Goal: Transaction & Acquisition: Purchase product/service

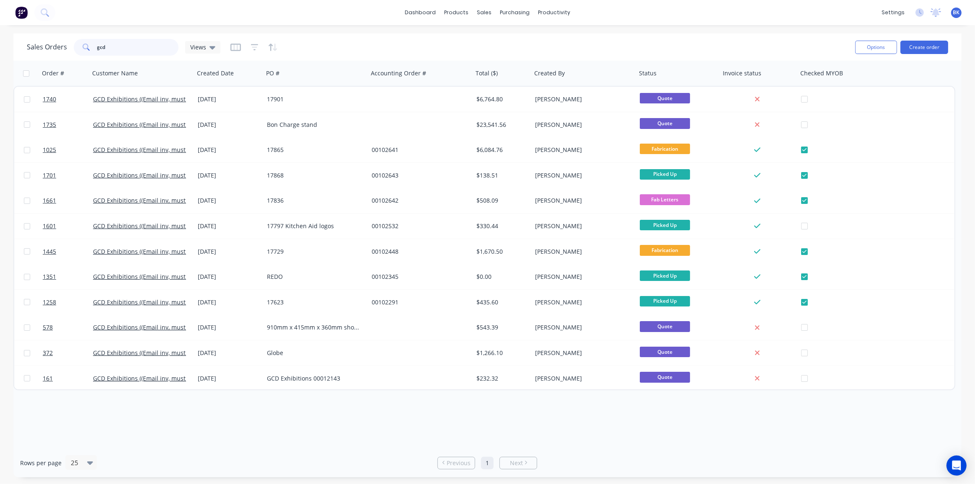
drag, startPoint x: 127, startPoint y: 51, endPoint x: 49, endPoint y: 55, distance: 77.2
click at [49, 55] on div "Sales Orders gcd Views" at bounding box center [124, 47] width 194 height 17
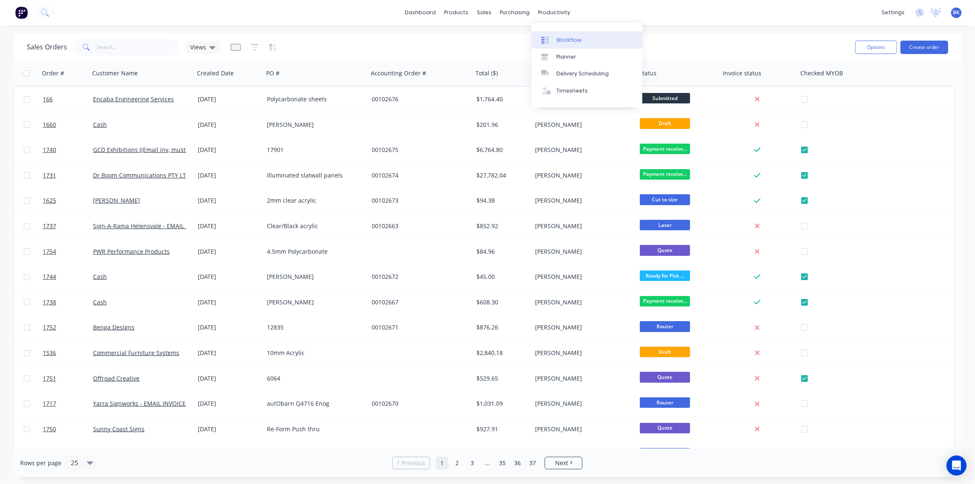
click at [558, 34] on link "Workflow" at bounding box center [586, 39] width 111 height 17
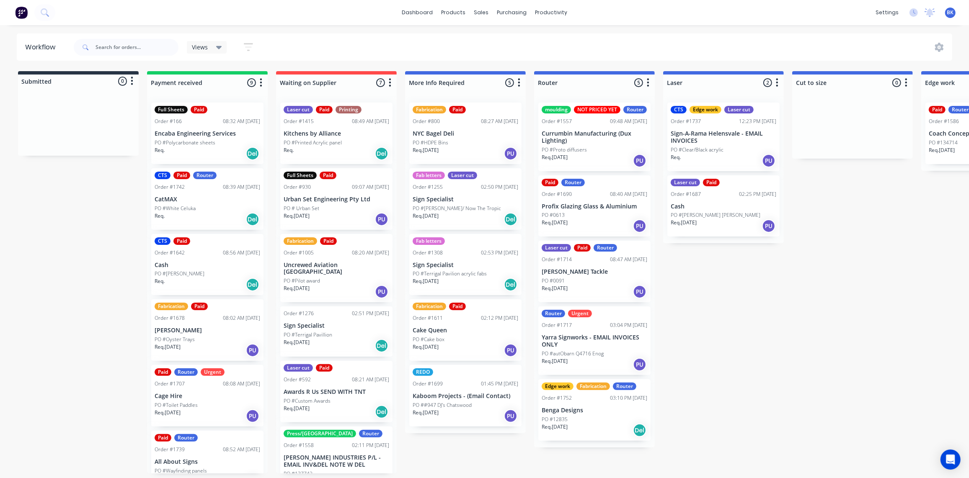
scroll to position [0, 0]
click at [560, 37] on div "Workflow" at bounding box center [565, 41] width 25 height 8
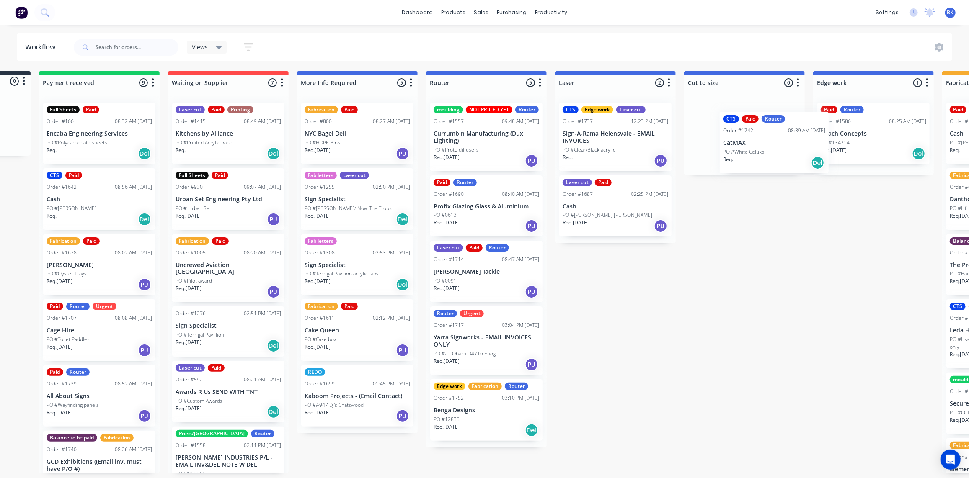
drag, startPoint x: 191, startPoint y: 197, endPoint x: 763, endPoint y: 144, distance: 575.1
click at [763, 144] on div "Submitted 0 Status colour #273444 hex #273444 Save Cancel Summaries Total order…" at bounding box center [888, 272] width 2004 height 403
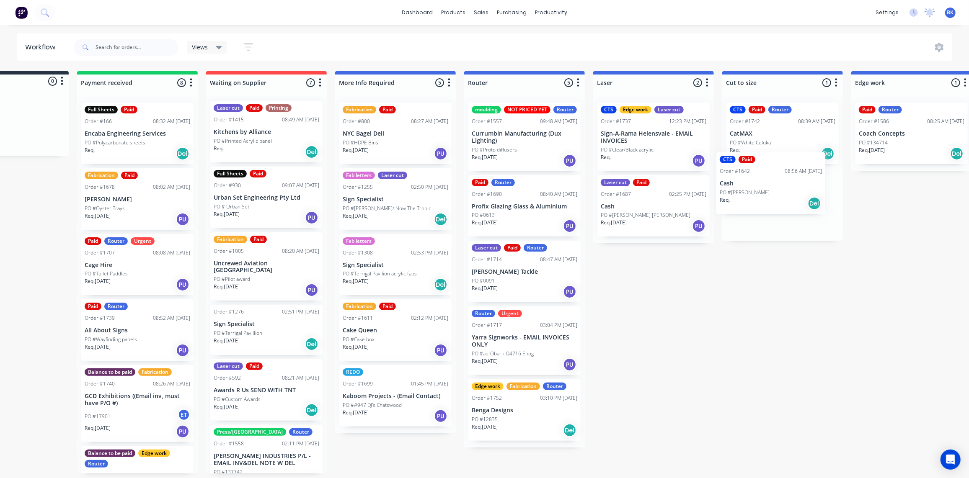
scroll to position [0, 79]
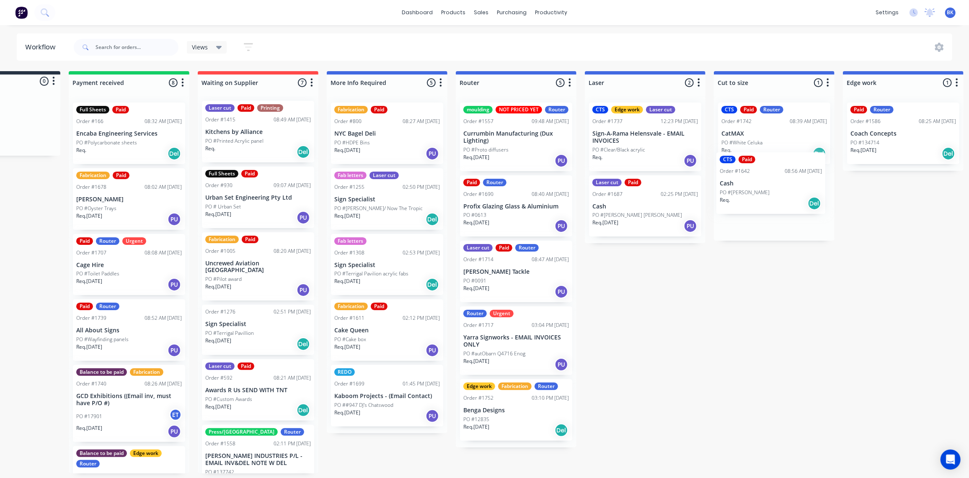
drag, startPoint x: 191, startPoint y: 204, endPoint x: 762, endPoint y: 192, distance: 570.2
click at [762, 192] on div "Submitted 0 Status colour #273444 hex #273444 Save Cancel Summaries Total order…" at bounding box center [917, 272] width 2004 height 403
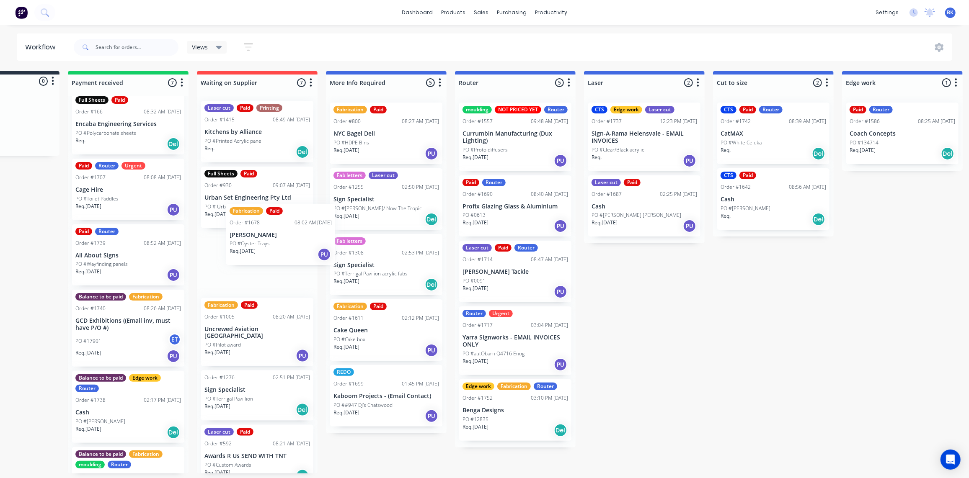
scroll to position [0, 77]
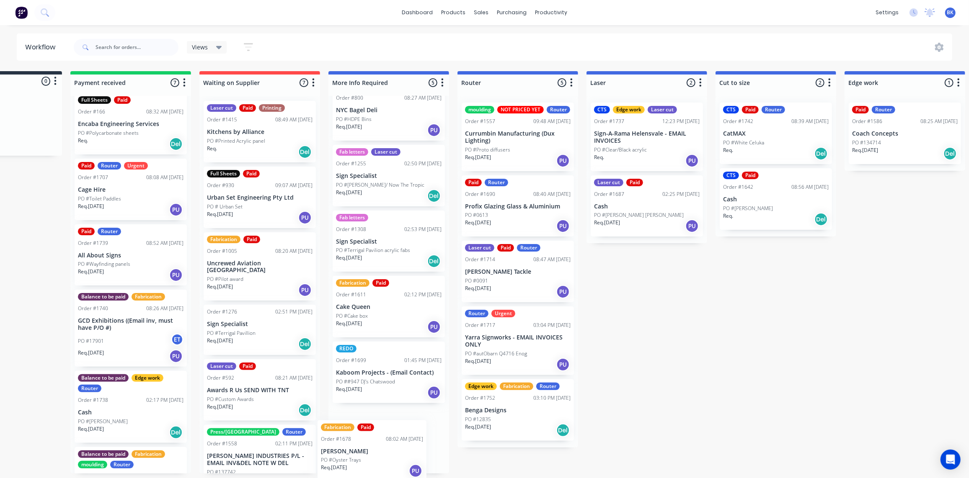
drag, startPoint x: 103, startPoint y: 190, endPoint x: 363, endPoint y: 439, distance: 360.3
click at [358, 458] on div "Submitted 0 Status colour #273444 hex #273444 Save Cancel Summaries Total order…" at bounding box center [919, 272] width 2004 height 403
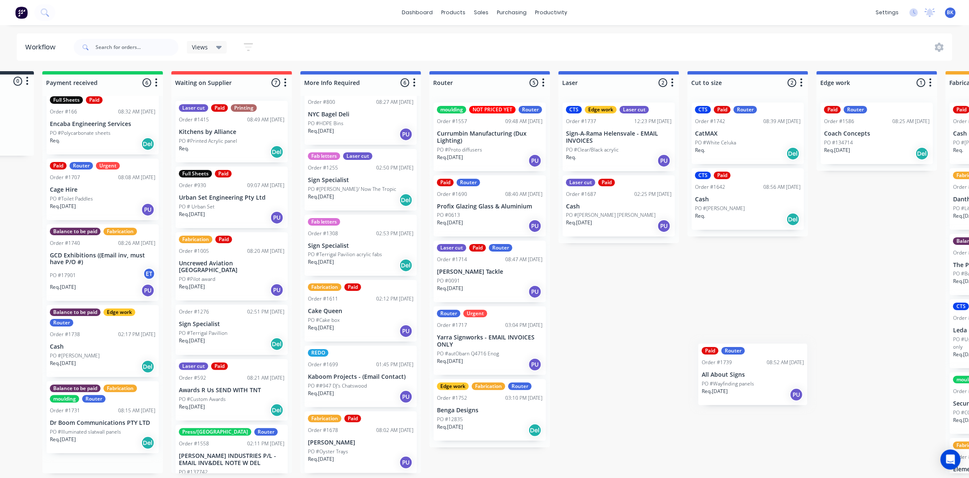
scroll to position [0, 105]
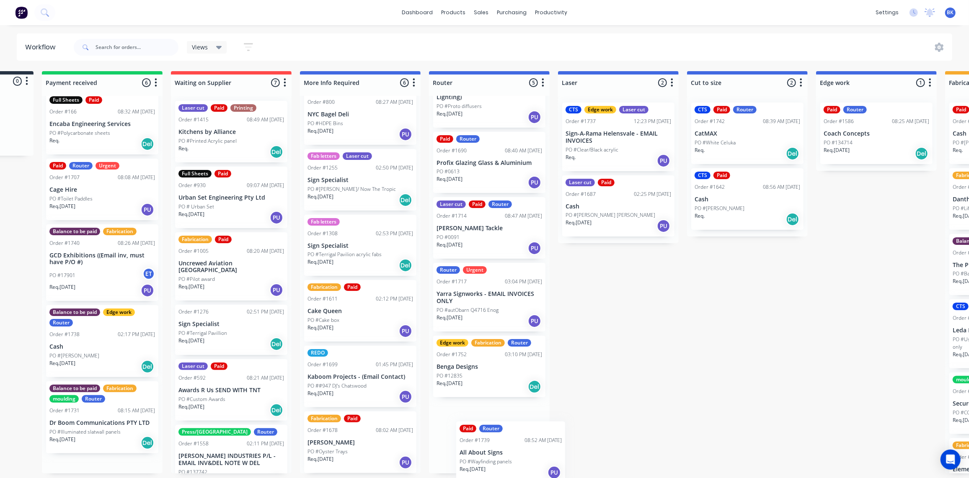
drag, startPoint x: 114, startPoint y: 267, endPoint x: 501, endPoint y: 459, distance: 432.2
click at [503, 463] on div "Submitted 0 Status colour #273444 hex #273444 Save Cancel Summaries Total order…" at bounding box center [891, 272] width 2004 height 403
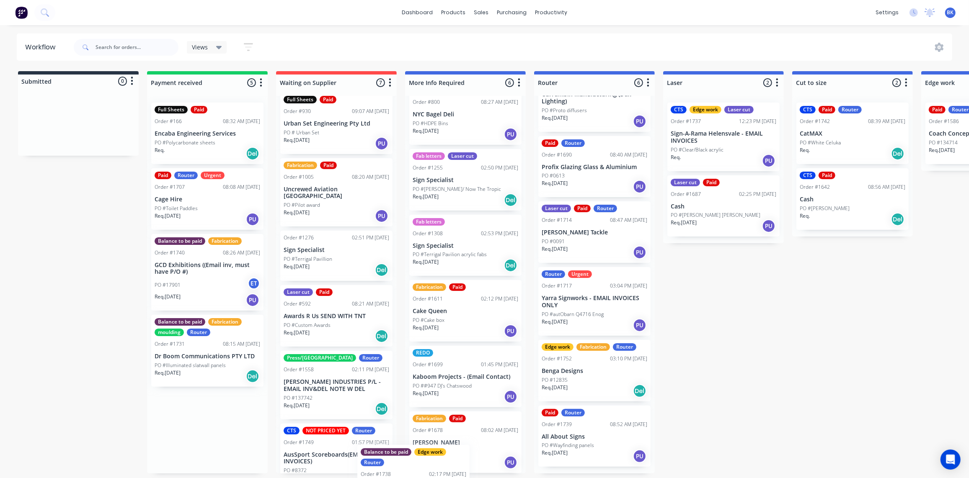
scroll to position [76, 0]
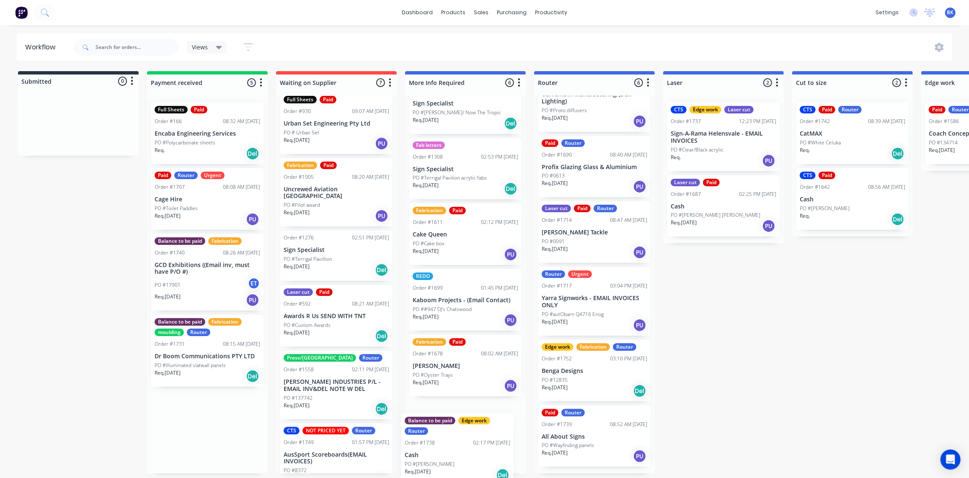
drag, startPoint x: 183, startPoint y: 349, endPoint x: 439, endPoint y: 445, distance: 273.2
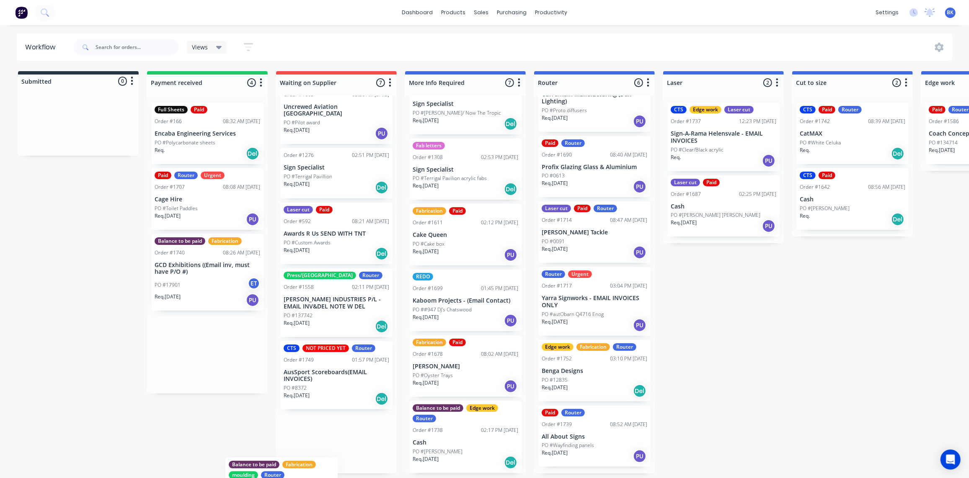
scroll to position [161, 0]
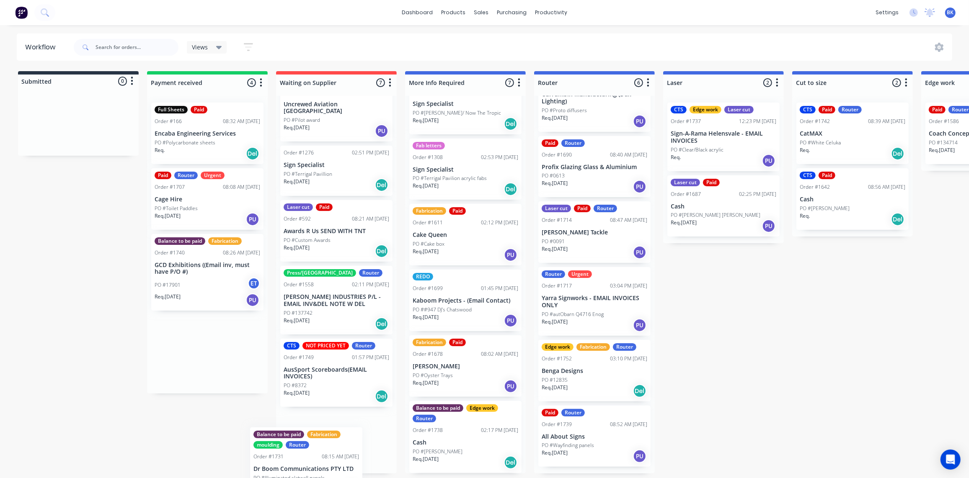
drag, startPoint x: 186, startPoint y: 354, endPoint x: 296, endPoint y: 449, distance: 145.5
click at [193, 282] on div "PO #17901 ET" at bounding box center [208, 285] width 106 height 16
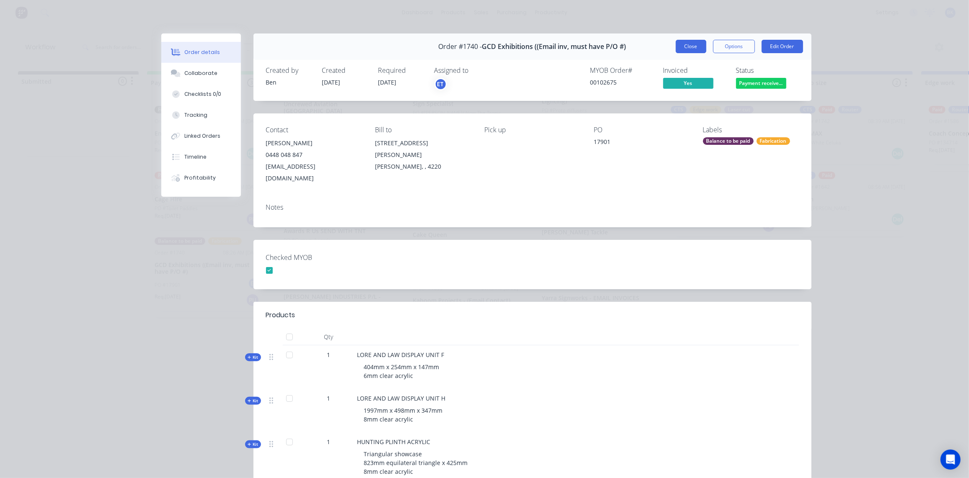
click at [687, 47] on button "Close" at bounding box center [691, 46] width 31 height 13
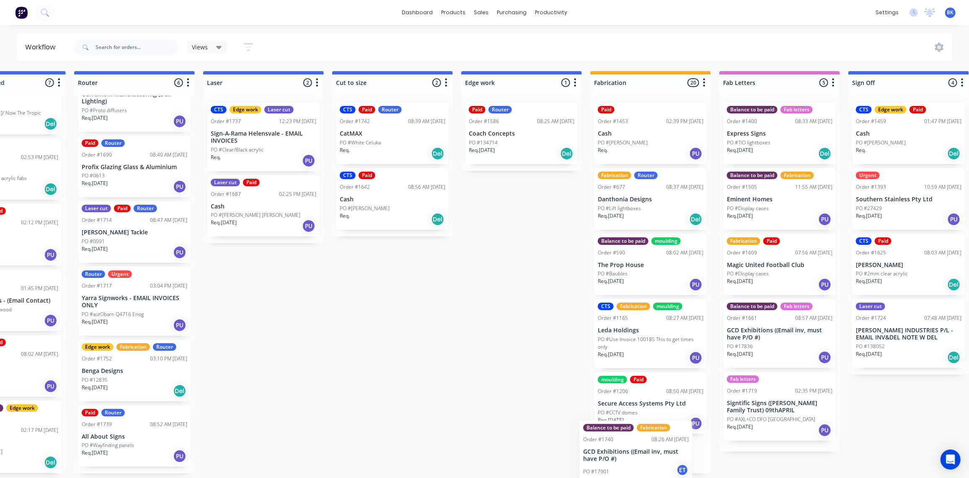
scroll to position [0, 484]
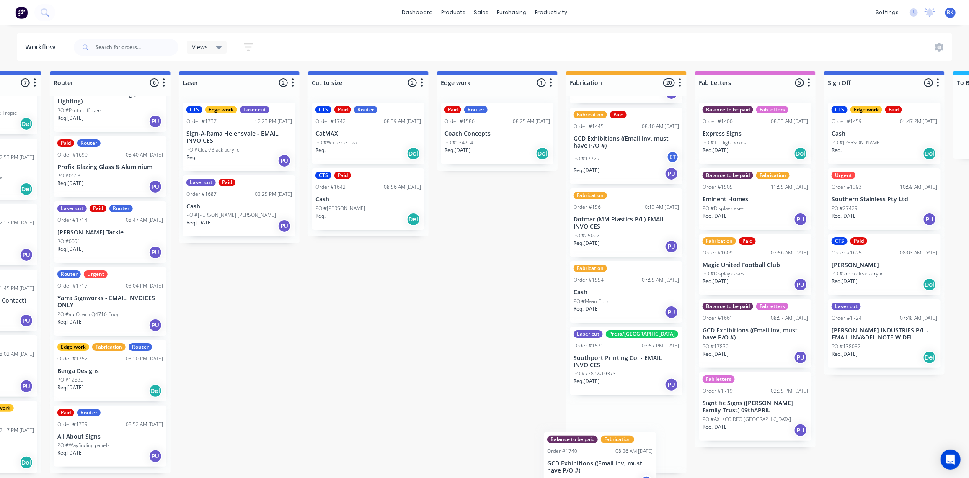
drag, startPoint x: 190, startPoint y: 282, endPoint x: 602, endPoint y: 470, distance: 452.4
click at [600, 472] on div "Submitted 0 Status colour #273444 hex #273444 Save Cancel Summaries Total order…" at bounding box center [511, 272] width 2004 height 403
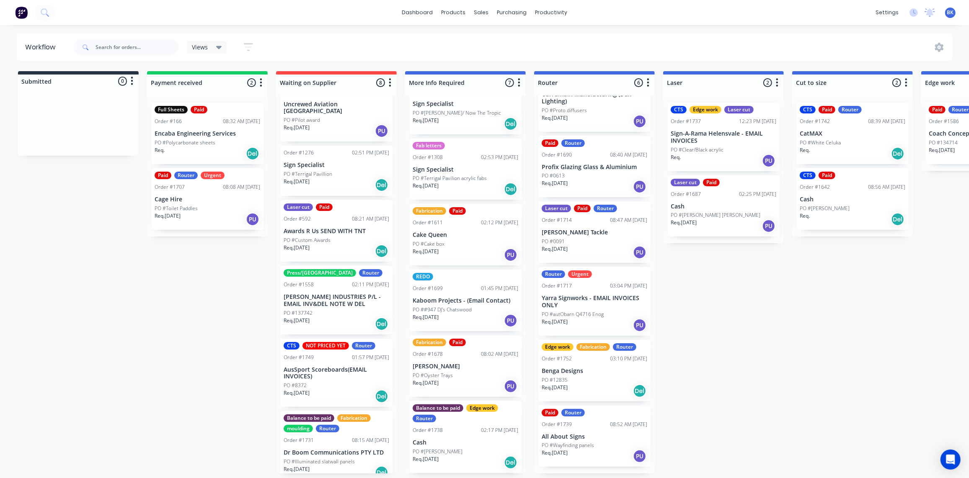
scroll to position [0, 0]
click at [220, 125] on div "Full Sheets Paid Order #166 08:32 AM [DATE] Encaba Engineering Services PO #Pol…" at bounding box center [207, 134] width 112 height 62
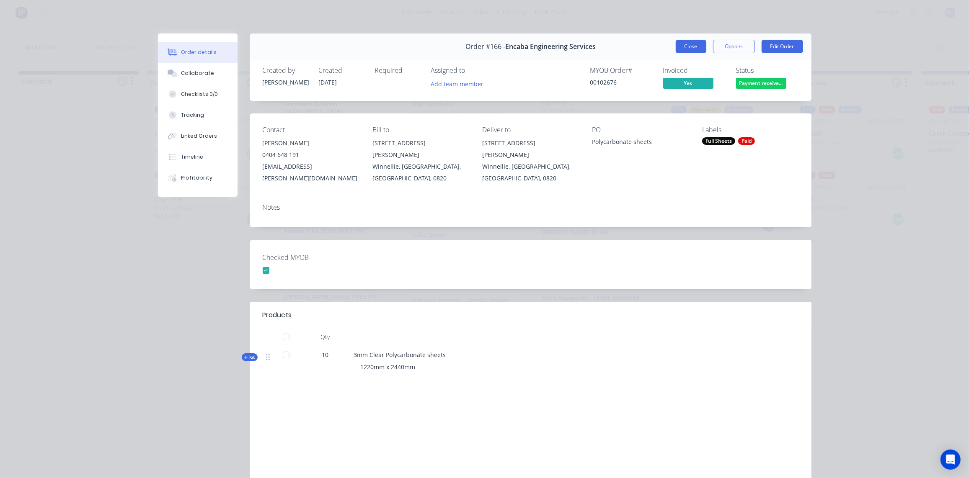
click at [683, 48] on button "Close" at bounding box center [691, 46] width 31 height 13
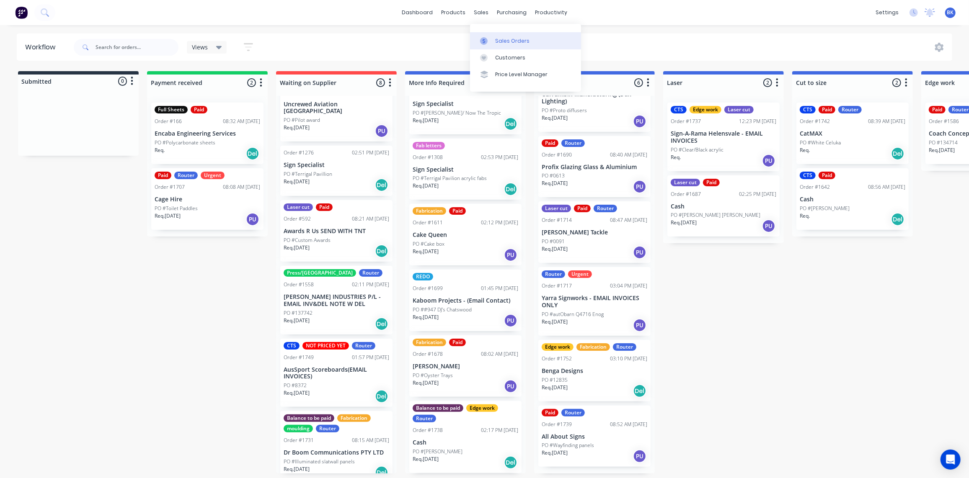
click at [492, 41] on div at bounding box center [486, 41] width 13 height 8
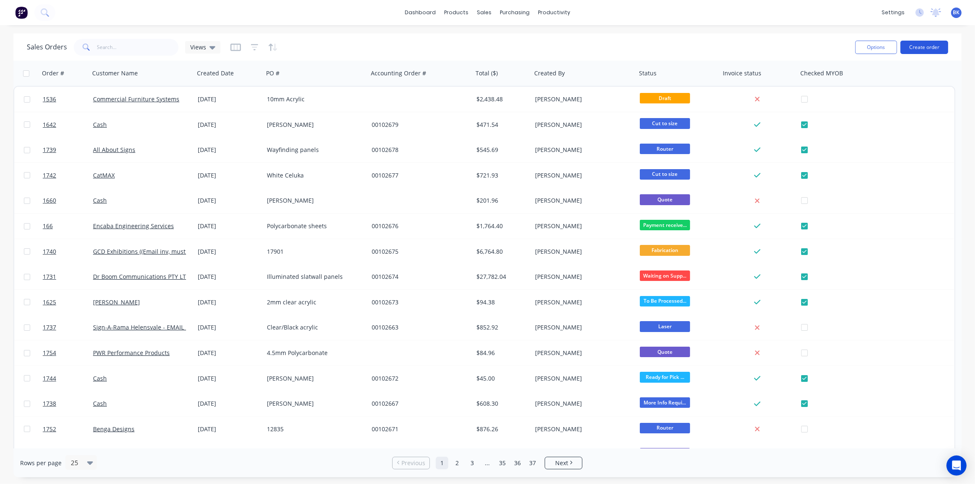
click at [931, 48] on button "Create order" at bounding box center [924, 47] width 48 height 13
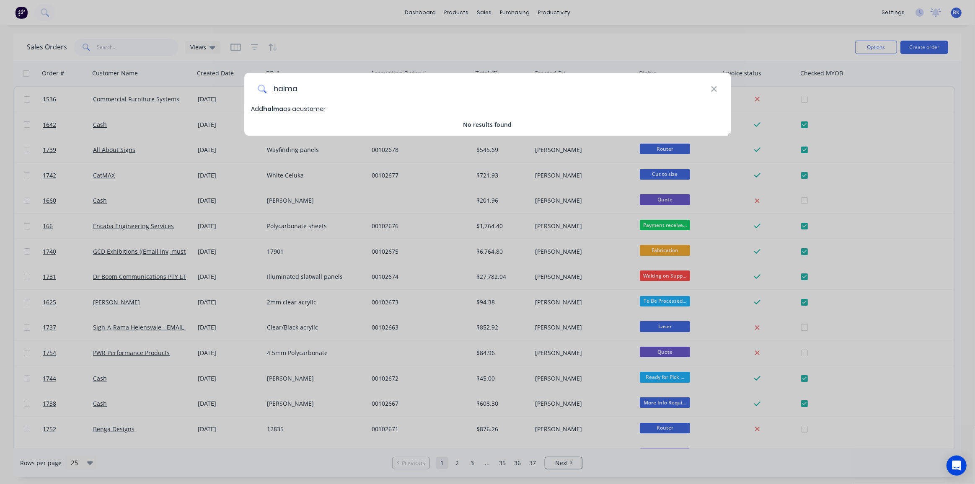
drag, startPoint x: 284, startPoint y: 86, endPoint x: 291, endPoint y: 94, distance: 10.4
click at [284, 87] on input "halma" at bounding box center [488, 88] width 444 height 31
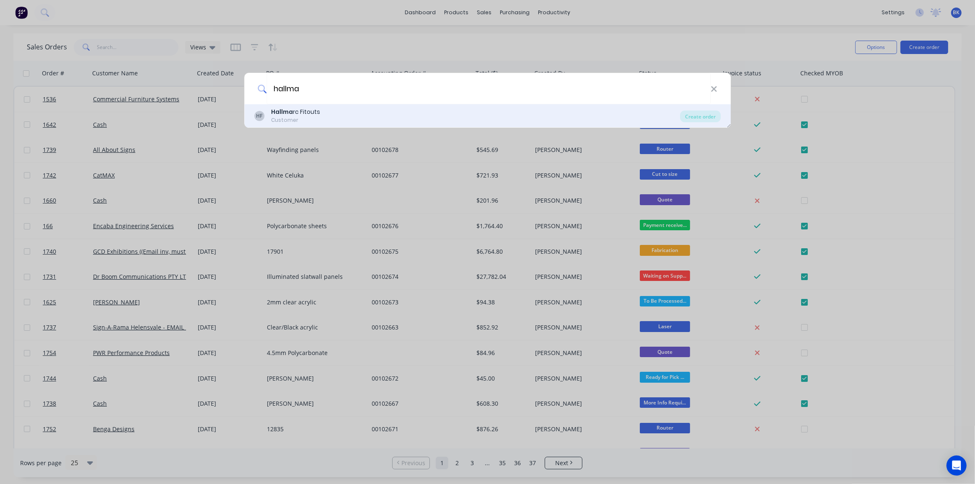
type input "hallma"
click at [315, 110] on div "Hallma rc Fitouts" at bounding box center [295, 112] width 49 height 9
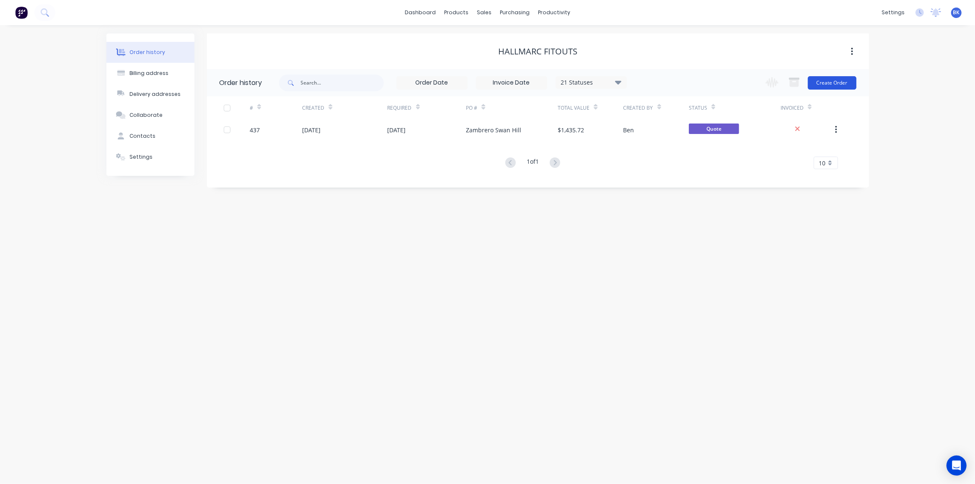
click at [835, 81] on button "Create Order" at bounding box center [832, 82] width 49 height 13
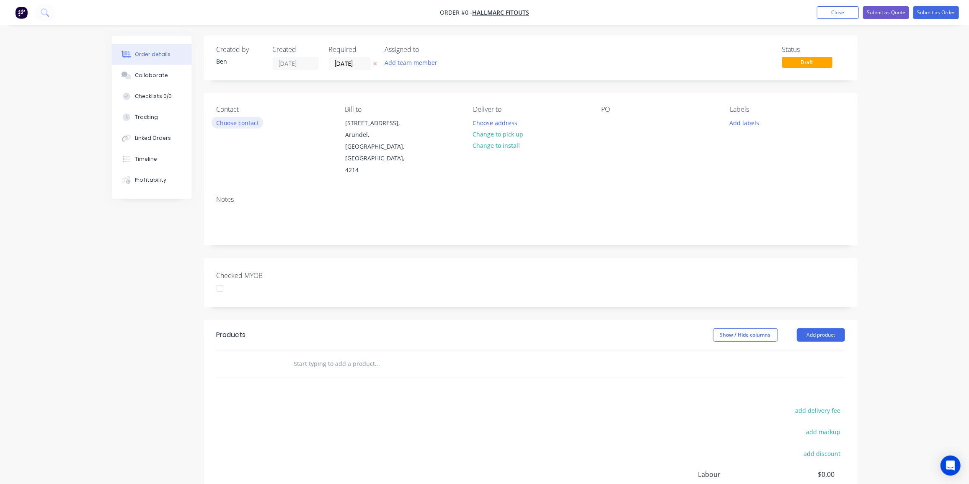
click at [245, 122] on button "Choose contact" at bounding box center [238, 122] width 52 height 11
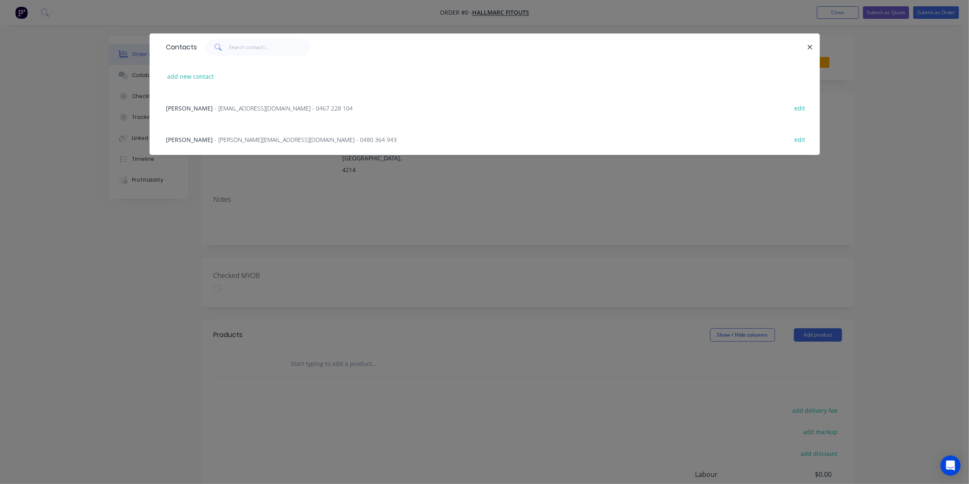
click at [220, 108] on span "- [EMAIL_ADDRESS][DOMAIN_NAME] - 0467 228 104" at bounding box center [284, 108] width 138 height 8
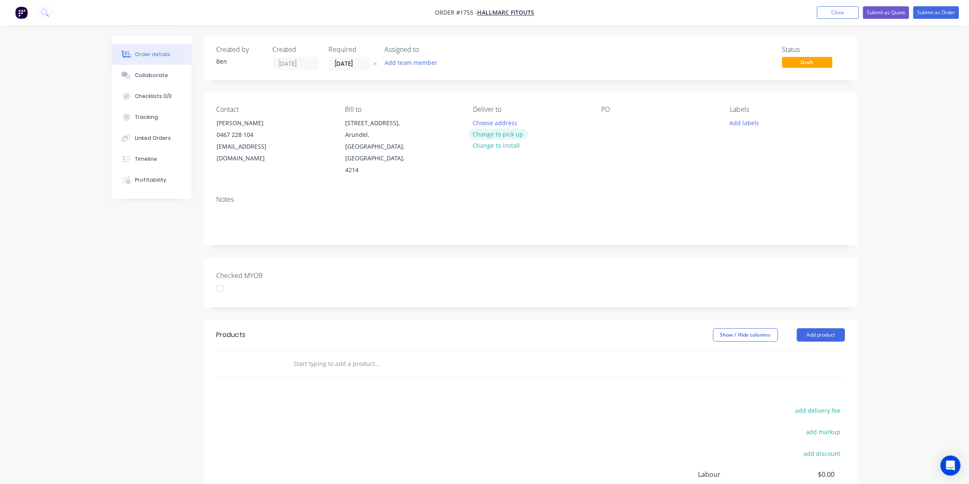
click at [504, 134] on button "Change to pick up" at bounding box center [497, 134] width 59 height 11
click at [602, 121] on div at bounding box center [608, 123] width 13 height 12
click at [743, 125] on button "Add labels" at bounding box center [744, 122] width 39 height 11
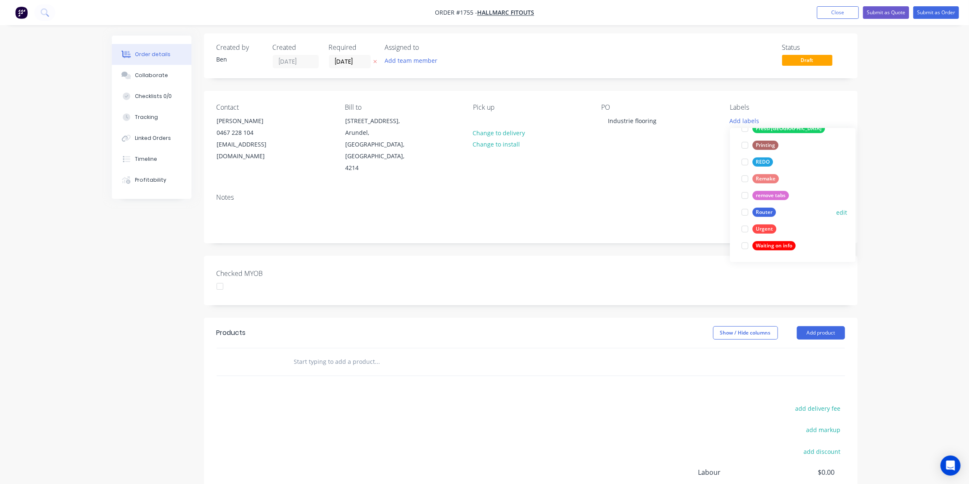
scroll to position [3, 0]
click at [768, 211] on div "Router" at bounding box center [763, 211] width 23 height 9
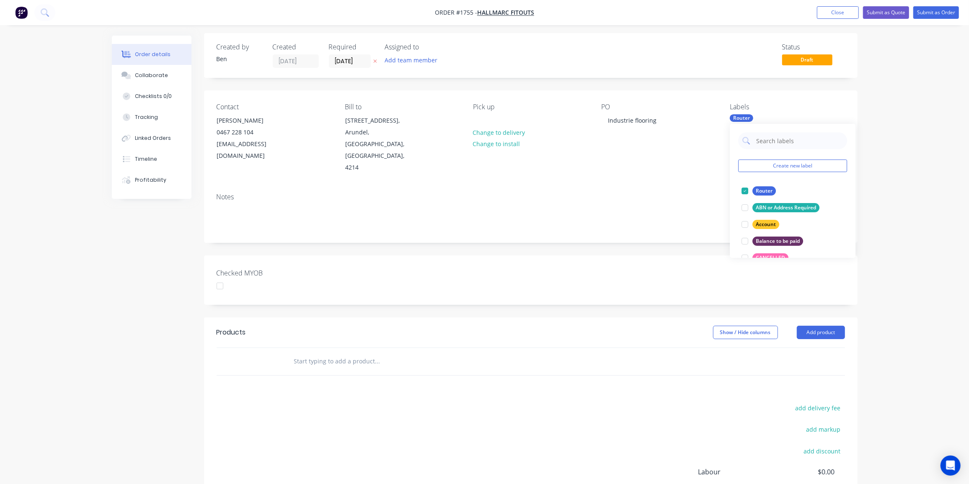
click at [432, 403] on div "add delivery fee add markup add discount Labour $0.00 Sub total $0.00 Margin $0…" at bounding box center [531, 484] width 628 height 162
click at [350, 353] on input "text" at bounding box center [378, 361] width 168 height 17
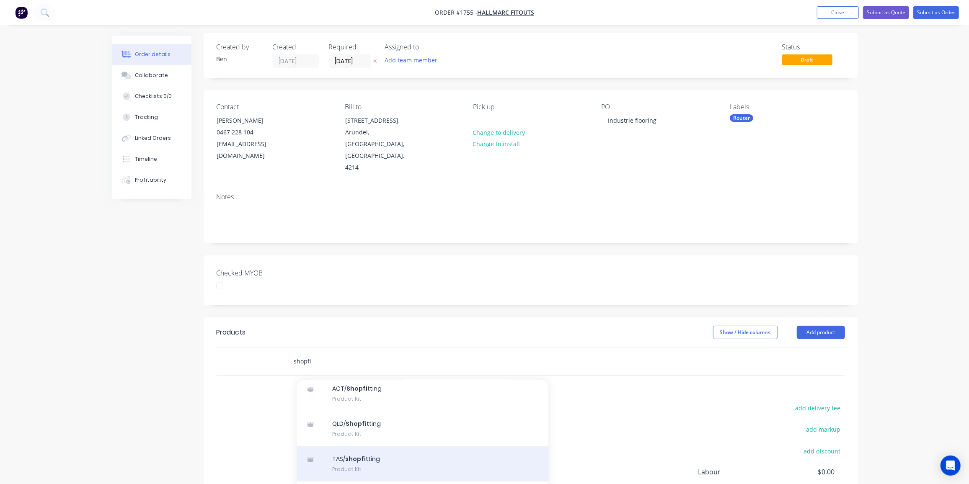
scroll to position [66, 0]
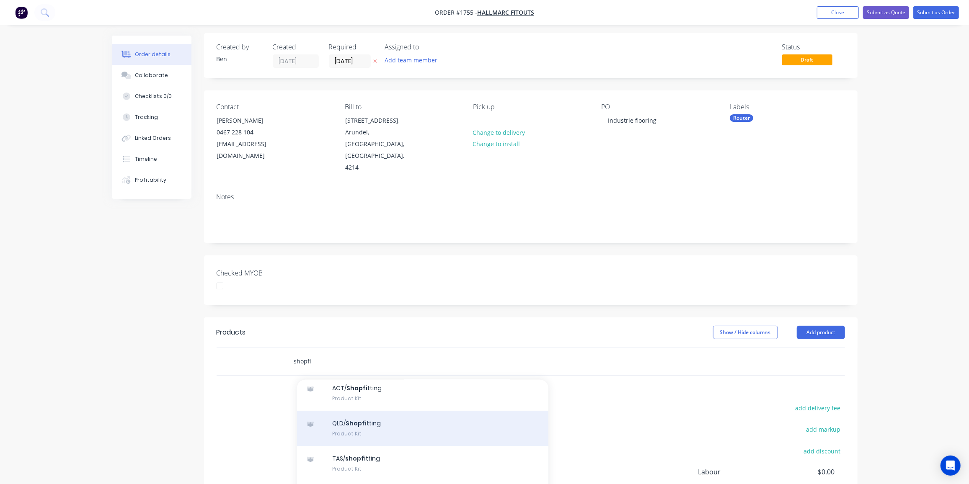
type input "shopfi"
click at [384, 411] on div "QLD/ Shopfi tting Product Kit" at bounding box center [422, 428] width 251 height 35
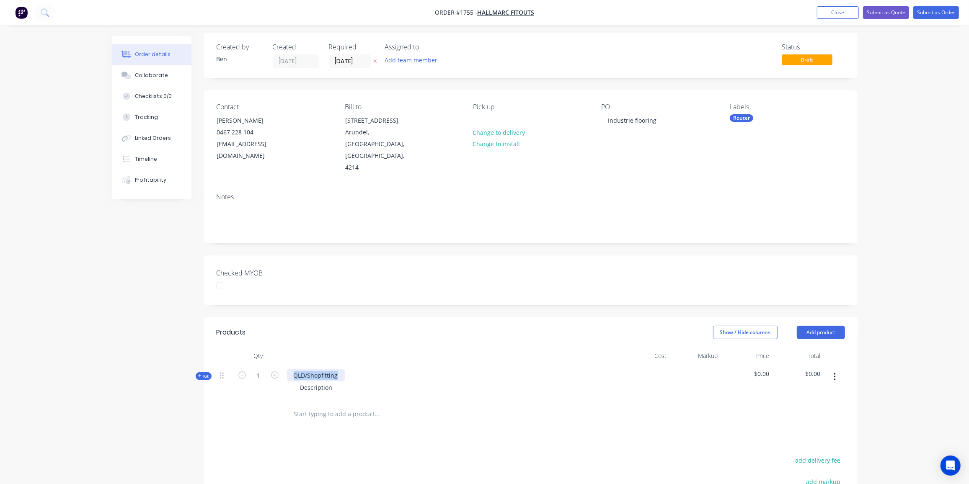
drag, startPoint x: 339, startPoint y: 349, endPoint x: 277, endPoint y: 356, distance: 62.9
click at [277, 364] on div "Kit 1 QLD/Shopfitting Description $0.00 $0.00" at bounding box center [531, 382] width 628 height 36
drag, startPoint x: 336, startPoint y: 365, endPoint x: 247, endPoint y: 364, distance: 88.8
click at [247, 364] on div "Kit 1 Route supplied timber flooring Description $0.00 $0.00" at bounding box center [531, 382] width 628 height 36
click at [741, 117] on div "Router" at bounding box center [741, 118] width 23 height 8
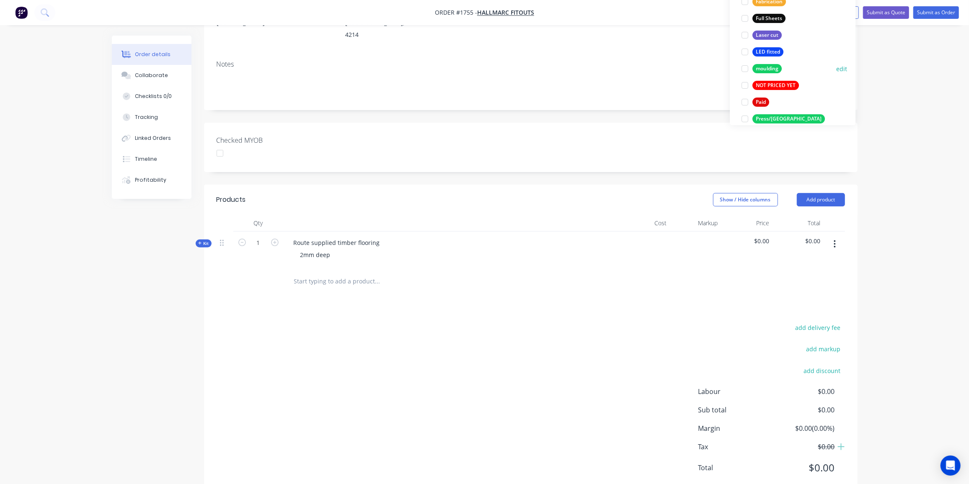
scroll to position [240, 0]
click at [790, 81] on div "NOT PRICED YET" at bounding box center [775, 85] width 46 height 9
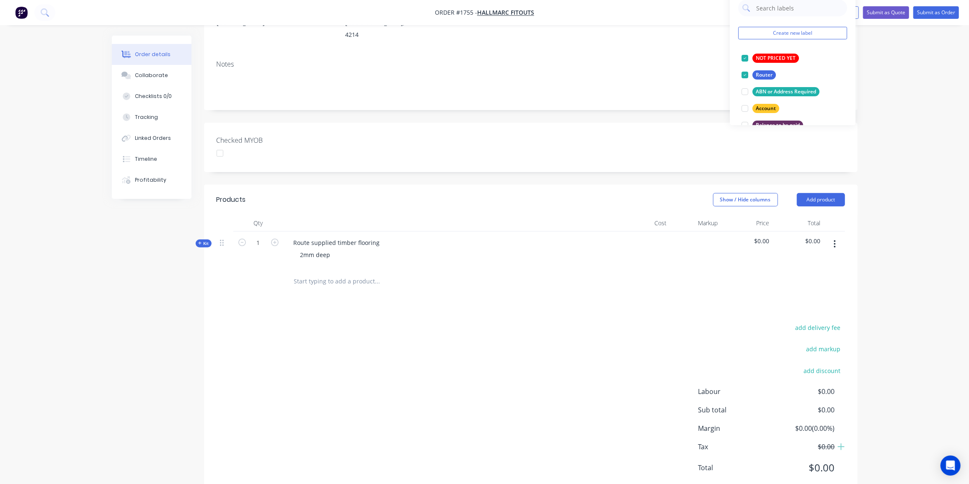
scroll to position [0, 0]
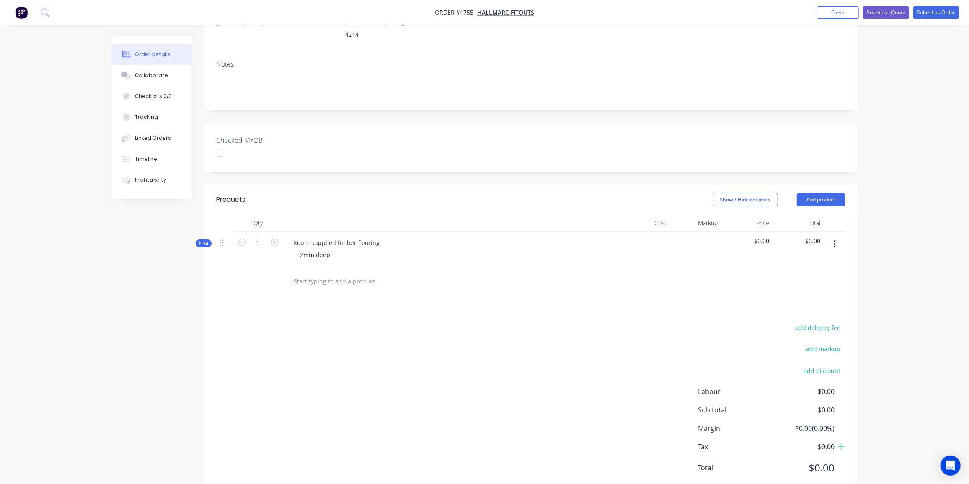
click at [540, 286] on div "Products Show / Hide columns Add product Qty Cost Markup Price Total Kit 1 Rout…" at bounding box center [530, 341] width 653 height 312
click at [666, 232] on div at bounding box center [645, 250] width 52 height 36
click at [413, 322] on div "add delivery fee add markup add discount Labour $0.00 Sub total $0.00 Margin $0…" at bounding box center [531, 403] width 628 height 162
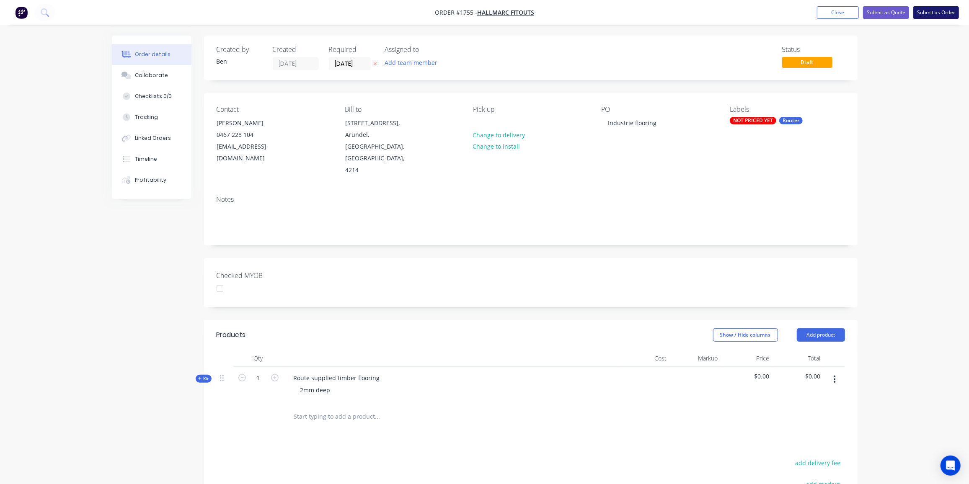
click at [932, 9] on button "Submit as Order" at bounding box center [936, 12] width 46 height 13
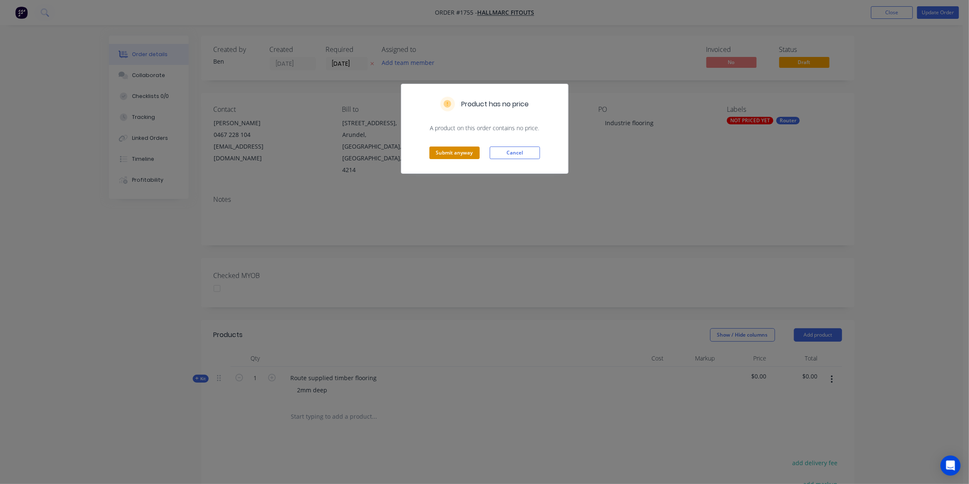
click at [457, 157] on button "Submit anyway" at bounding box center [454, 153] width 50 height 13
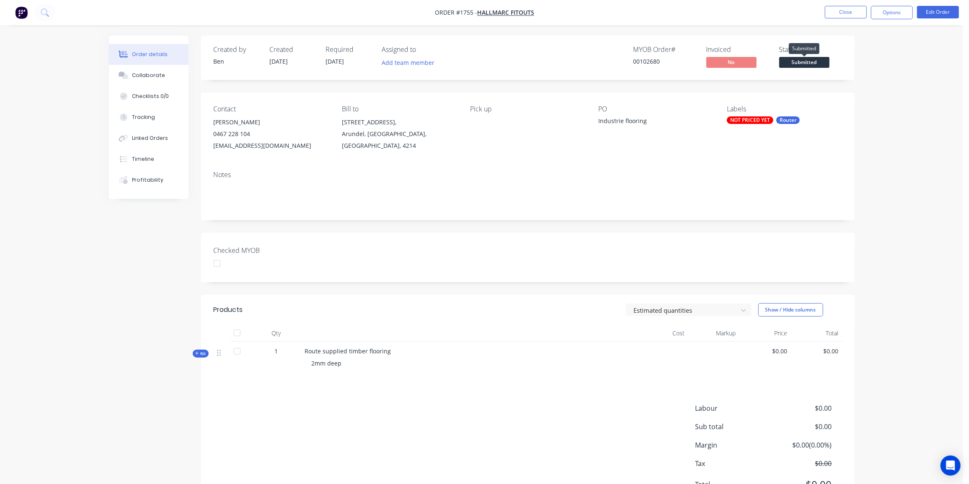
click at [796, 65] on span "Submitted" at bounding box center [804, 62] width 50 height 10
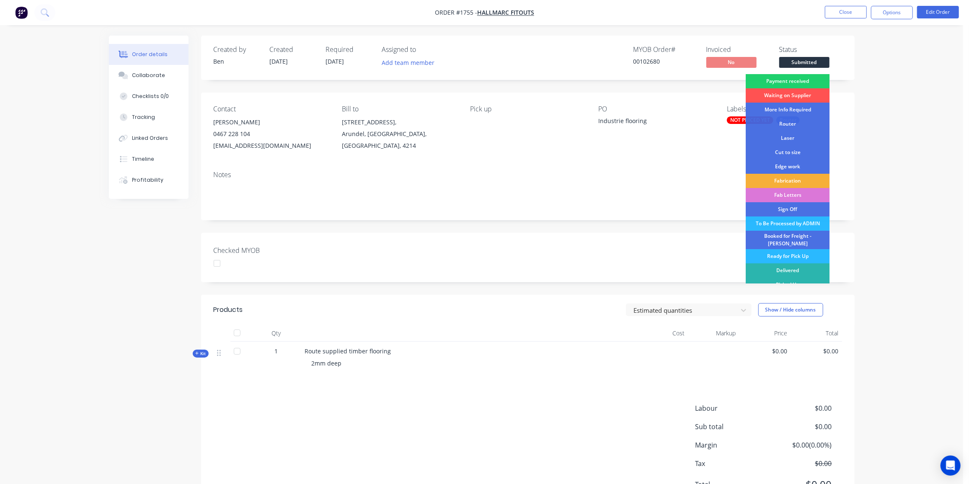
click at [783, 123] on div "Router" at bounding box center [788, 124] width 84 height 14
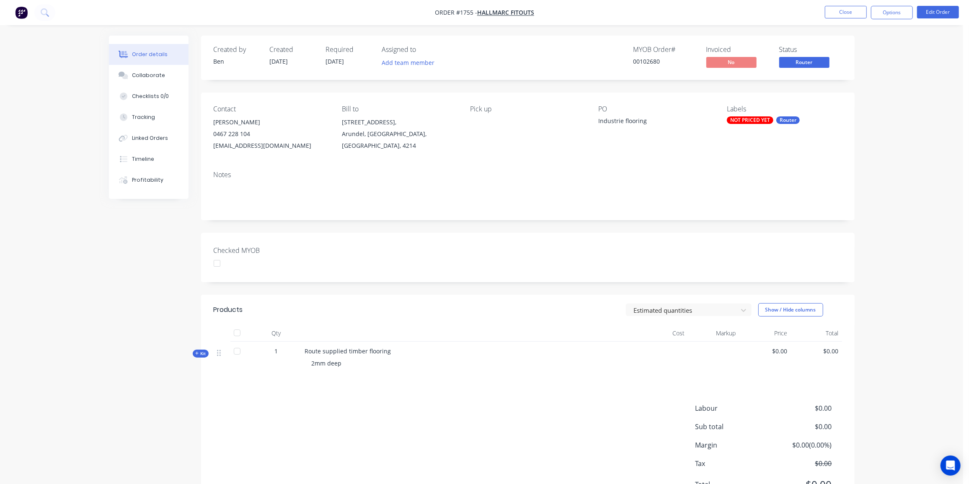
click at [495, 304] on div "Estimated quantities Show / Hide columns" at bounding box center [594, 309] width 495 height 13
click at [856, 13] on button "Close" at bounding box center [846, 12] width 42 height 13
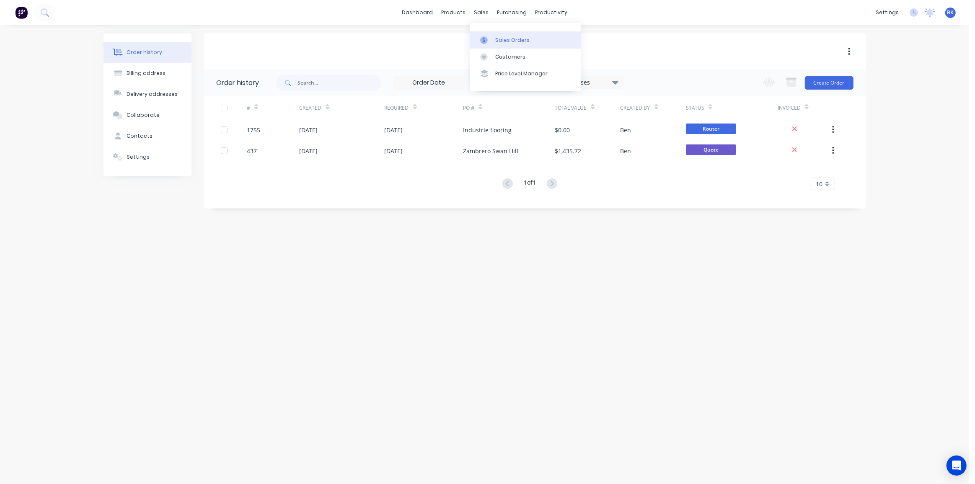
click at [495, 36] on link "Sales Orders" at bounding box center [525, 39] width 111 height 17
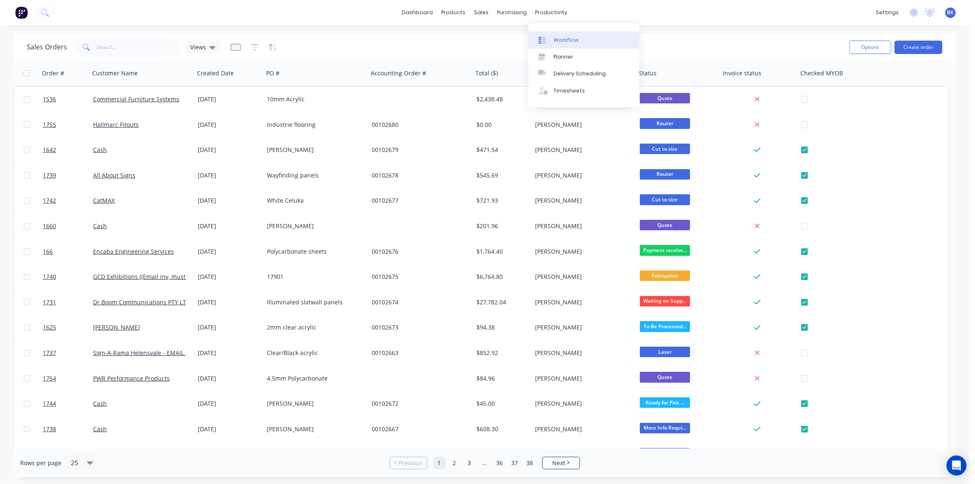
click at [559, 44] on link "Workflow" at bounding box center [583, 39] width 111 height 17
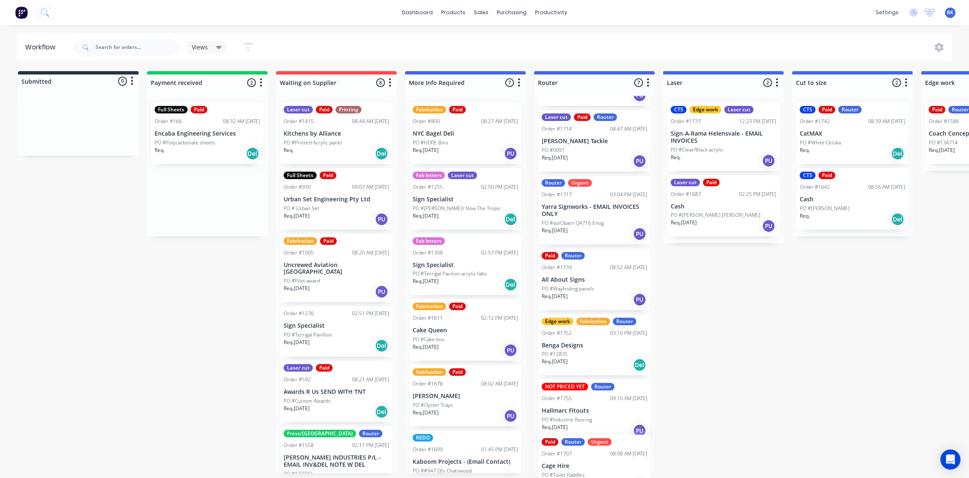
scroll to position [175, 0]
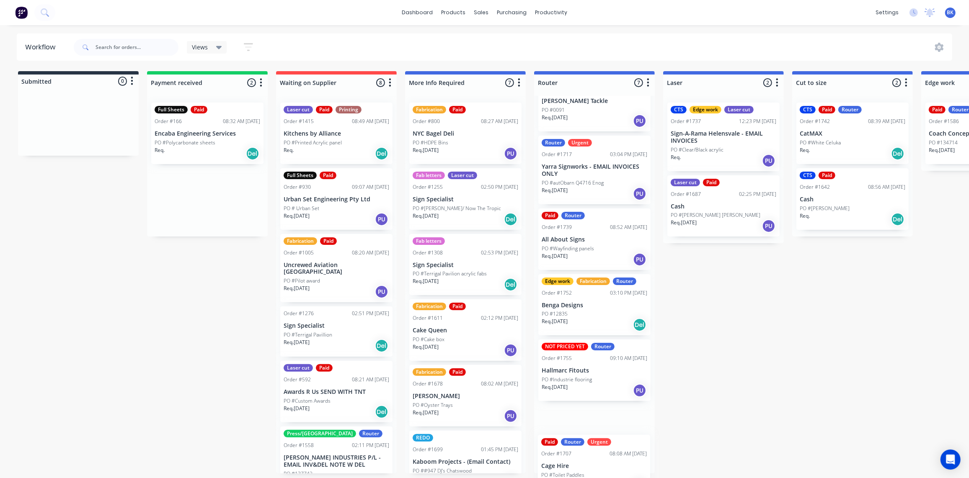
drag, startPoint x: 179, startPoint y: 212, endPoint x: 563, endPoint y: 471, distance: 463.2
click at [567, 428] on html "dashboard products sales purchasing productivity dashboard products Product Cat…" at bounding box center [484, 214] width 969 height 428
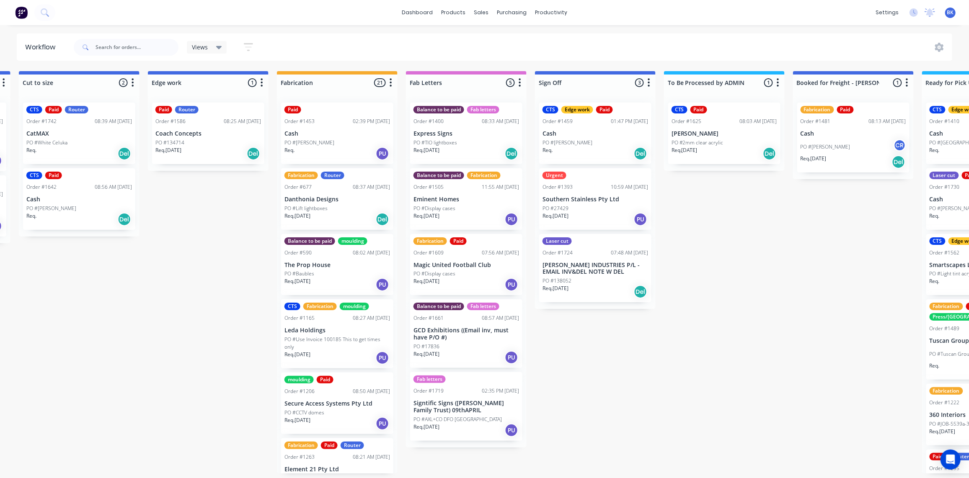
scroll to position [0, 773]
click at [460, 268] on p "Magic United Football Club" at bounding box center [466, 265] width 106 height 7
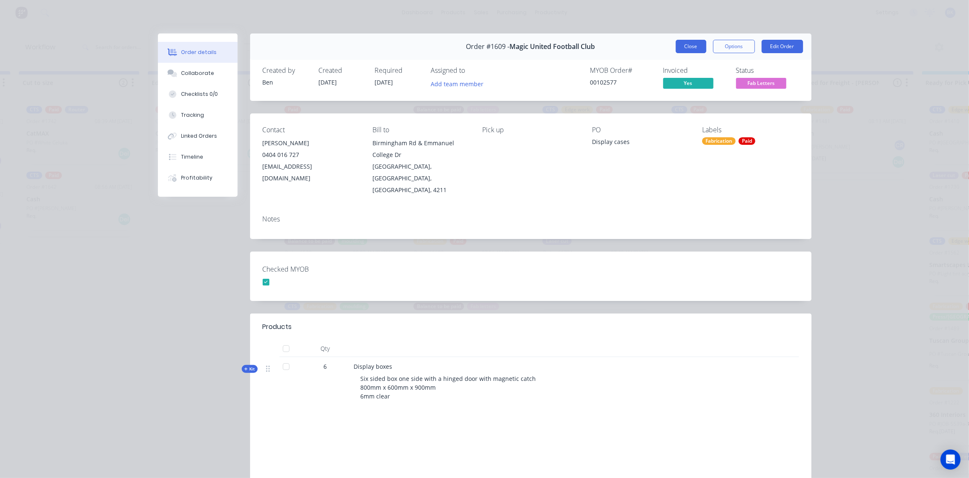
click at [678, 46] on button "Close" at bounding box center [691, 46] width 31 height 13
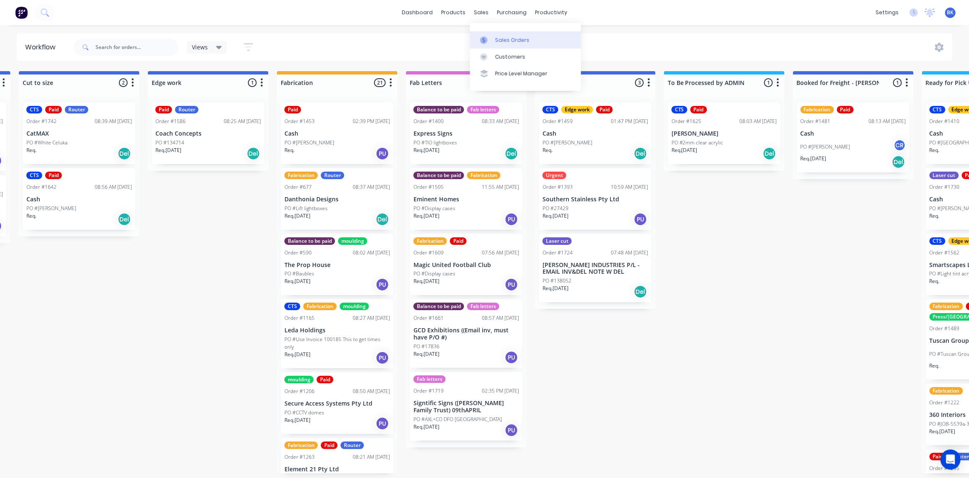
click at [503, 37] on div "Sales Orders" at bounding box center [512, 40] width 34 height 8
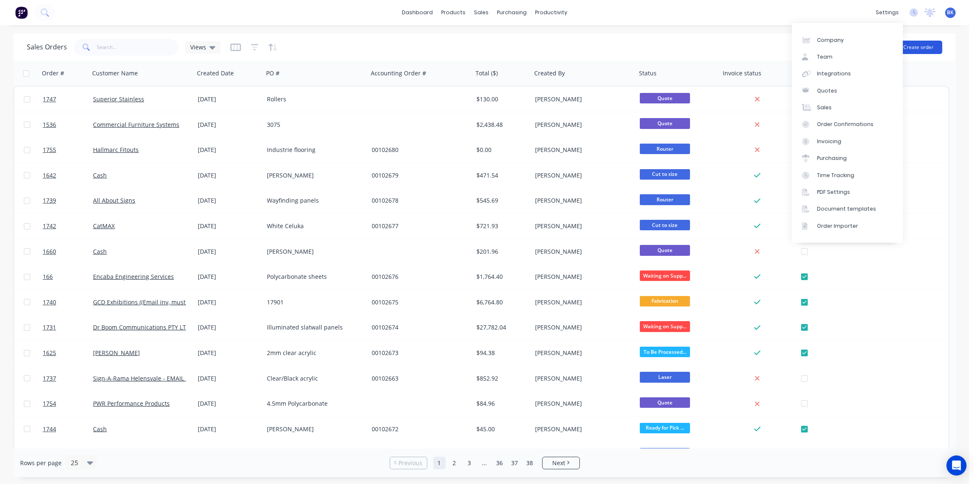
click at [910, 41] on button "Create order" at bounding box center [918, 47] width 48 height 13
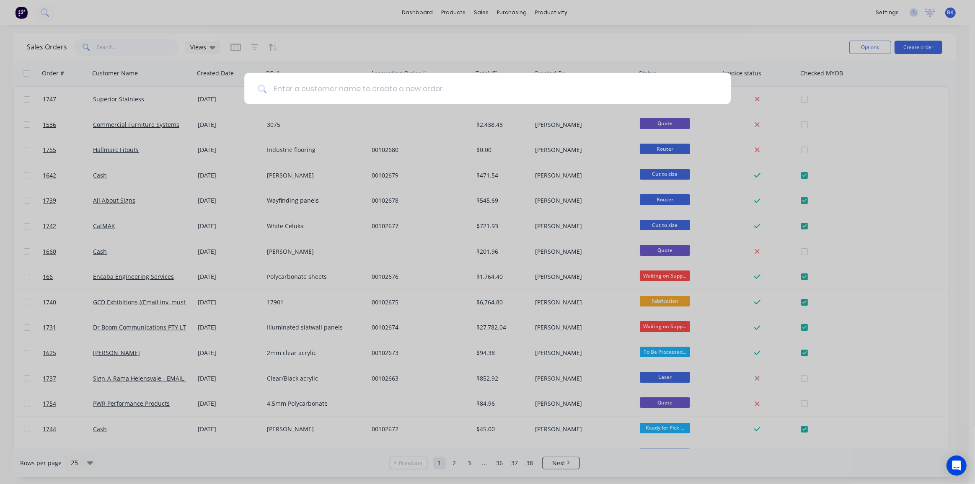
click at [398, 93] on input at bounding box center [491, 88] width 451 height 31
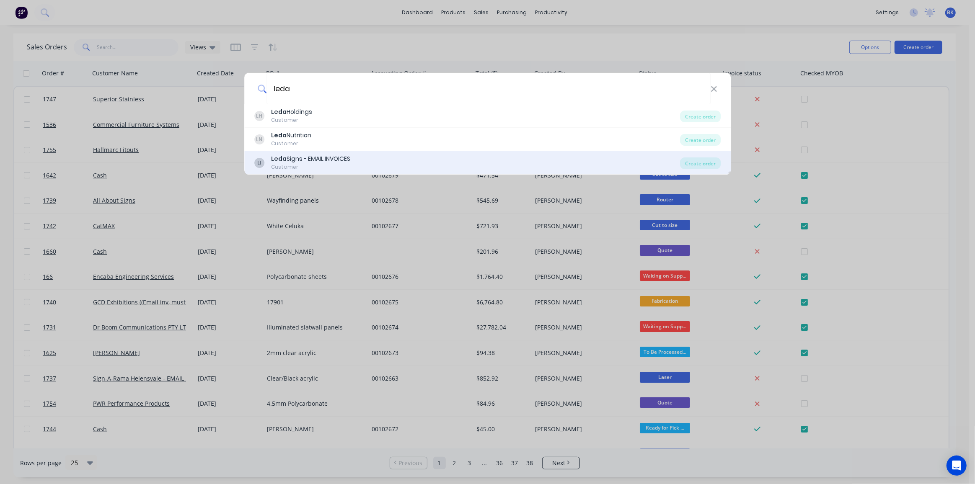
type input "leda"
click at [333, 161] on div "Leda Signs - EMAIL INVOICES" at bounding box center [310, 159] width 79 height 9
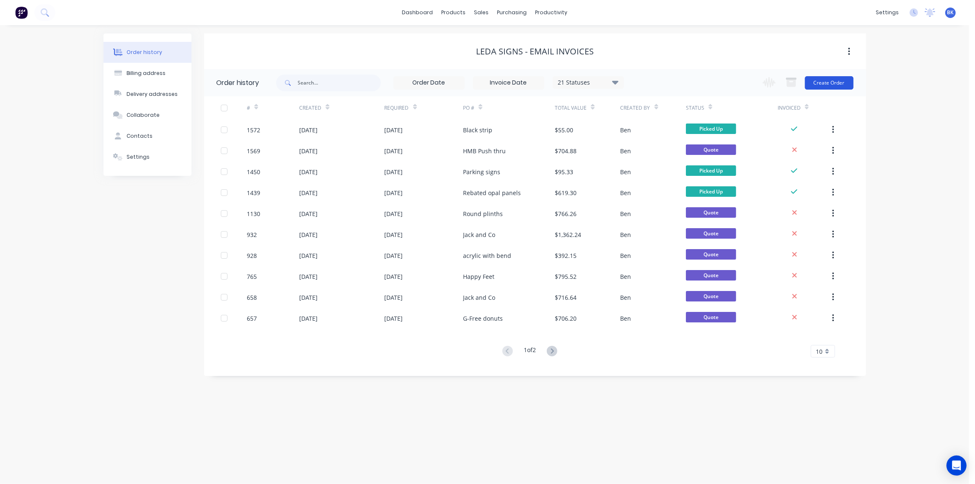
click at [834, 83] on button "Create Order" at bounding box center [829, 82] width 49 height 13
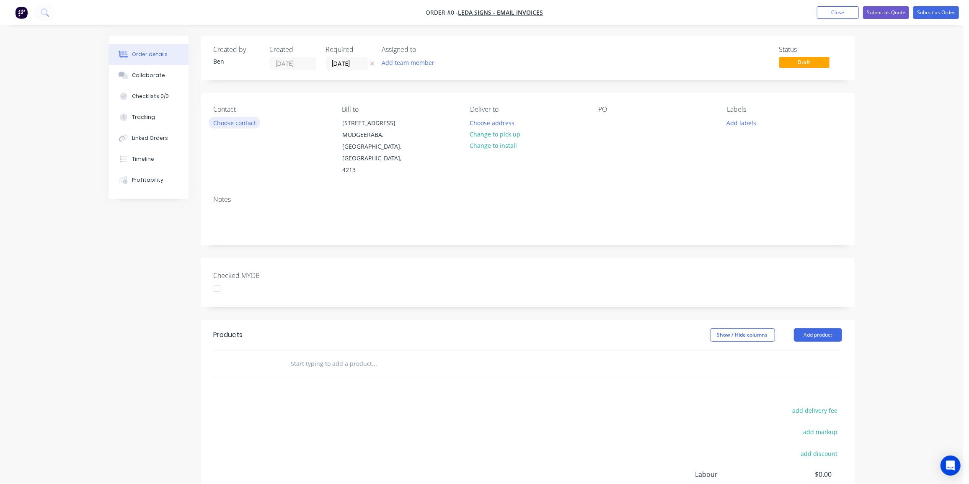
click at [236, 125] on button "Choose contact" at bounding box center [235, 122] width 52 height 11
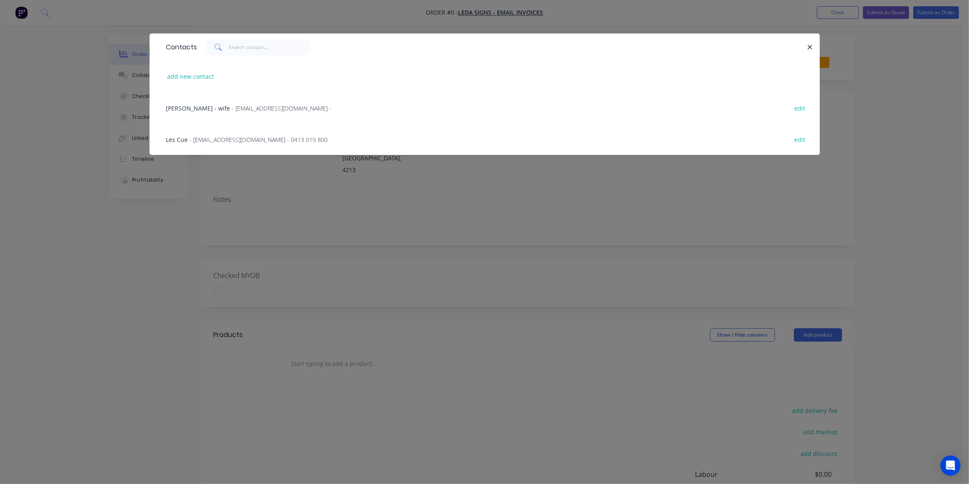
click at [206, 136] on span "- les@ledasigns.com.au - 0413 019 800" at bounding box center [259, 140] width 138 height 8
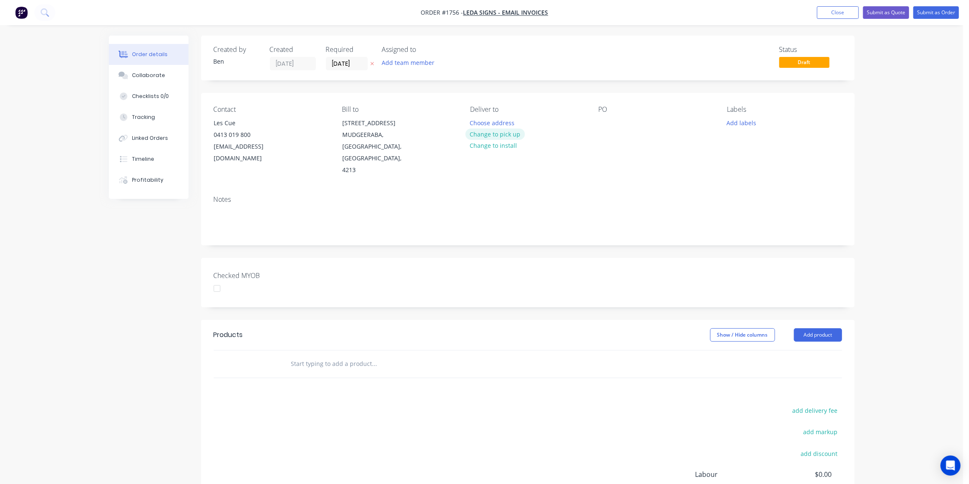
click at [507, 137] on button "Change to pick up" at bounding box center [494, 134] width 59 height 11
click at [609, 120] on div at bounding box center [605, 123] width 13 height 12
click at [740, 124] on button "Add labels" at bounding box center [741, 122] width 39 height 11
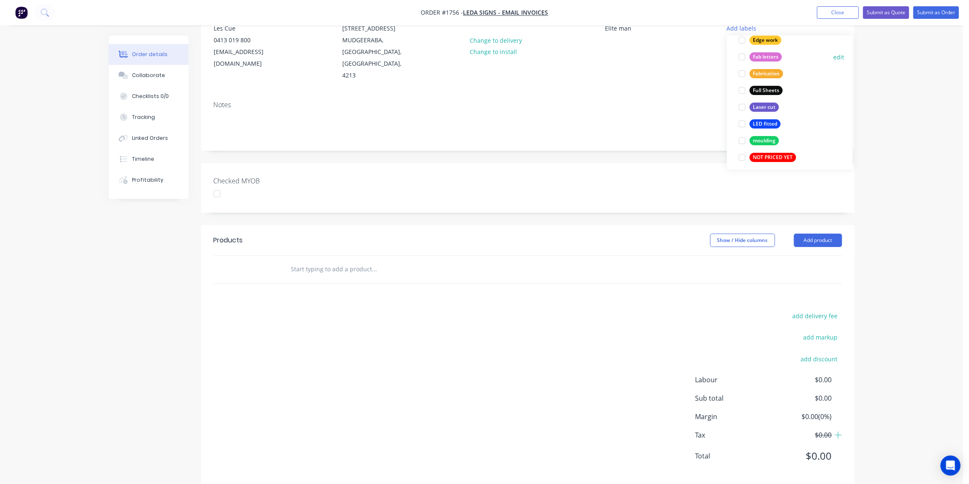
scroll to position [205, 0]
click at [769, 99] on div "Laser cut" at bounding box center [763, 98] width 29 height 9
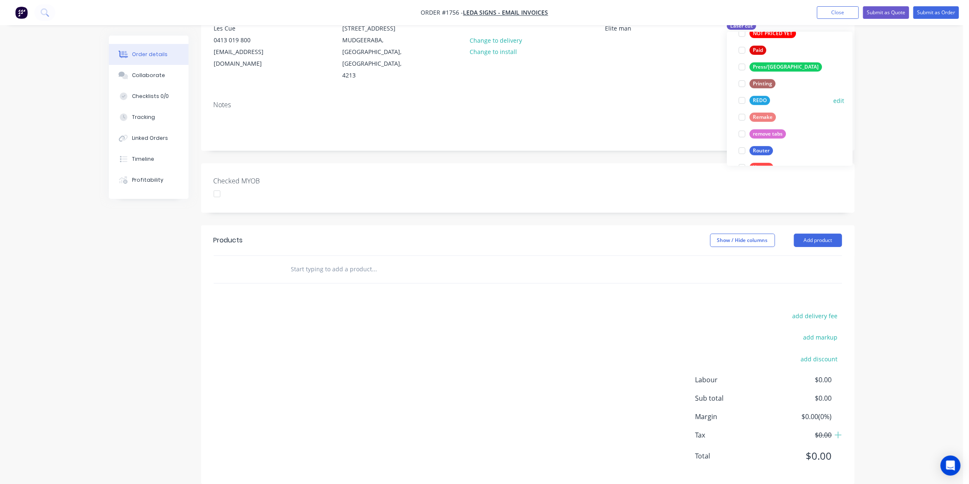
scroll to position [317, 0]
click at [773, 145] on button "Router" at bounding box center [755, 151] width 41 height 12
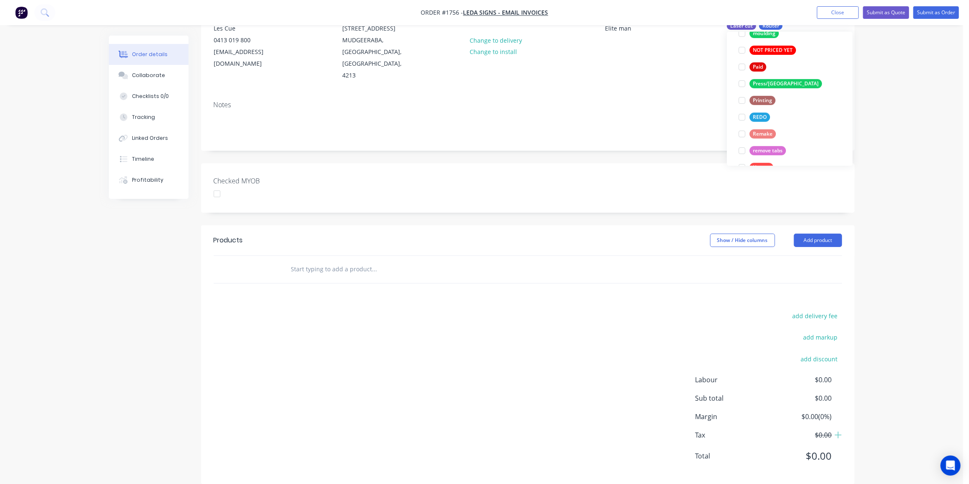
scroll to position [0, 0]
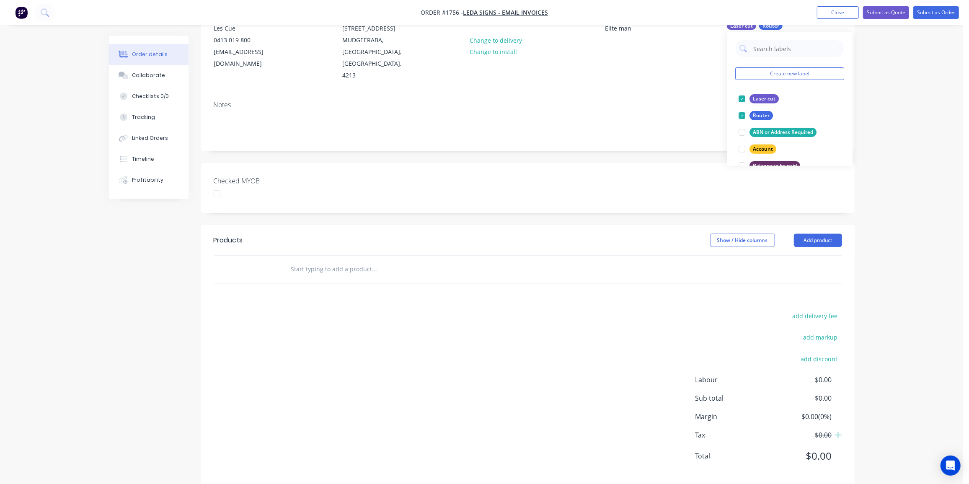
click at [379, 261] on input "text" at bounding box center [375, 269] width 168 height 17
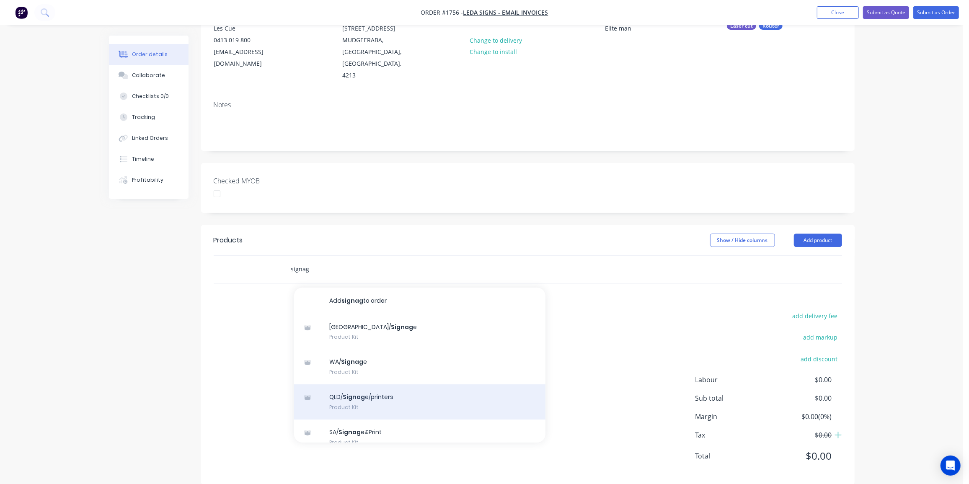
type input "signag"
click at [376, 385] on div "QLD/ Signag e/printers Product Kit" at bounding box center [419, 402] width 251 height 35
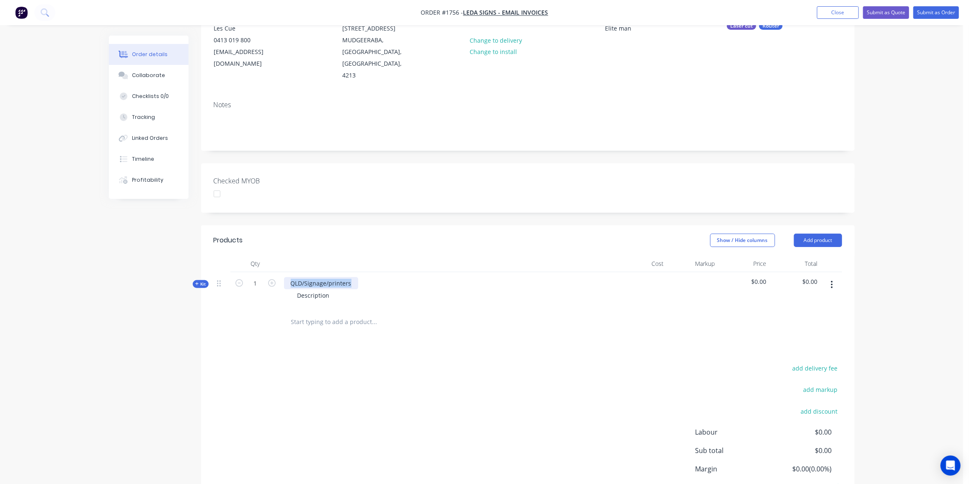
drag, startPoint x: 349, startPoint y: 268, endPoint x: 280, endPoint y: 269, distance: 68.7
click at [281, 272] on div "QLD/Signage/printers Description" at bounding box center [448, 290] width 335 height 36
click at [336, 289] on div "Description" at bounding box center [448, 295] width 328 height 12
drag, startPoint x: 334, startPoint y: 283, endPoint x: 273, endPoint y: 287, distance: 60.9
click at [273, 287] on div "Kit 1 Elite Man replacement Description $0.00 $0.00" at bounding box center [528, 290] width 628 height 36
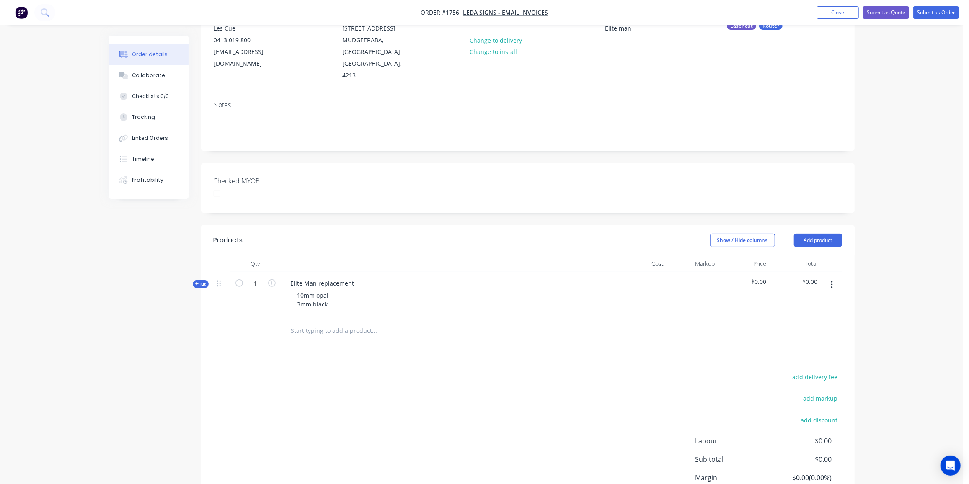
click at [116, 296] on div "Created by Ben Created 02/10/25 Required 02/10/25 Assigned to Add team member S…" at bounding box center [482, 249] width 746 height 617
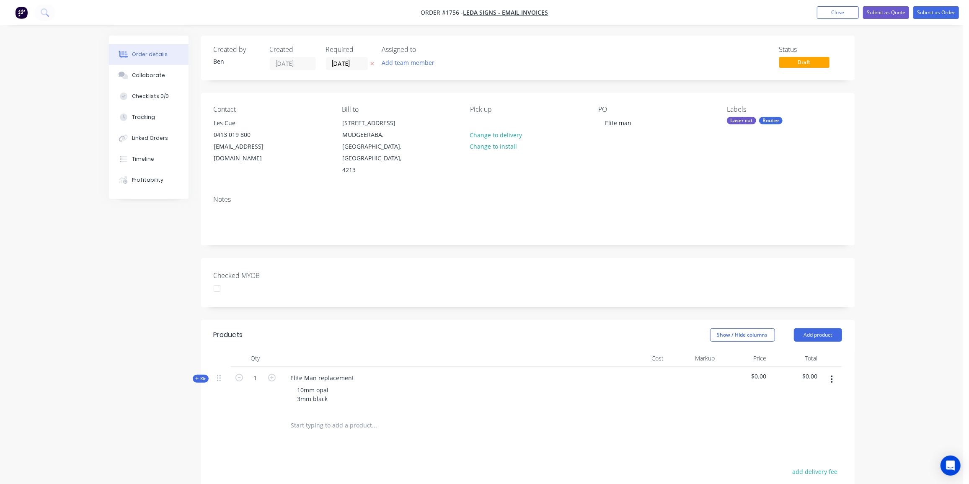
click at [744, 121] on div "Laser cut" at bounding box center [741, 121] width 29 height 8
click at [780, 205] on div "NOT PRICED YET" at bounding box center [772, 203] width 46 height 9
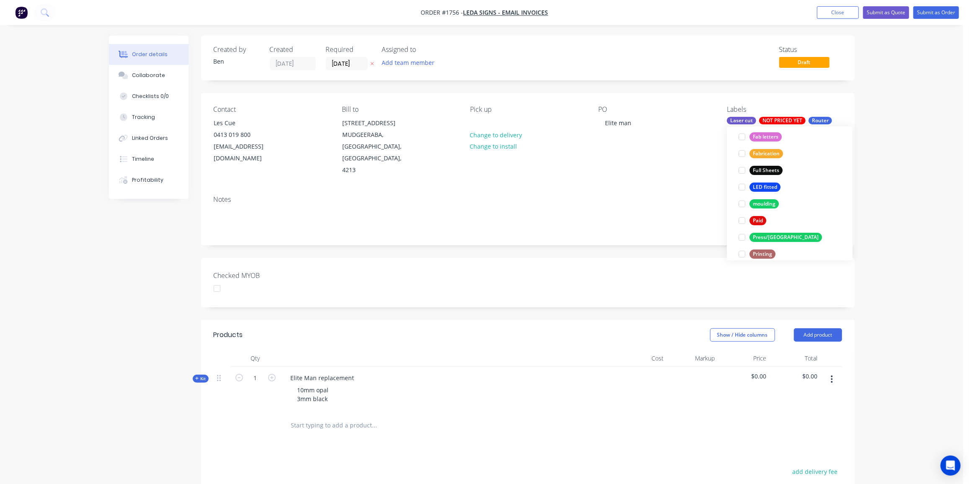
scroll to position [6, 0]
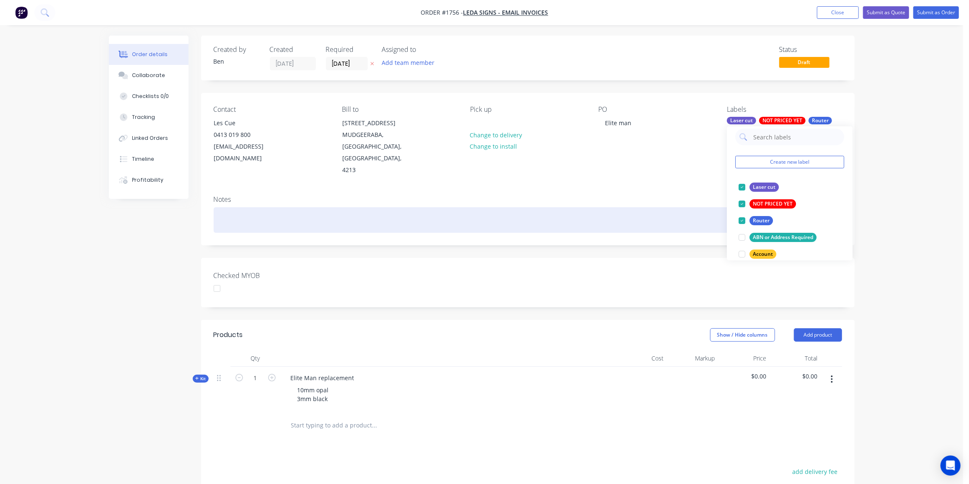
click at [564, 219] on div at bounding box center [528, 220] width 628 height 26
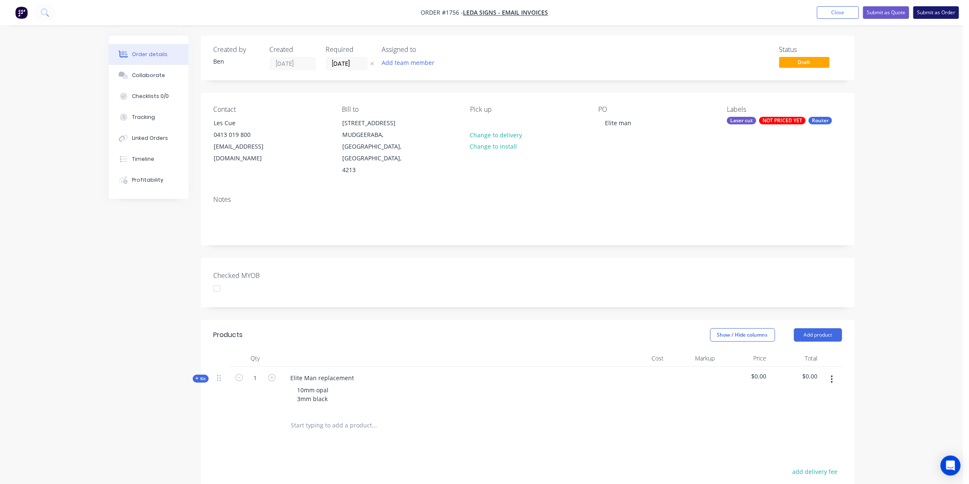
click at [936, 14] on button "Submit as Order" at bounding box center [936, 12] width 46 height 13
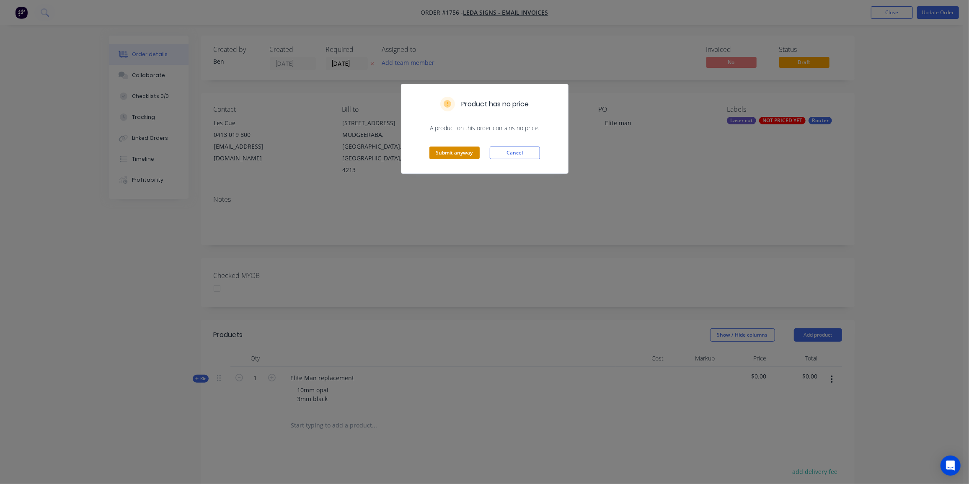
click at [460, 154] on button "Submit anyway" at bounding box center [454, 153] width 50 height 13
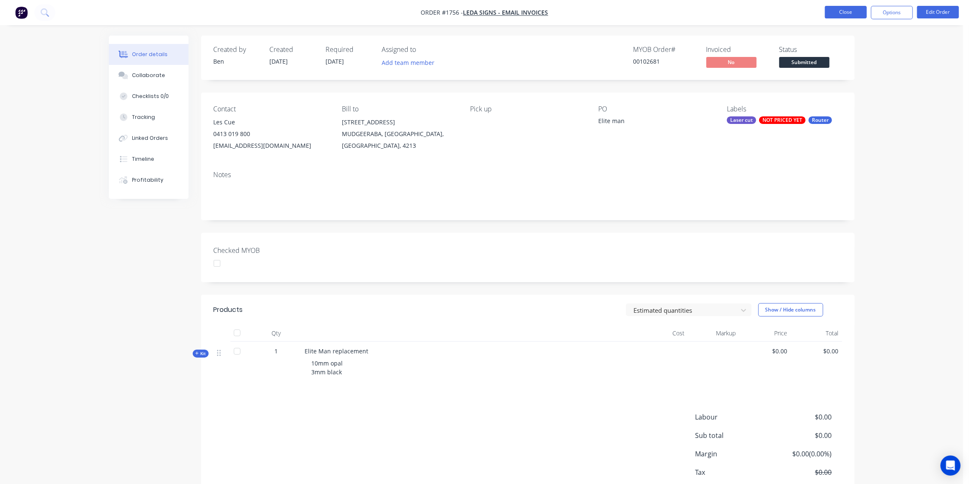
click at [846, 12] on button "Close" at bounding box center [846, 12] width 42 height 13
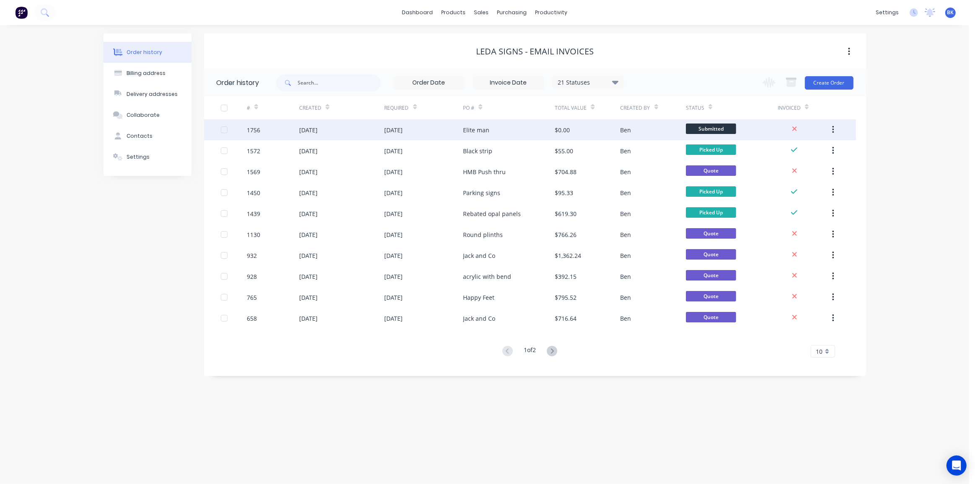
click at [713, 125] on span "Submitted" at bounding box center [711, 129] width 50 height 10
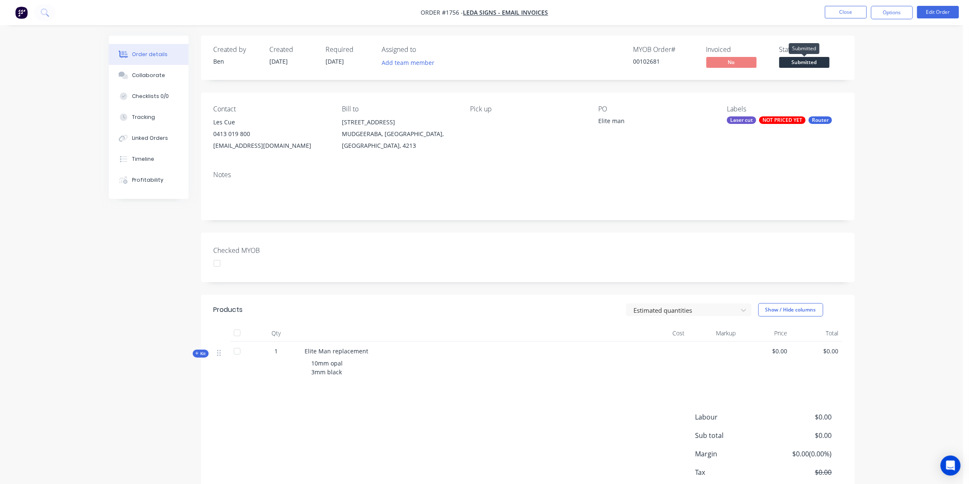
click at [811, 64] on span "Submitted" at bounding box center [804, 62] width 50 height 10
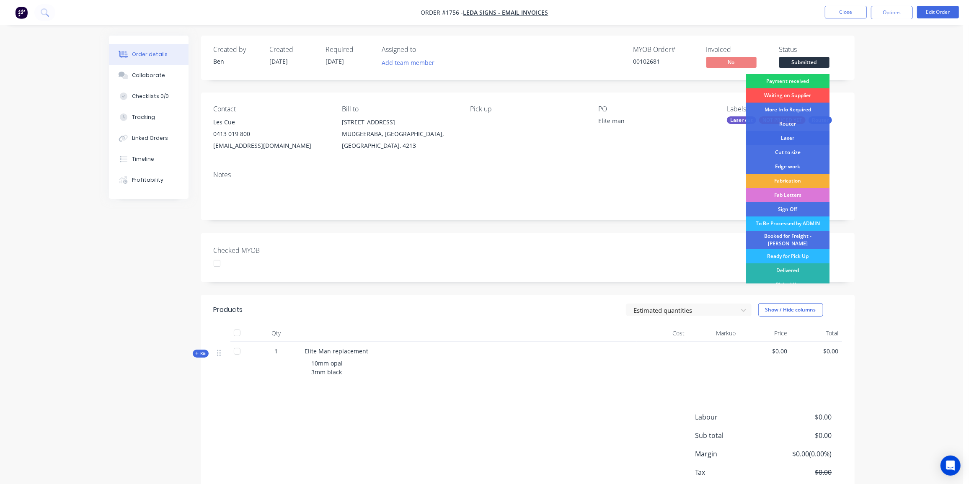
click at [792, 137] on div "Laser" at bounding box center [788, 138] width 84 height 14
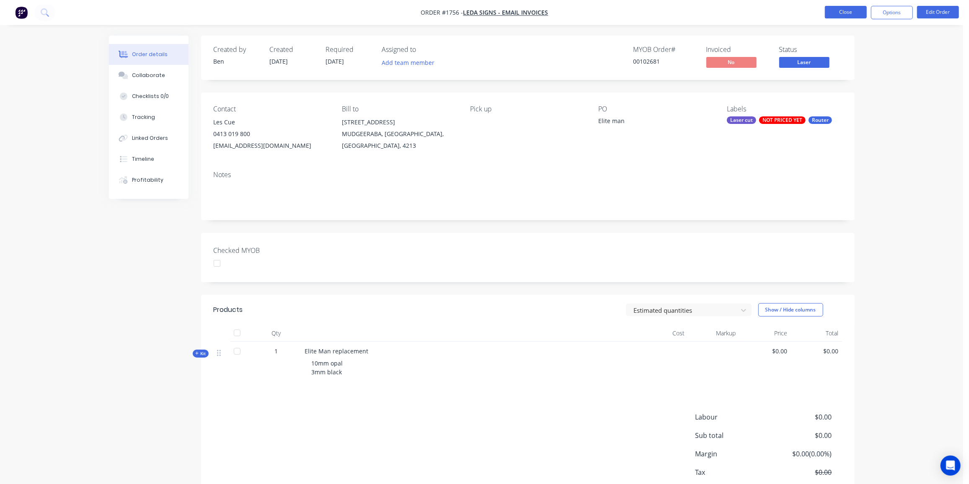
click at [838, 12] on button "Close" at bounding box center [846, 12] width 42 height 13
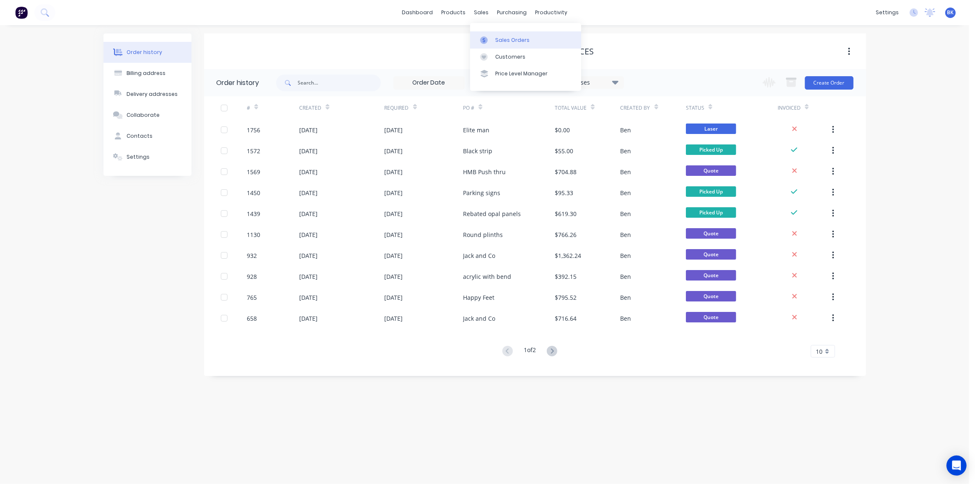
click at [489, 36] on div at bounding box center [486, 40] width 13 height 8
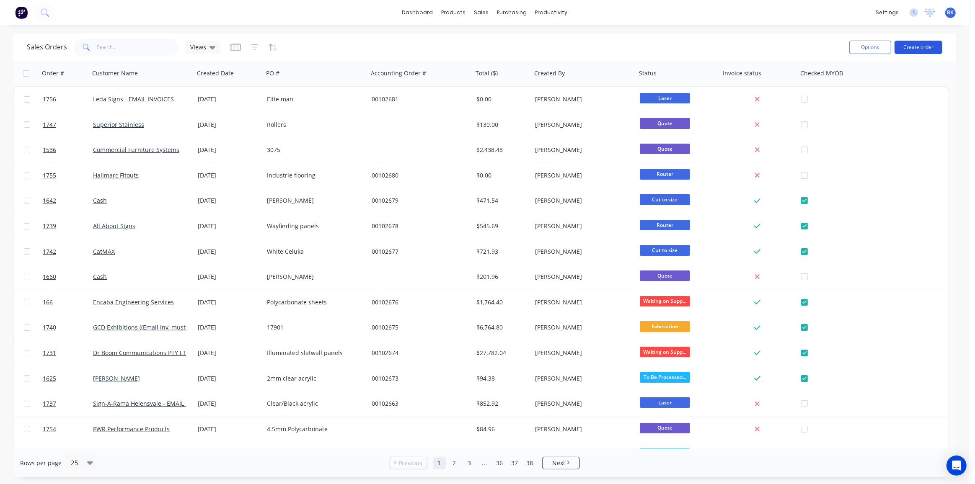
click at [925, 49] on button "Create order" at bounding box center [918, 47] width 48 height 13
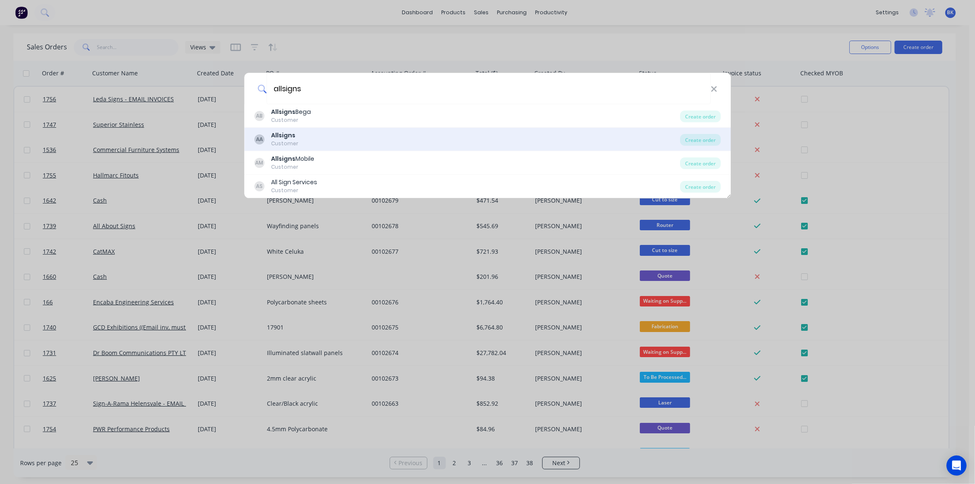
type input "allsigns"
click at [320, 137] on div "AA Allsigns Customer" at bounding box center [467, 139] width 426 height 16
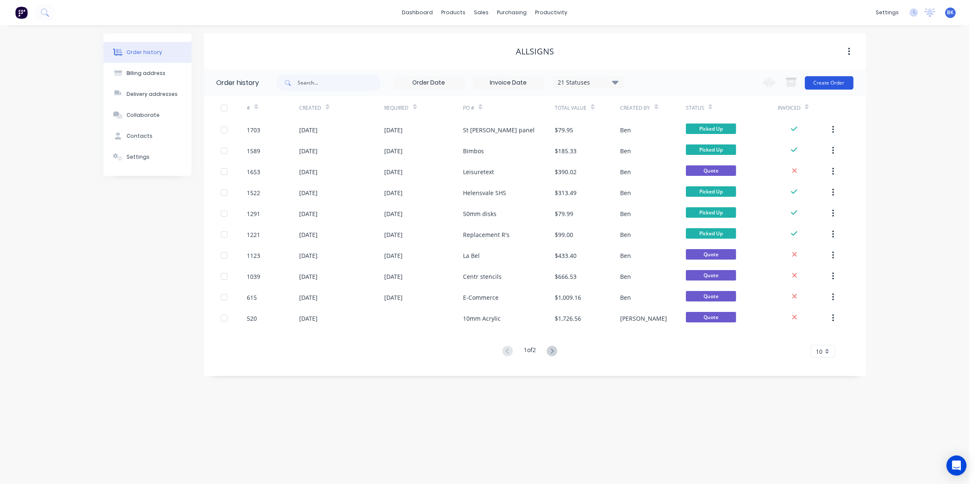
click at [832, 84] on button "Create Order" at bounding box center [829, 82] width 49 height 13
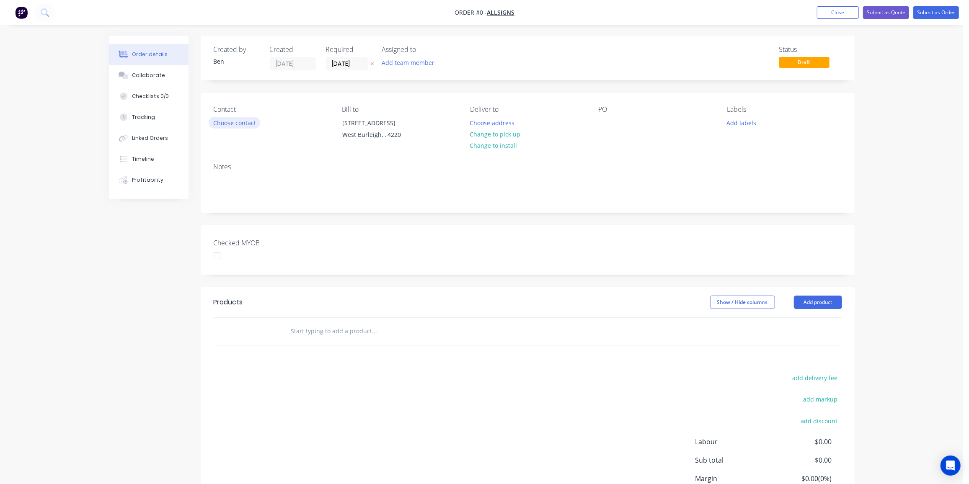
click at [246, 120] on button "Choose contact" at bounding box center [235, 122] width 52 height 11
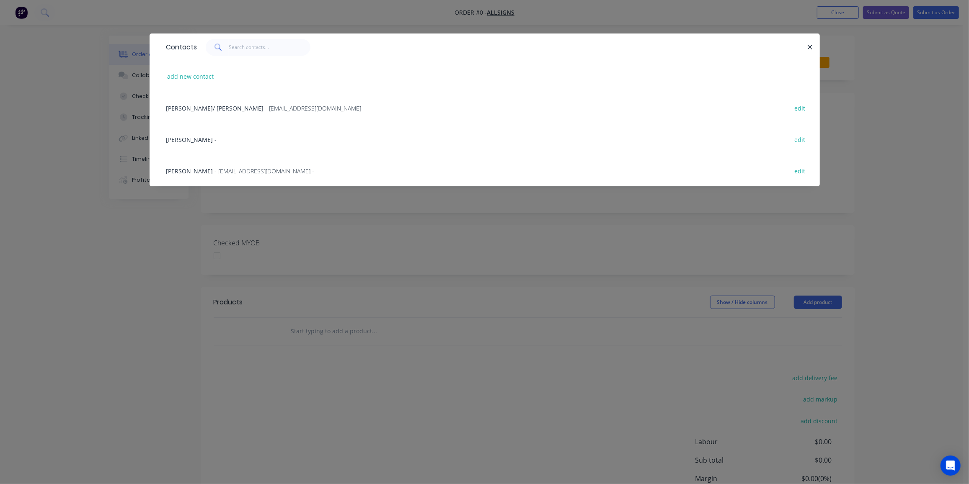
click at [212, 172] on span "Brendan Thacker" at bounding box center [189, 171] width 47 height 8
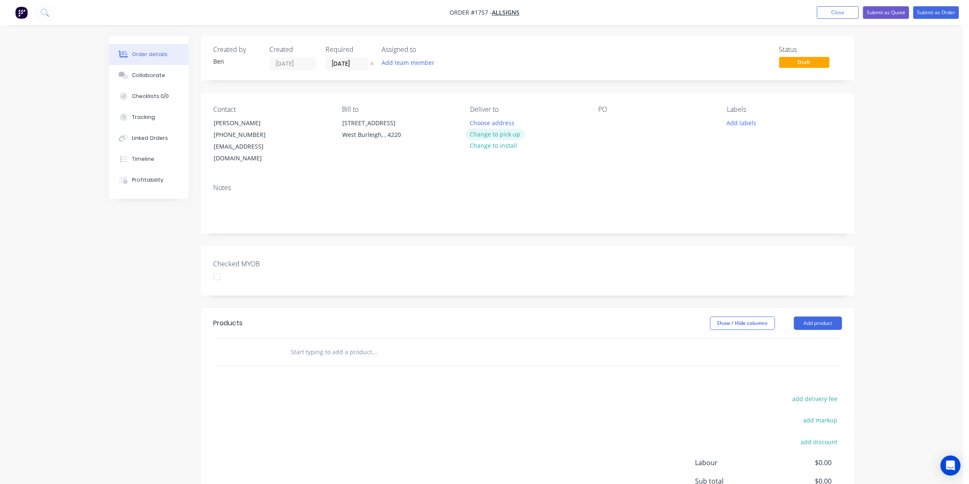
click at [509, 136] on button "Change to pick up" at bounding box center [494, 134] width 59 height 11
click at [602, 122] on div at bounding box center [605, 123] width 13 height 12
click at [745, 121] on button "Add labels" at bounding box center [741, 122] width 39 height 11
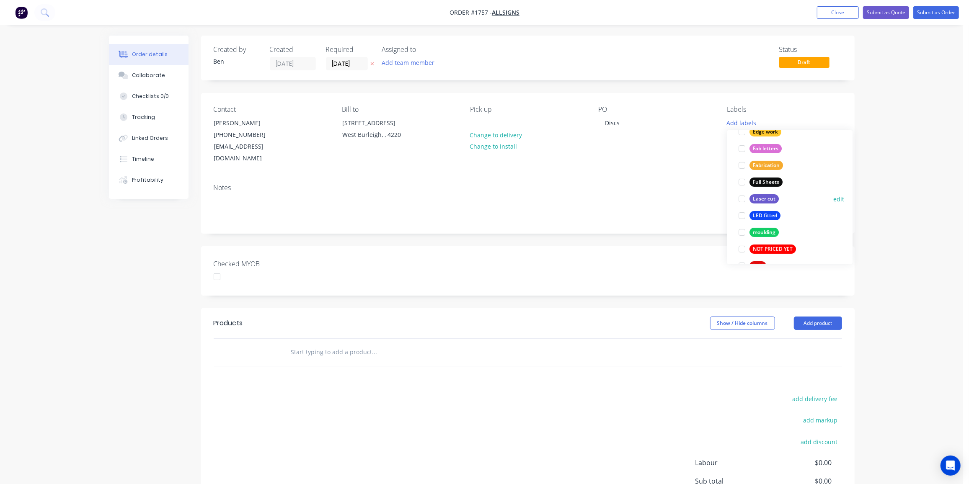
scroll to position [200, 0]
click at [769, 197] on div "Laser cut" at bounding box center [763, 198] width 29 height 9
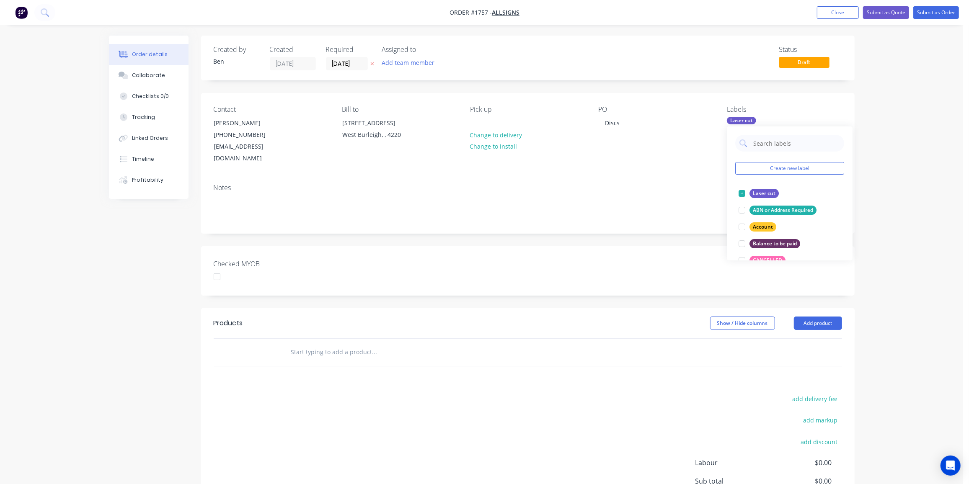
scroll to position [0, 0]
click at [324, 344] on input "text" at bounding box center [375, 352] width 168 height 17
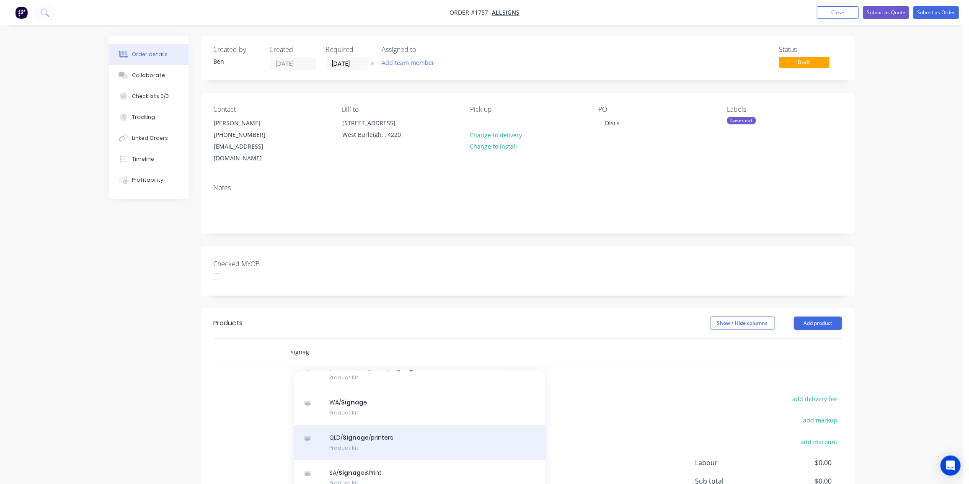
scroll to position [52, 0]
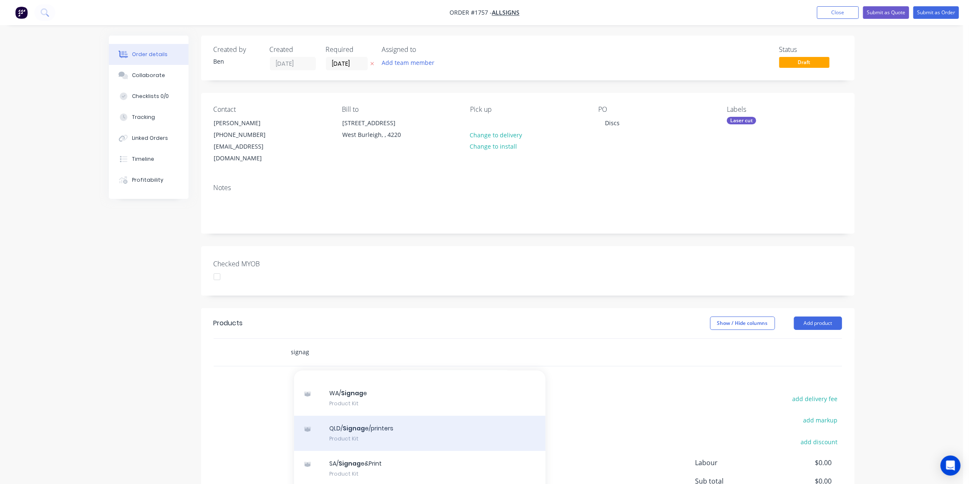
type input "signag"
click at [374, 421] on div "QLD/ Signag e/printers Product Kit" at bounding box center [419, 433] width 251 height 35
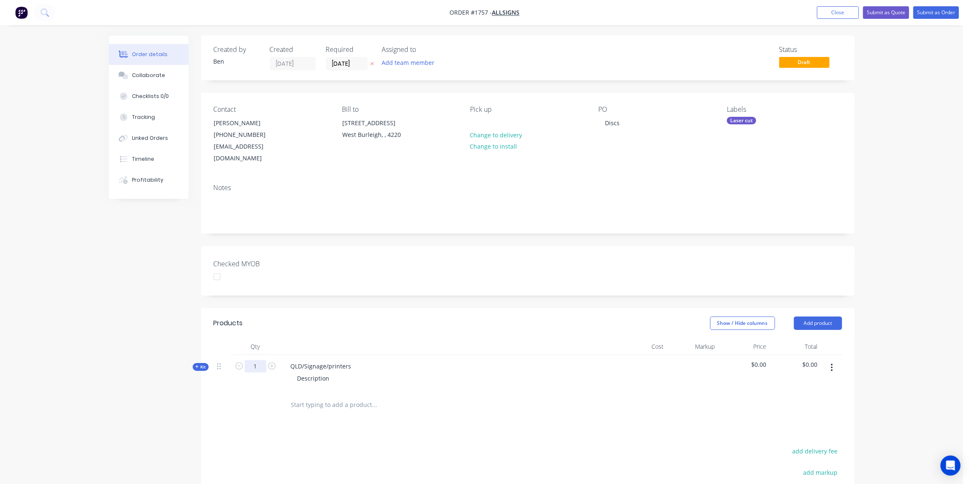
click at [258, 360] on input "1" at bounding box center [256, 366] width 22 height 13
type input "20"
click at [351, 360] on div "QLD/Signage/printers" at bounding box center [321, 366] width 74 height 12
drag, startPoint x: 351, startPoint y: 355, endPoint x: 279, endPoint y: 347, distance: 72.0
click at [279, 355] on div "Kit 20 QLD/Signage/printers Description $0.00 $0.00" at bounding box center [528, 373] width 628 height 36
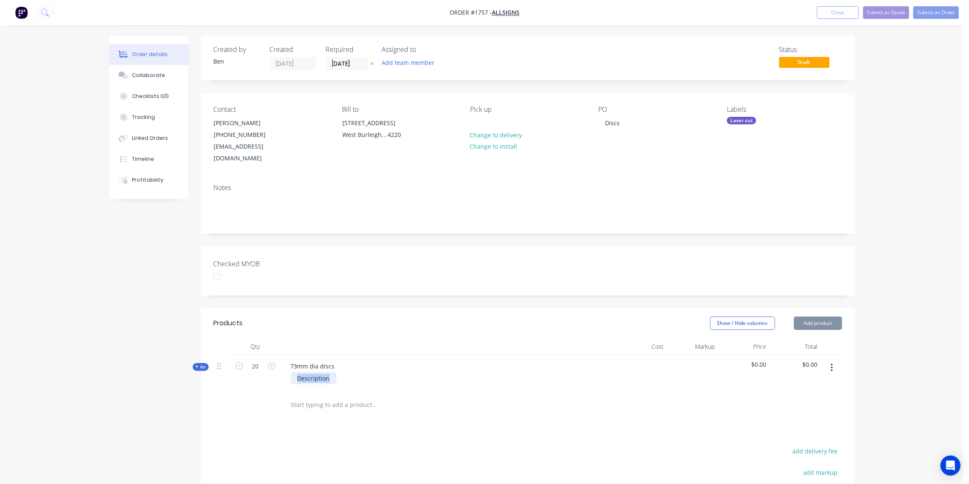
drag, startPoint x: 331, startPoint y: 366, endPoint x: 274, endPoint y: 366, distance: 56.1
click at [274, 366] on div "Kit 20 73mm dia discs Description $0.00 $0.00" at bounding box center [528, 373] width 628 height 36
drag, startPoint x: 311, startPoint y: 365, endPoint x: 320, endPoint y: 372, distance: 11.3
click at [312, 372] on div "4.5m mclear acrylic" at bounding box center [339, 378] width 96 height 12
click at [317, 372] on div "4.5mmclear acrylic" at bounding box center [324, 378] width 66 height 12
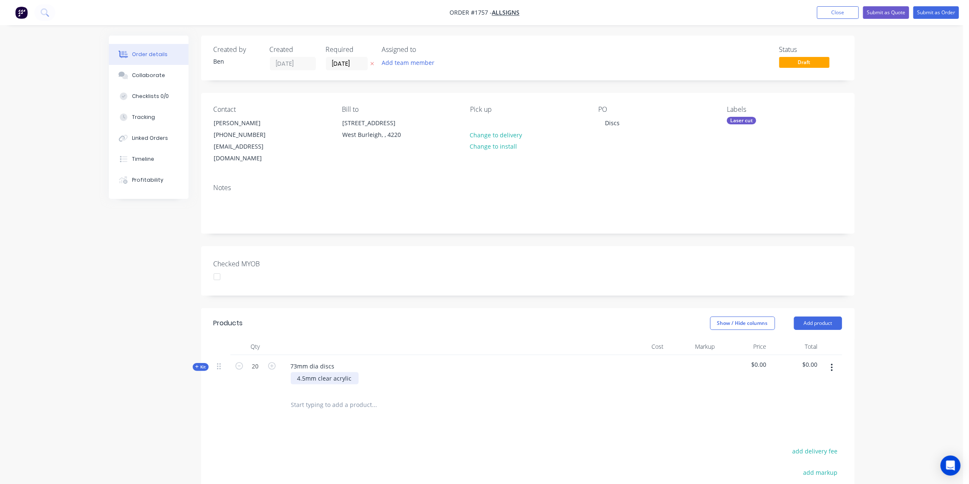
click at [350, 372] on div "4.5mm clear acrylic" at bounding box center [325, 378] width 68 height 12
click at [347, 372] on div "4.5mm clear acrylic" at bounding box center [325, 378] width 68 height 12
click at [351, 372] on div "4.5mm clear acrylic" at bounding box center [325, 378] width 68 height 12
click at [832, 363] on icon "button" at bounding box center [832, 367] width 2 height 9
click at [800, 417] on div "Duplicate" at bounding box center [802, 423] width 65 height 12
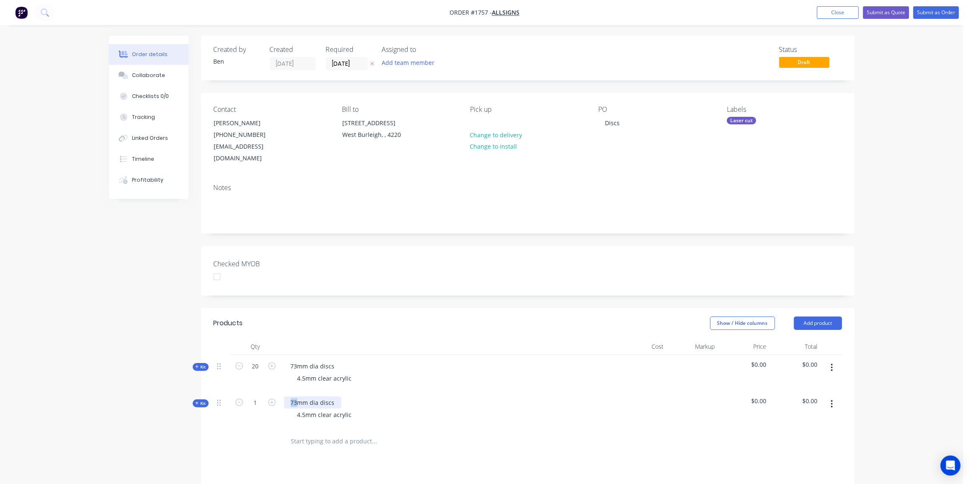
drag, startPoint x: 296, startPoint y: 390, endPoint x: 290, endPoint y: 390, distance: 5.9
click at [290, 397] on div "73mm dia discs" at bounding box center [312, 403] width 57 height 12
click at [356, 409] on div "4.5mm clear acrylic" at bounding box center [325, 415] width 68 height 12
click at [116, 434] on div "Created by Ben Created 02/10/25 Required 02/10/25 Assigned to Add team member S…" at bounding box center [482, 352] width 746 height 633
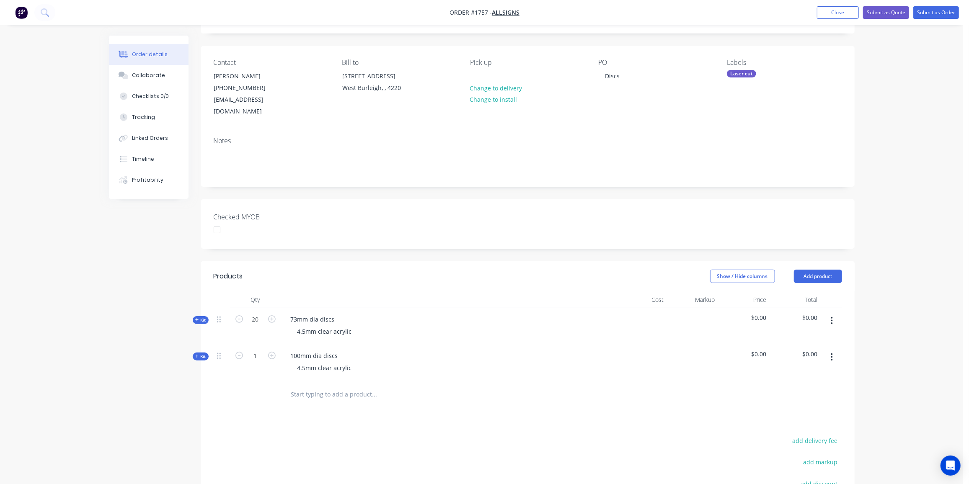
scroll to position [47, 0]
click at [260, 350] on input "1" at bounding box center [256, 356] width 22 height 13
type input "20"
drag, startPoint x: 151, startPoint y: 411, endPoint x: 244, endPoint y: 309, distance: 138.2
click at [151, 411] on div "Created by Ben Created 02/10/25 Required 02/10/25 Assigned to Add team member S…" at bounding box center [482, 305] width 746 height 633
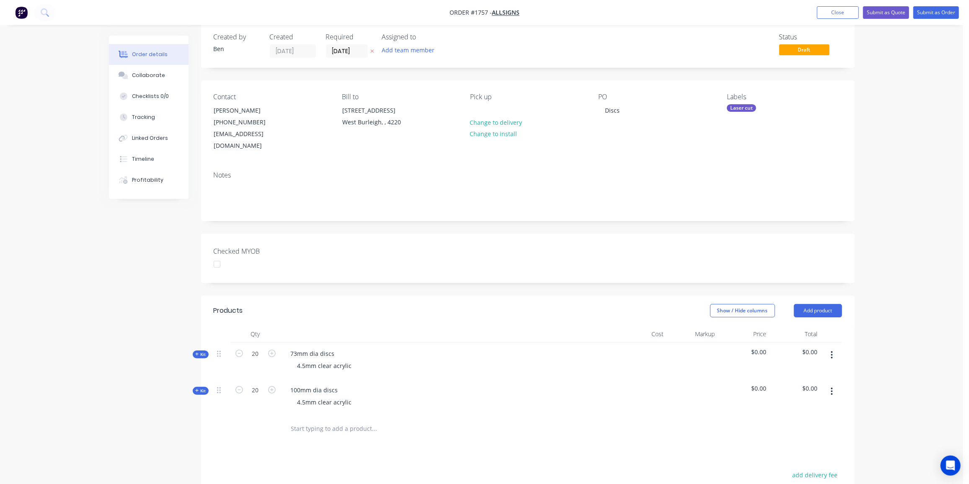
scroll to position [0, 0]
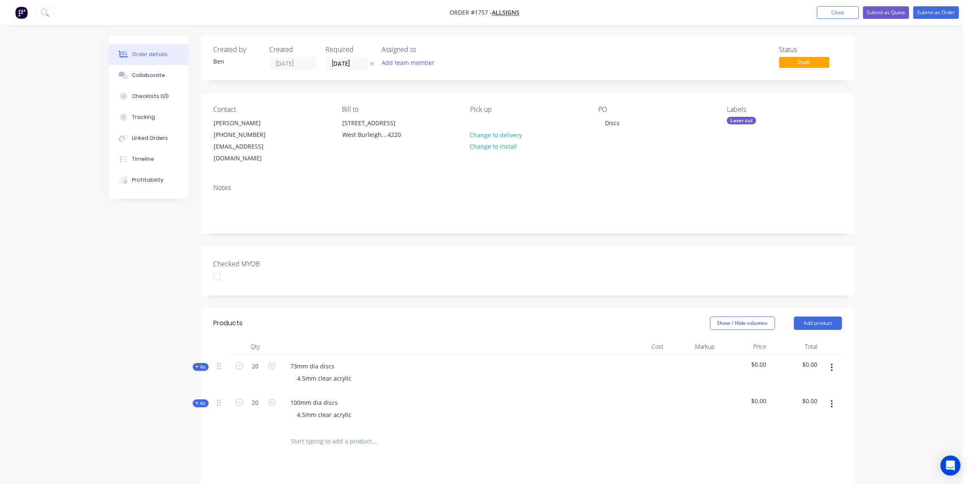
click at [745, 122] on div "Laser cut" at bounding box center [741, 121] width 29 height 8
click at [770, 159] on div "NOT PRICED YET" at bounding box center [772, 157] width 46 height 9
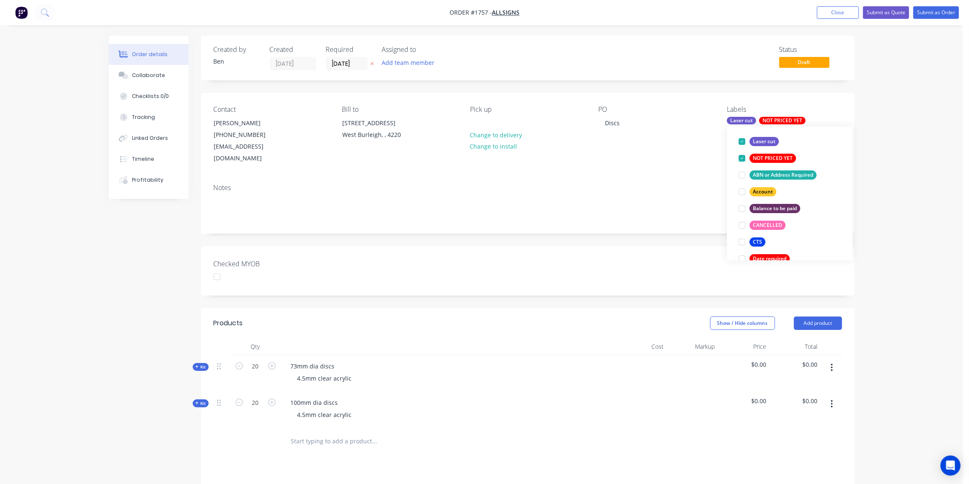
click at [473, 355] on div "73mm dia discs 4.5mm clear acrylic" at bounding box center [448, 373] width 335 height 36
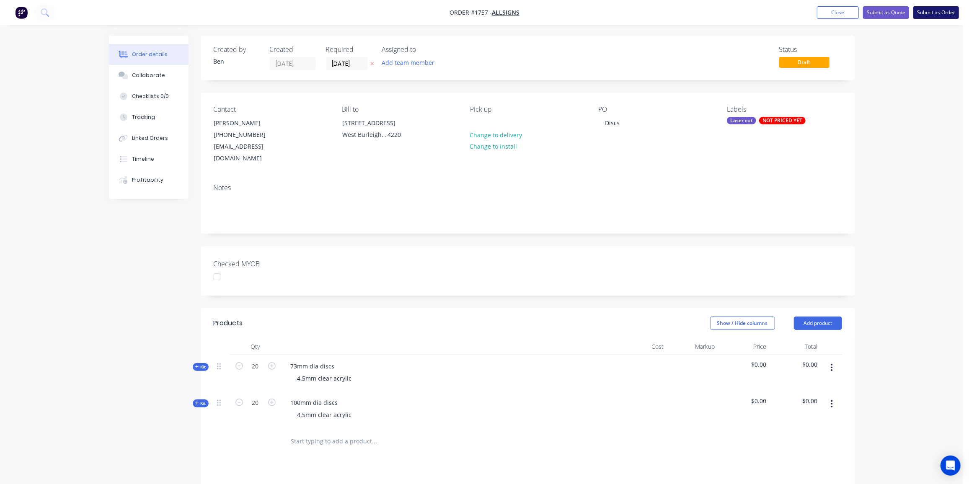
click at [930, 14] on button "Submit as Order" at bounding box center [936, 12] width 46 height 13
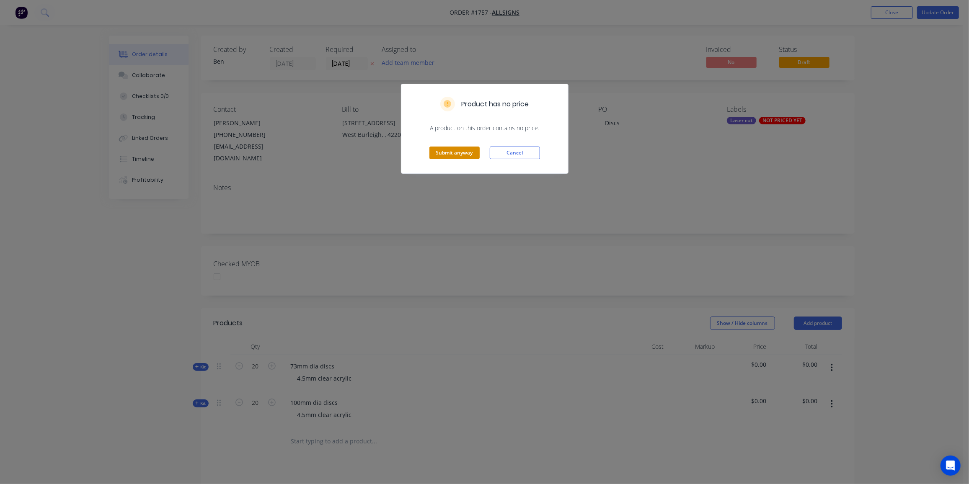
click at [458, 155] on button "Submit anyway" at bounding box center [454, 153] width 50 height 13
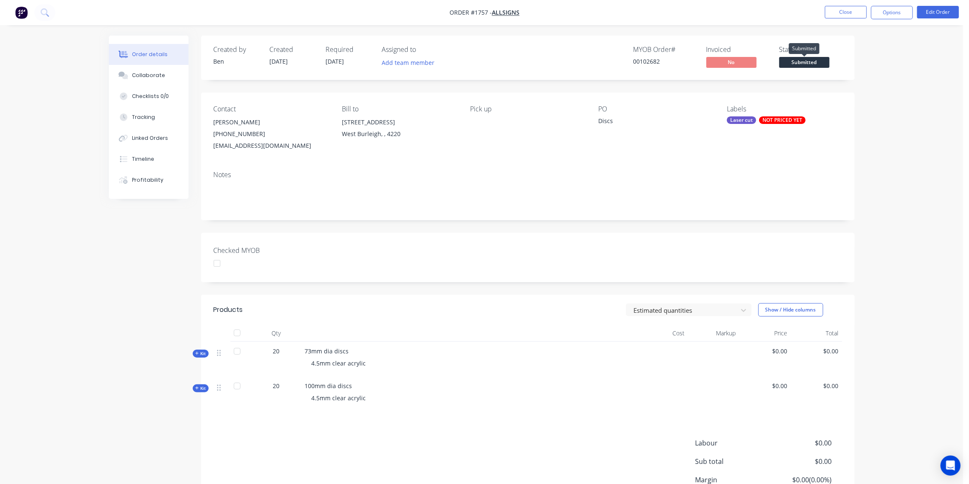
click at [802, 65] on span "Submitted" at bounding box center [804, 62] width 50 height 10
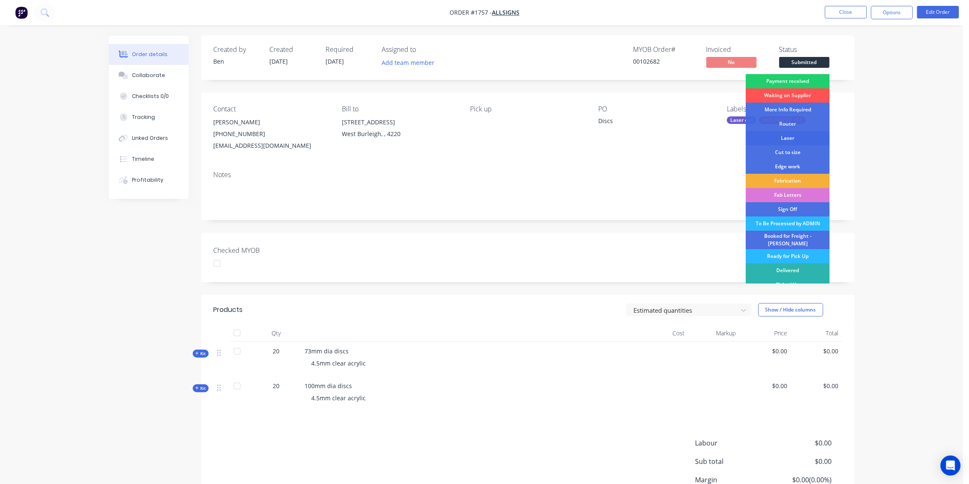
click at [798, 134] on div "Laser" at bounding box center [788, 138] width 84 height 14
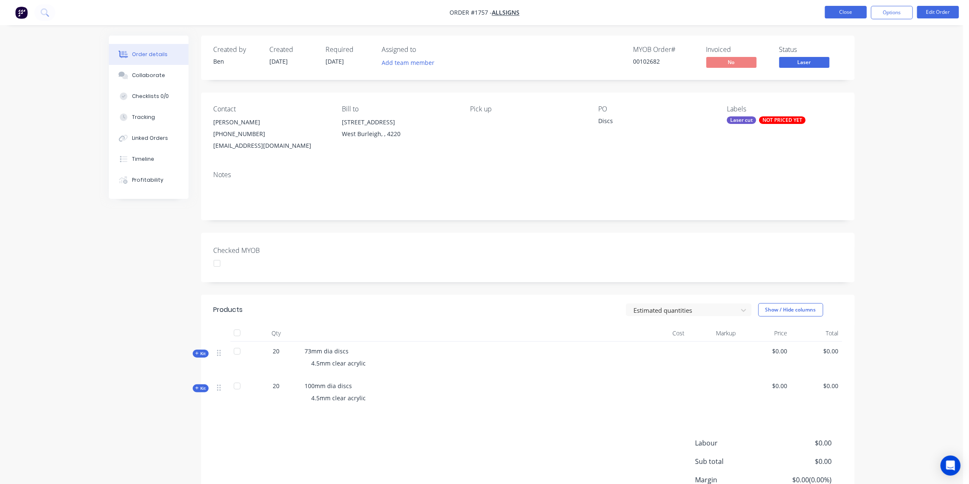
click at [839, 10] on button "Close" at bounding box center [846, 12] width 42 height 13
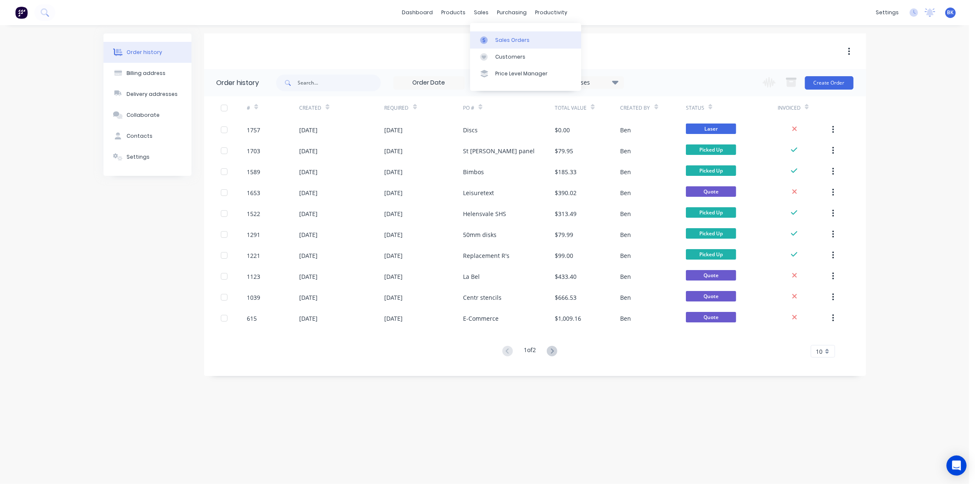
click at [491, 35] on link "Sales Orders" at bounding box center [525, 39] width 111 height 17
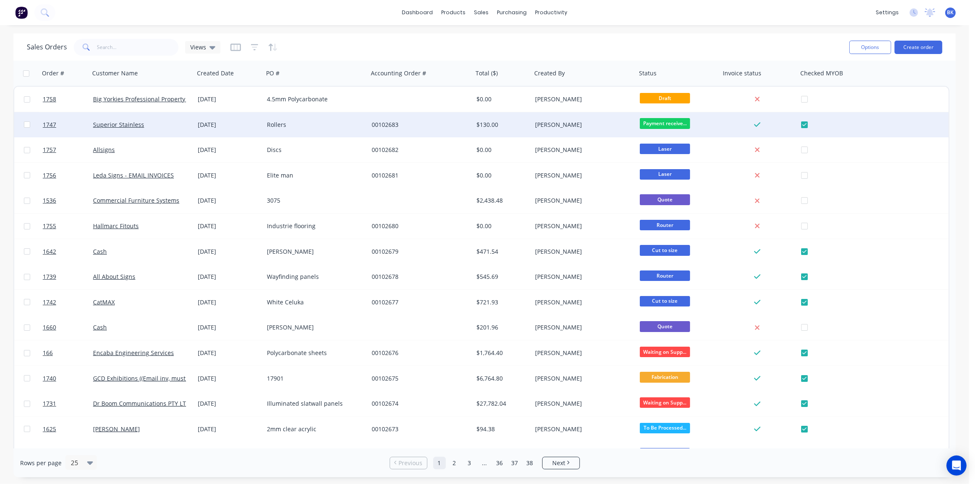
click at [211, 129] on div "02 Oct 2025" at bounding box center [228, 124] width 69 height 25
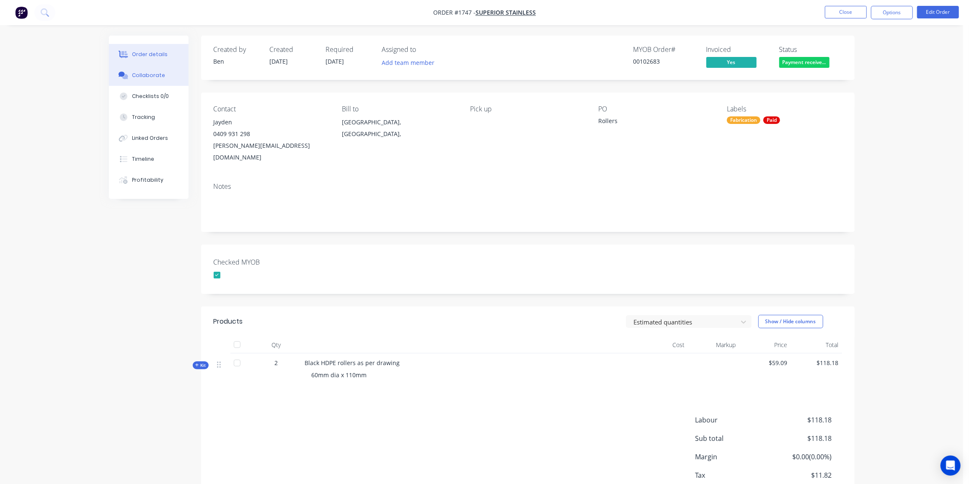
click at [149, 75] on div "Collaborate" at bounding box center [148, 76] width 33 height 8
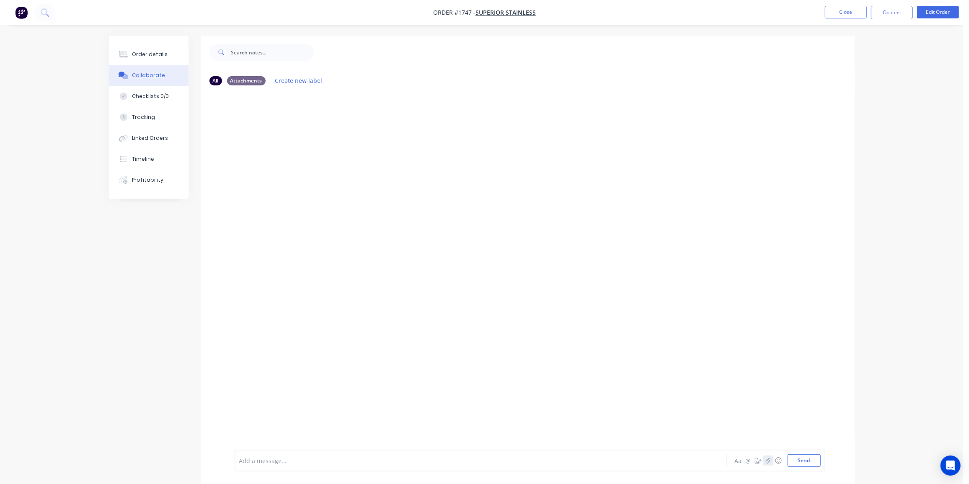
click at [769, 462] on icon "button" at bounding box center [767, 461] width 5 height 6
click at [806, 460] on button "Send" at bounding box center [804, 461] width 33 height 13
click at [838, 12] on button "Close" at bounding box center [846, 12] width 42 height 13
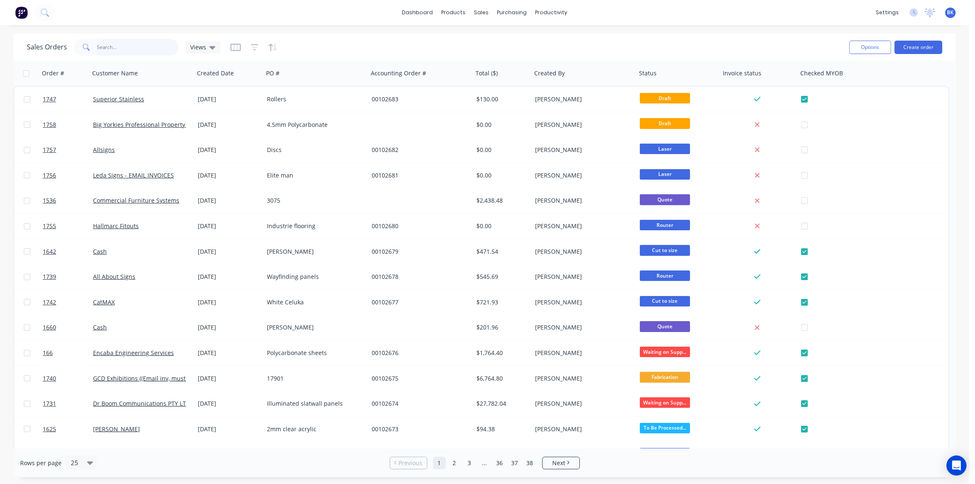
click at [158, 51] on input "text" at bounding box center [138, 47] width 82 height 17
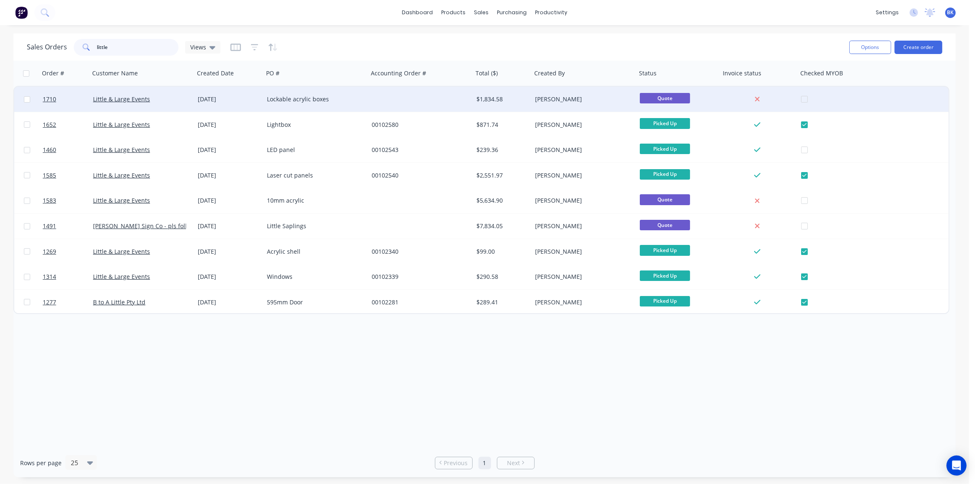
type input "little"
click at [208, 104] on div "29 Sep 2025" at bounding box center [228, 99] width 69 height 25
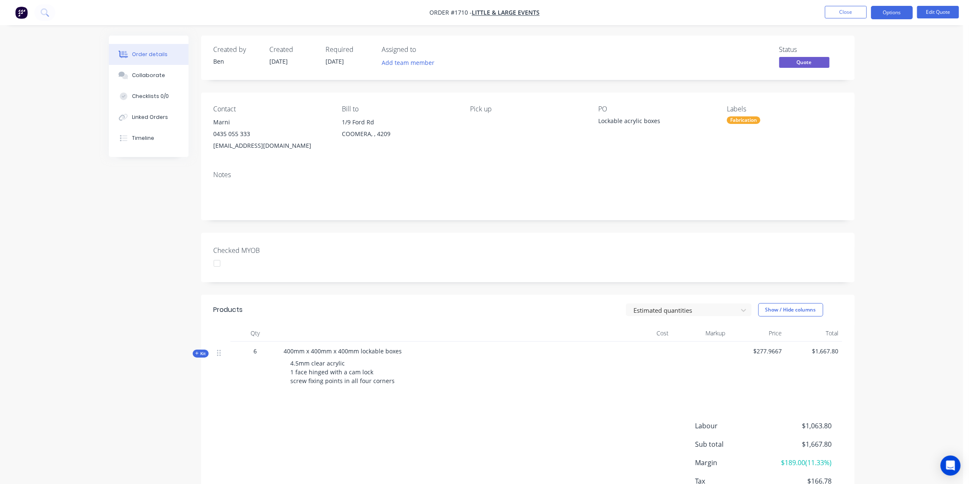
click at [199, 356] on span "Kit" at bounding box center [200, 354] width 11 height 6
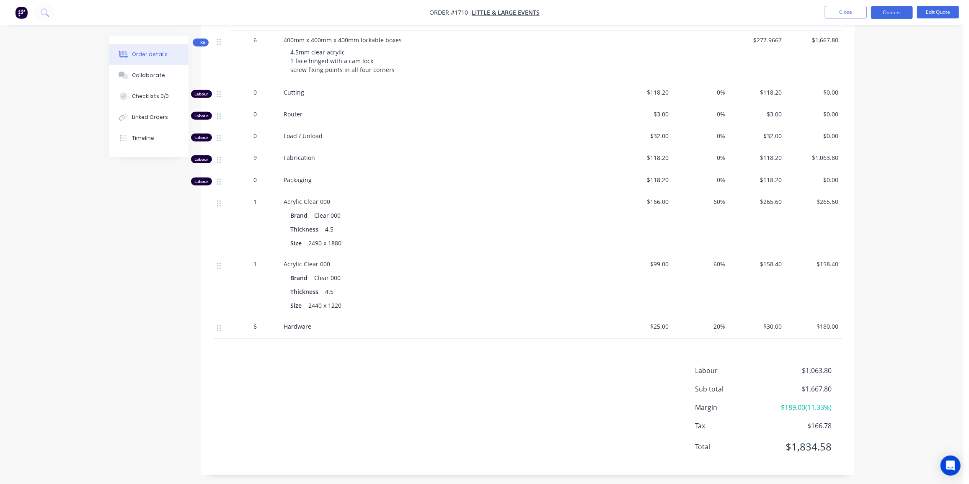
scroll to position [311, 0]
click at [934, 10] on button "Edit Quote" at bounding box center [938, 12] width 42 height 13
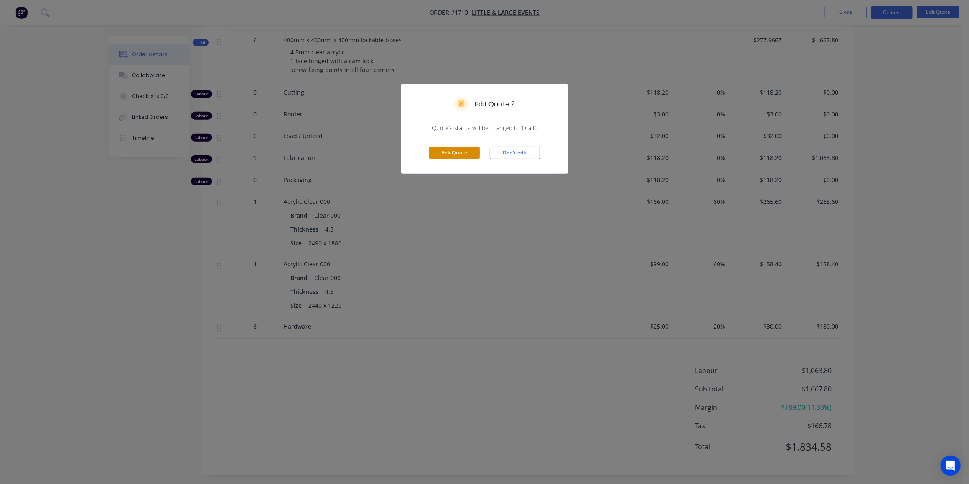
click at [447, 152] on button "Edit Quote" at bounding box center [454, 153] width 50 height 13
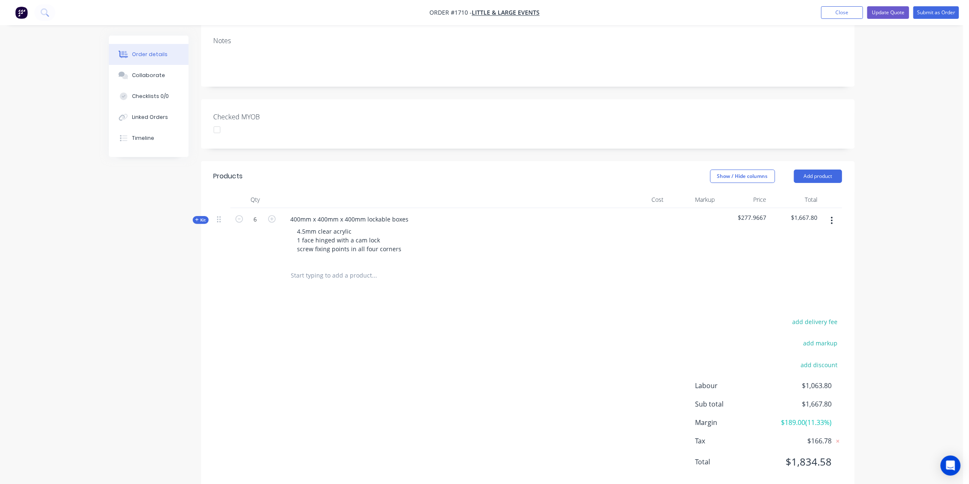
scroll to position [153, 0]
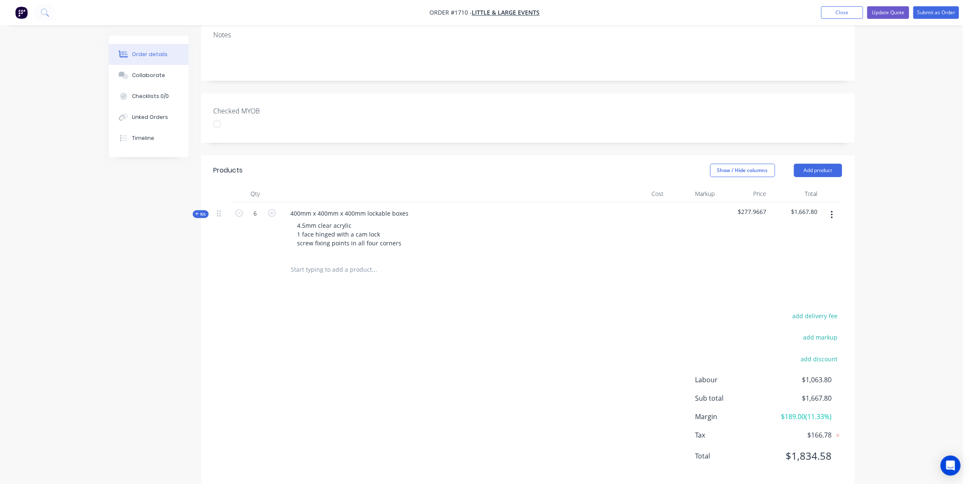
click at [203, 211] on span "Kit" at bounding box center [200, 214] width 11 height 6
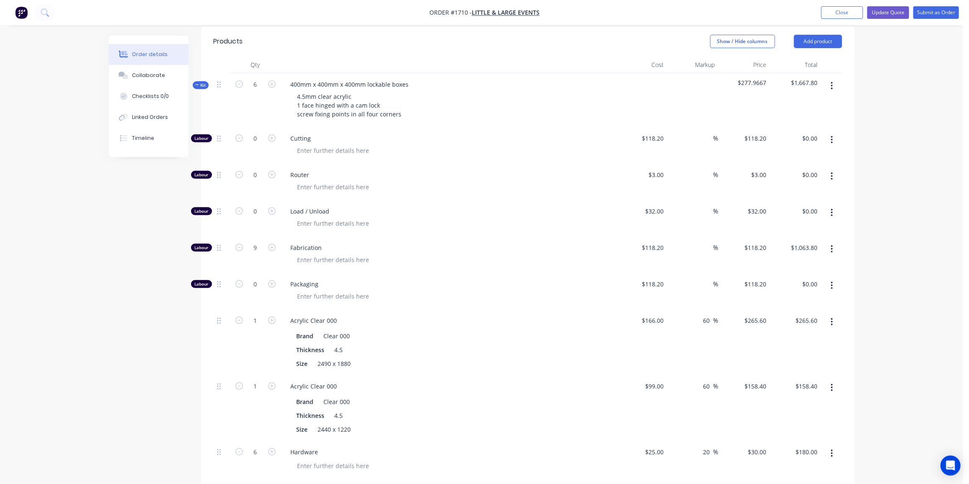
scroll to position [282, 0]
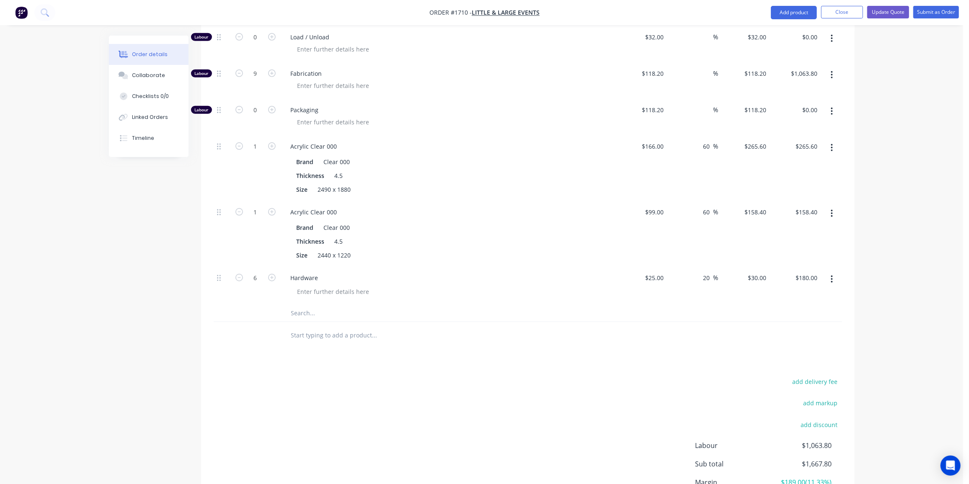
click at [832, 276] on icon "button" at bounding box center [832, 280] width 2 height 8
click at [793, 346] on div "Delete" at bounding box center [802, 352] width 65 height 12
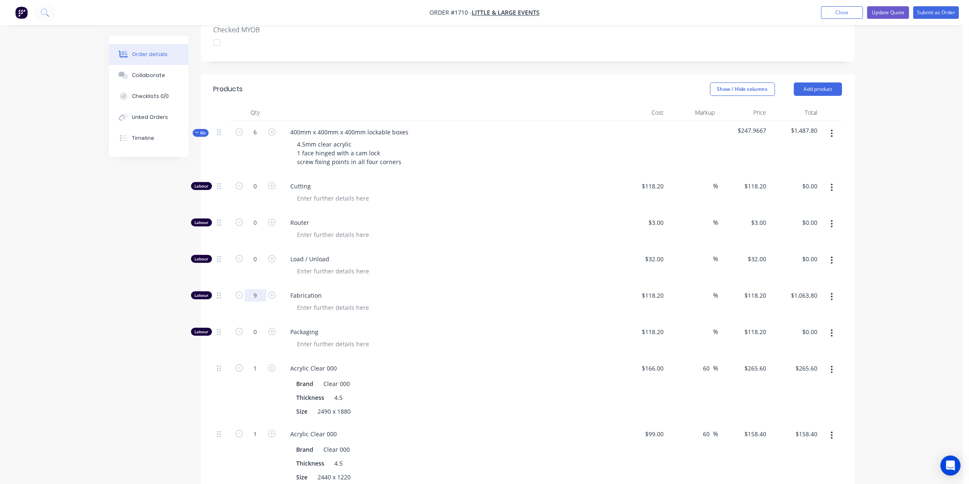
scroll to position [234, 0]
click at [256, 290] on input "9" at bounding box center [256, 296] width 22 height 13
type input "6"
type input "$709.20"
click at [139, 246] on div "Created by Ben Created 29/09/25 Required 29/09/25 Assigned to Add team member S…" at bounding box center [482, 274] width 746 height 945
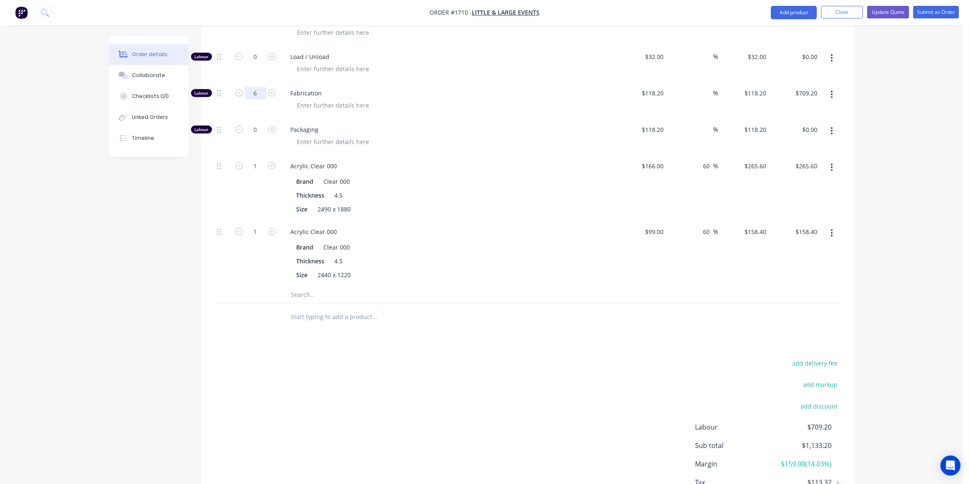
scroll to position [437, 0]
click at [261, 87] on input "6" at bounding box center [256, 93] width 22 height 13
type input "7"
type input "$827.40"
drag, startPoint x: 70, startPoint y: 220, endPoint x: 406, endPoint y: 233, distance: 337.0
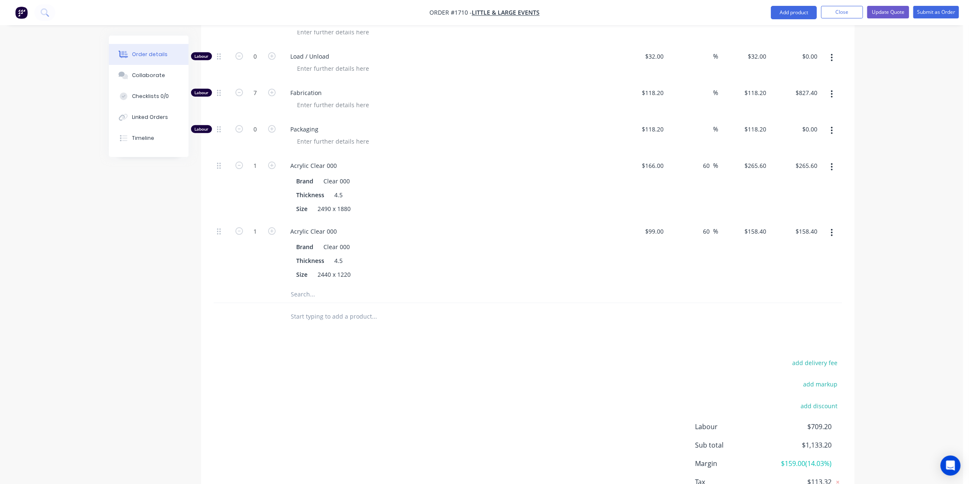
click at [75, 220] on div "Order details Collaborate Checklists 0/0 Linked Orders Timeline Order details C…" at bounding box center [481, 53] width 963 height 981
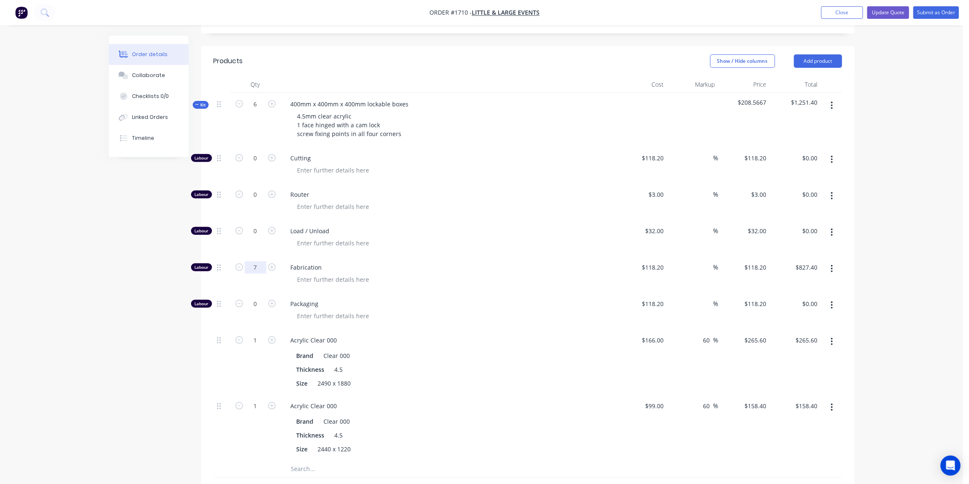
click at [256, 261] on input "7" at bounding box center [256, 267] width 22 height 13
type input "6.5"
type input "$768.30"
click at [102, 354] on div "Order details Collaborate Checklists 0/0 Linked Orders Timeline Order details C…" at bounding box center [482, 245] width 762 height 945
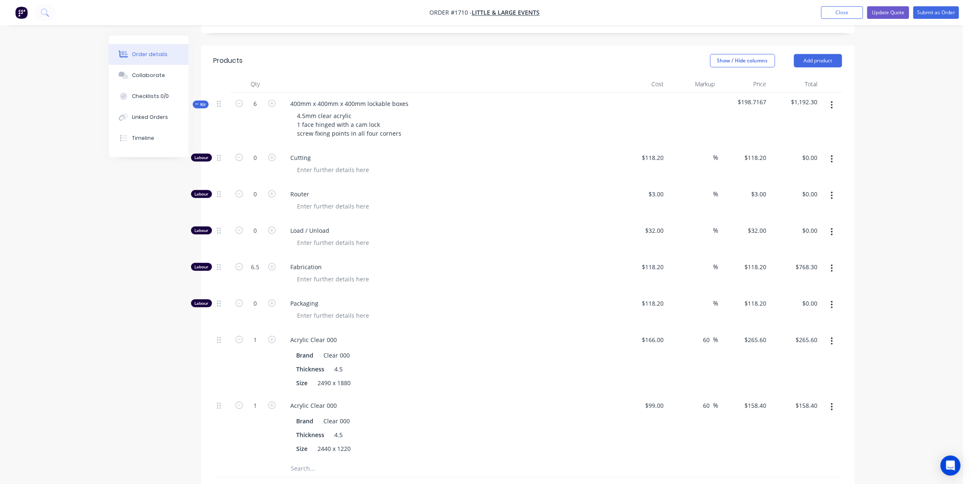
click at [203, 101] on span "Kit" at bounding box center [200, 104] width 11 height 6
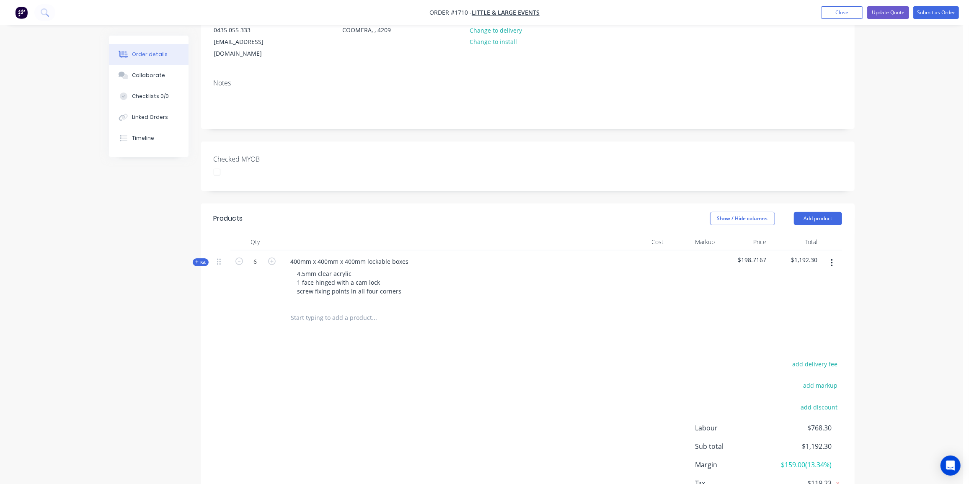
scroll to position [90, 0]
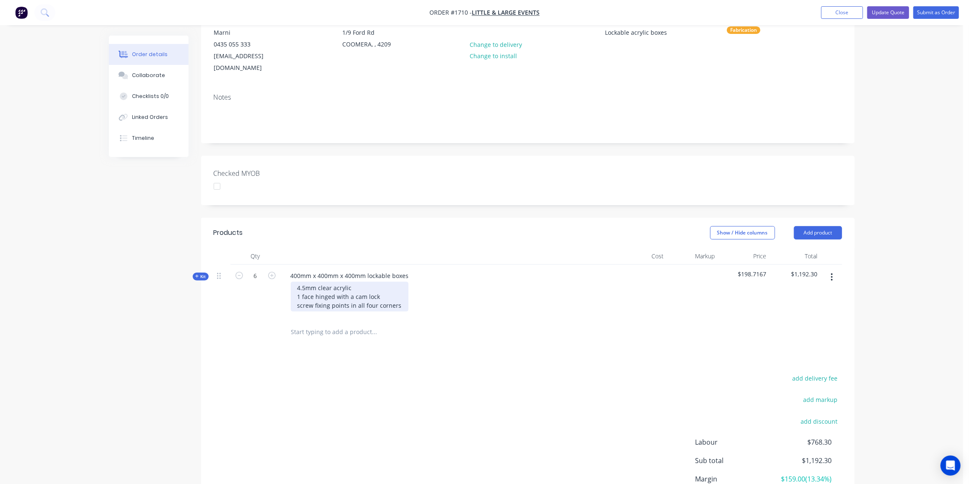
click at [383, 286] on div "4.5mm clear acrylic 1 face hinged with a cam lock screw fixing points in all fo…" at bounding box center [350, 297] width 118 height 30
click at [381, 284] on div "4.5mm clear acrylic 1 face hinged with a cam lock _L&L to supply hardware) scre…" at bounding box center [375, 296] width 169 height 30
click at [897, 13] on button "Update Quote" at bounding box center [888, 12] width 42 height 13
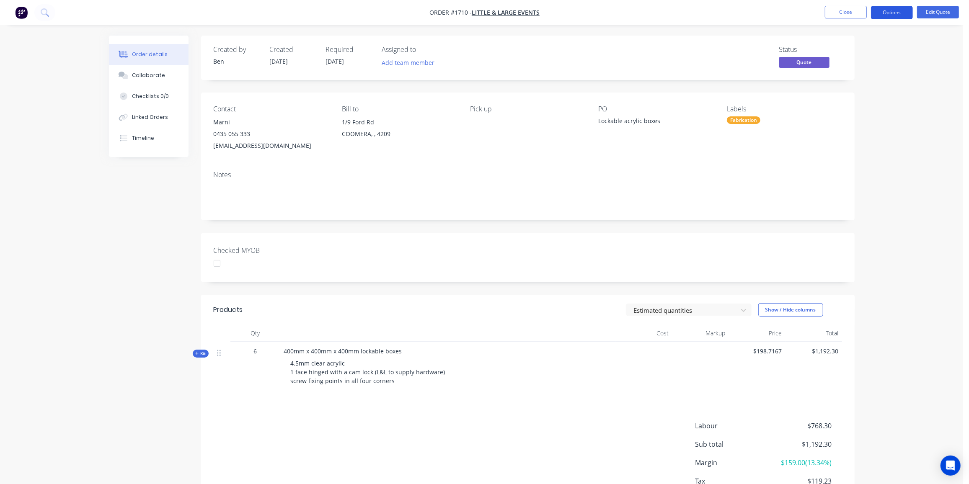
click at [899, 12] on button "Options" at bounding box center [892, 12] width 42 height 13
click at [878, 62] on div "Proforma Invoice" at bounding box center [866, 68] width 77 height 12
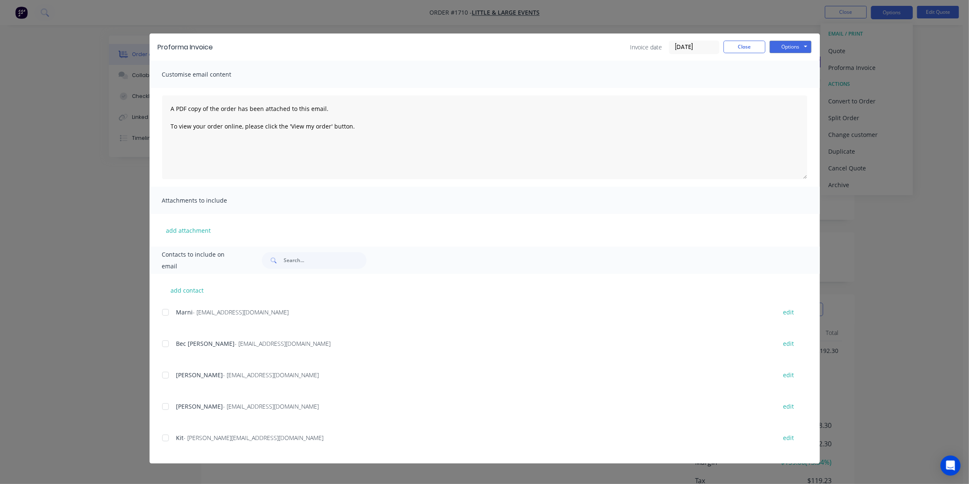
scroll to position [1, 0]
click at [166, 377] on div at bounding box center [165, 375] width 17 height 17
click at [779, 44] on button "Options" at bounding box center [791, 47] width 42 height 13
click at [790, 60] on button "Preview" at bounding box center [797, 62] width 54 height 14
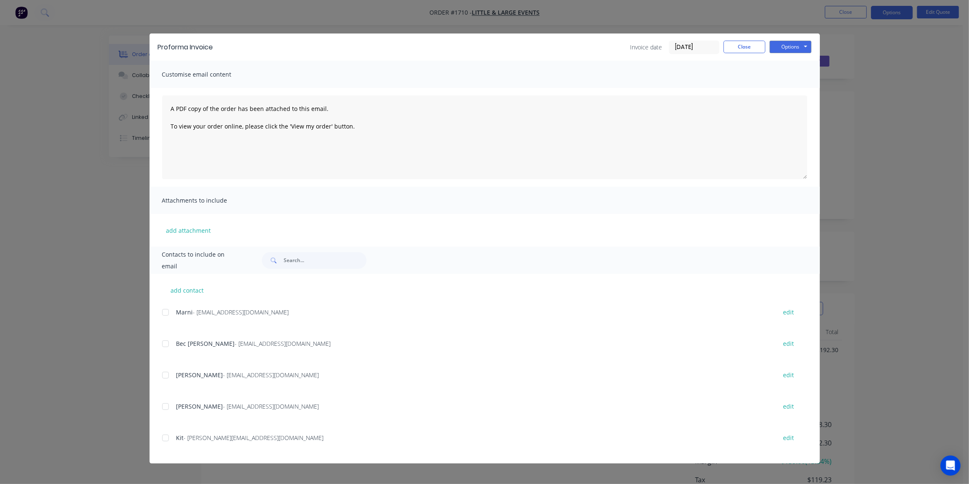
click at [167, 375] on div at bounding box center [165, 375] width 17 height 17
click at [785, 47] on button "Options" at bounding box center [791, 47] width 42 height 13
click at [796, 85] on button "Email" at bounding box center [797, 90] width 54 height 14
click at [747, 47] on button "Close" at bounding box center [744, 47] width 42 height 13
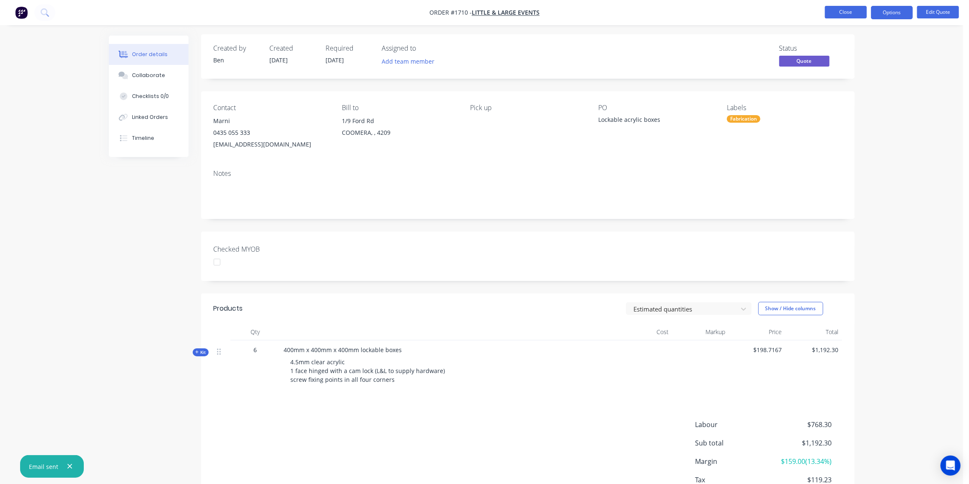
click at [844, 9] on button "Close" at bounding box center [846, 12] width 42 height 13
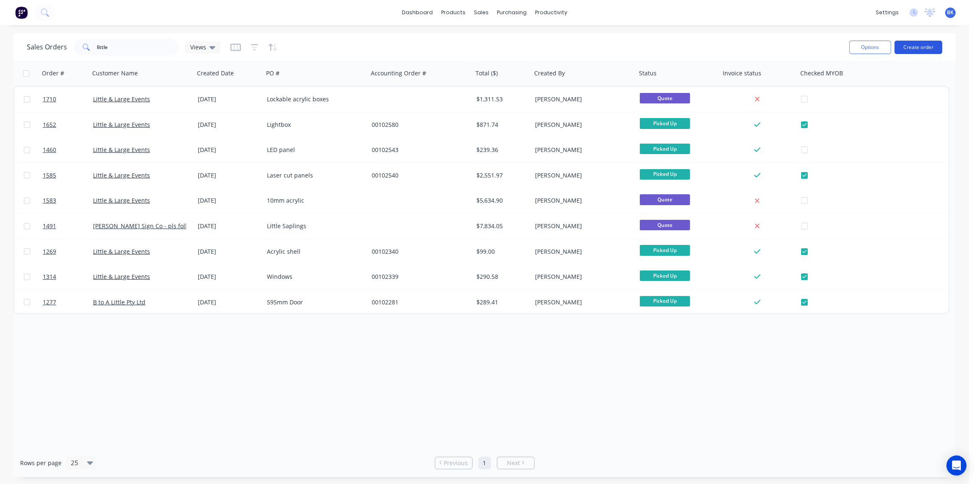
click at [914, 44] on button "Create order" at bounding box center [918, 47] width 48 height 13
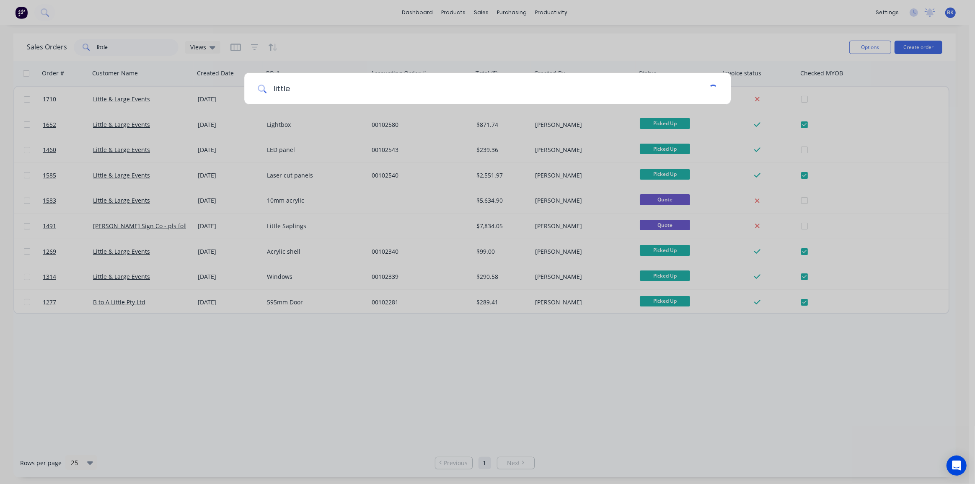
type input "little"
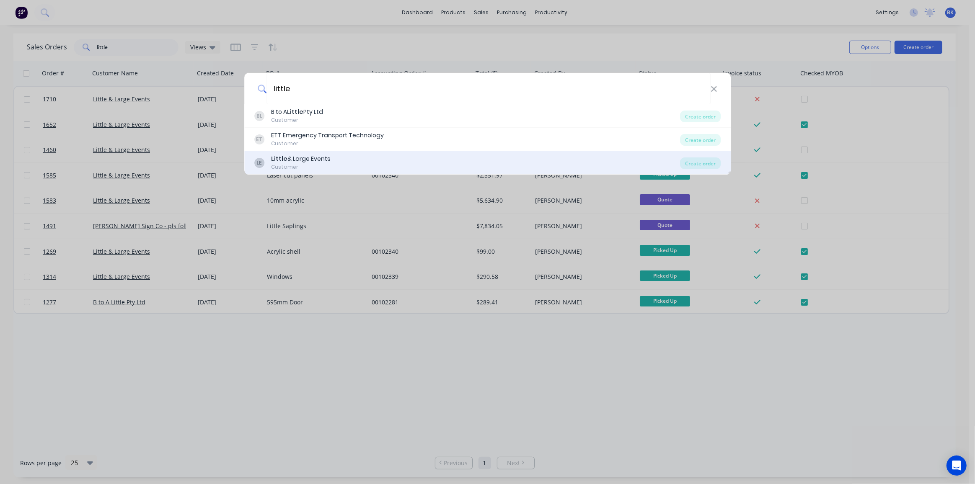
click at [348, 160] on div "LE Little & Large Events Customer" at bounding box center [467, 163] width 426 height 16
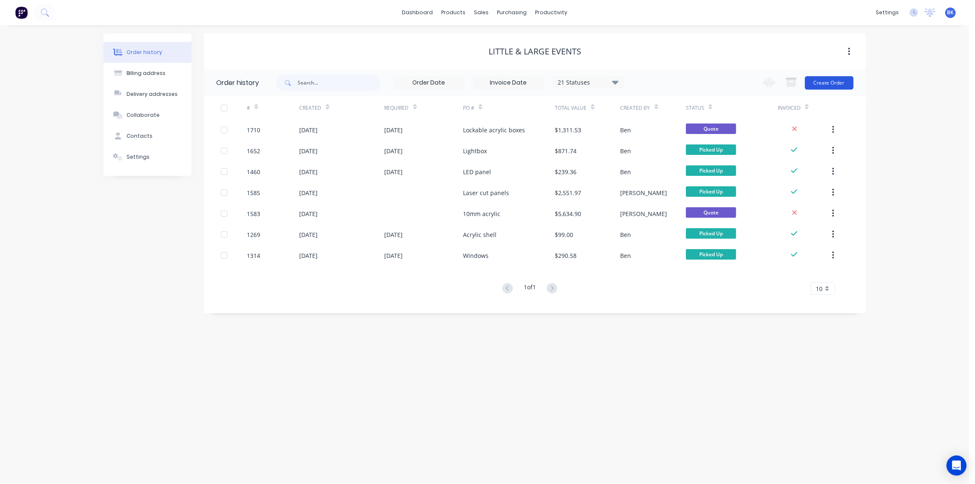
click at [843, 82] on button "Create Order" at bounding box center [829, 82] width 49 height 13
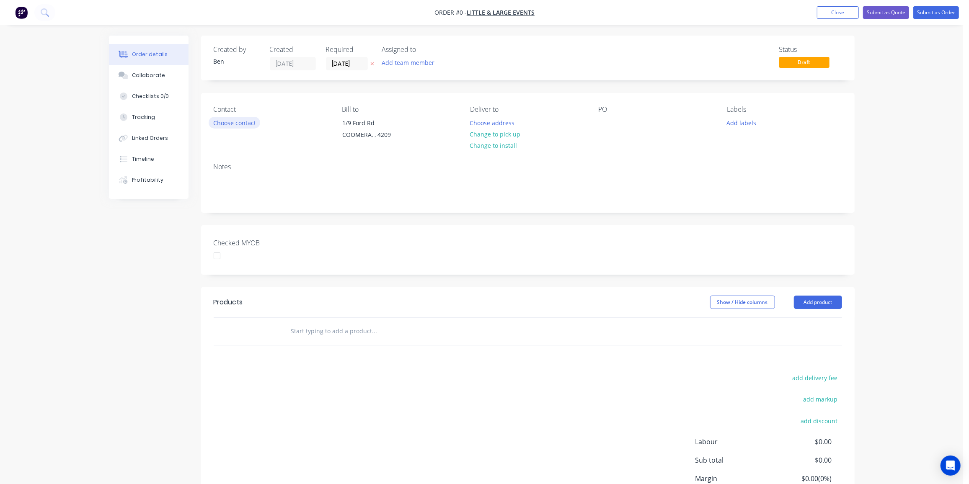
click at [247, 120] on button "Choose contact" at bounding box center [235, 122] width 52 height 11
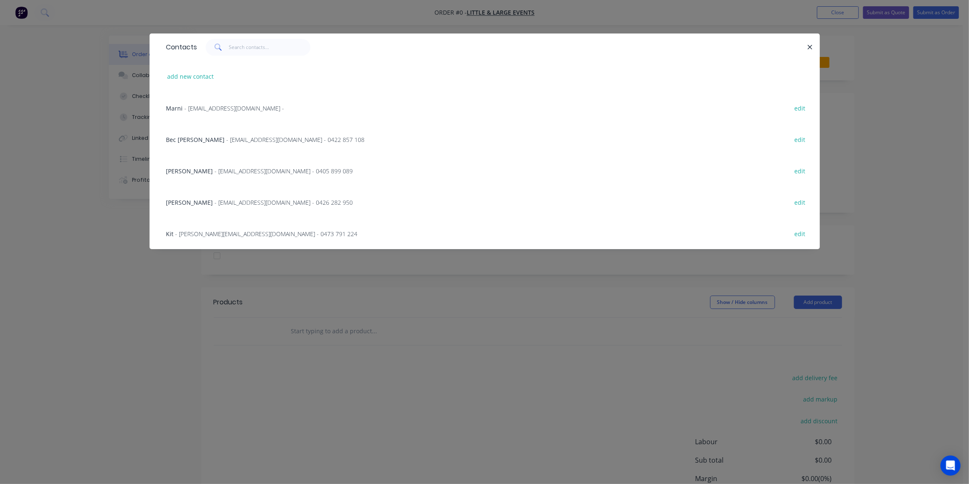
click at [214, 110] on span "- marni@littleandlarge.com.au -" at bounding box center [235, 108] width 100 height 8
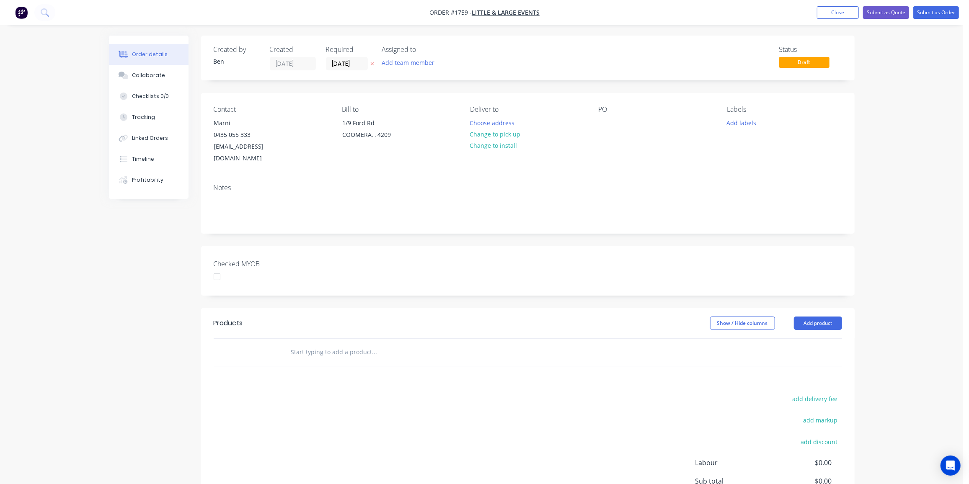
drag, startPoint x: 481, startPoint y: 129, endPoint x: 577, endPoint y: 124, distance: 96.1
click at [481, 130] on button "Change to pick up" at bounding box center [494, 134] width 59 height 11
click at [602, 123] on div at bounding box center [605, 123] width 13 height 12
click at [615, 120] on div "VM" at bounding box center [610, 123] width 22 height 12
click at [390, 344] on input "text" at bounding box center [375, 352] width 168 height 17
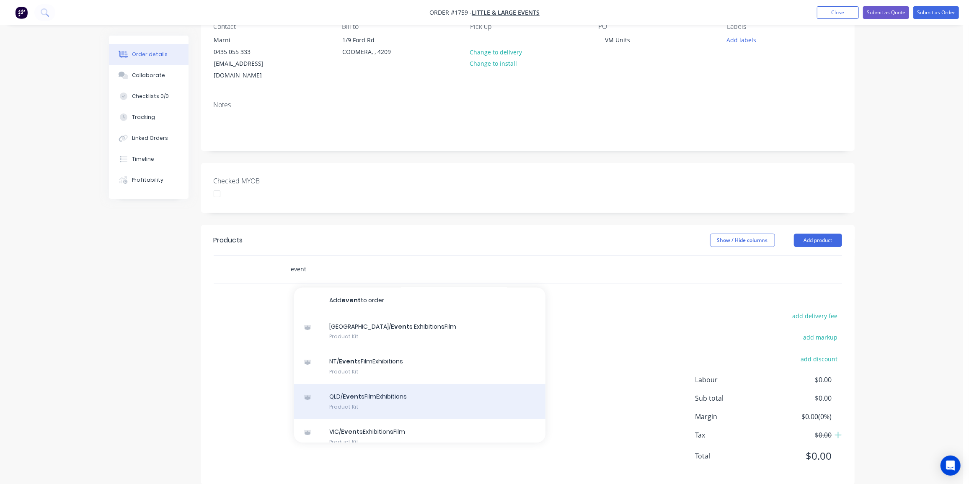
scroll to position [0, 0]
type input "event"
click at [395, 384] on div "QLD/ Event sFilmExhibitions Product Kit" at bounding box center [419, 401] width 251 height 35
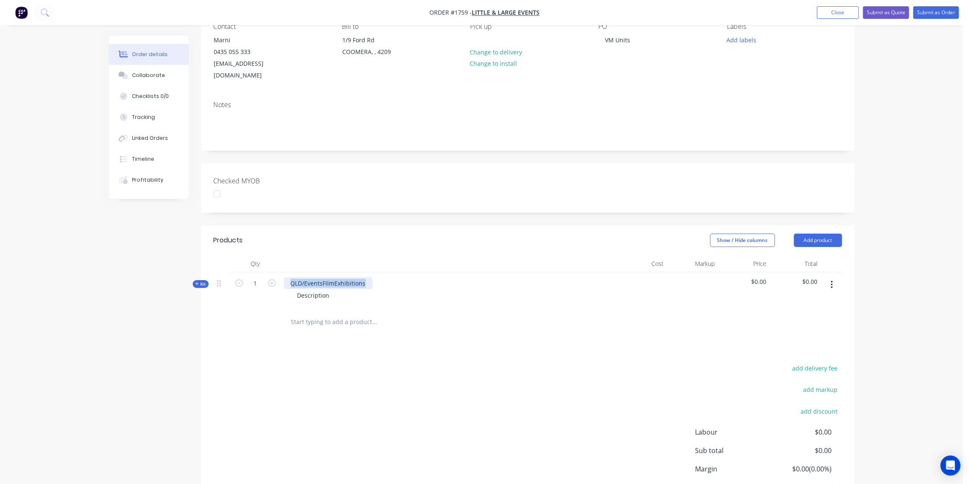
drag, startPoint x: 364, startPoint y: 270, endPoint x: 291, endPoint y: 275, distance: 73.5
click at [291, 277] on div "QLD/EventsFilmExhibitions" at bounding box center [328, 283] width 88 height 12
drag, startPoint x: 330, startPoint y: 284, endPoint x: 279, endPoint y: 284, distance: 51.1
click at [279, 284] on div "Kit 1 VM Unit Style 1 Description $0.00 $0.00" at bounding box center [528, 290] width 628 height 36
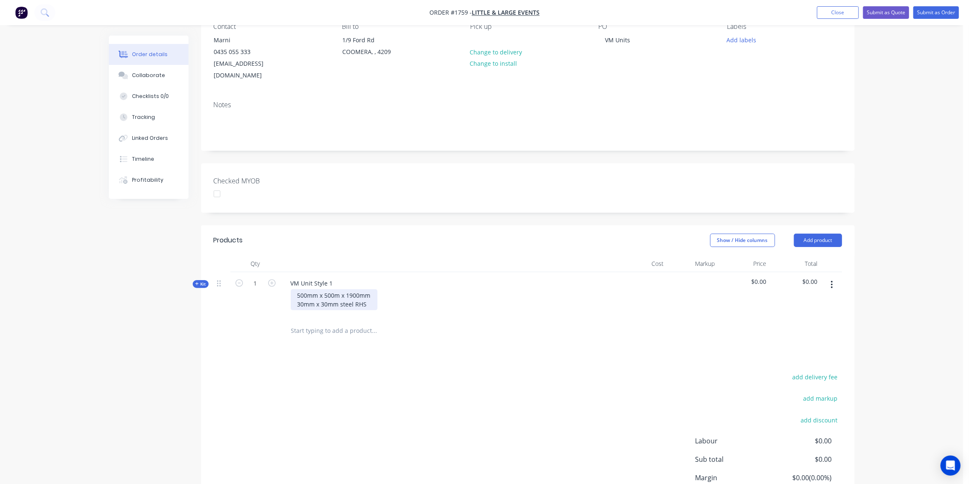
drag, startPoint x: 367, startPoint y: 290, endPoint x: 369, endPoint y: 294, distance: 4.8
click at [367, 291] on div "500mm x 500m x 1900mm 30mm x 30mm steel RHS" at bounding box center [334, 299] width 87 height 21
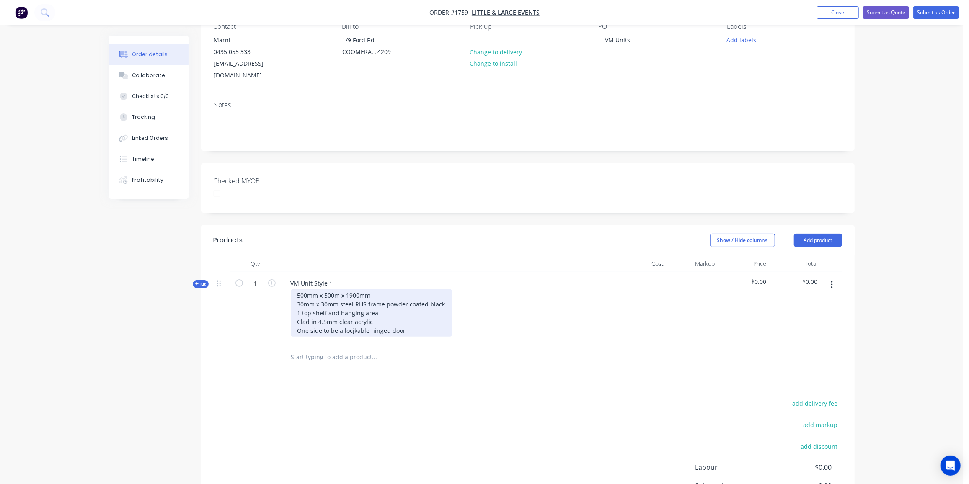
click at [352, 319] on div "500mm x 500m x 1900mm 30mm x 30mm steel RHS frame powder coated black 1 top she…" at bounding box center [371, 312] width 161 height 47
click at [413, 316] on div "500mm x 500m x 1900mm 30mm x 30mm steel RHS frame powder coated black 1 top she…" at bounding box center [371, 312] width 161 height 47
click at [202, 281] on span "Kit" at bounding box center [200, 284] width 11 height 6
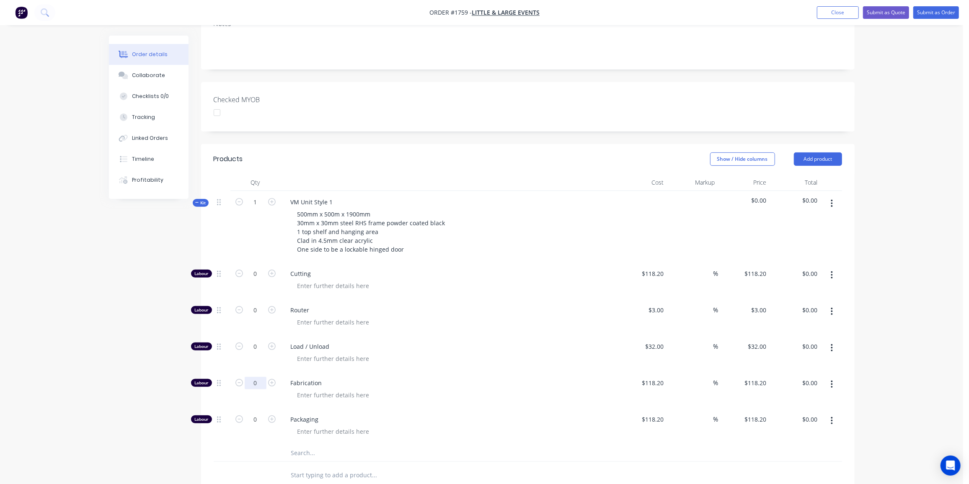
scroll to position [164, 0]
click at [253, 377] on input "0" at bounding box center [256, 383] width 22 height 13
type input "3"
type input "$354.60"
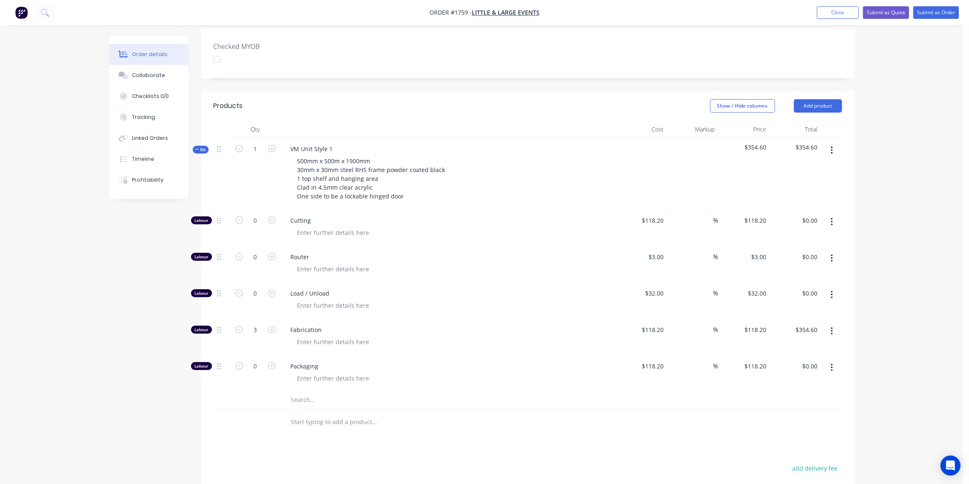
scroll to position [240, 0]
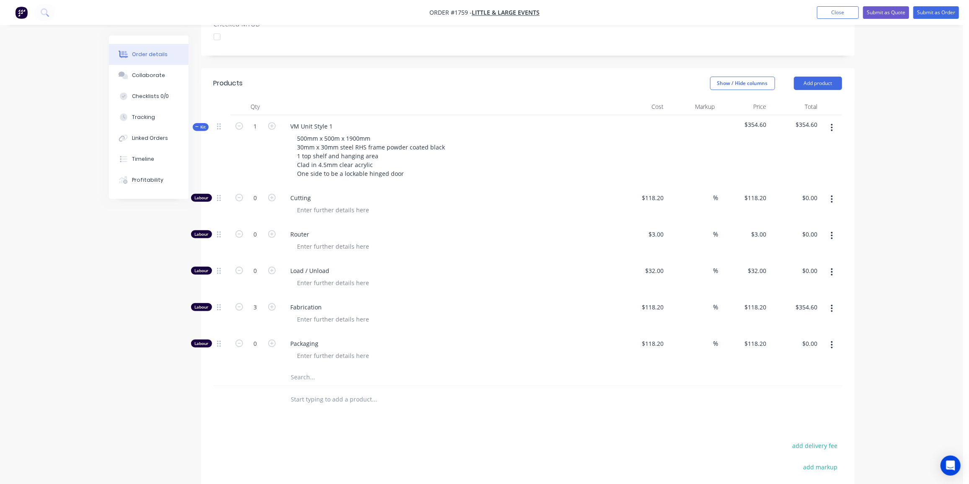
click at [302, 369] on input "text" at bounding box center [375, 377] width 168 height 17
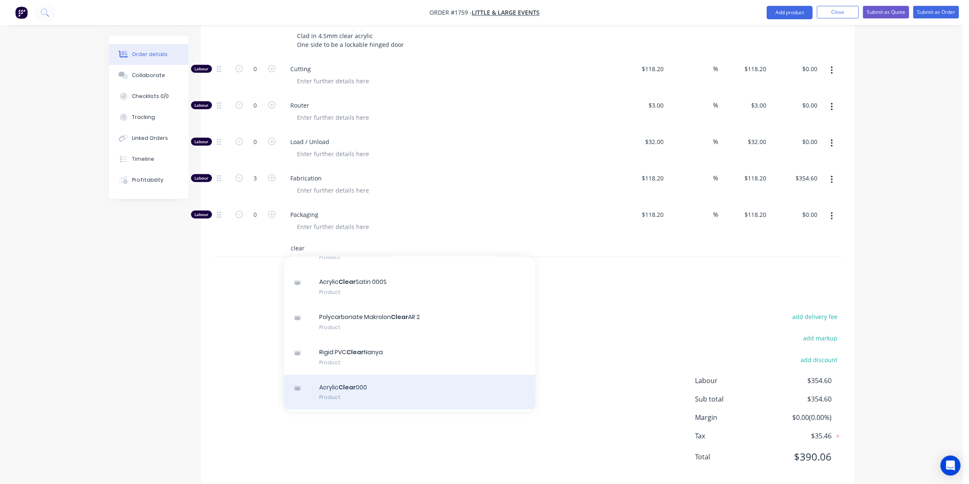
scroll to position [85, 0]
type input "clear"
click at [390, 374] on div "Acrylic Clear 000 Product" at bounding box center [409, 391] width 251 height 35
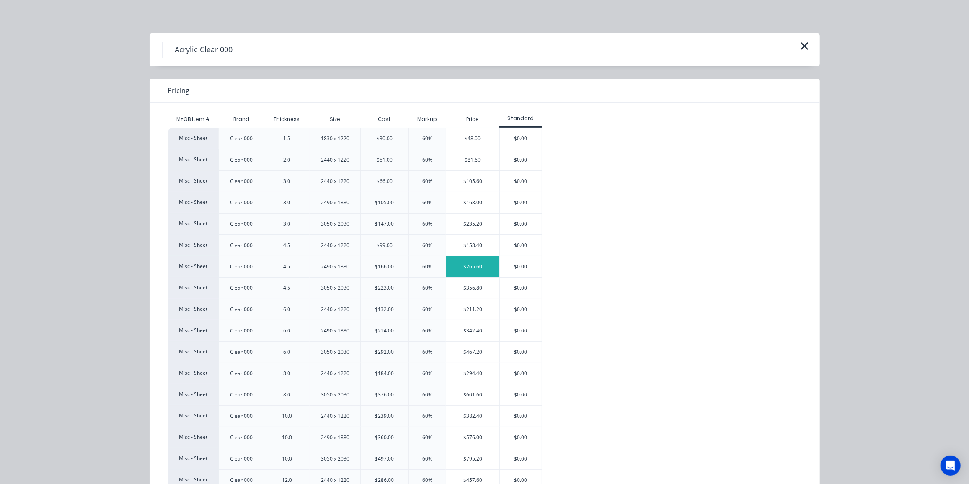
click at [470, 267] on div "$265.60" at bounding box center [472, 266] width 53 height 21
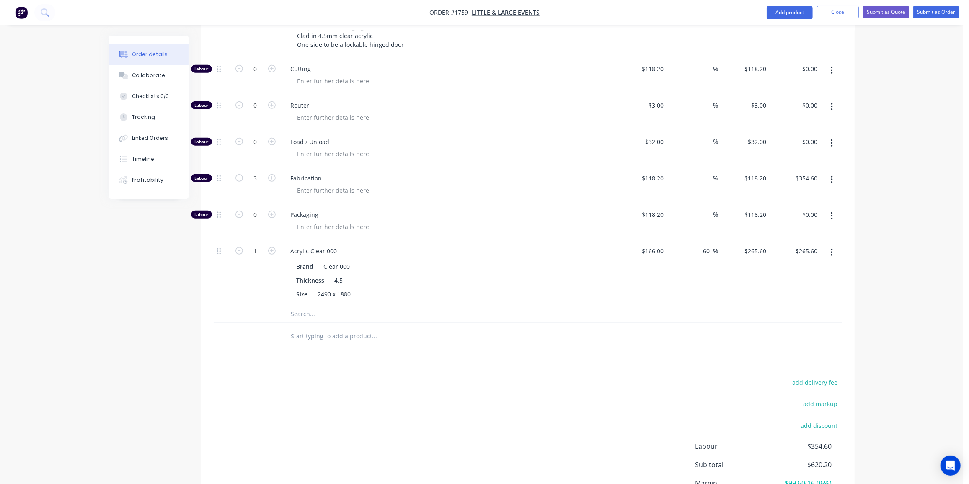
click at [830, 245] on button "button" at bounding box center [832, 252] width 20 height 15
click at [795, 302] on div "Delete" at bounding box center [802, 308] width 65 height 12
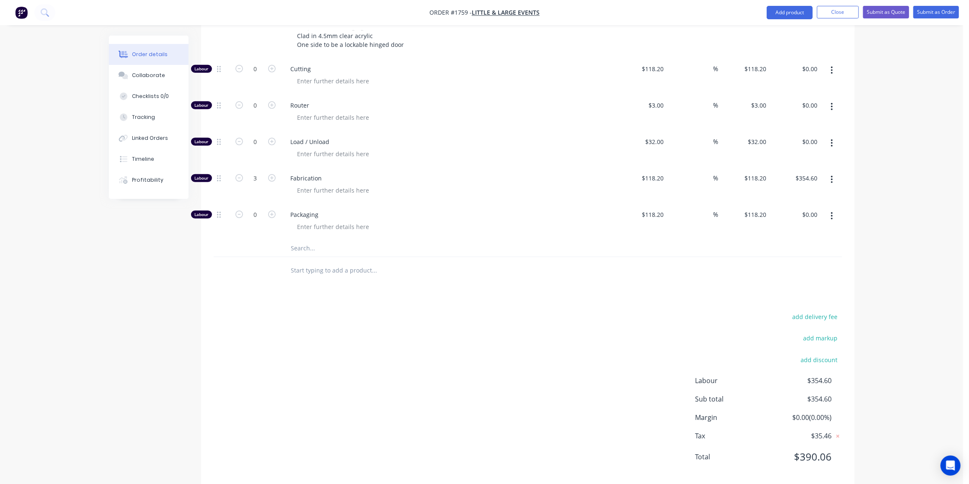
click at [313, 240] on input "text" at bounding box center [375, 248] width 168 height 17
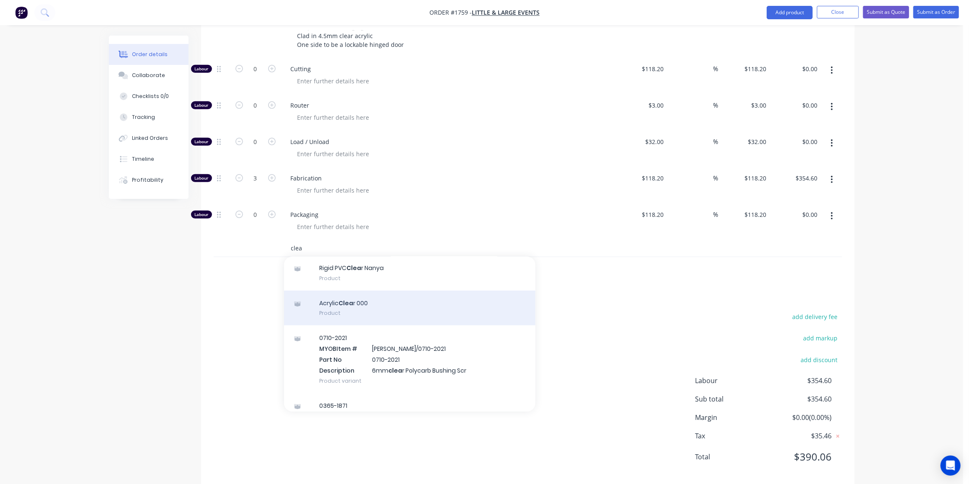
scroll to position [169, 0]
type input "clea"
click at [370, 299] on div "Acrylic Clea r 000 Product" at bounding box center [409, 307] width 251 height 35
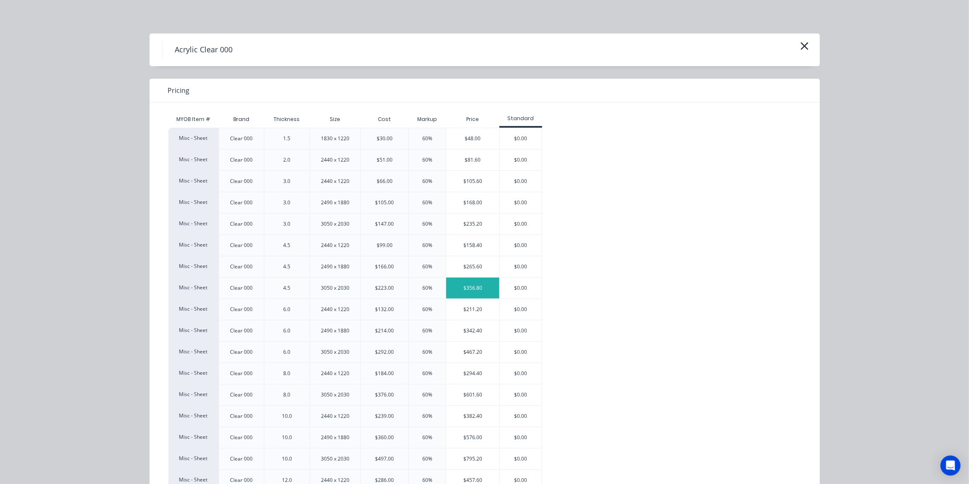
click at [469, 282] on div "$356.80" at bounding box center [472, 288] width 53 height 21
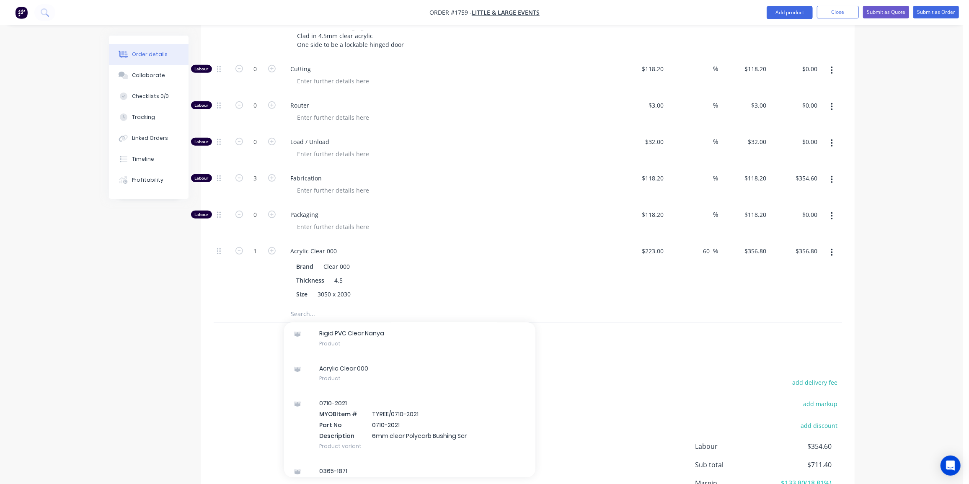
click at [159, 280] on div "Created by Ben Created 02/10/25 Required 02/10/25 Assigned to Add team member S…" at bounding box center [482, 115] width 746 height 897
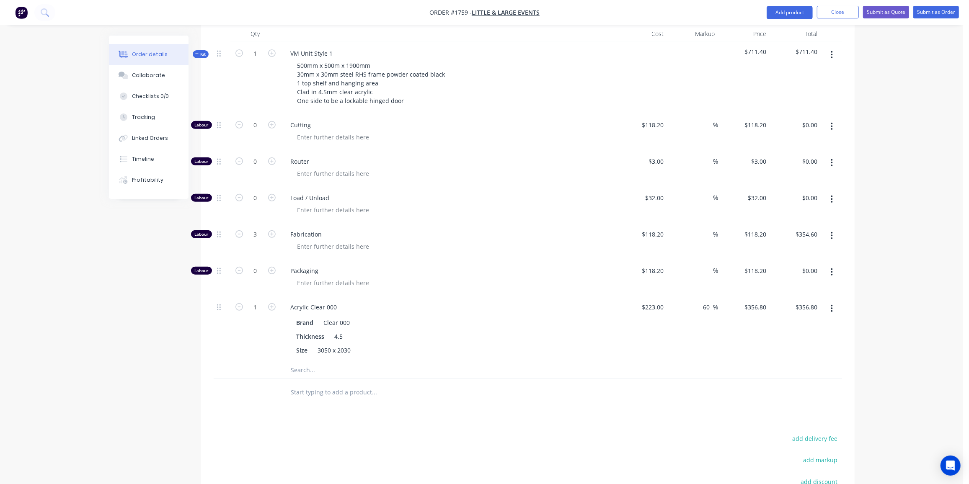
scroll to position [292, 0]
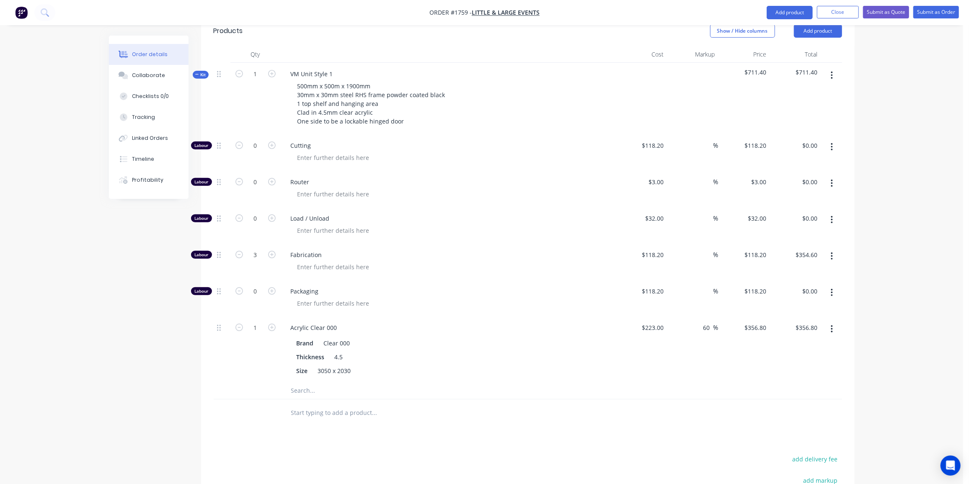
click at [319, 382] on input "text" at bounding box center [375, 390] width 168 height 17
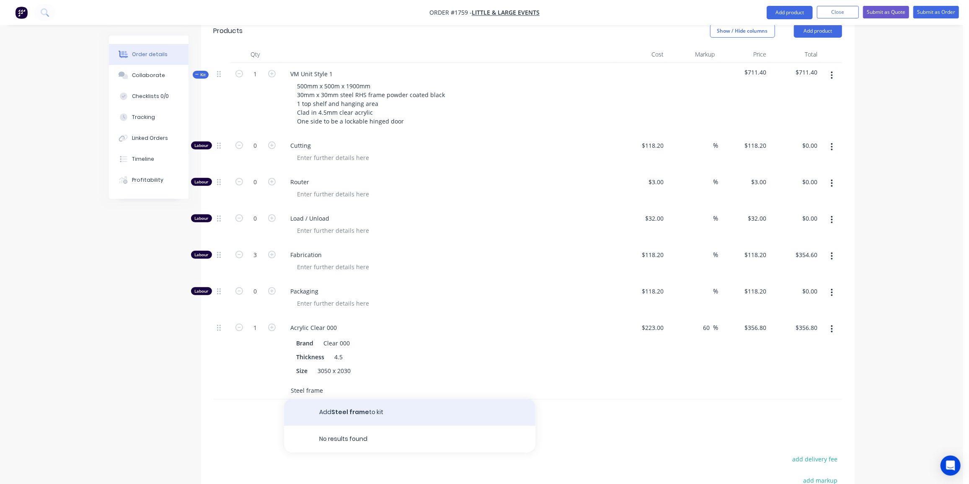
type input "Steel frame"
click at [380, 400] on button "Add Steel frame to kit" at bounding box center [409, 412] width 251 height 27
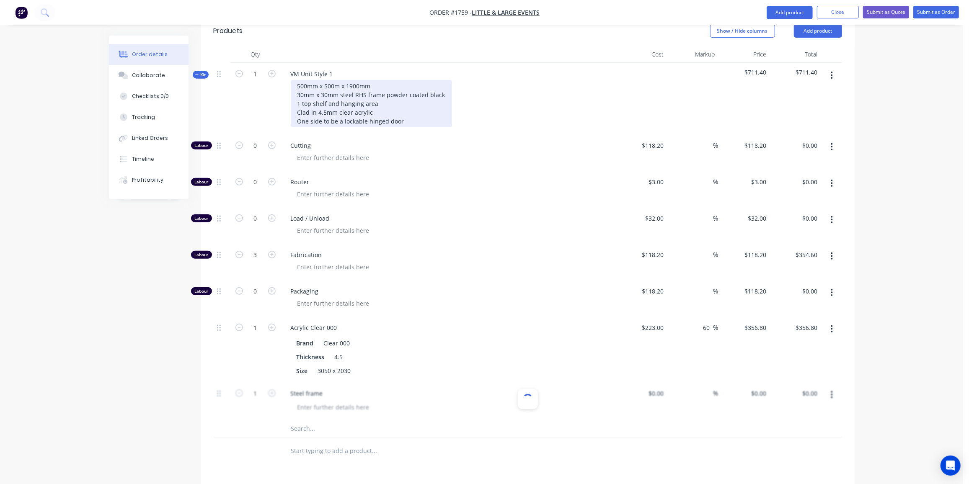
click at [400, 108] on div "500mm x 500m x 1900mm 30mm x 30mm steel RHS frame powder coated black 1 top she…" at bounding box center [371, 103] width 161 height 47
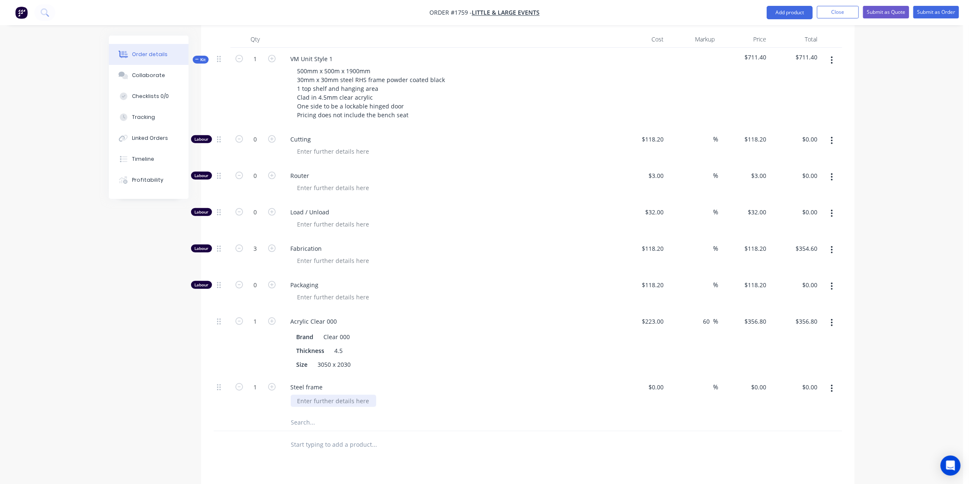
click at [356, 395] on div at bounding box center [333, 401] width 85 height 12
drag, startPoint x: 368, startPoint y: 387, endPoint x: 295, endPoint y: 389, distance: 72.5
click at [295, 395] on div at bounding box center [333, 401] width 85 height 12
drag, startPoint x: 662, startPoint y: 375, endPoint x: 655, endPoint y: 375, distance: 6.8
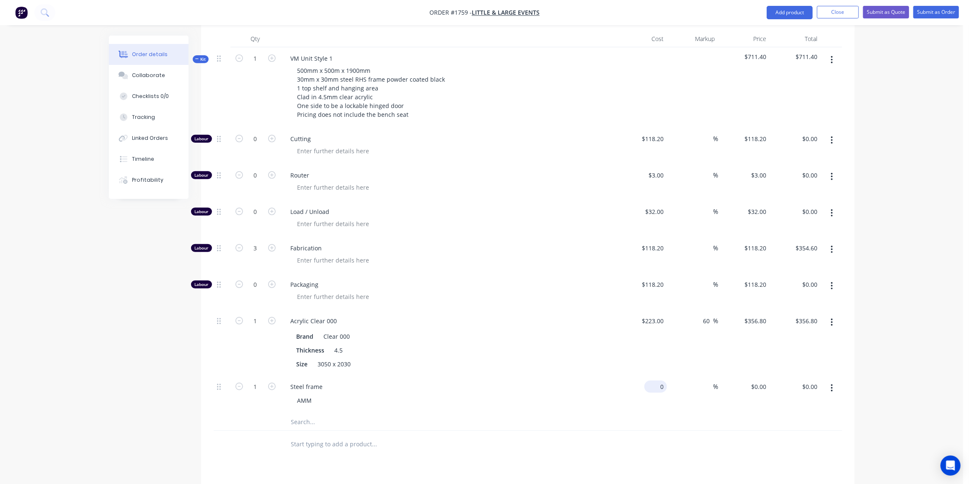
click at [662, 381] on input "0" at bounding box center [657, 387] width 19 height 12
type input "$810.00"
type input "25"
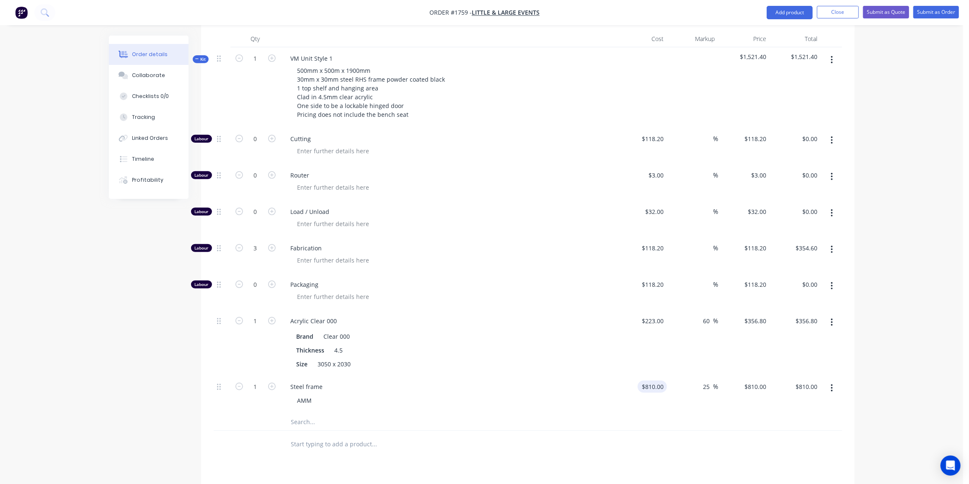
type input "1012.5"
type input "$1,012.50"
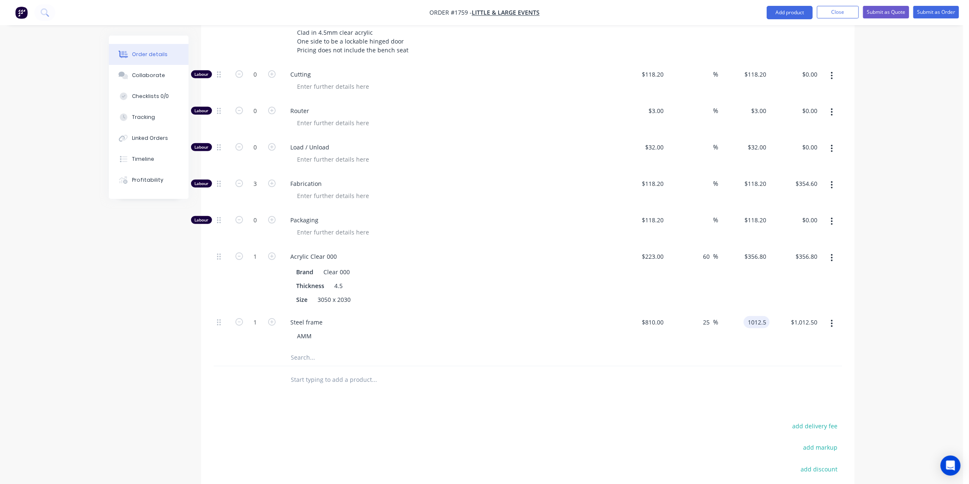
scroll to position [373, 0]
type input "$1,012.50"
click at [303, 349] on input "text" at bounding box center [375, 357] width 168 height 17
type input "Hardwa"
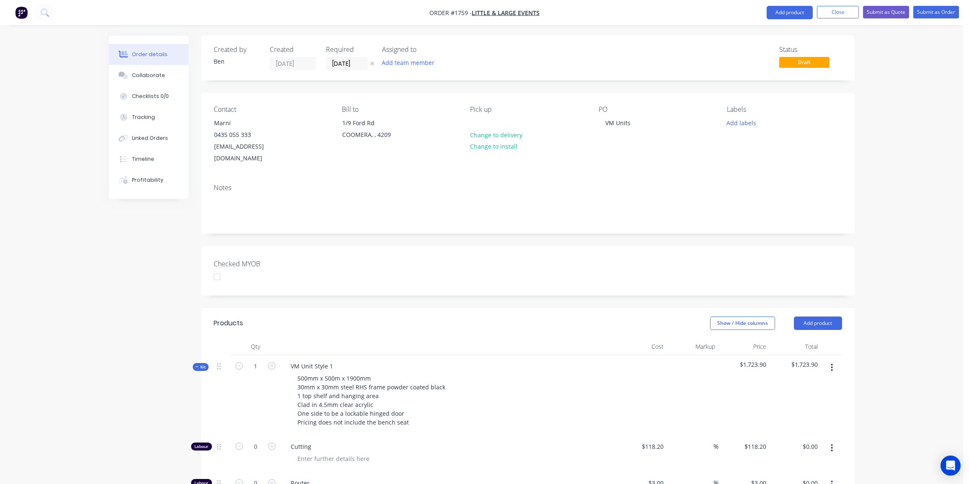
scroll to position [373, 0]
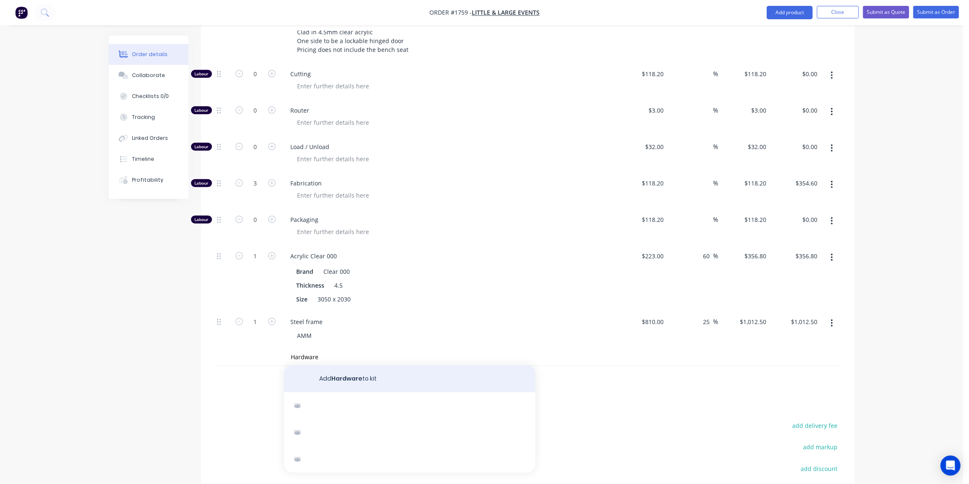
type input "Hardware"
click at [378, 366] on button "Add Hardware to kit" at bounding box center [409, 379] width 251 height 27
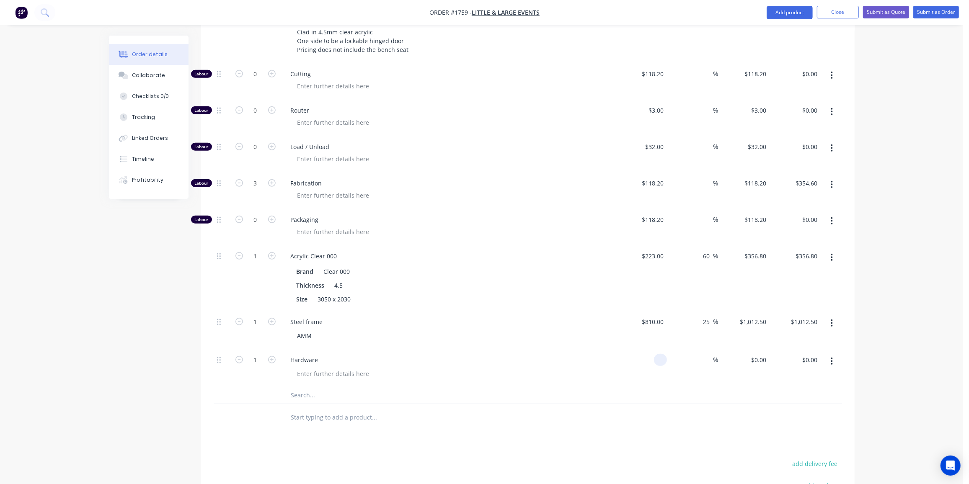
click at [660, 354] on input at bounding box center [662, 360] width 10 height 12
type input "$50.00"
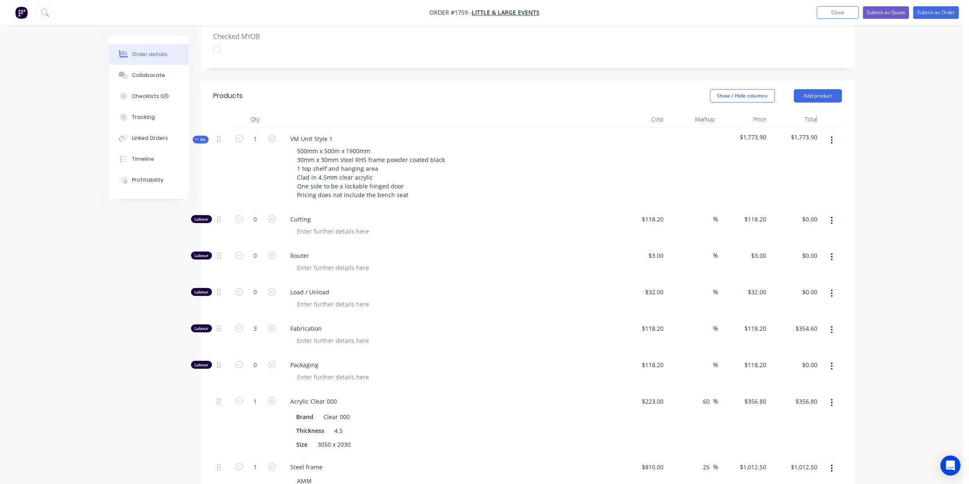
scroll to position [225, 0]
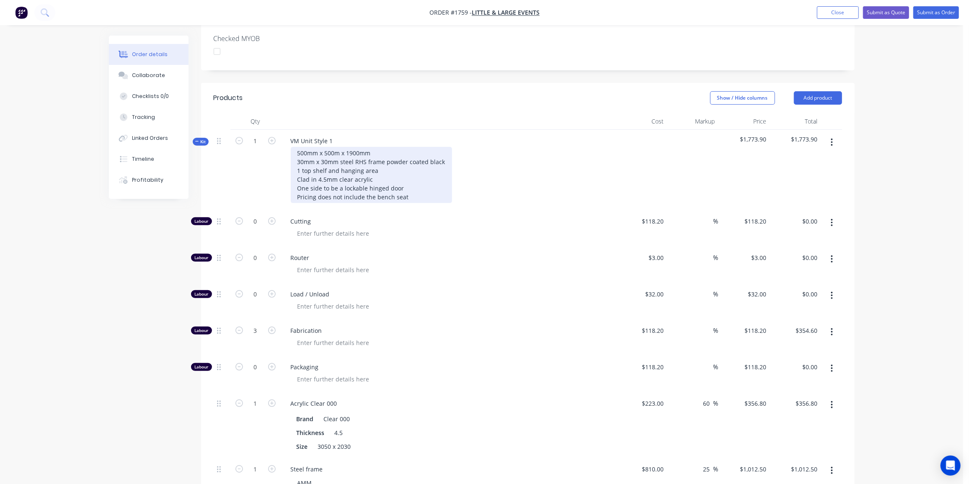
click at [375, 169] on div "500mm x 500m x 1900mm 30mm x 30mm steel RHS frame powder coated black 1 top she…" at bounding box center [371, 175] width 161 height 56
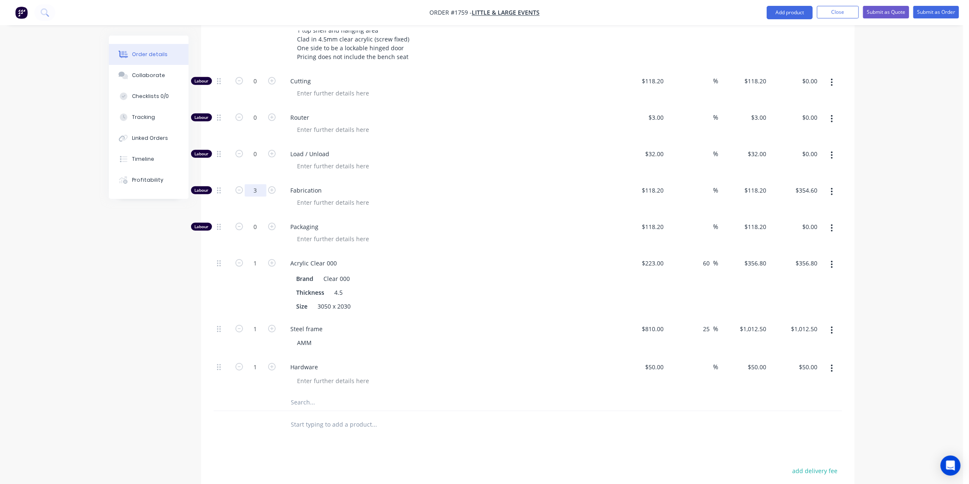
click at [257, 184] on input "3" at bounding box center [256, 190] width 22 height 13
type input "4"
type input "$472.80"
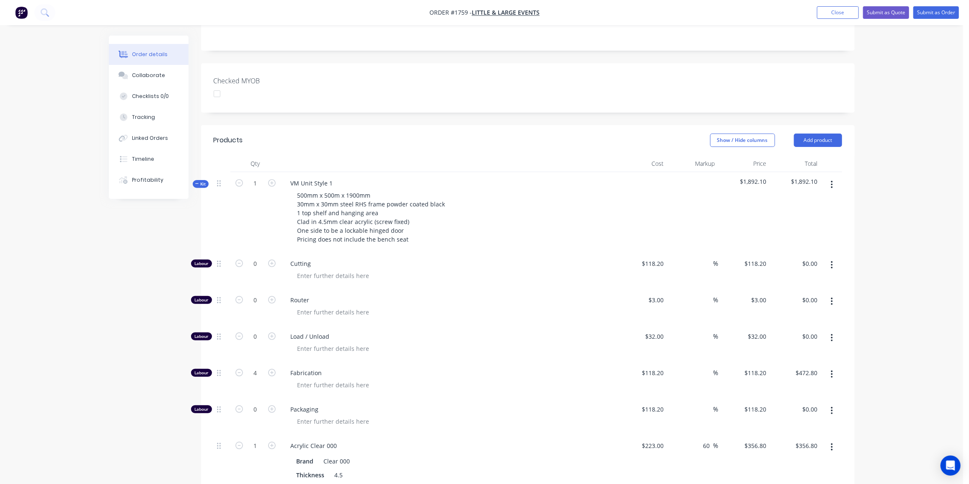
click at [204, 181] on span "Kit" at bounding box center [200, 184] width 11 height 6
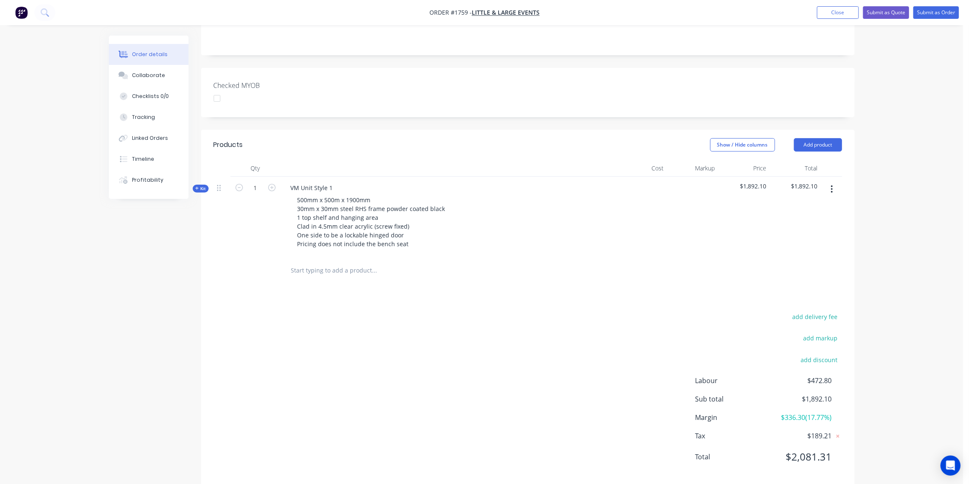
scroll to position [178, 0]
click at [834, 182] on button "button" at bounding box center [832, 189] width 20 height 15
click at [811, 239] on div "Duplicate" at bounding box center [802, 245] width 65 height 12
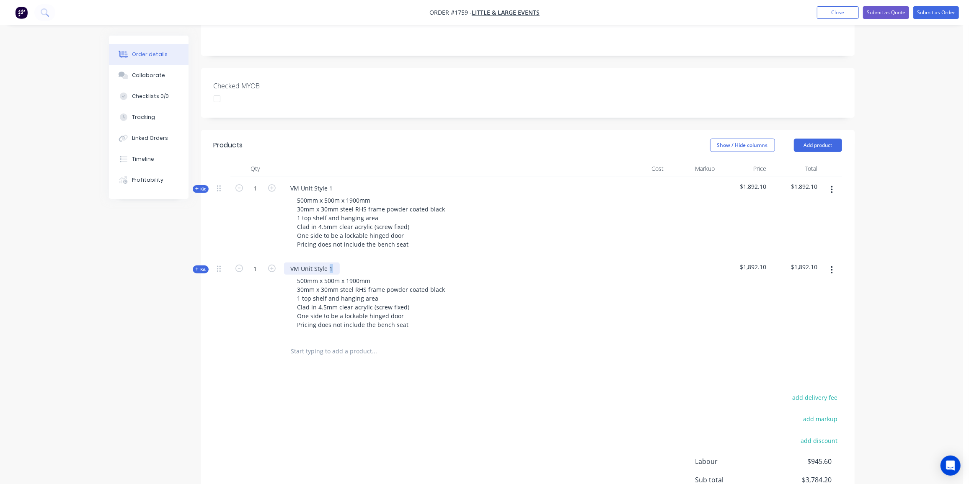
click at [328, 263] on div "VM Unit Style 1" at bounding box center [312, 269] width 56 height 12
click at [199, 266] on span "Kit" at bounding box center [200, 269] width 11 height 6
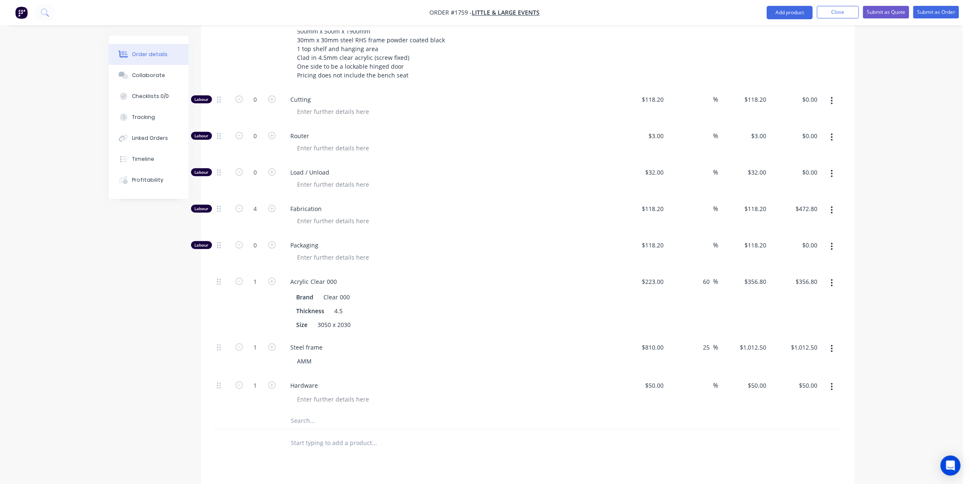
scroll to position [412, 0]
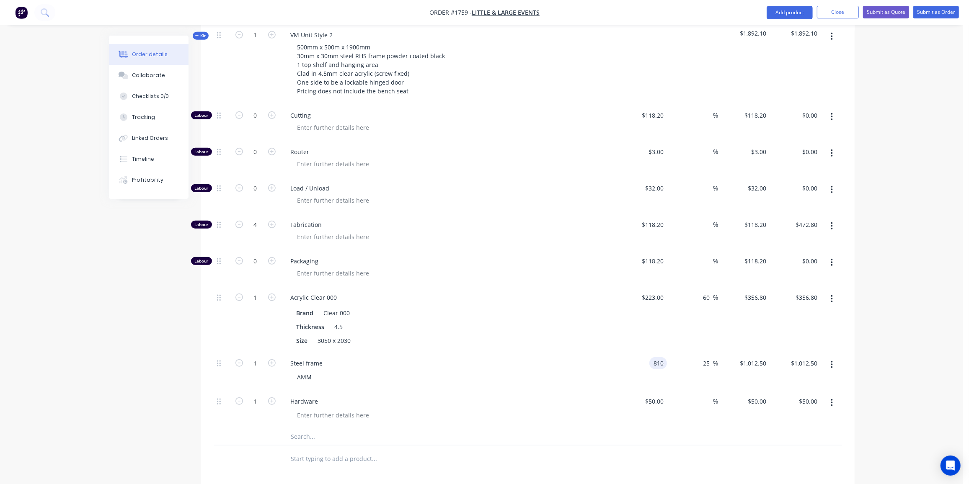
click at [660, 357] on input "810" at bounding box center [660, 363] width 14 height 12
type input "$975.00"
type input "$1,218.75"
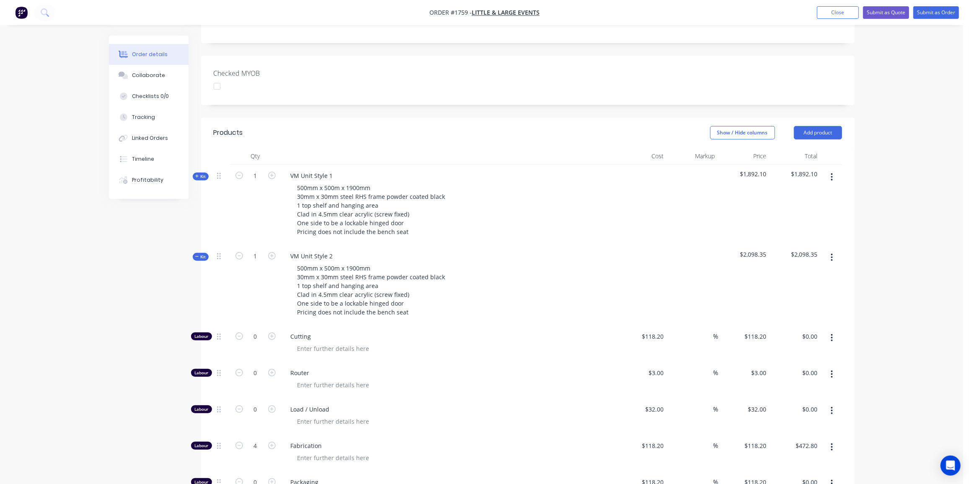
scroll to position [183, 0]
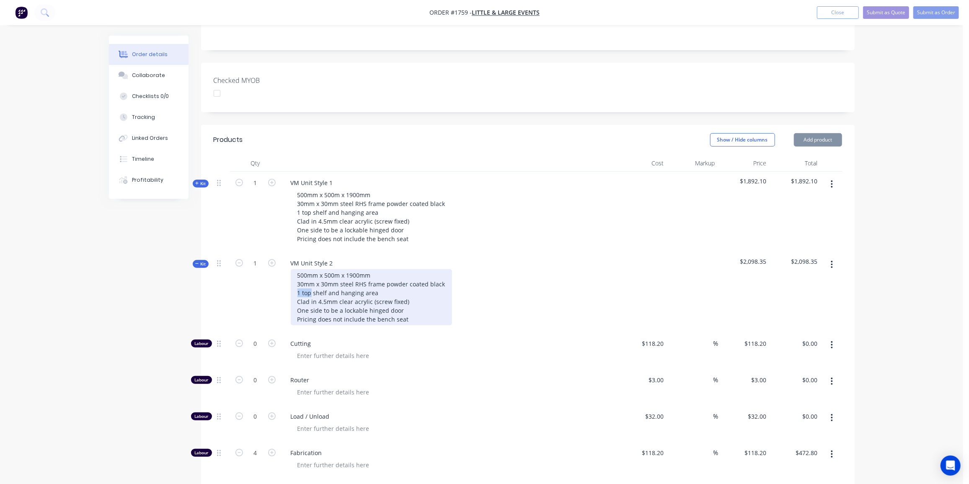
drag, startPoint x: 304, startPoint y: 279, endPoint x: 283, endPoint y: 280, distance: 21.4
click at [283, 280] on div "VM Unit Style 2 500mm x 500m x 1900mm 30mm x 30mm steel RHS frame powder coated…" at bounding box center [448, 292] width 335 height 80
drag, startPoint x: 316, startPoint y: 280, endPoint x: 319, endPoint y: 294, distance: 14.5
click at [316, 280] on div "500mm x 500m x 1900mm 30mm x 30mm steel RHS frame powder coated black 3 shelf a…" at bounding box center [371, 297] width 161 height 56
drag, startPoint x: 371, startPoint y: 282, endPoint x: 323, endPoint y: 284, distance: 47.4
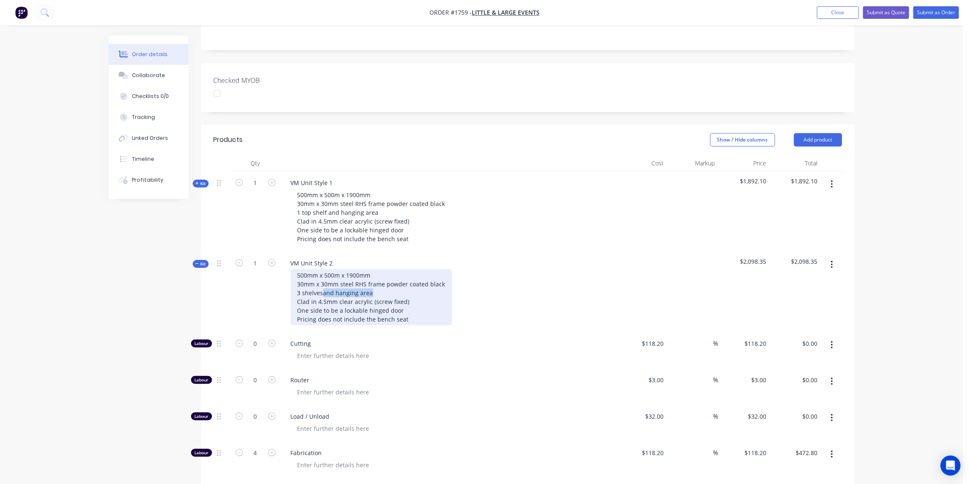
click at [323, 284] on div "500mm x 500m x 1900mm 30mm x 30mm steel RHS frame powder coated black 3 shelves…" at bounding box center [371, 297] width 161 height 56
click at [420, 286] on div "500mm x 500m x 1900mm 30mm x 30mm steel RHS frame powder coated black 3 shelves…" at bounding box center [371, 297] width 161 height 56
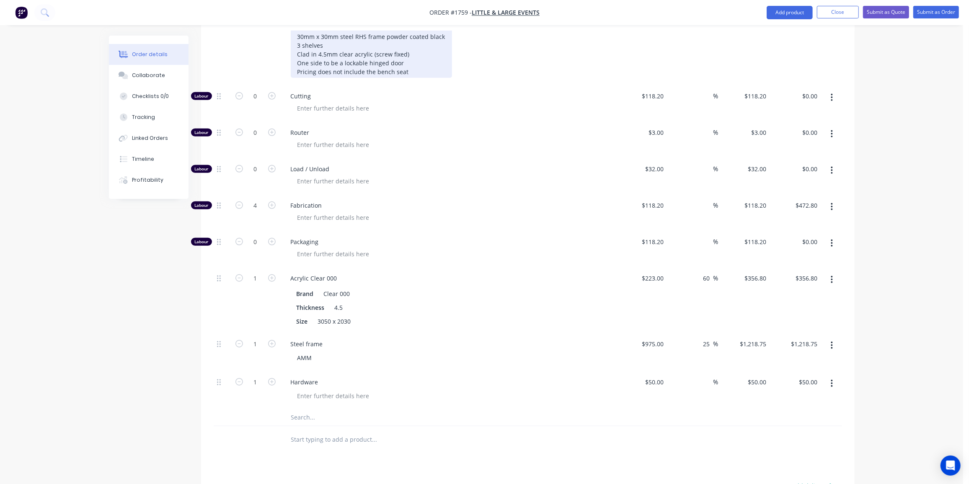
scroll to position [431, 0]
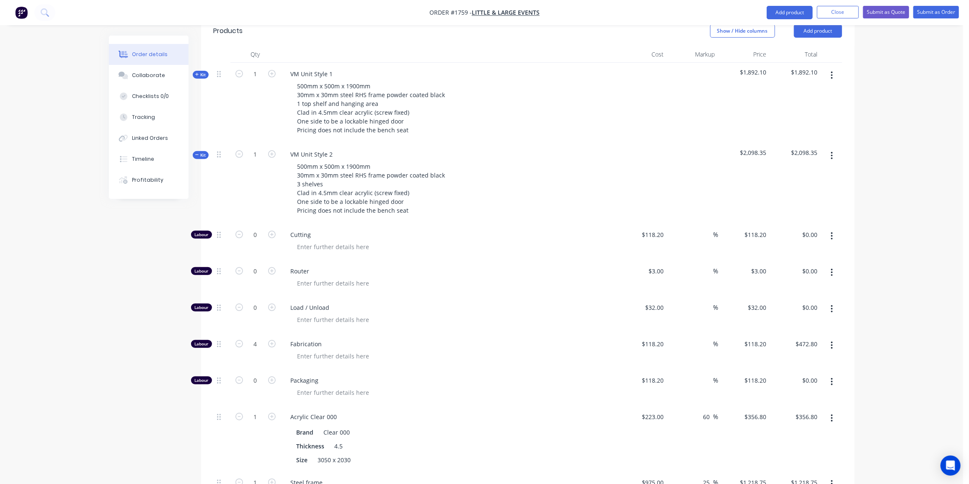
click at [197, 153] on icon "button" at bounding box center [197, 155] width 4 height 4
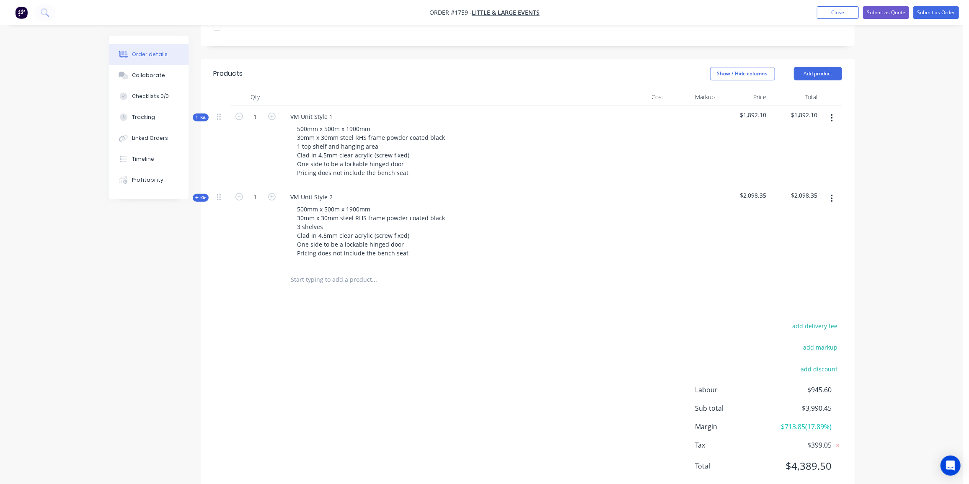
click at [279, 368] on div "add delivery fee add markup add discount Labour $945.60 Sub total $3,990.45 Mar…" at bounding box center [528, 401] width 628 height 162
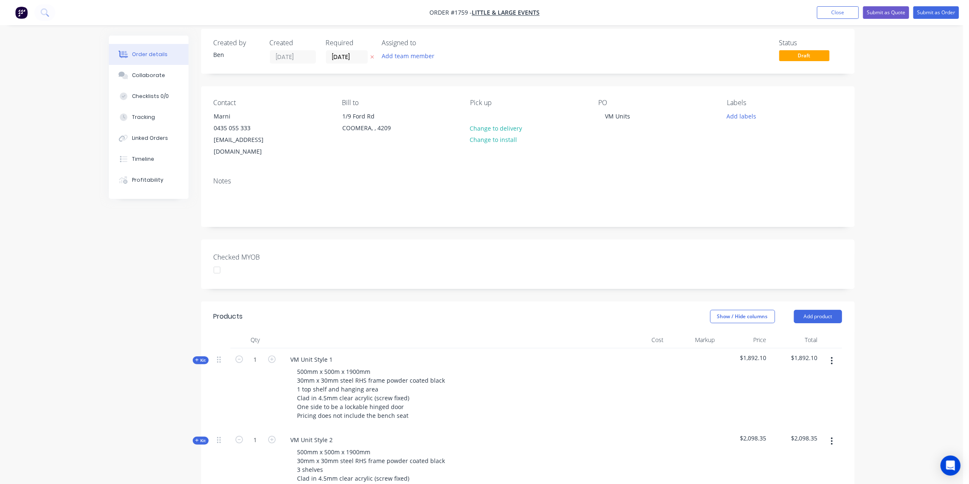
scroll to position [0, 0]
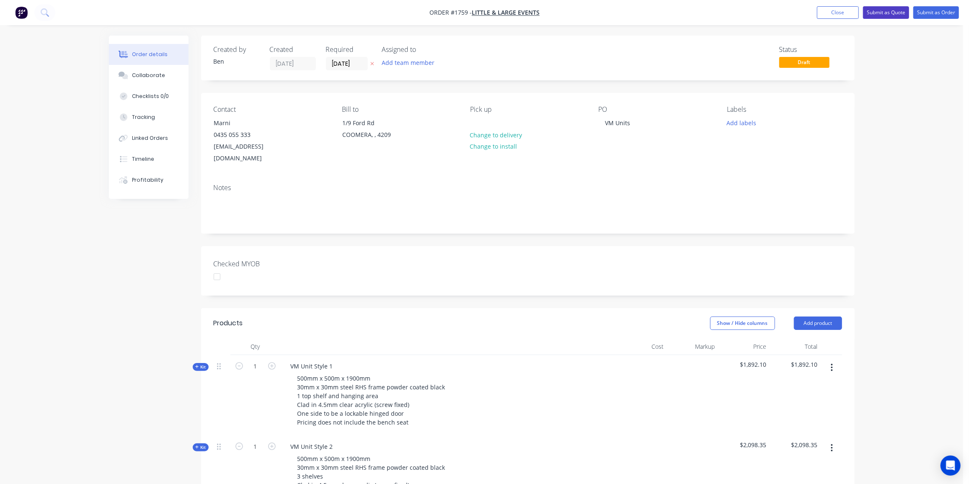
click at [899, 13] on button "Submit as Quote" at bounding box center [886, 12] width 46 height 13
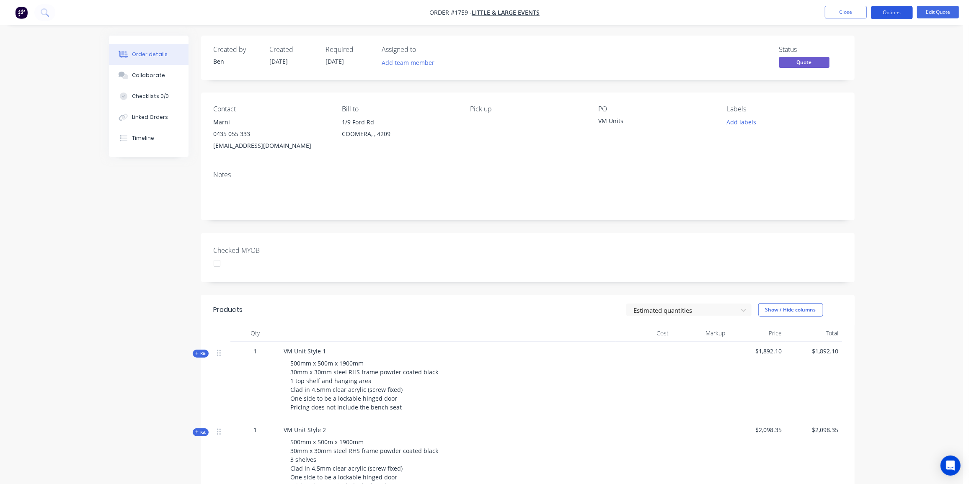
click at [895, 12] on button "Options" at bounding box center [892, 12] width 42 height 13
click at [860, 56] on div "Quote" at bounding box center [866, 51] width 77 height 12
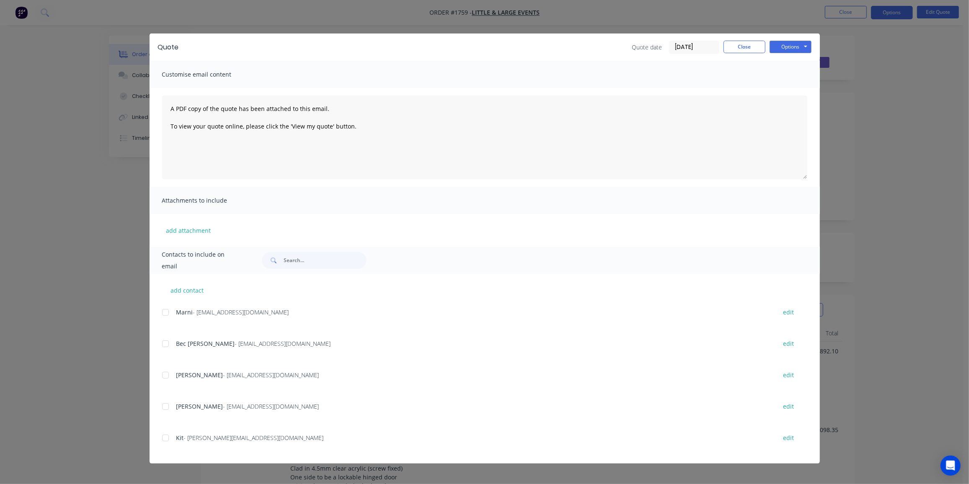
click at [165, 314] on div at bounding box center [165, 312] width 17 height 17
click at [796, 47] on button "Options" at bounding box center [791, 47] width 42 height 13
click at [793, 86] on button "Email" at bounding box center [797, 90] width 54 height 14
click at [747, 47] on button "Close" at bounding box center [744, 47] width 42 height 13
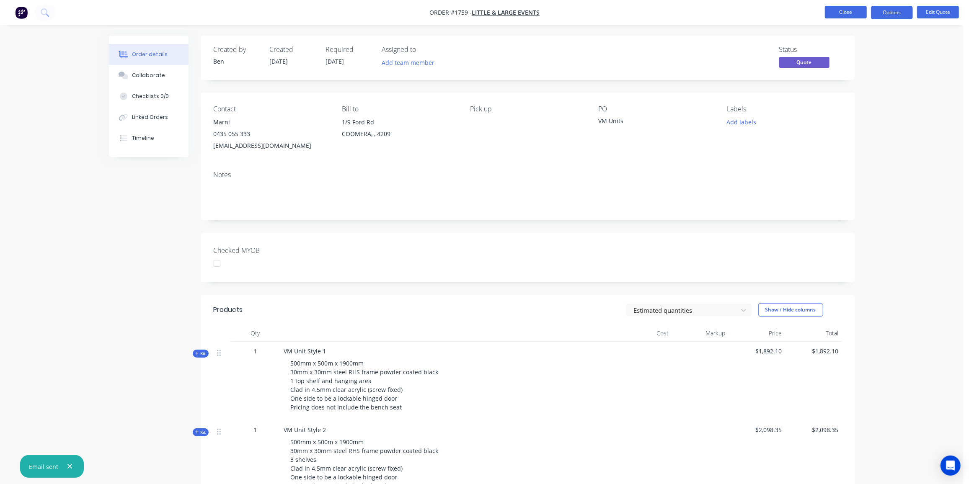
click at [832, 10] on button "Close" at bounding box center [846, 12] width 42 height 13
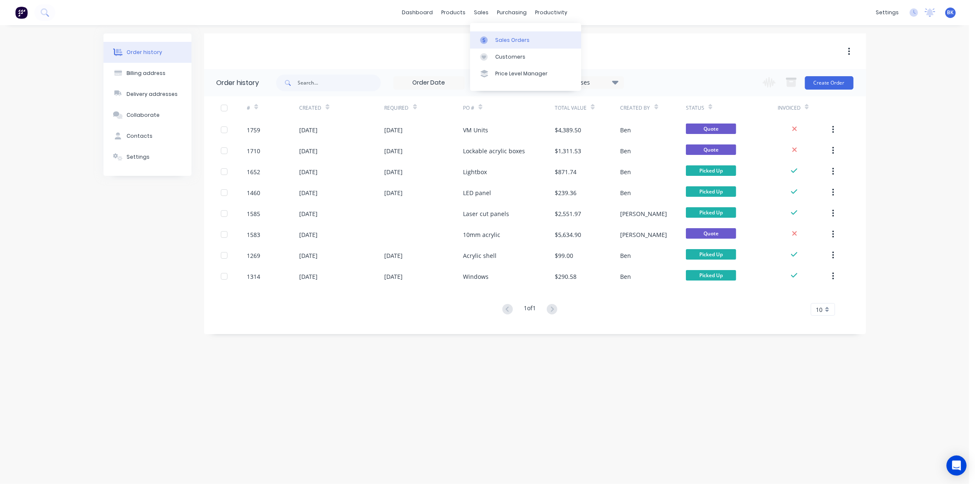
click at [501, 40] on div "Sales Orders" at bounding box center [512, 40] width 34 height 8
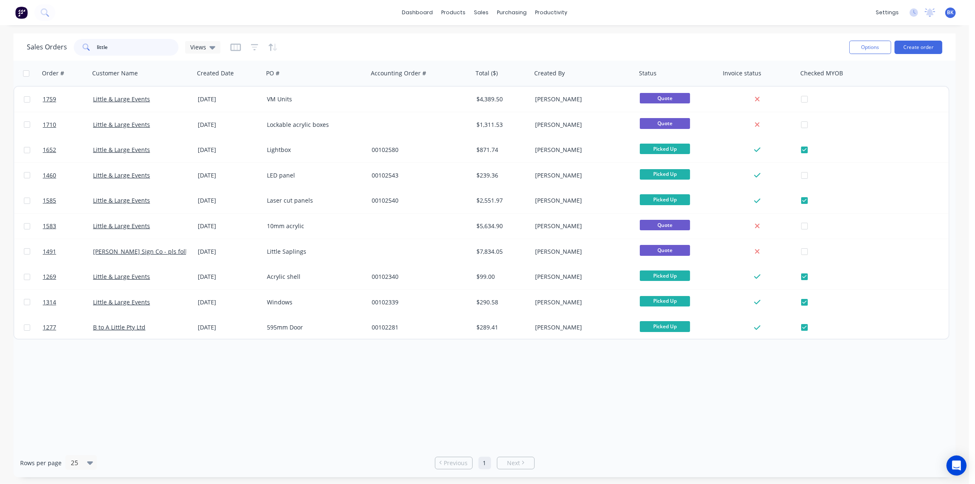
drag, startPoint x: 137, startPoint y: 50, endPoint x: 38, endPoint y: 48, distance: 98.9
click at [38, 48] on div "Sales Orders little Views" at bounding box center [124, 47] width 194 height 17
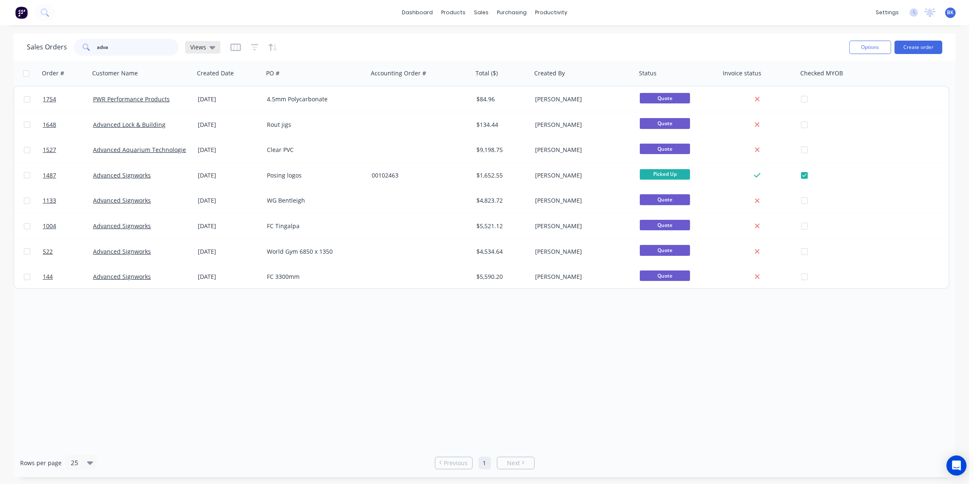
type input "adva"
click at [215, 49] on div "Views" at bounding box center [202, 47] width 35 height 13
click at [213, 132] on button "Archived Orders" at bounding box center [236, 135] width 96 height 10
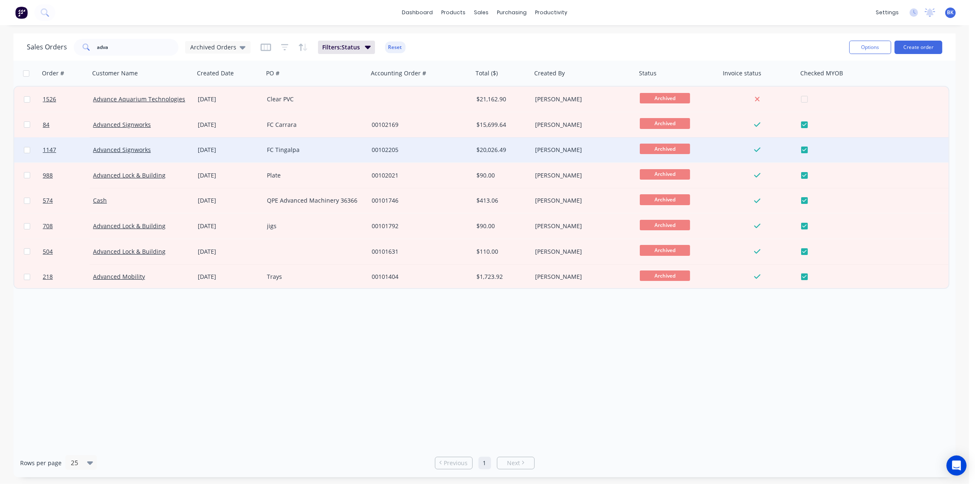
click at [248, 147] on div "19 Aug 2025" at bounding box center [229, 150] width 62 height 8
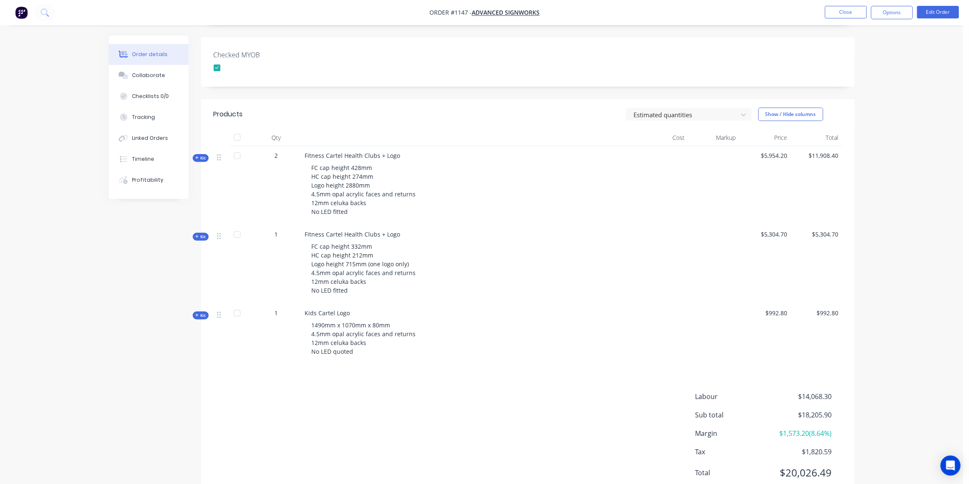
scroll to position [208, 0]
click at [199, 233] on span "Kit" at bounding box center [200, 236] width 11 height 6
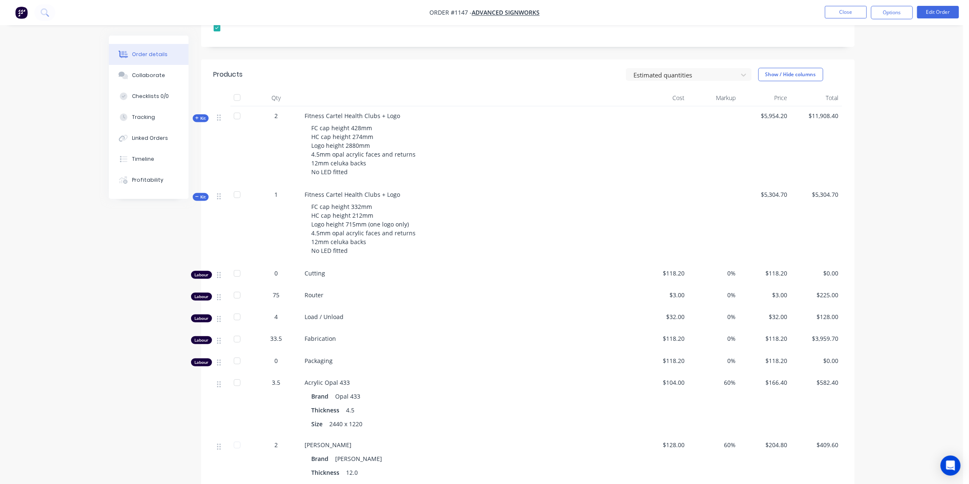
scroll to position [248, 0]
click at [201, 115] on span "Kit" at bounding box center [200, 118] width 11 height 6
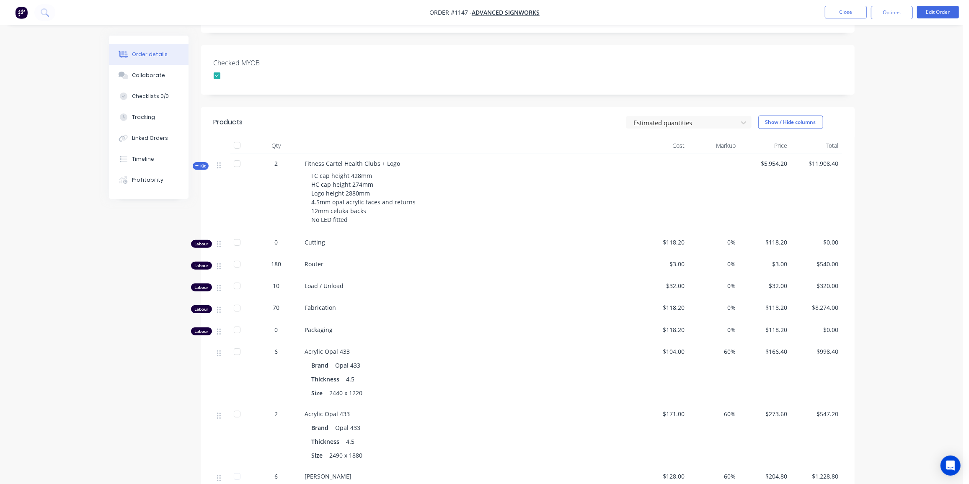
scroll to position [199, 0]
click at [200, 163] on span "Kit" at bounding box center [200, 166] width 11 height 6
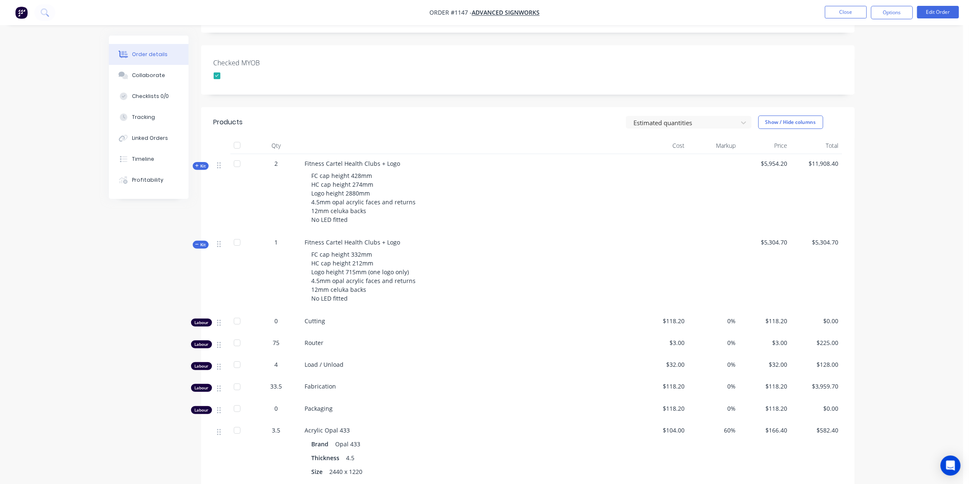
click at [201, 242] on span "Kit" at bounding box center [200, 245] width 11 height 6
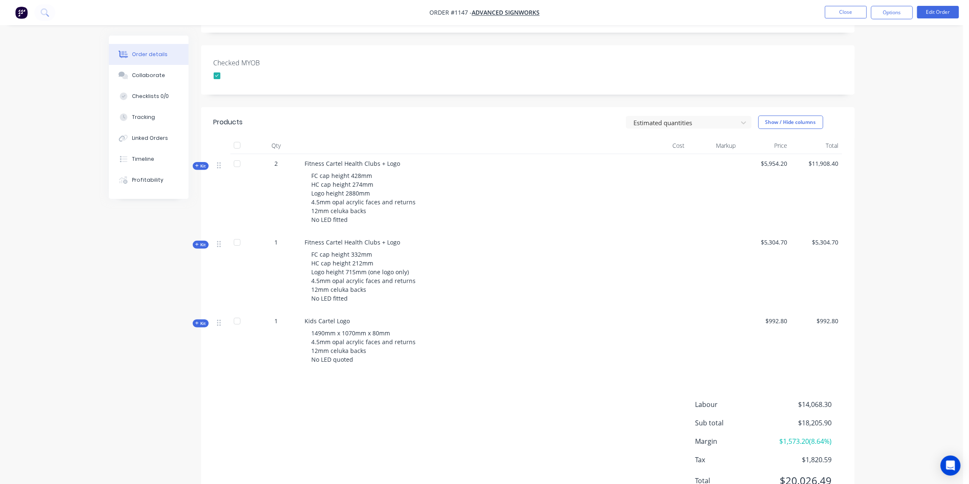
click at [201, 242] on span "Kit" at bounding box center [200, 245] width 11 height 6
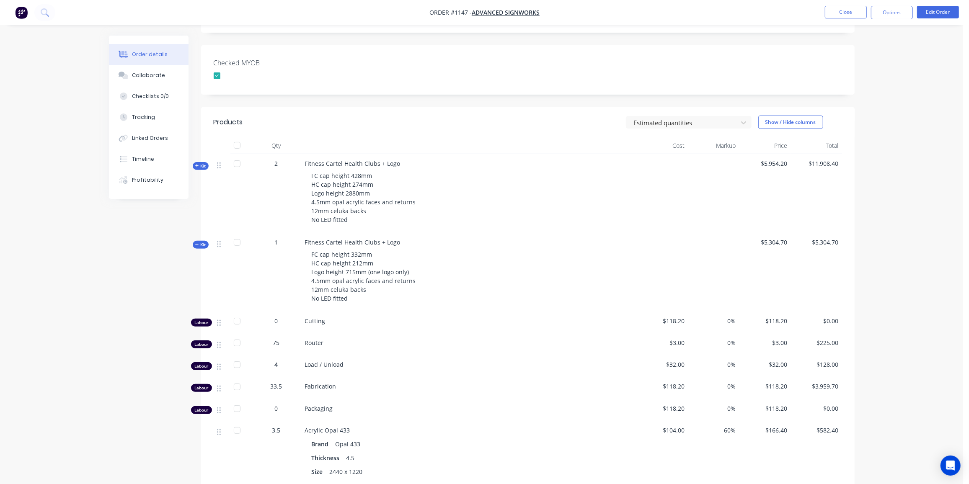
click at [201, 163] on span "Kit" at bounding box center [200, 166] width 11 height 6
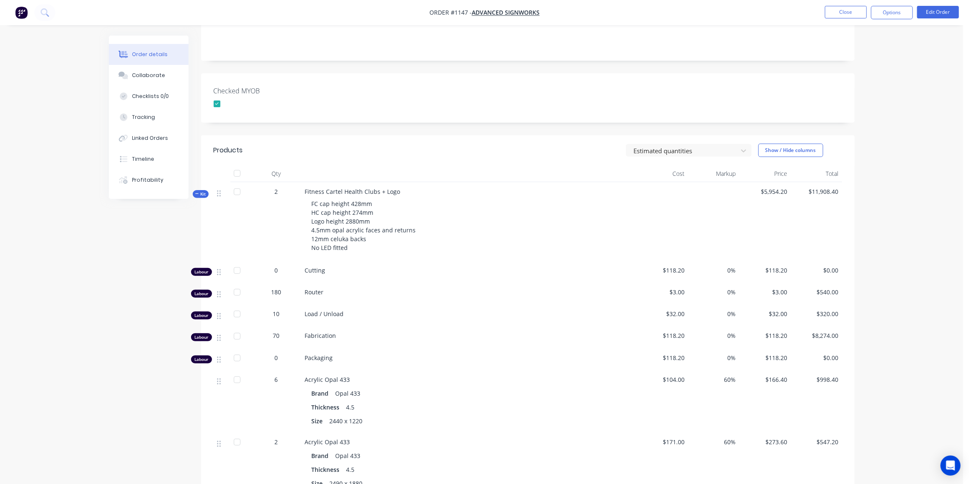
scroll to position [171, 0]
click at [201, 191] on span "Kit" at bounding box center [200, 194] width 11 height 6
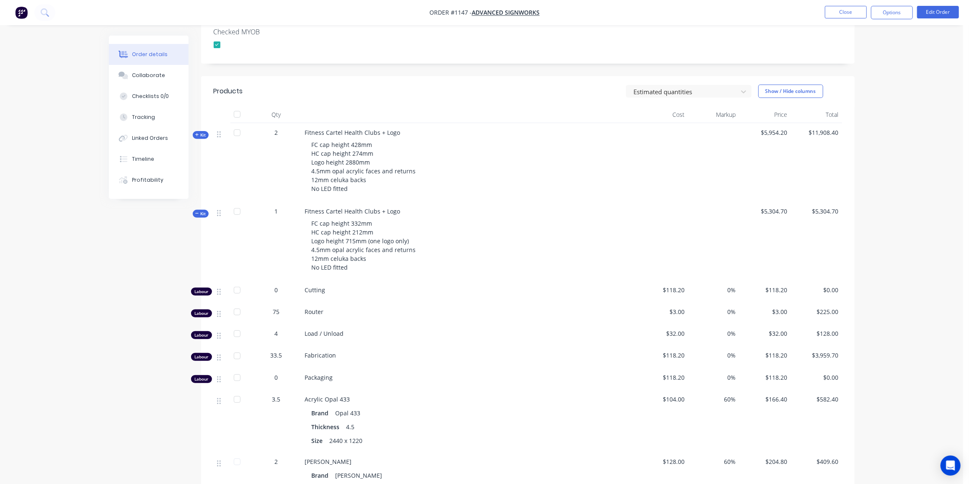
click at [204, 211] on span "Kit" at bounding box center [200, 214] width 11 height 6
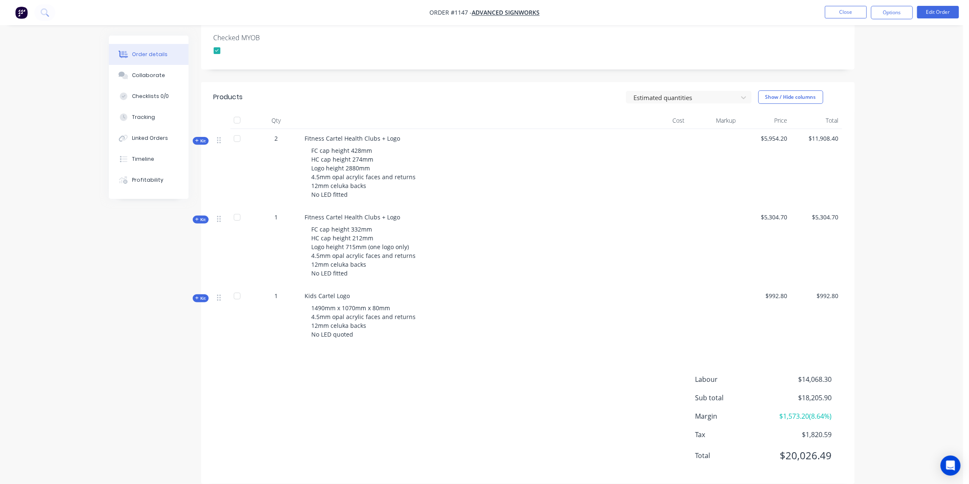
click at [202, 138] on span "Kit" at bounding box center [200, 141] width 11 height 6
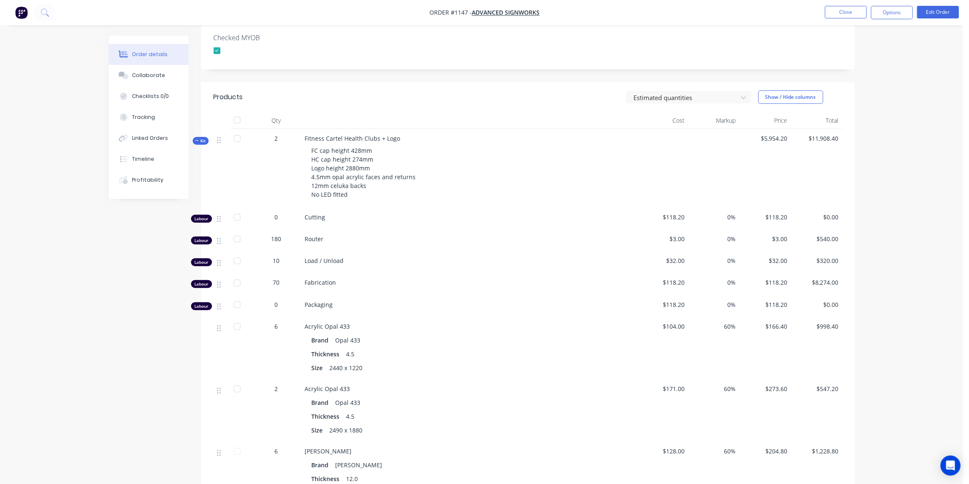
click at [202, 138] on span "Kit" at bounding box center [200, 141] width 11 height 6
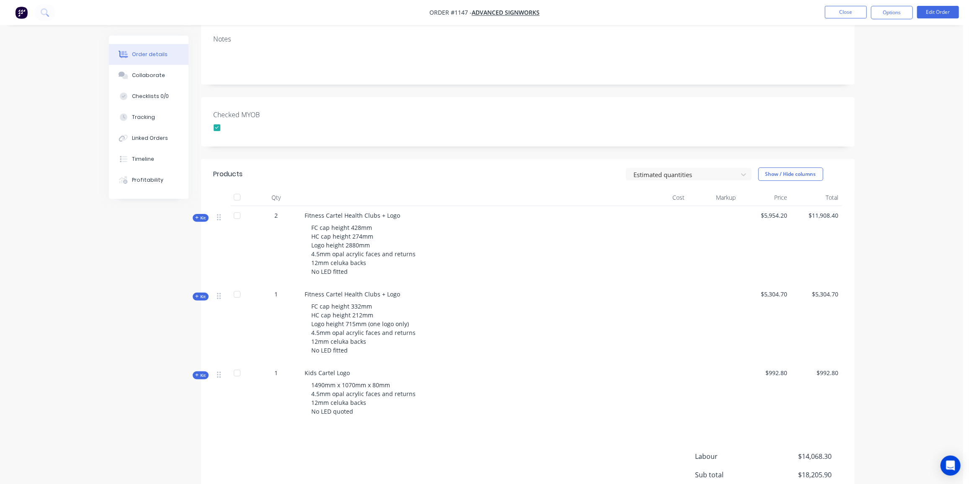
scroll to position [147, 0]
click at [842, 8] on button "Close" at bounding box center [846, 12] width 42 height 13
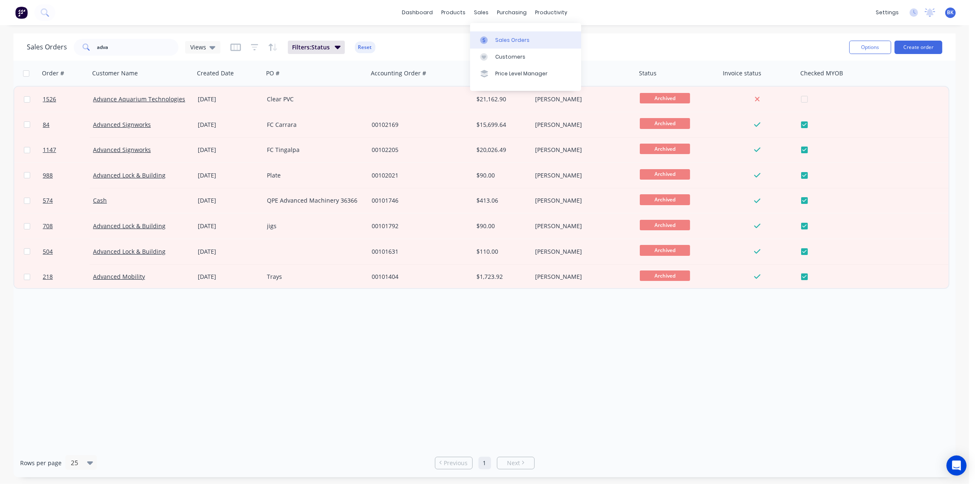
click at [495, 36] on div "Sales Orders" at bounding box center [512, 40] width 34 height 8
drag, startPoint x: 117, startPoint y: 48, endPoint x: 49, endPoint y: 47, distance: 68.3
click at [49, 47] on div "Sales Orders adva Views" at bounding box center [124, 47] width 194 height 17
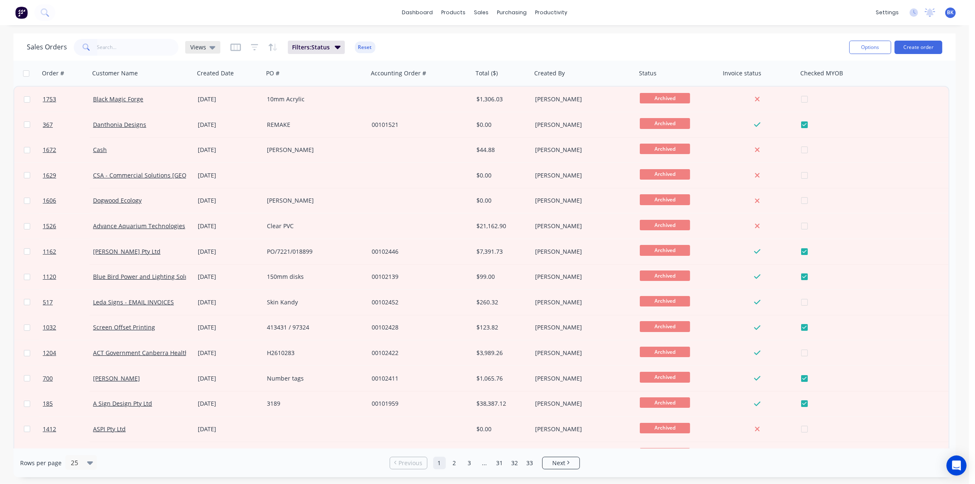
click at [207, 47] on div "Views" at bounding box center [202, 48] width 25 height 8
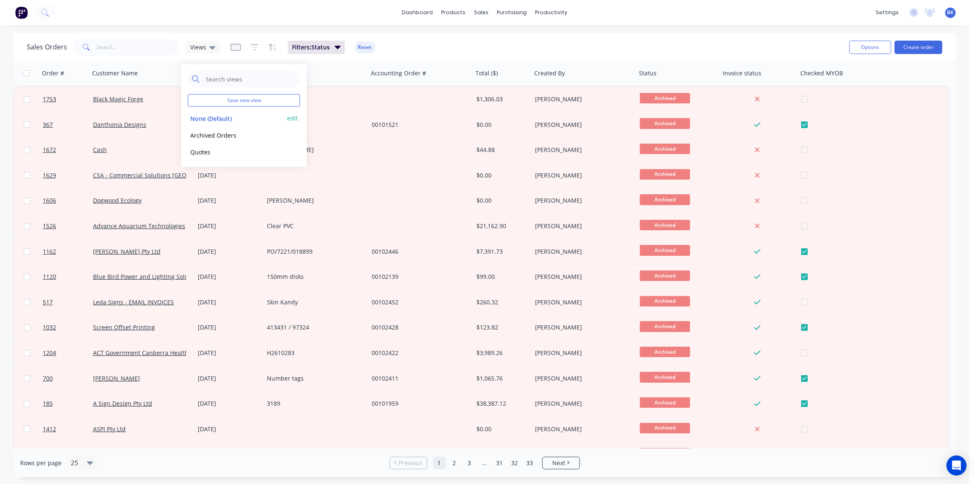
click at [204, 118] on button "None (Default)" at bounding box center [236, 119] width 96 height 10
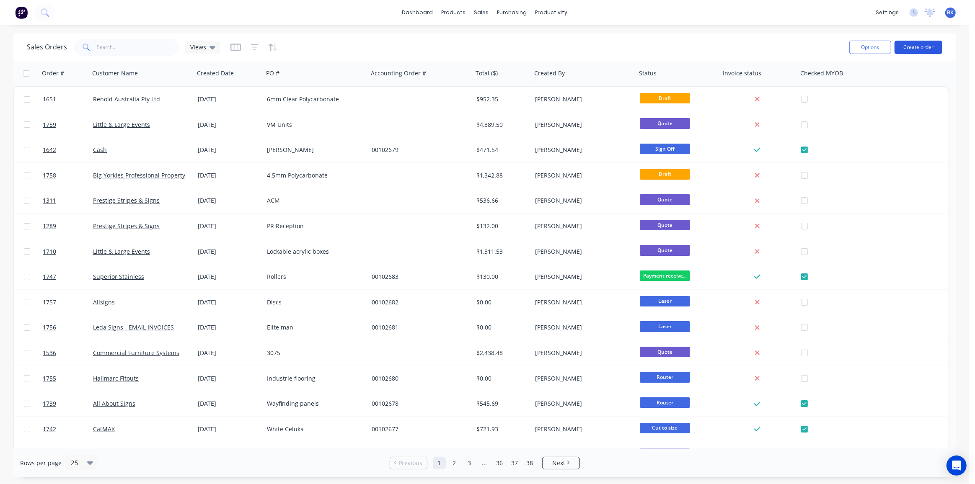
click at [926, 44] on button "Create order" at bounding box center [918, 47] width 48 height 13
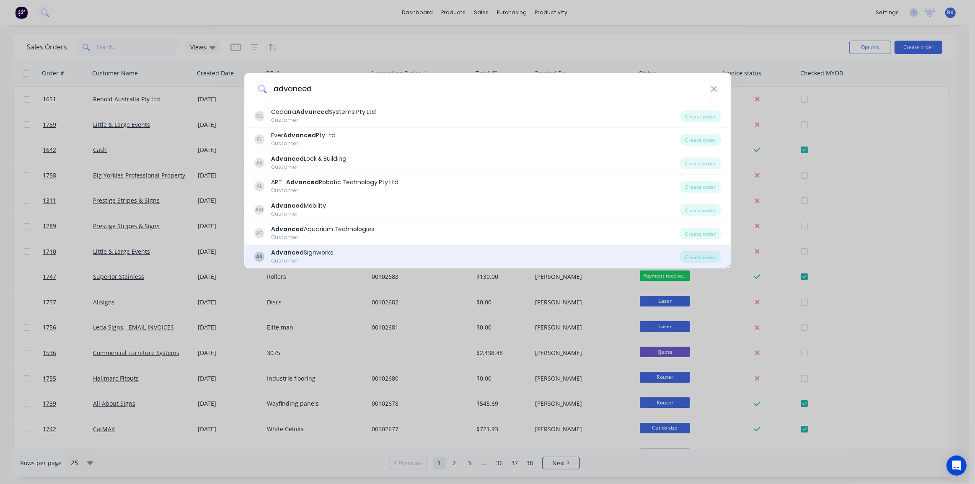
type input "advanced"
click at [324, 248] on div "AS Advanced Signworks Customer Create order" at bounding box center [487, 256] width 487 height 23
click at [312, 255] on div "Advanced Signworks" at bounding box center [302, 252] width 62 height 9
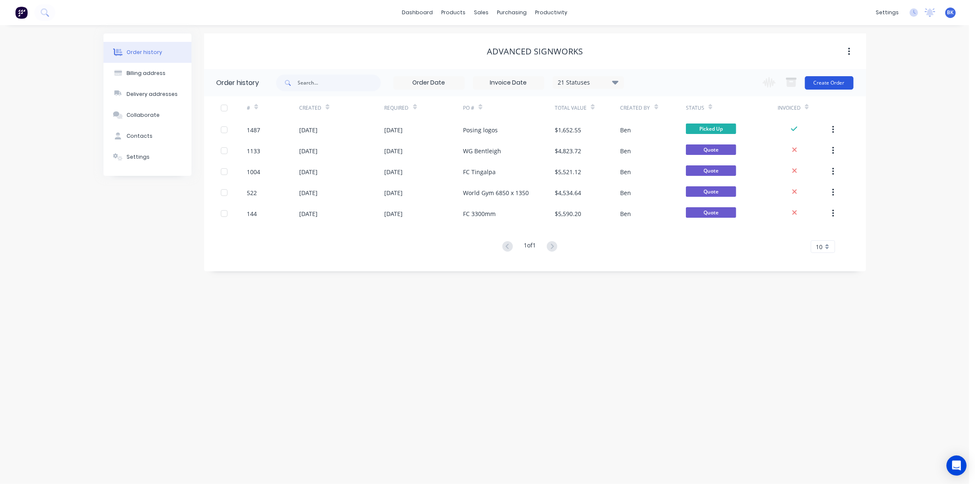
click at [831, 81] on button "Create Order" at bounding box center [829, 82] width 49 height 13
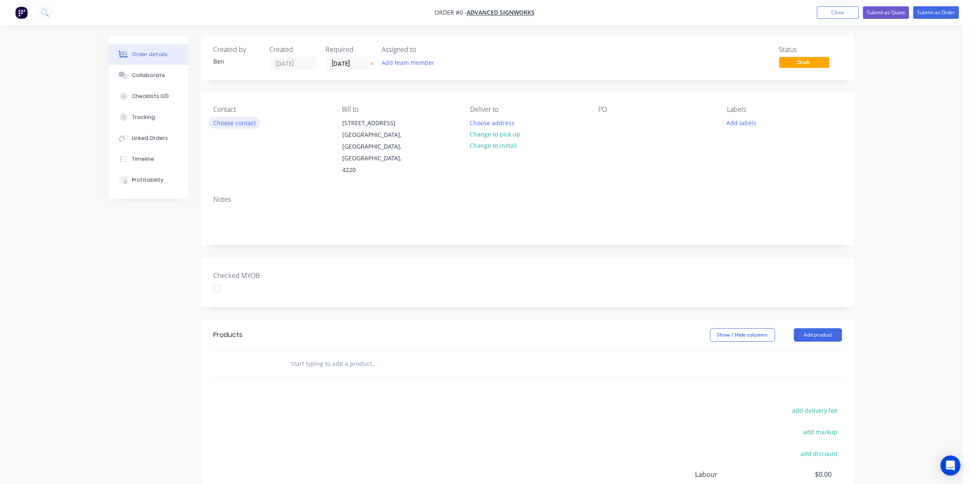
click at [249, 125] on button "Choose contact" at bounding box center [235, 122] width 52 height 11
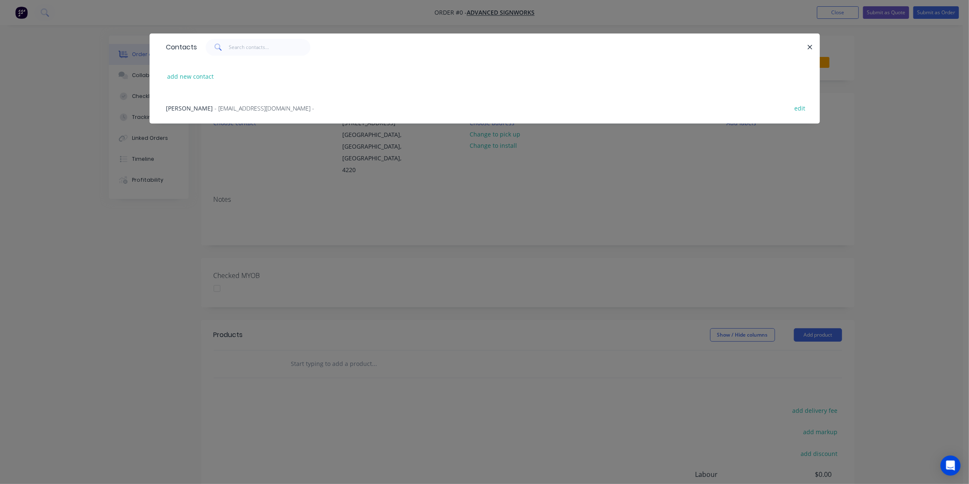
click at [215, 105] on span "- asw3@ymail.com -" at bounding box center [265, 108] width 100 height 8
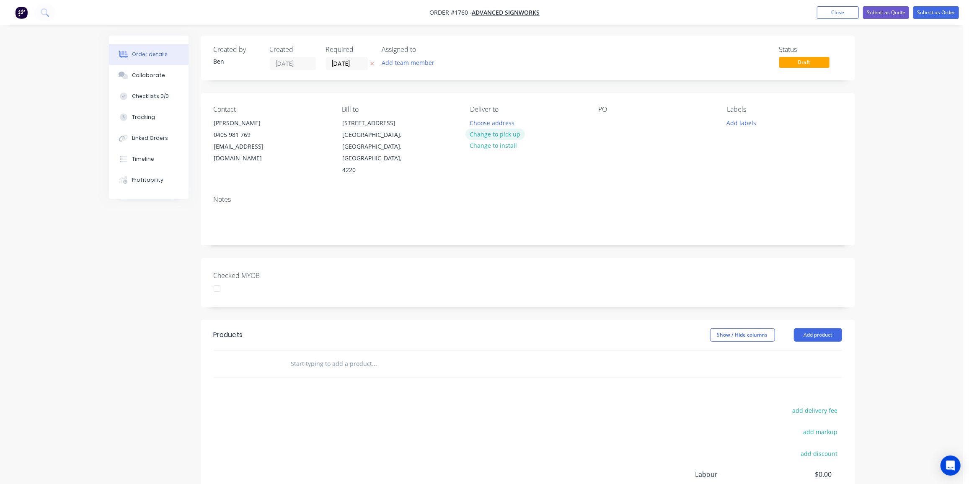
click at [481, 133] on button "Change to pick up" at bounding box center [494, 134] width 59 height 11
click at [605, 127] on div at bounding box center [605, 123] width 13 height 12
click at [748, 124] on button "Add labels" at bounding box center [741, 122] width 39 height 11
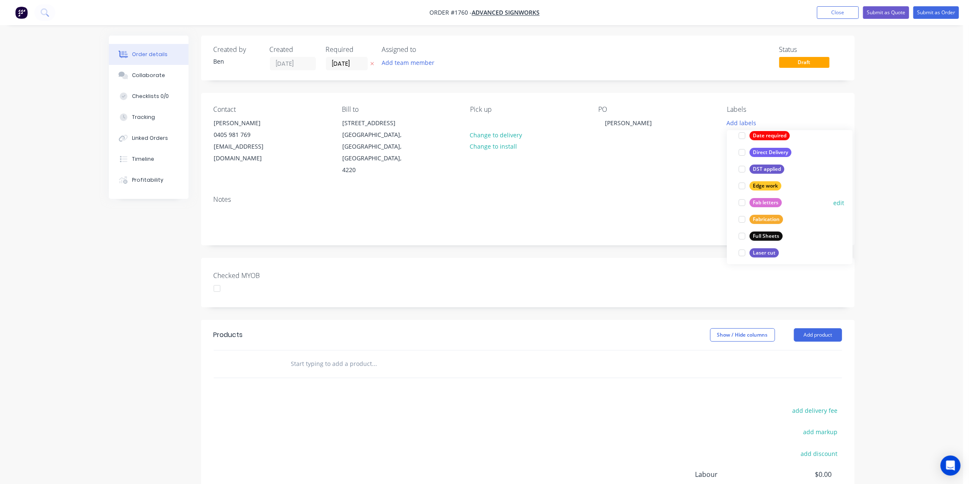
scroll to position [146, 0]
drag, startPoint x: 756, startPoint y: 199, endPoint x: 745, endPoint y: 238, distance: 40.5
click at [756, 199] on div "Fab letters" at bounding box center [765, 202] width 32 height 9
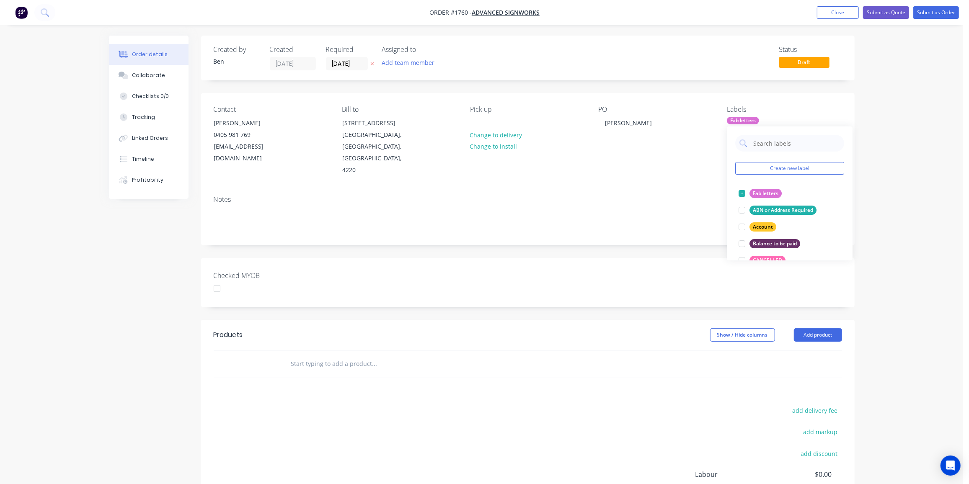
click at [396, 405] on div "add delivery fee add markup add discount Labour $0.00 Sub total $0.00 Margin $0…" at bounding box center [528, 486] width 628 height 162
click at [340, 356] on input "text" at bounding box center [375, 364] width 168 height 17
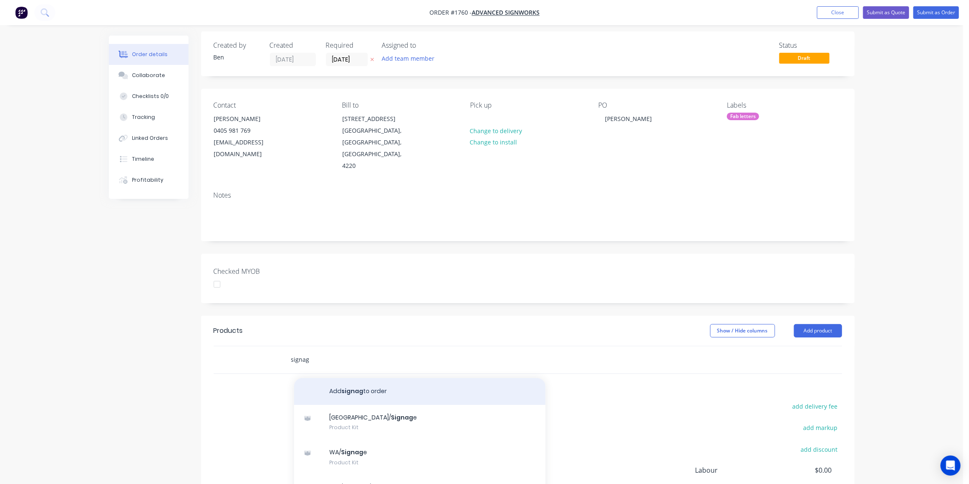
scroll to position [95, 0]
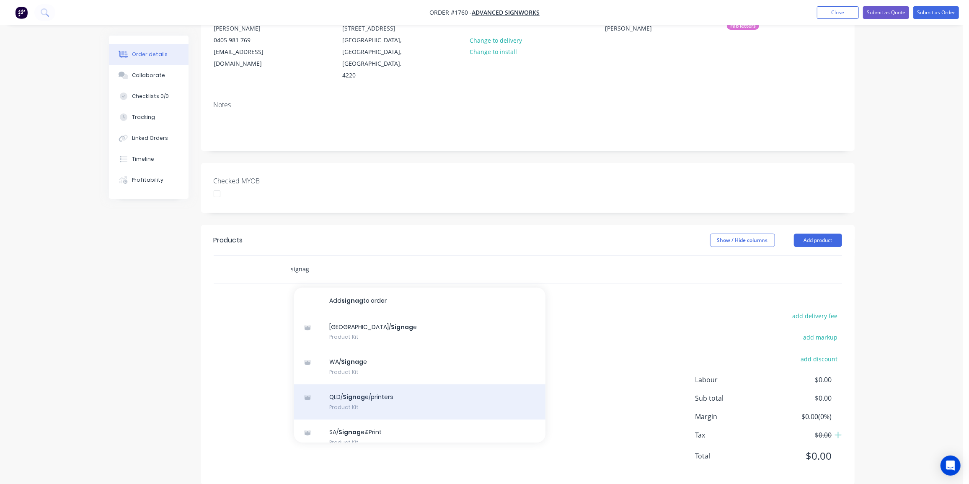
type input "signag"
click at [377, 389] on div "QLD/ Signag e/printers Product Kit" at bounding box center [419, 402] width 251 height 35
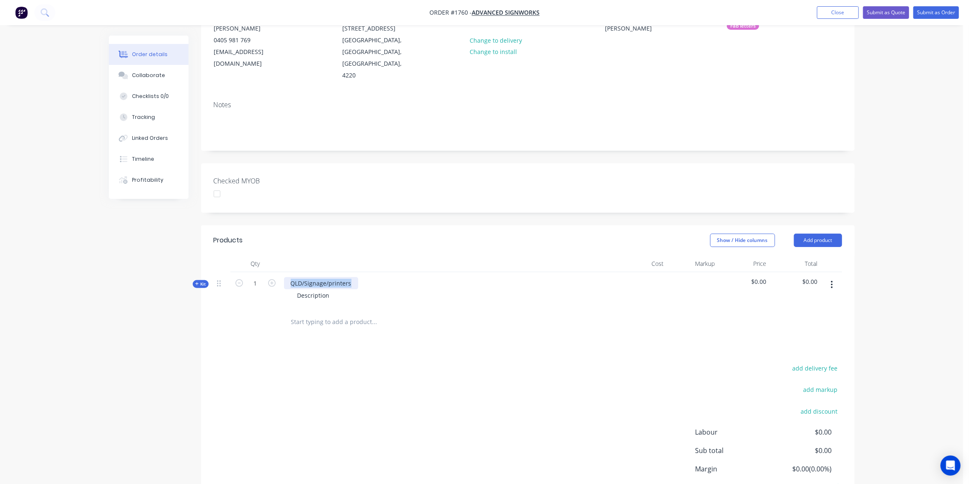
drag, startPoint x: 328, startPoint y: 272, endPoint x: 268, endPoint y: 276, distance: 60.0
click at [268, 276] on div "Kit 1 QLD/Signage/printers Description $0.00 $0.00" at bounding box center [528, 290] width 628 height 36
drag, startPoint x: 330, startPoint y: 285, endPoint x: 266, endPoint y: 286, distance: 63.7
click at [266, 286] on div "Kit 1 Fitness Cartel Health Club + Logo Description $0.00 $0.00" at bounding box center [528, 290] width 628 height 36
click at [333, 289] on div "13210mm x" at bounding box center [314, 295] width 46 height 12
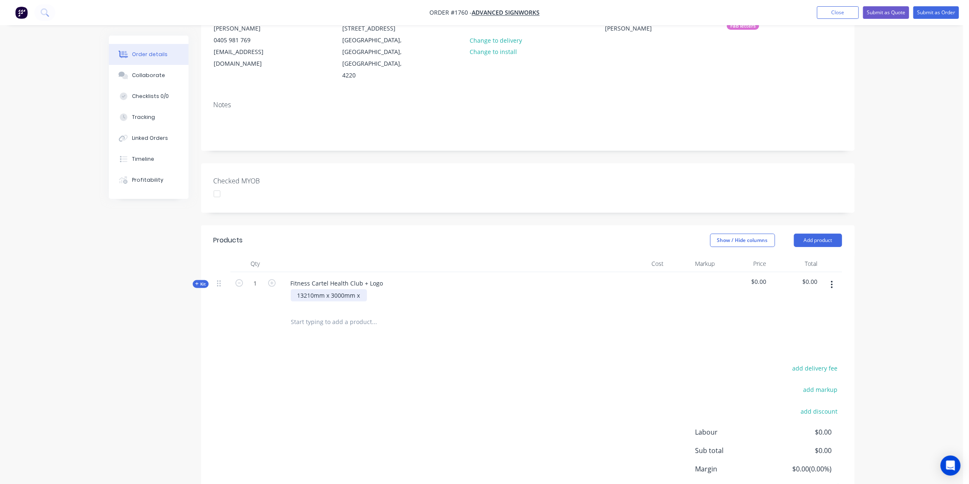
scroll to position [94, 0]
drag, startPoint x: 362, startPoint y: 284, endPoint x: 571, endPoint y: 219, distance: 218.8
click at [362, 290] on div "13210mm x 3000mm x" at bounding box center [329, 296] width 76 height 12
click at [901, 10] on button "Submit as Quote" at bounding box center [886, 12] width 46 height 13
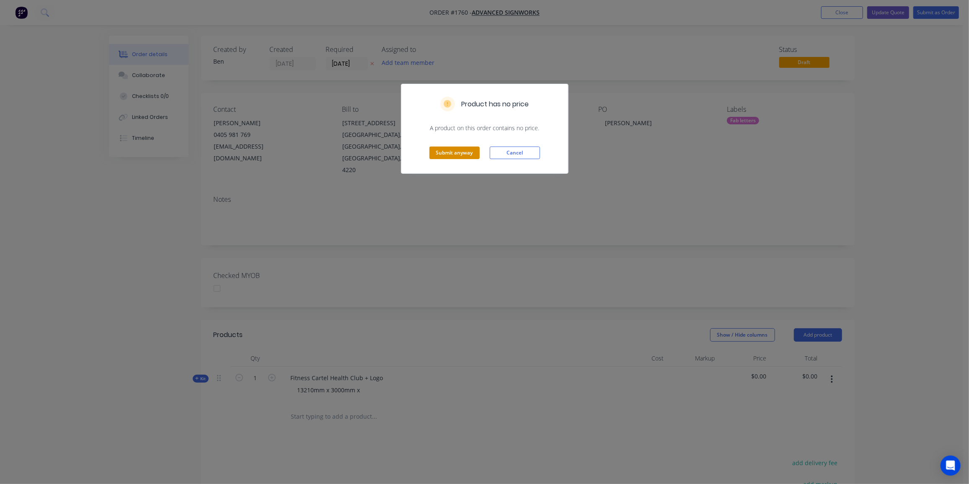
click at [458, 150] on button "Submit anyway" at bounding box center [454, 153] width 50 height 13
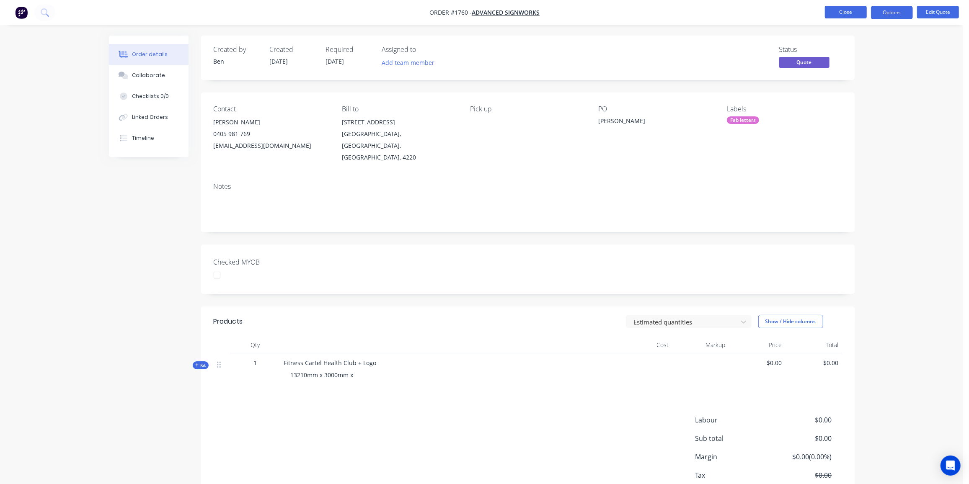
click at [835, 9] on button "Close" at bounding box center [846, 12] width 42 height 13
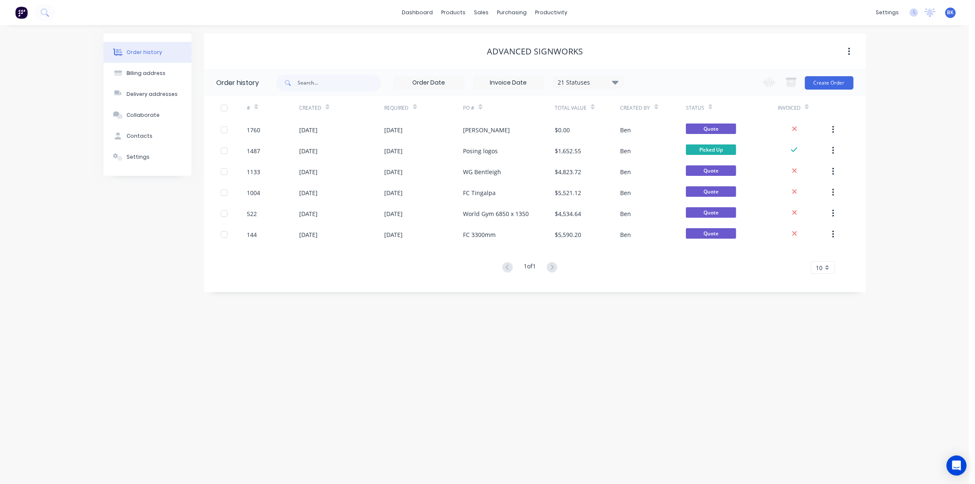
click at [620, 83] on div "21 Statuses" at bounding box center [588, 82] width 70 height 9
click at [657, 179] on label at bounding box center [657, 179] width 0 height 0
click at [657, 183] on input "checkbox" at bounding box center [660, 183] width 7 height 8
checkbox input "true"
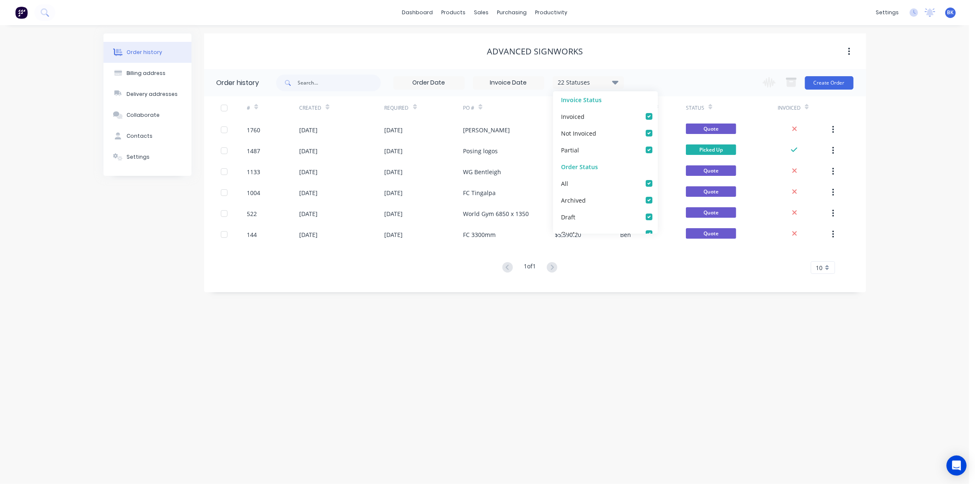
click at [454, 282] on div "# Created Required PO # Total Value Created By Status Invoiced 1760 02 Oct 2025…" at bounding box center [530, 190] width 652 height 188
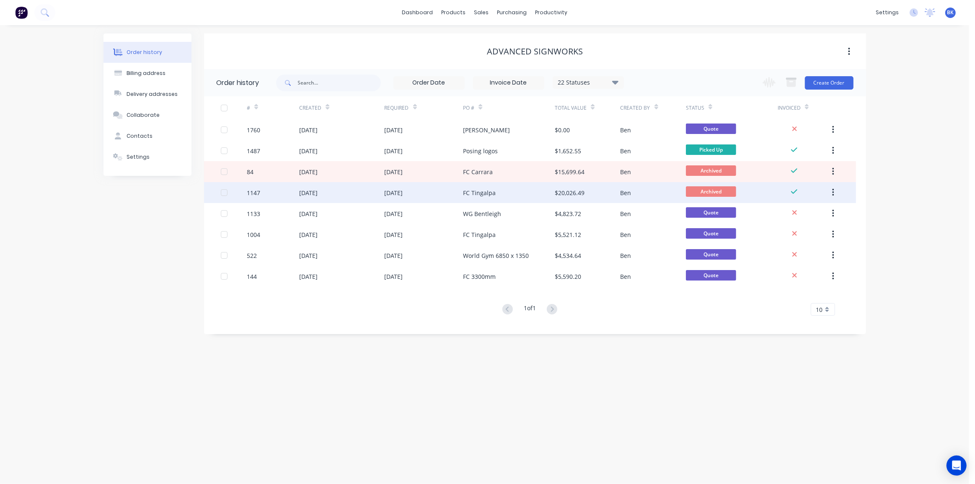
click at [460, 194] on div "15 Aug 2025" at bounding box center [424, 192] width 79 height 21
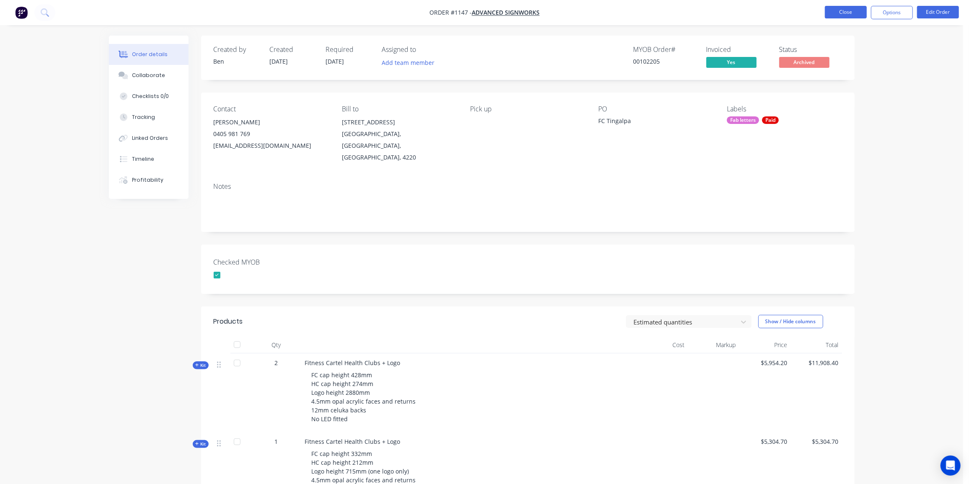
click at [856, 10] on button "Close" at bounding box center [846, 12] width 42 height 13
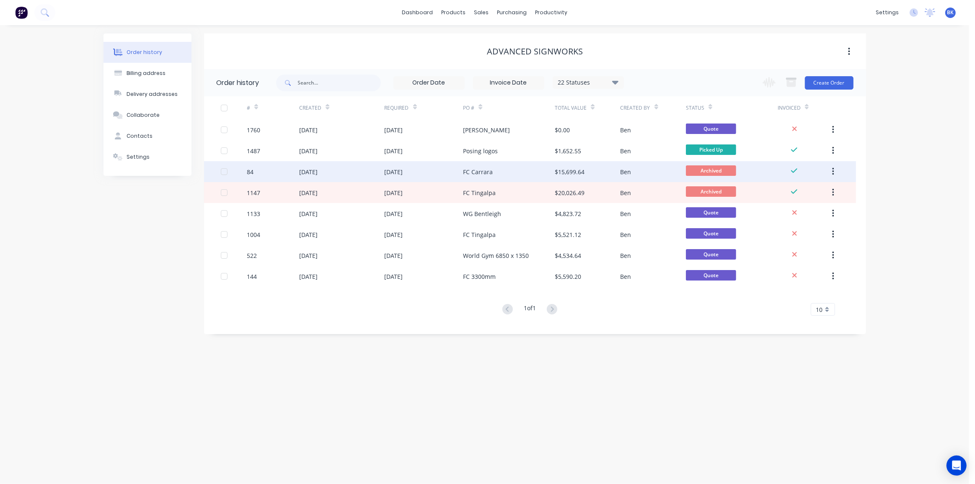
click at [499, 173] on div "FC Carrara" at bounding box center [509, 171] width 92 height 21
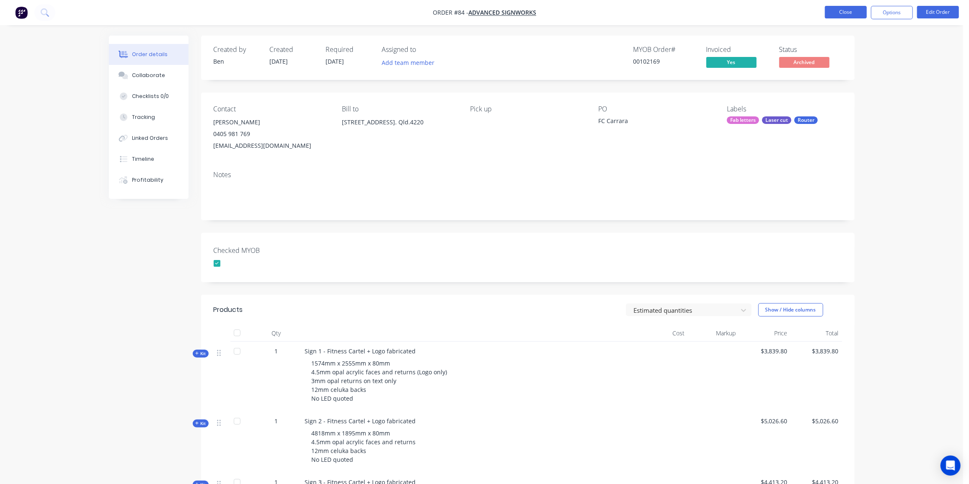
click at [847, 10] on button "Close" at bounding box center [846, 12] width 42 height 13
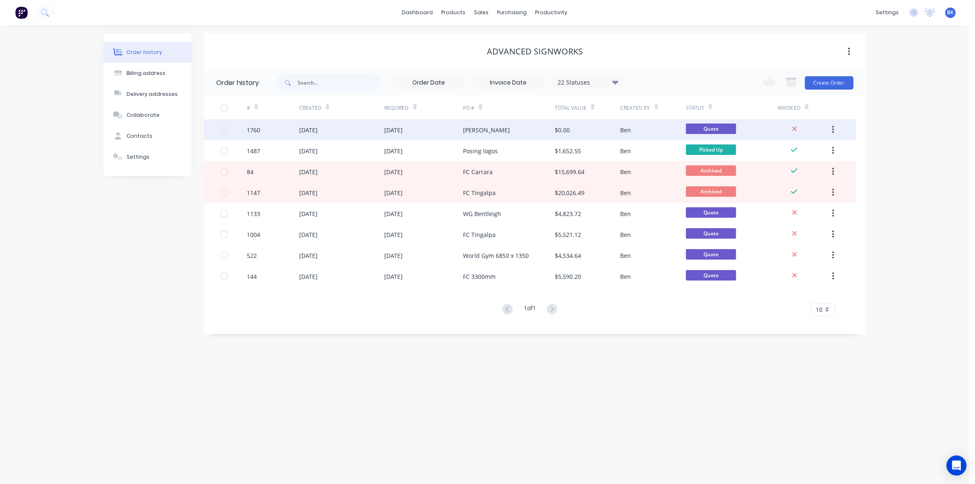
click at [539, 136] on div "FC Mackay" at bounding box center [509, 129] width 92 height 21
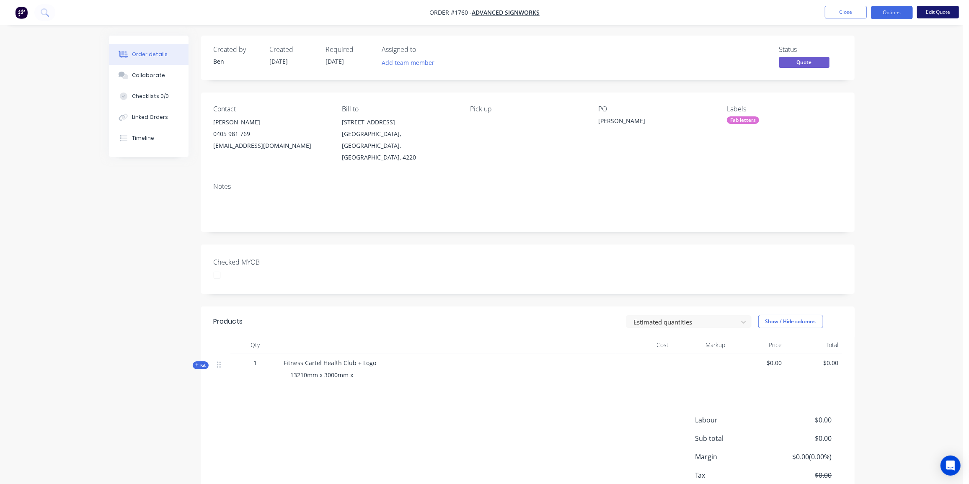
click at [935, 15] on button "Edit Quote" at bounding box center [938, 12] width 42 height 13
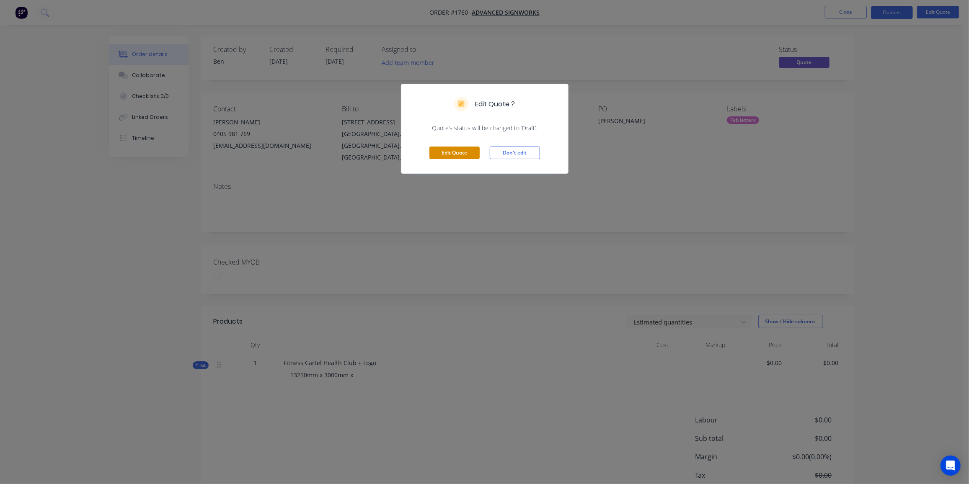
click at [452, 153] on button "Edit Quote" at bounding box center [454, 153] width 50 height 13
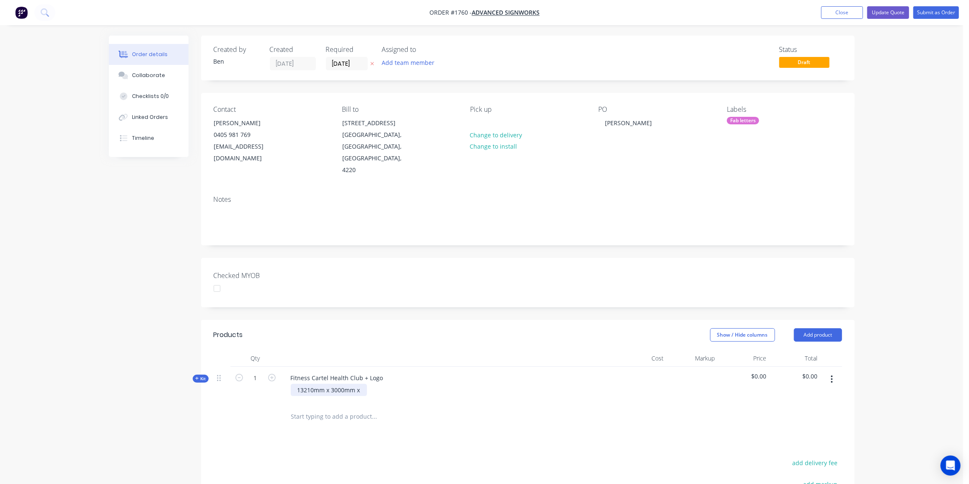
click at [364, 384] on div "13210mm x 3000mm x" at bounding box center [329, 390] width 76 height 12
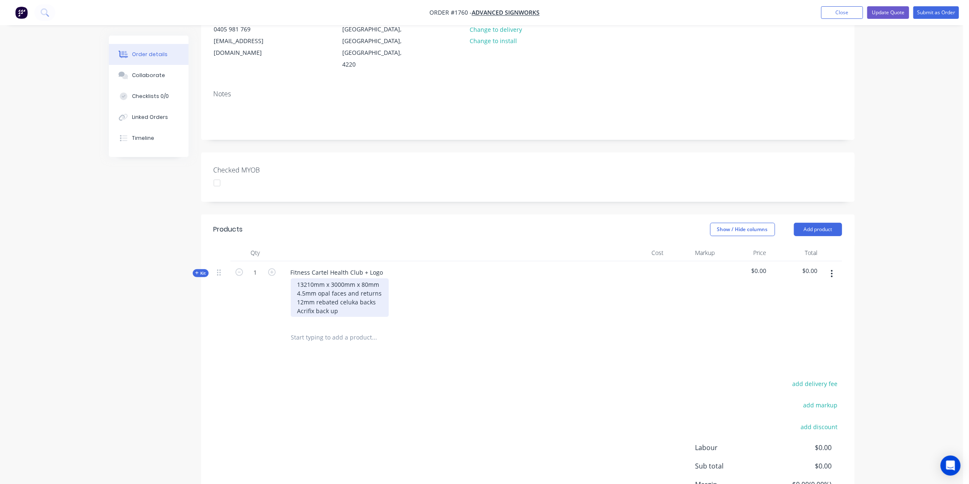
scroll to position [106, 0]
click at [199, 269] on span "Kit" at bounding box center [200, 272] width 11 height 6
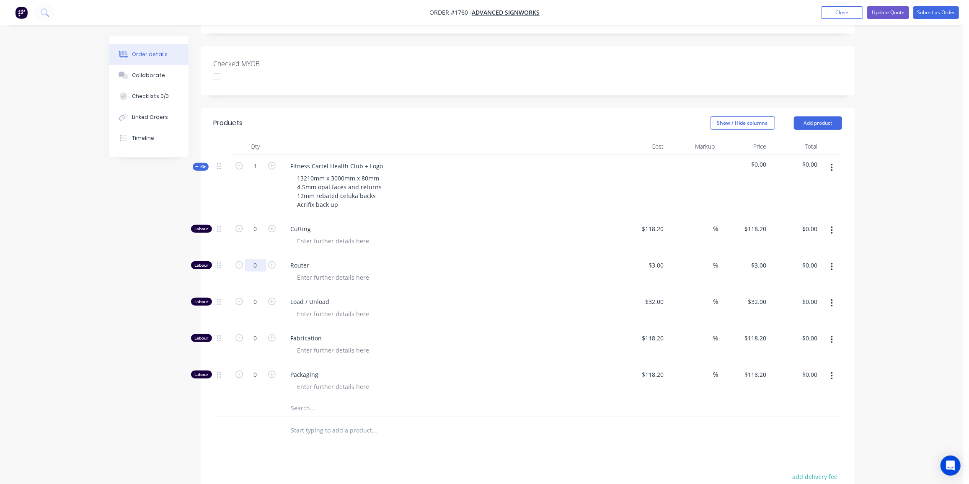
scroll to position [212, 0]
click at [253, 260] on input "0" at bounding box center [256, 266] width 22 height 13
type input "150"
drag, startPoint x: 486, startPoint y: 368, endPoint x: 346, endPoint y: 316, distance: 149.2
click at [486, 381] on div at bounding box center [452, 387] width 322 height 12
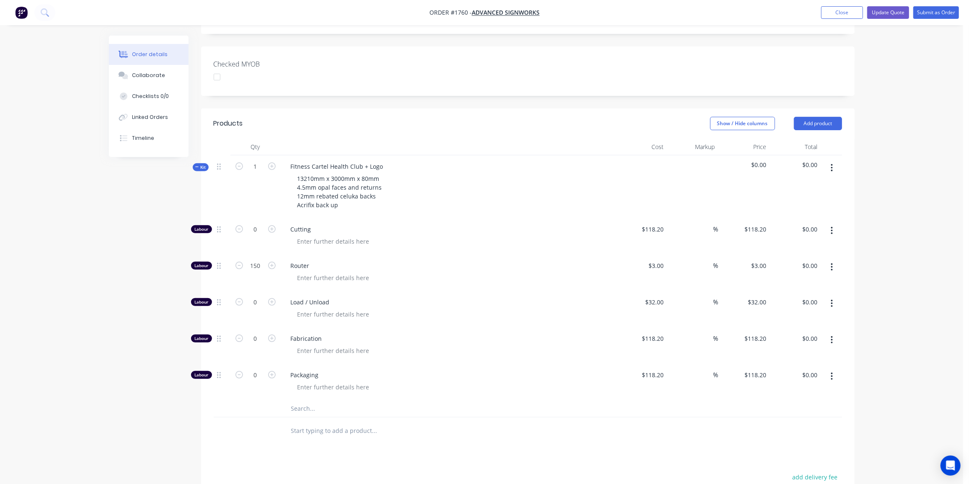
type input "$450.00"
click at [257, 296] on input "0" at bounding box center [256, 302] width 22 height 13
type input "9"
type input "$288.00"
click at [256, 333] on input "0" at bounding box center [256, 339] width 22 height 13
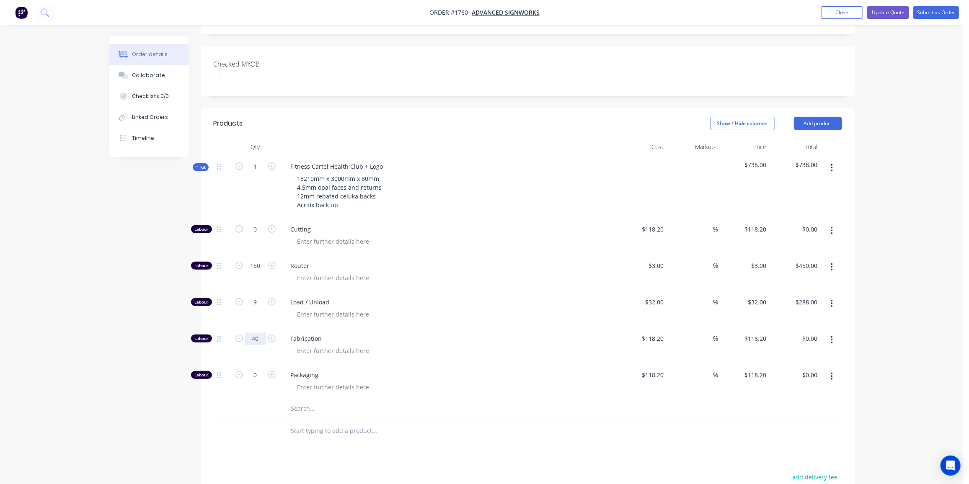
type input "40"
type input "$4,728.00"
click at [304, 400] on input "text" at bounding box center [375, 408] width 168 height 17
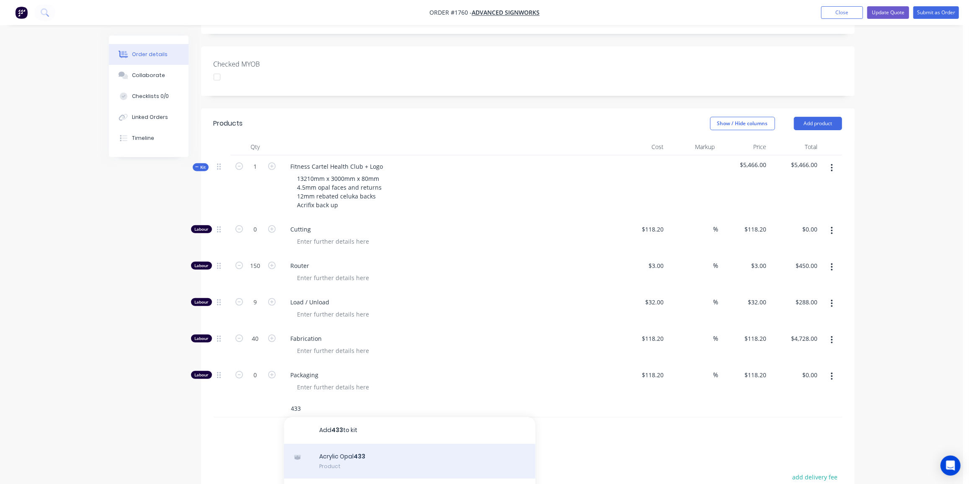
type input "433"
click at [391, 444] on div "Acrylic Opal 433 Product" at bounding box center [409, 461] width 251 height 35
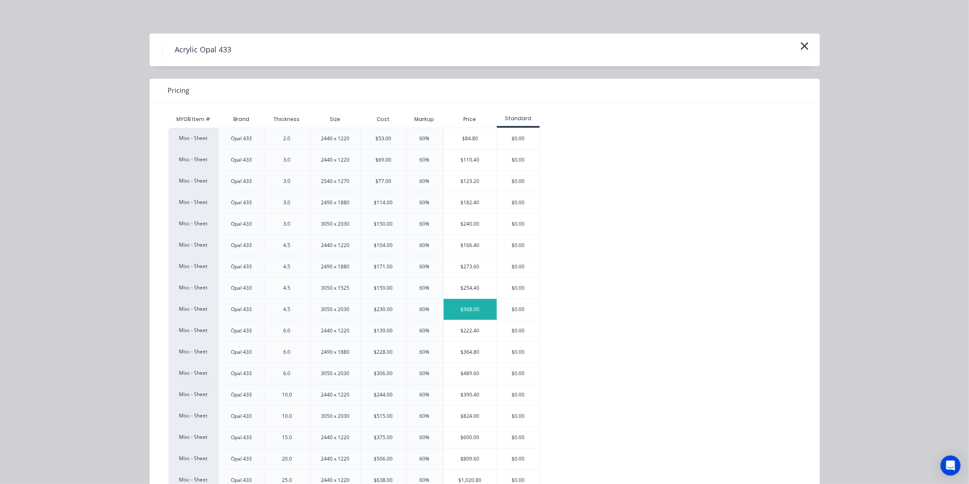
click at [469, 309] on div "$368.00" at bounding box center [470, 309] width 53 height 21
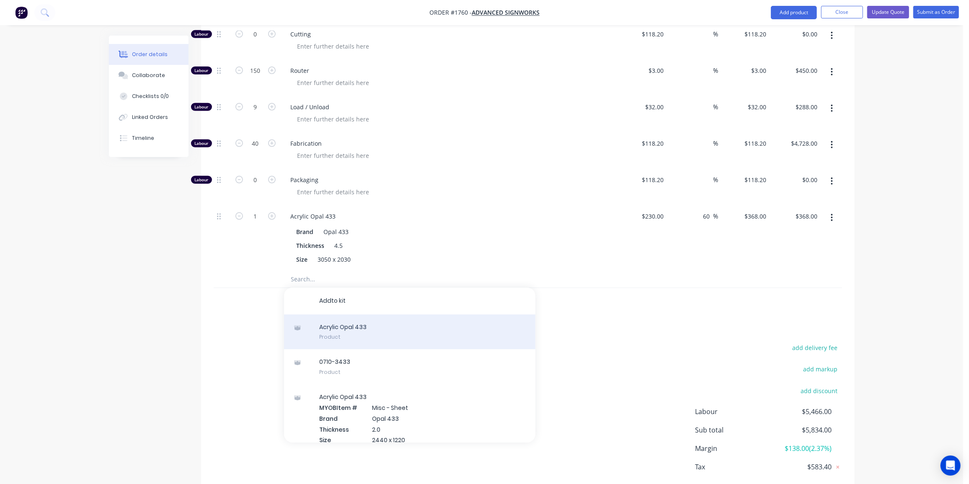
scroll to position [407, 0]
click at [364, 314] on div "A c r y l i c O p a l 4 3 3 Product" at bounding box center [409, 331] width 251 height 35
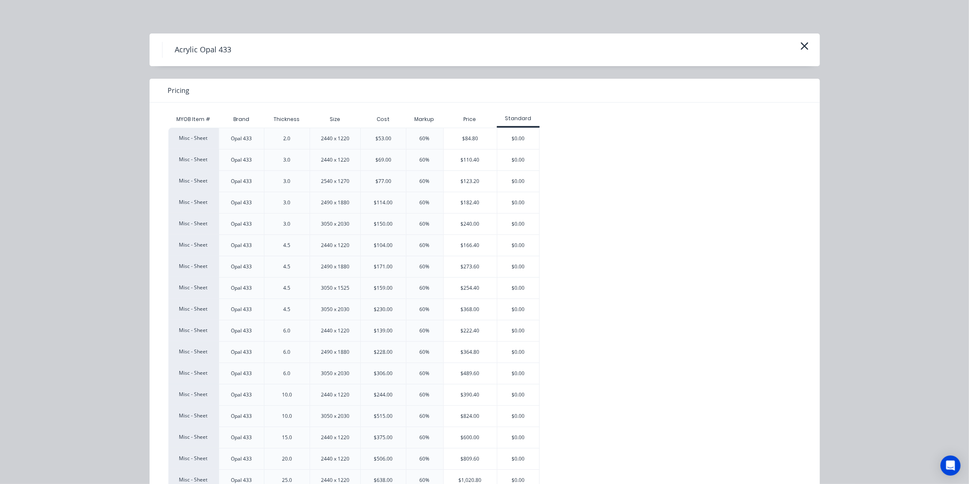
click at [463, 240] on div "$166.40" at bounding box center [470, 245] width 53 height 21
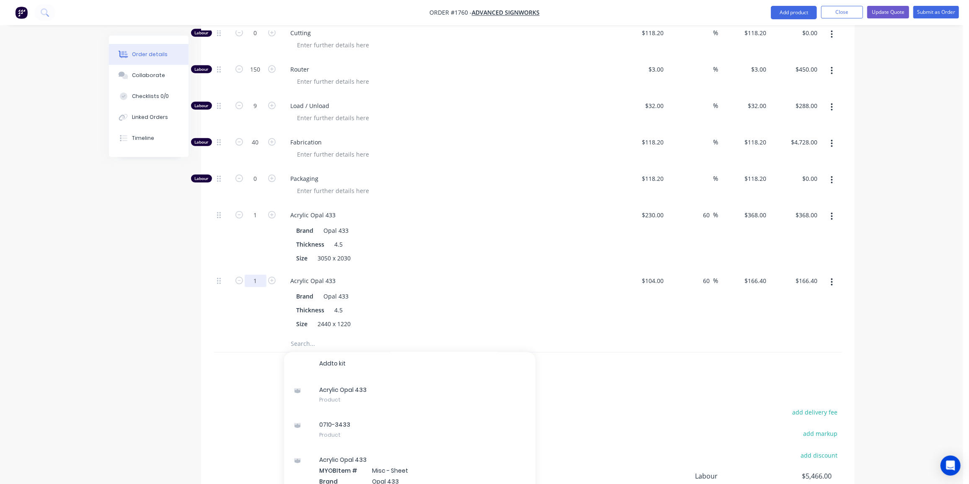
scroll to position [408, 0]
click at [261, 274] on input "1" at bounding box center [256, 280] width 22 height 13
type input "5.5"
type input "$915.20"
click at [312, 335] on input "text" at bounding box center [375, 343] width 168 height 17
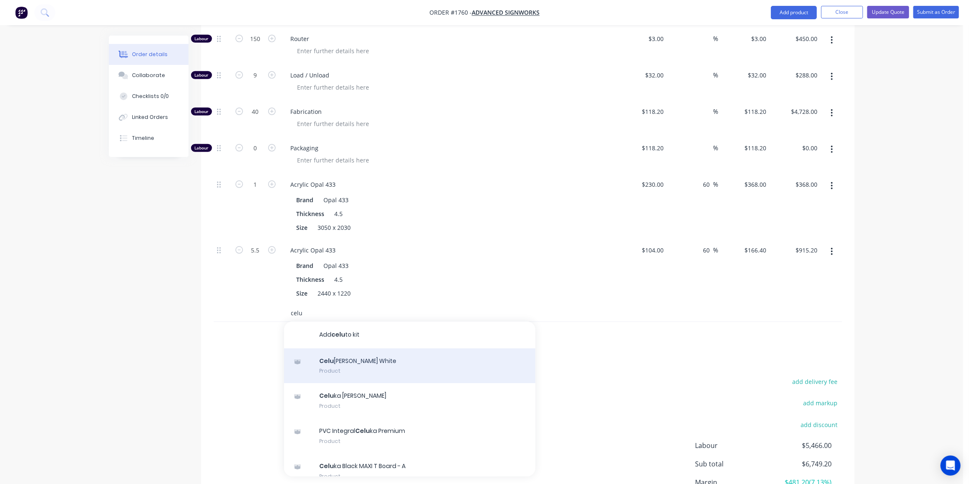
scroll to position [439, 0]
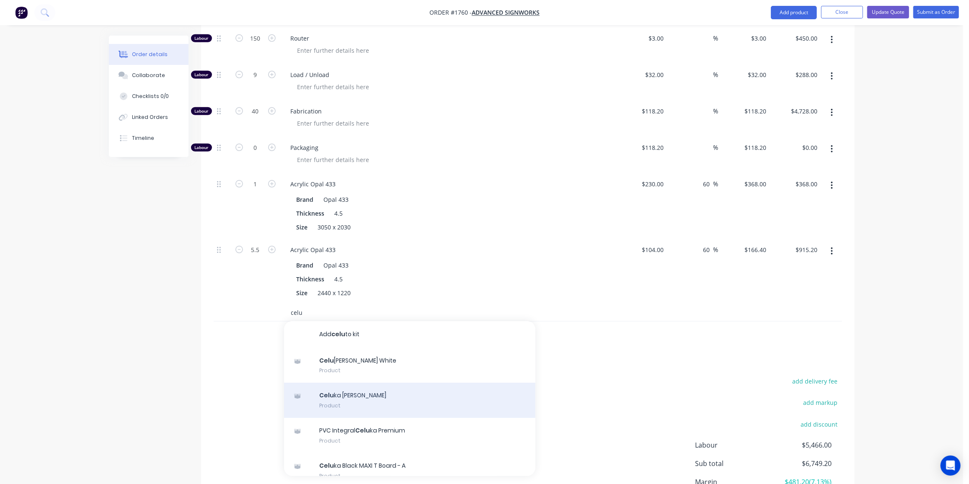
type input "celu"
click at [374, 383] on div "Celu ka Nycel White Product" at bounding box center [409, 400] width 251 height 35
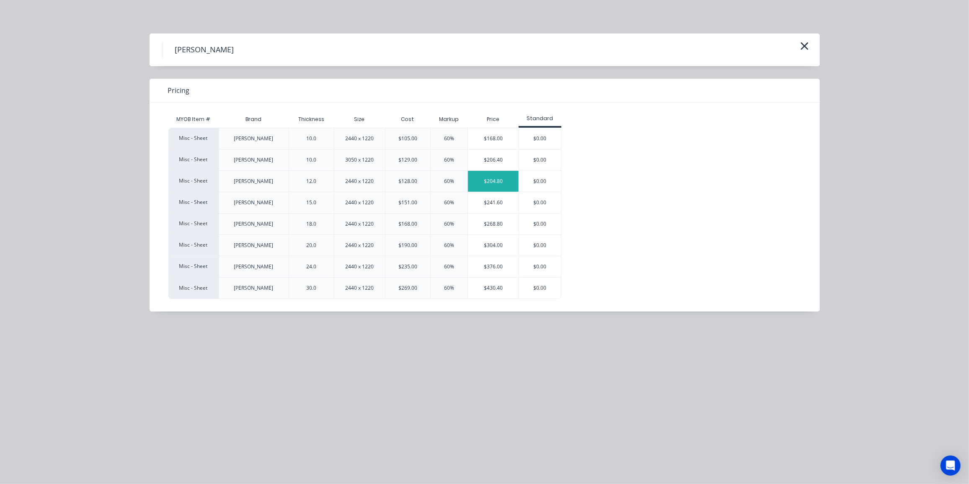
click at [512, 179] on div "$204.80" at bounding box center [493, 181] width 51 height 21
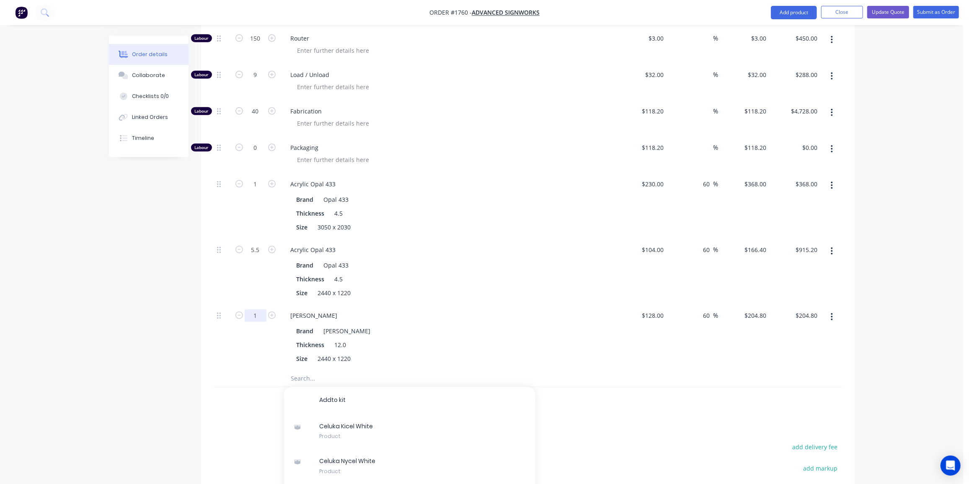
click at [253, 310] on input "1" at bounding box center [256, 316] width 22 height 13
type input "5"
type input "$1,024.00"
click at [109, 280] on div "Created by Ben Created 02/10/25 Required 02/10/25 Assigned to Add team member S…" at bounding box center [482, 113] width 746 height 1032
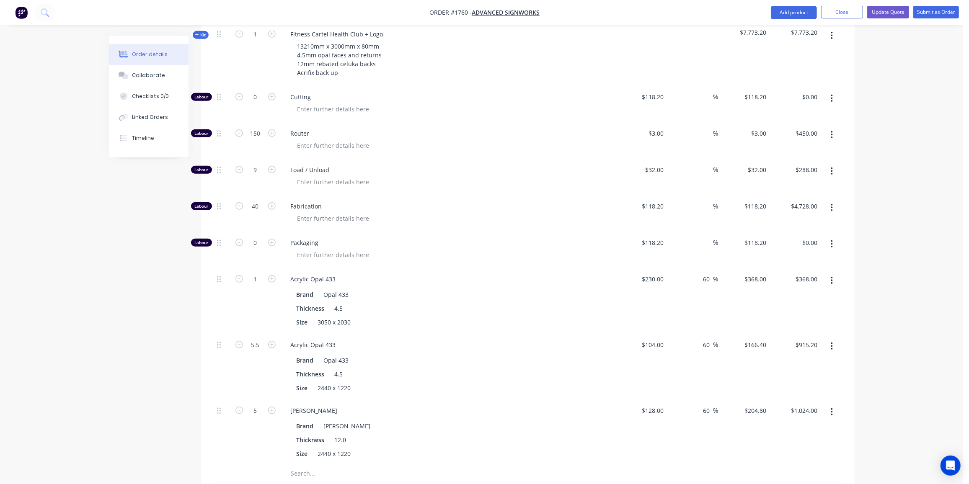
scroll to position [337, 0]
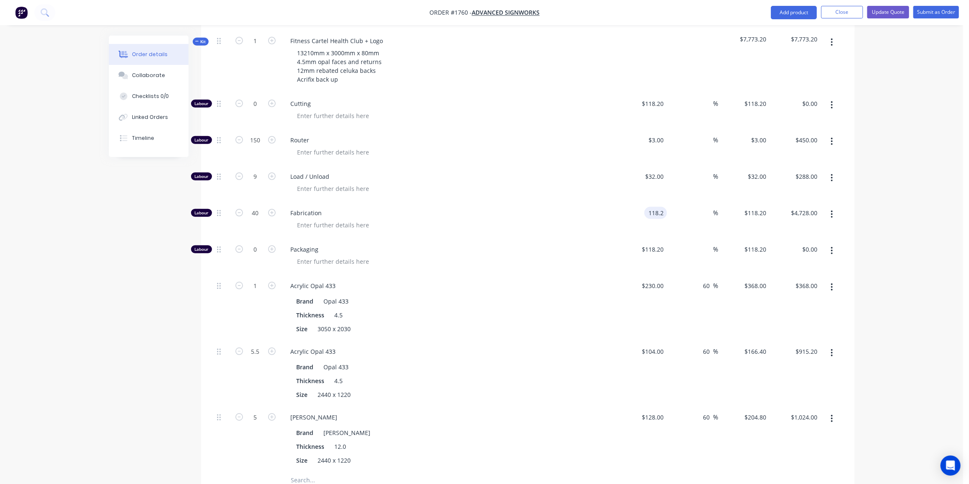
click at [650, 207] on input "118.2" at bounding box center [657, 213] width 19 height 12
type input "$100.00"
type input "$4,000.00"
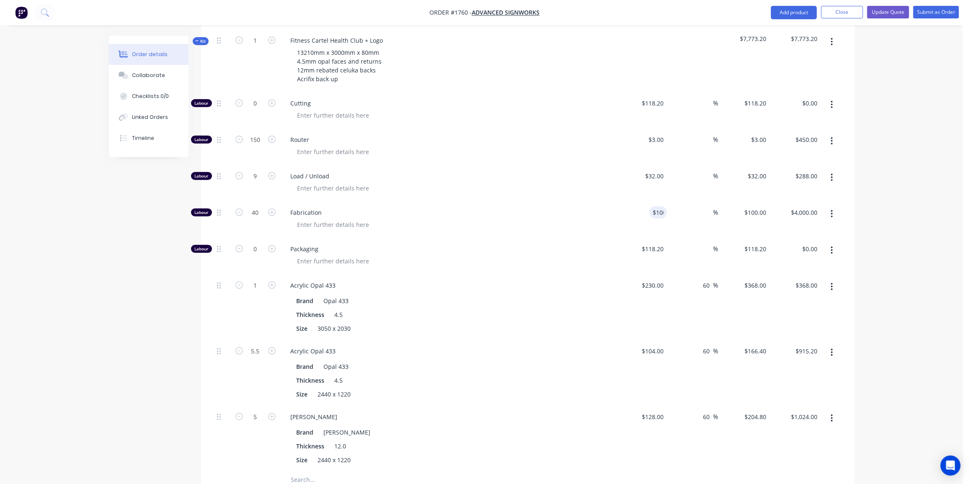
click at [0, 276] on div "Order details Collaborate Checklists 0/0 Linked Orders Timeline Order details C…" at bounding box center [481, 195] width 963 height 1067
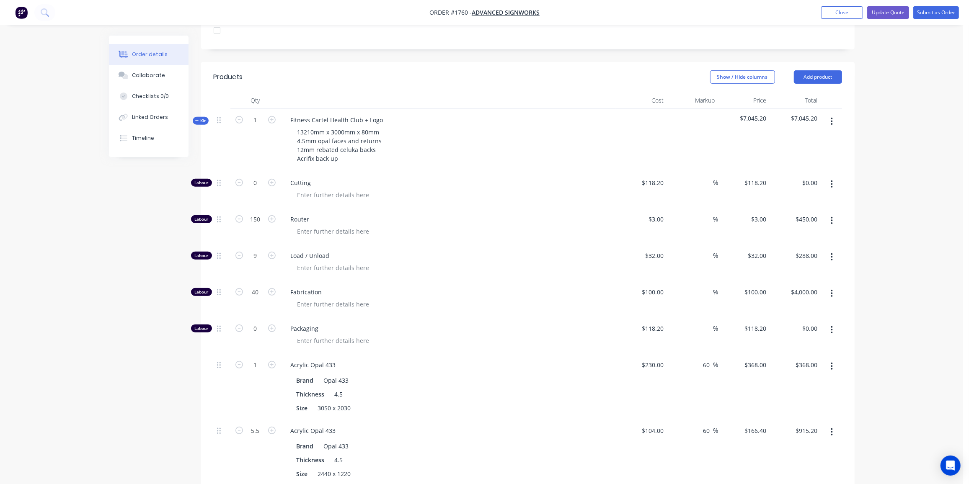
click at [198, 118] on span "Kit" at bounding box center [200, 121] width 11 height 6
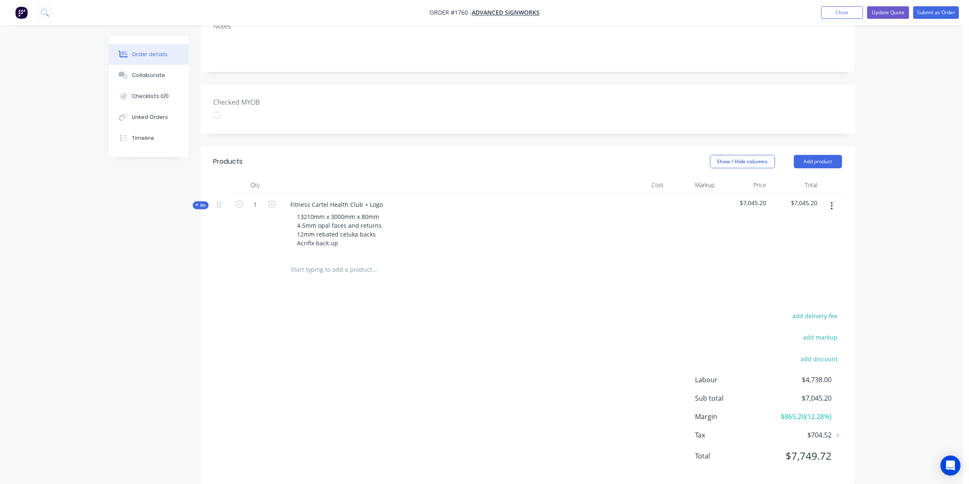
click at [833, 201] on icon "button" at bounding box center [832, 205] width 2 height 9
click at [811, 256] on div "Duplicate" at bounding box center [802, 262] width 65 height 12
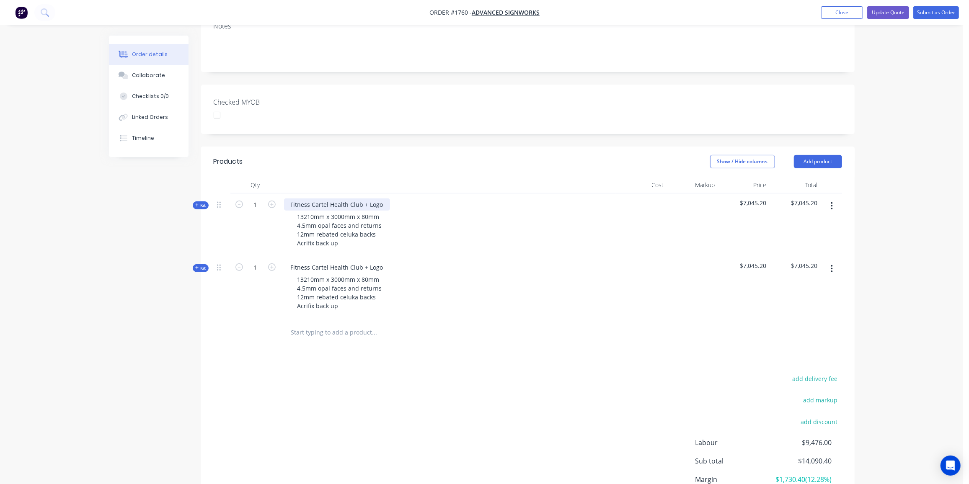
click at [385, 199] on div "Fitness Cartel Health Club + Logo" at bounding box center [337, 205] width 106 height 12
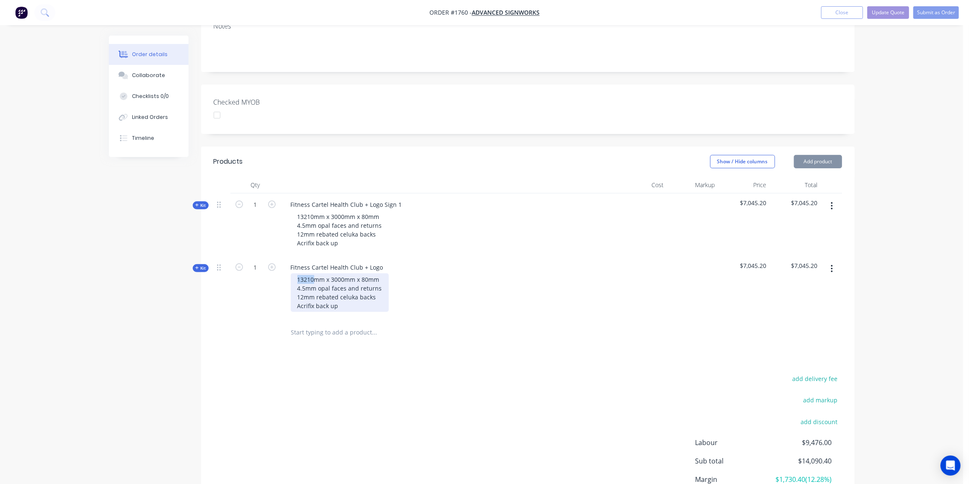
drag, startPoint x: 314, startPoint y: 265, endPoint x: 290, endPoint y: 268, distance: 24.0
click at [290, 274] on div "13210mm x 3000mm x 80mm 4.5mm opal faces and returns 12mm rebated celuka backs …" at bounding box center [448, 293] width 328 height 39
drag, startPoint x: 342, startPoint y: 263, endPoint x: 329, endPoint y: 268, distance: 13.2
click at [329, 274] on div "5726mm x 3000mm x 80mm 4.5mm opal faces and returns 12mm rebated celuka backs A…" at bounding box center [340, 293] width 98 height 39
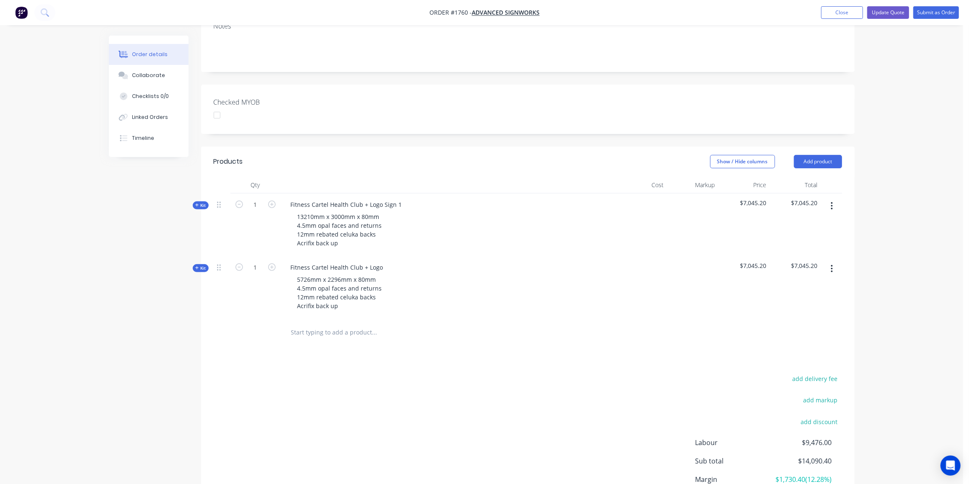
click at [205, 265] on span "Kit" at bounding box center [200, 268] width 11 height 6
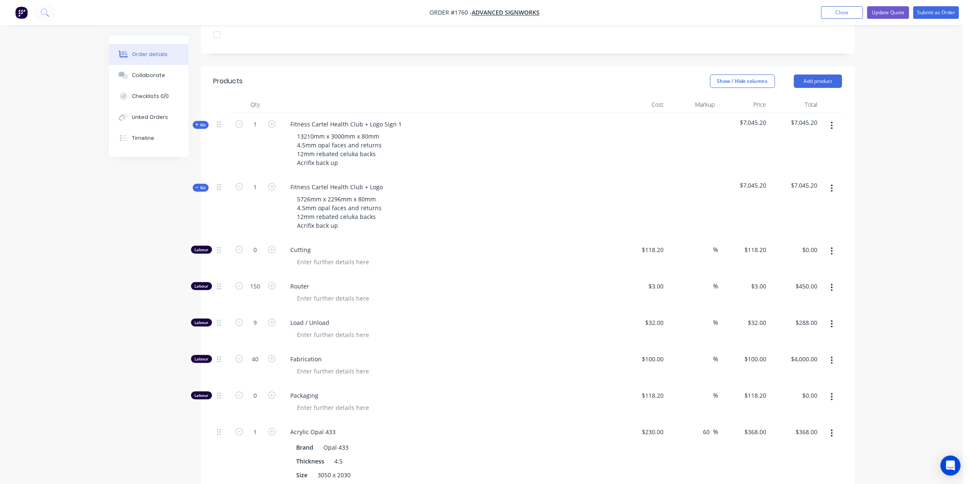
scroll to position [254, 0]
click at [256, 353] on input "40" at bounding box center [256, 359] width 22 height 13
type input "36"
type input "$3,600.00"
click at [201, 184] on span "Kit" at bounding box center [200, 187] width 11 height 6
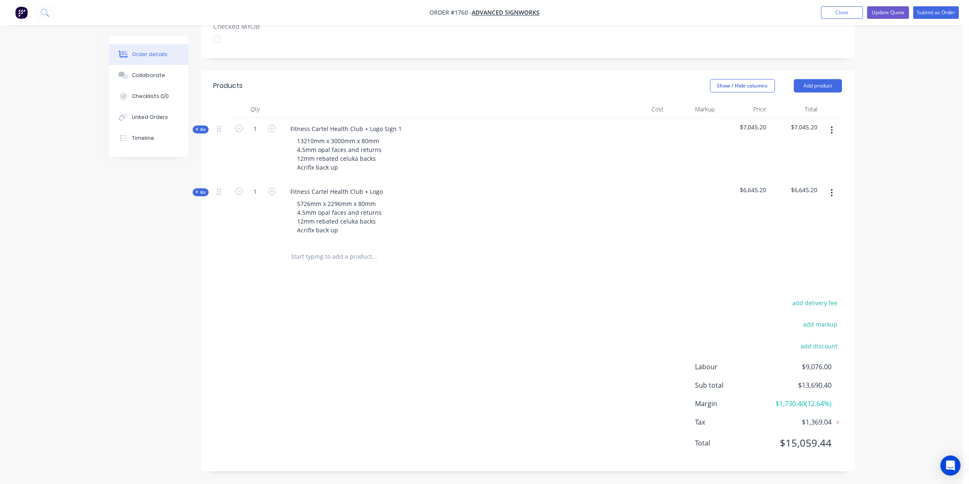
scroll to position [236, 0]
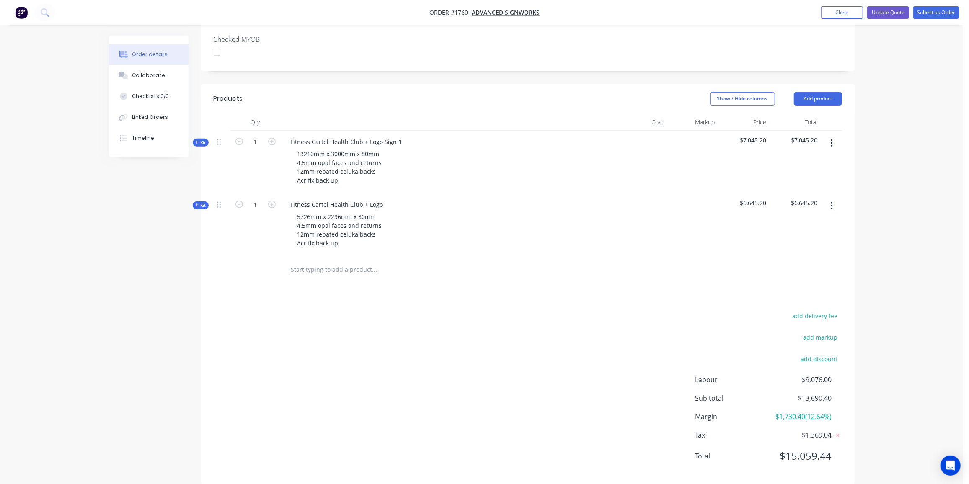
click at [202, 202] on span "Kit" at bounding box center [200, 205] width 11 height 6
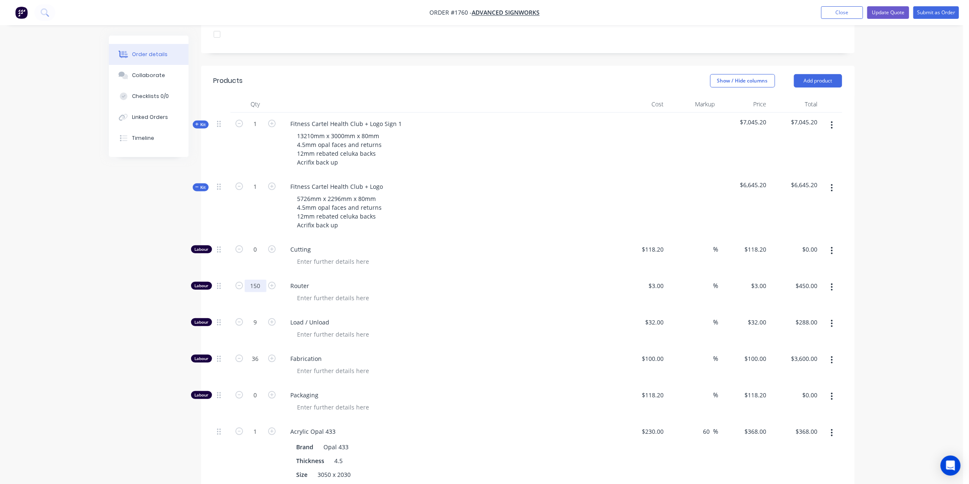
click at [261, 280] on input "150" at bounding box center [256, 286] width 22 height 13
type input "132"
type input "$396.00"
click at [251, 316] on input "9" at bounding box center [256, 322] width 22 height 13
click at [257, 353] on input "36" at bounding box center [256, 359] width 22 height 13
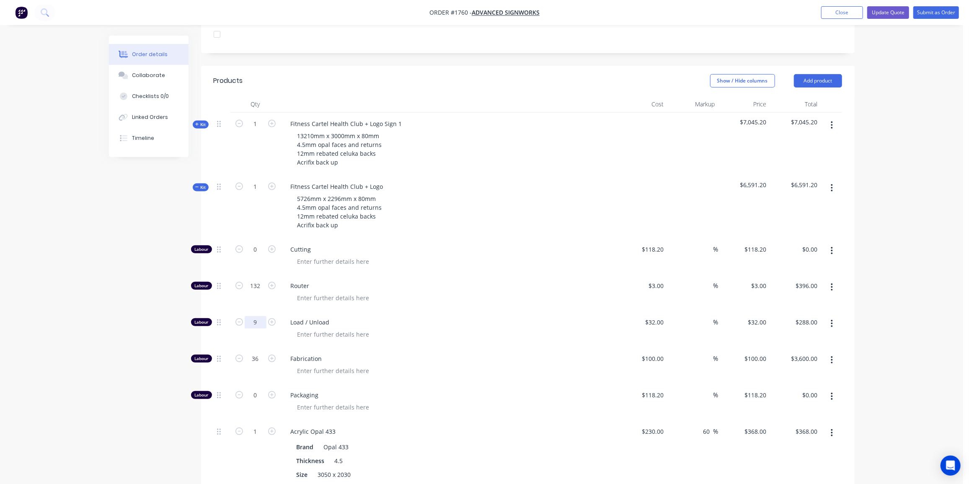
click at [259, 316] on input "9" at bounding box center [256, 322] width 22 height 13
type input "6"
type input "$192.00"
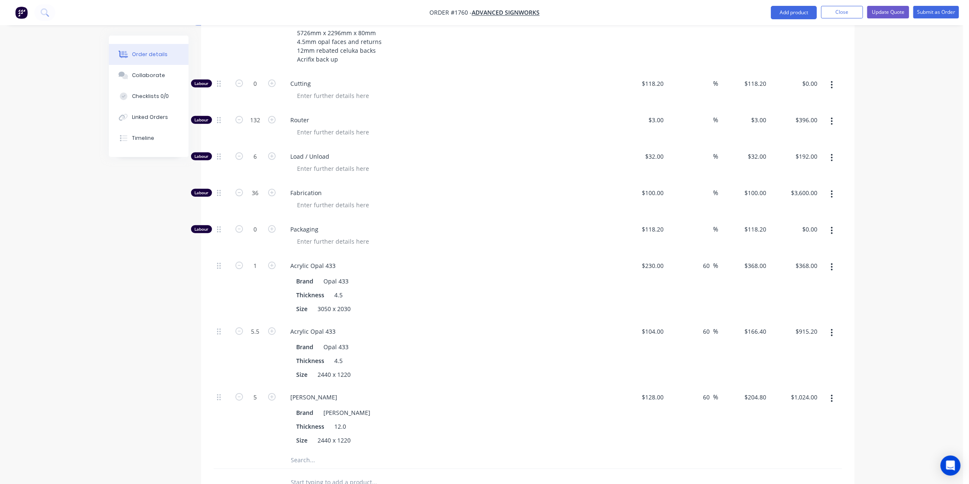
scroll to position [421, 0]
click at [833, 259] on button "button" at bounding box center [832, 266] width 20 height 15
click at [782, 316] on div "Delete" at bounding box center [802, 322] width 65 height 12
click at [257, 259] on input "5.5" at bounding box center [256, 265] width 22 height 13
type input "4"
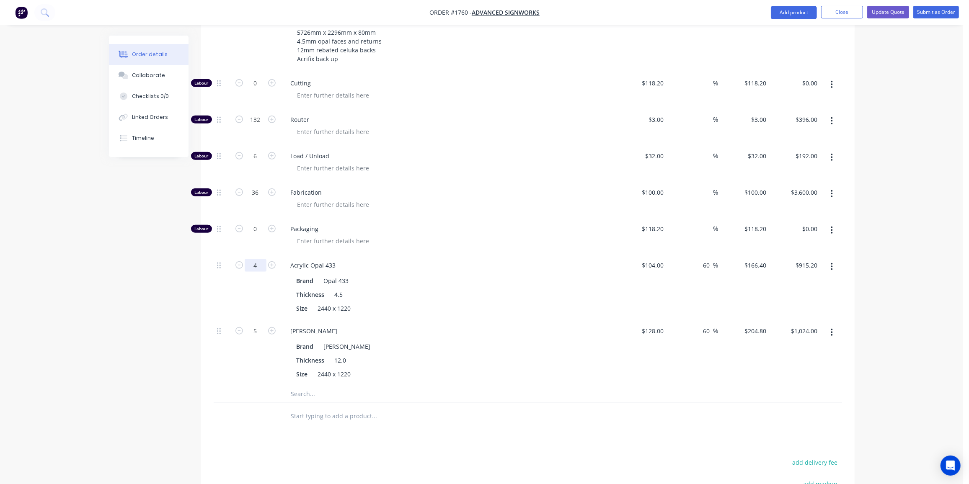
type input "$665.60"
click at [256, 325] on input "5" at bounding box center [256, 331] width 22 height 13
type input "3"
type input "$614.40"
click at [207, 355] on div "Qty Cost Markup Price Total Kit 1 Fitness Cartel Health Club + Logo Sign 1 1321…" at bounding box center [527, 180] width 653 height 501
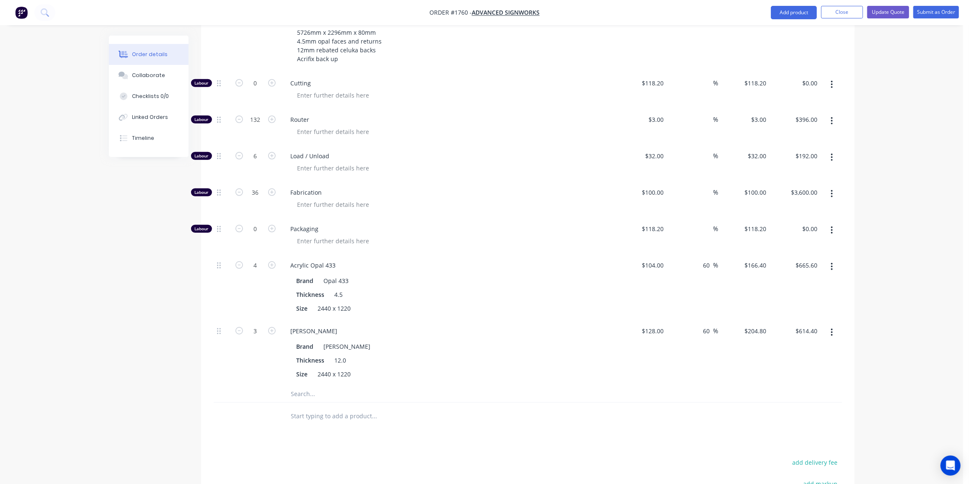
click at [316, 386] on input "text" at bounding box center [375, 394] width 168 height 17
type input "433"
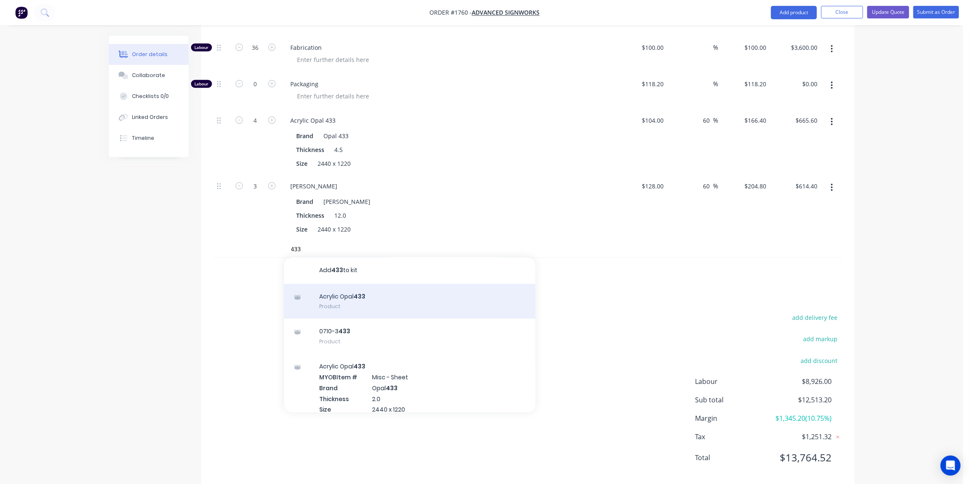
scroll to position [1, 0]
click at [333, 289] on div "Acrylic Opal 433 Product" at bounding box center [409, 300] width 251 height 35
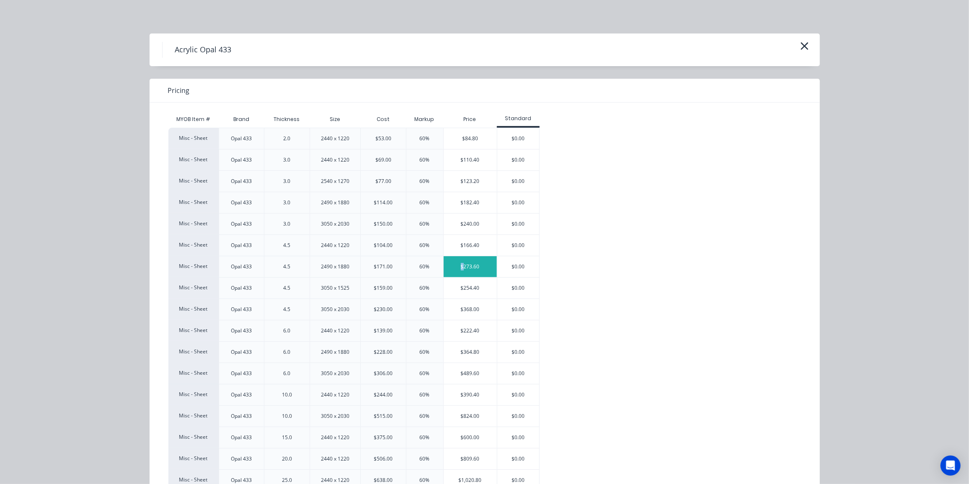
click at [459, 267] on div "$273.60" at bounding box center [470, 266] width 53 height 21
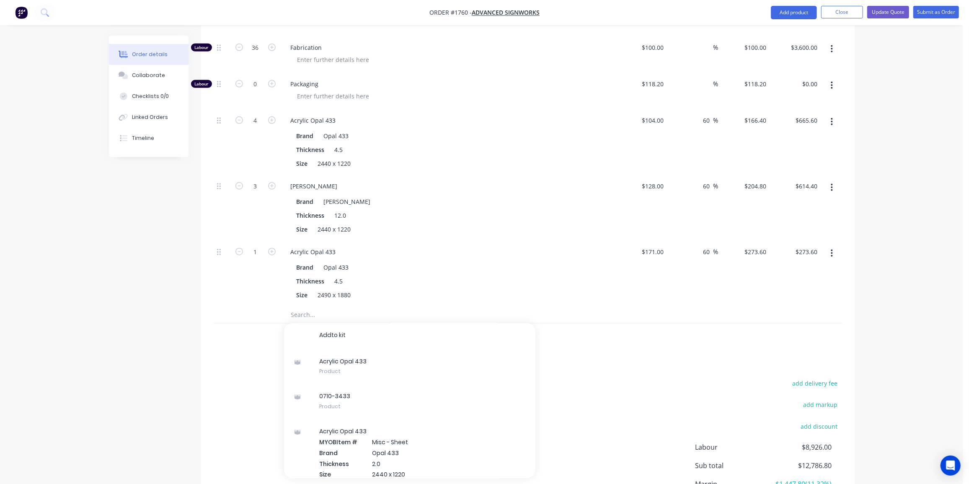
click at [215, 259] on div at bounding box center [222, 274] width 17 height 66
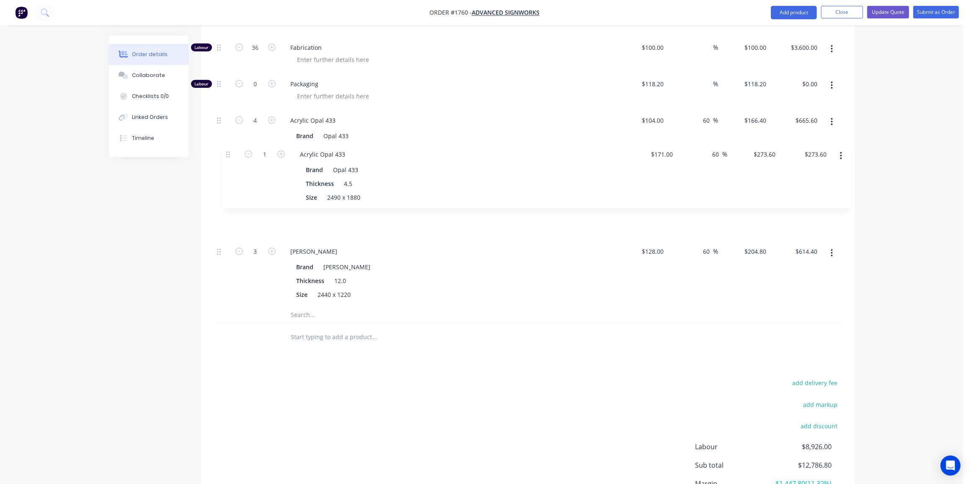
drag, startPoint x: 219, startPoint y: 240, endPoint x: 229, endPoint y: 154, distance: 87.3
click at [229, 154] on div "Labour 0 Cutting $118.20 $118.20 % $118.20 $118.20 $0.00 $0.00 Labour 132 Route…" at bounding box center [528, 117] width 628 height 380
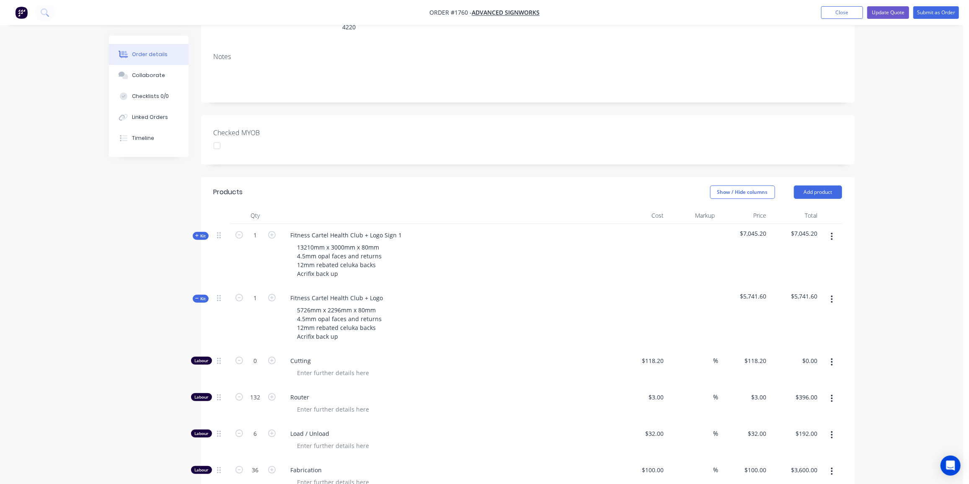
scroll to position [142, 0]
click at [199, 296] on span "Kit" at bounding box center [200, 299] width 11 height 6
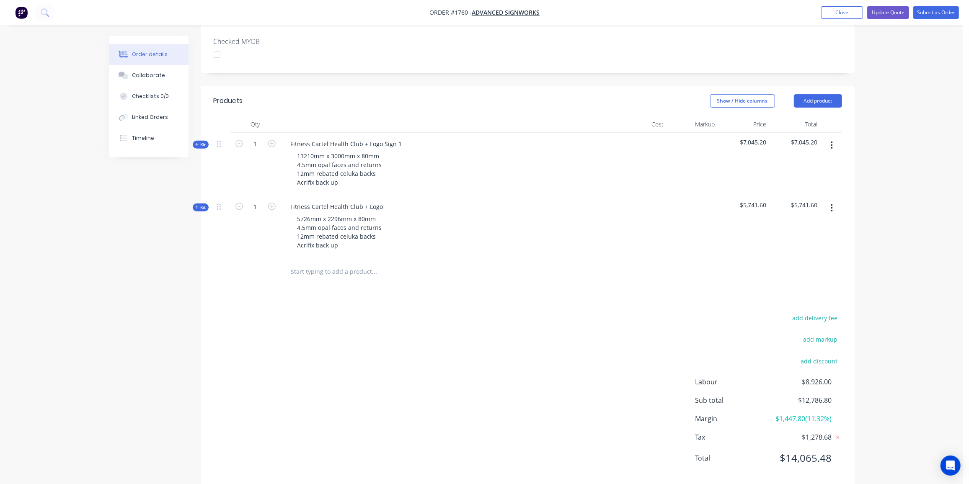
scroll to position [236, 0]
click at [250, 320] on div "add delivery fee add markup add discount Labour $8,926.00 Sub total $12,786.80 …" at bounding box center [528, 391] width 628 height 162
click at [384, 199] on div "Fitness Cartel Health Club + Logo" at bounding box center [337, 205] width 106 height 12
click at [839, 199] on button "button" at bounding box center [832, 206] width 20 height 15
click at [796, 256] on div "Duplicate" at bounding box center [802, 262] width 65 height 12
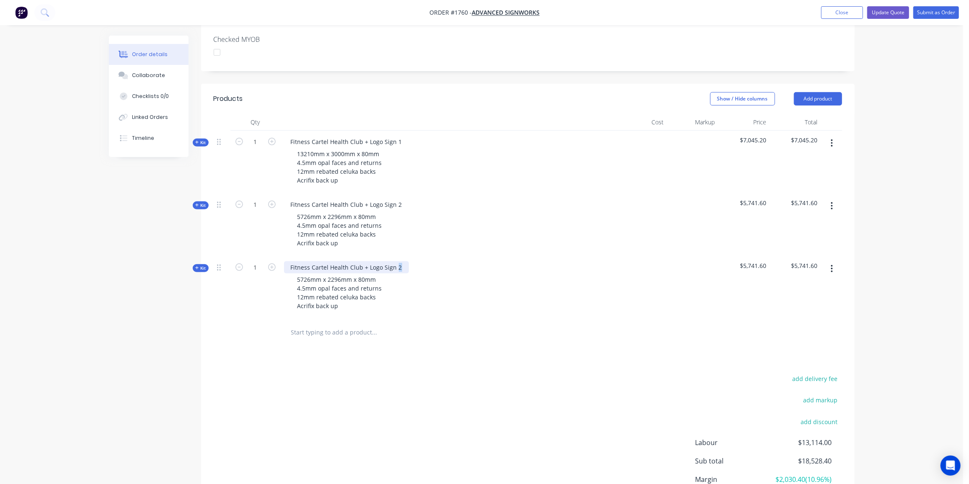
drag, startPoint x: 400, startPoint y: 255, endPoint x: 395, endPoint y: 255, distance: 5.0
click at [395, 261] on div "Fitness Cartel Health Club + Logo Sign 2" at bounding box center [346, 267] width 125 height 12
click at [201, 265] on span "Kit" at bounding box center [200, 268] width 11 height 6
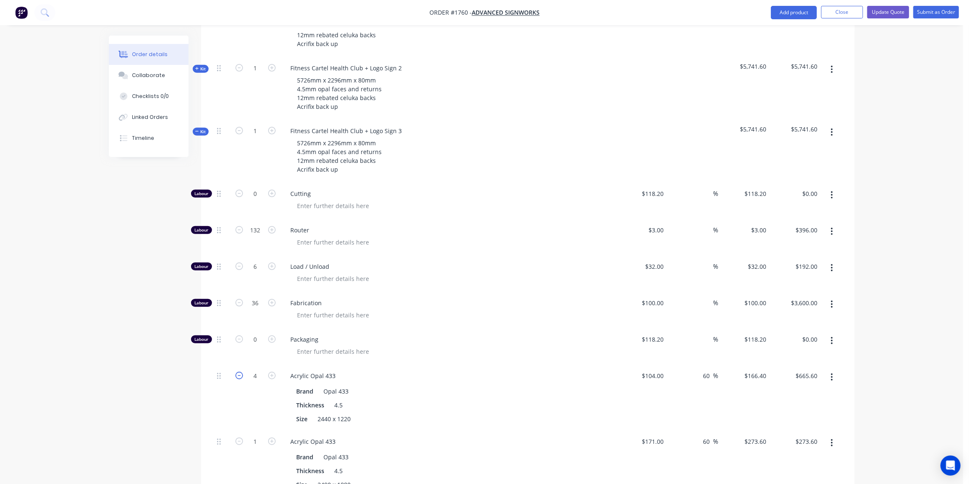
scroll to position [373, 0]
click at [239, 372] on icon "button" at bounding box center [239, 376] width 8 height 8
type input "3"
type input "$499.20"
click at [239, 372] on icon "button" at bounding box center [239, 376] width 8 height 8
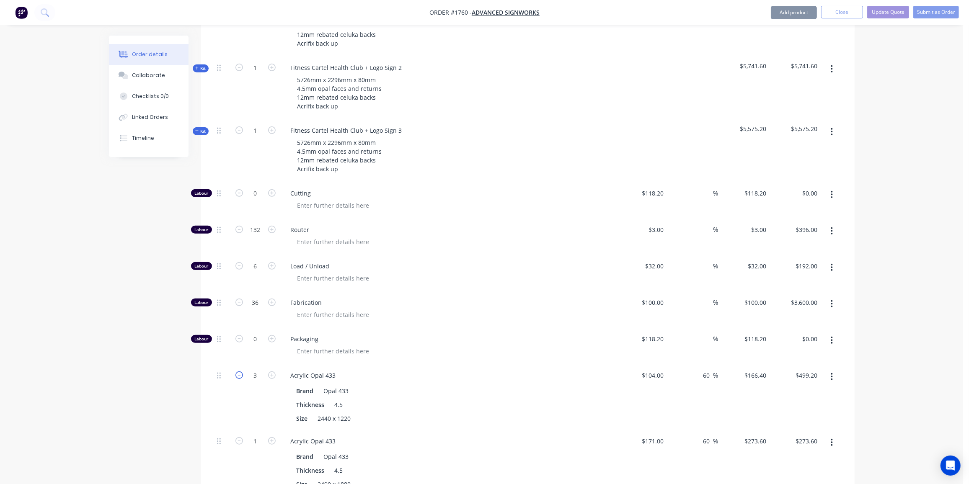
type input "2"
type input "$332.80"
click at [272, 372] on icon "button" at bounding box center [272, 376] width 8 height 8
type input "3"
type input "$499.20"
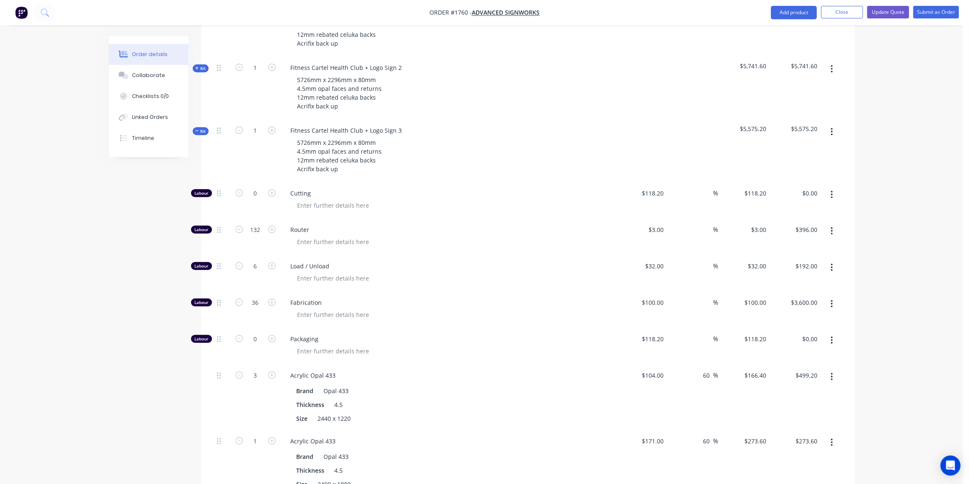
click at [829, 435] on button "button" at bounding box center [832, 442] width 20 height 15
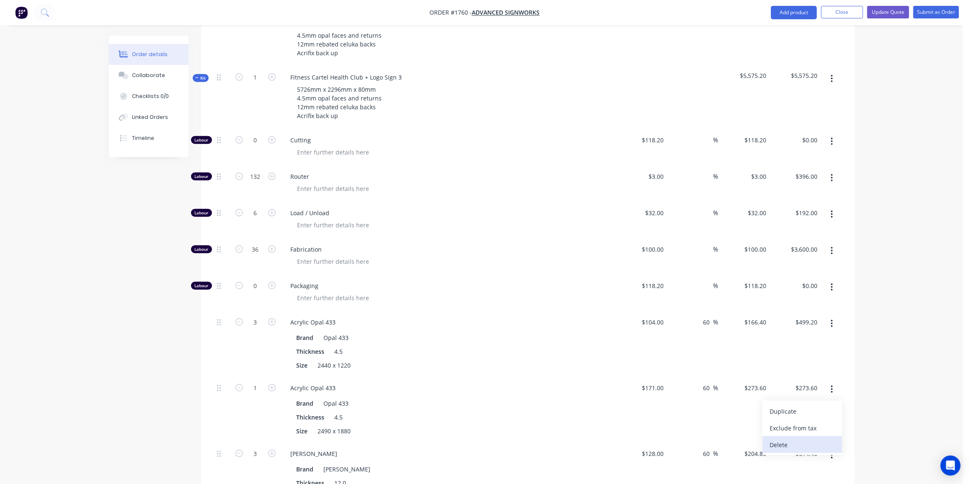
scroll to position [427, 0]
click at [791, 439] on div "Delete" at bounding box center [802, 445] width 65 height 12
click at [258, 382] on input "3" at bounding box center [256, 388] width 22 height 13
type input "1.5"
type input "$307.20"
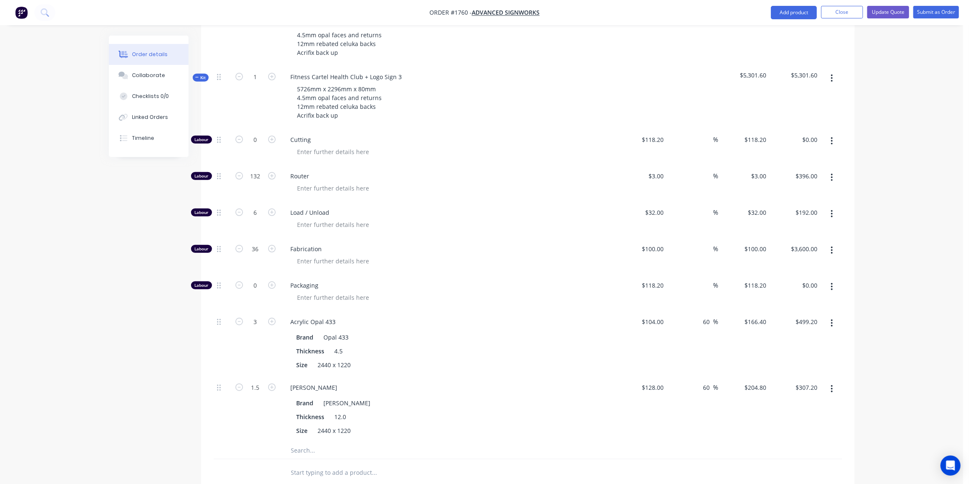
click at [143, 280] on div "Created by Ben Created 02/10/25 Required 02/10/25 Assigned to Add team member S…" at bounding box center [482, 155] width 746 height 1092
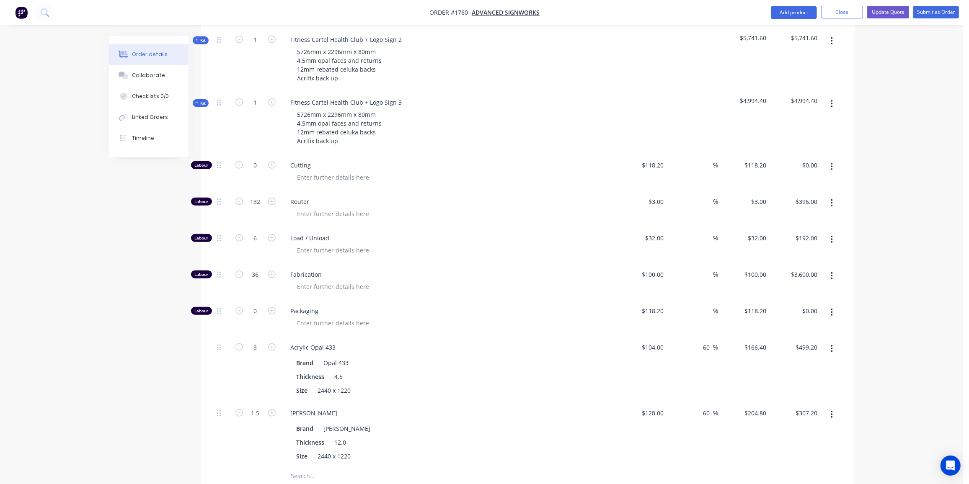
scroll to position [401, 0]
click at [254, 196] on input "132" at bounding box center [256, 202] width 22 height 13
type input "98"
type input "$294.00"
click at [131, 168] on div "Created by Ben Created 02/10/25 Required 02/10/25 Assigned to Add team member S…" at bounding box center [482, 180] width 746 height 1092
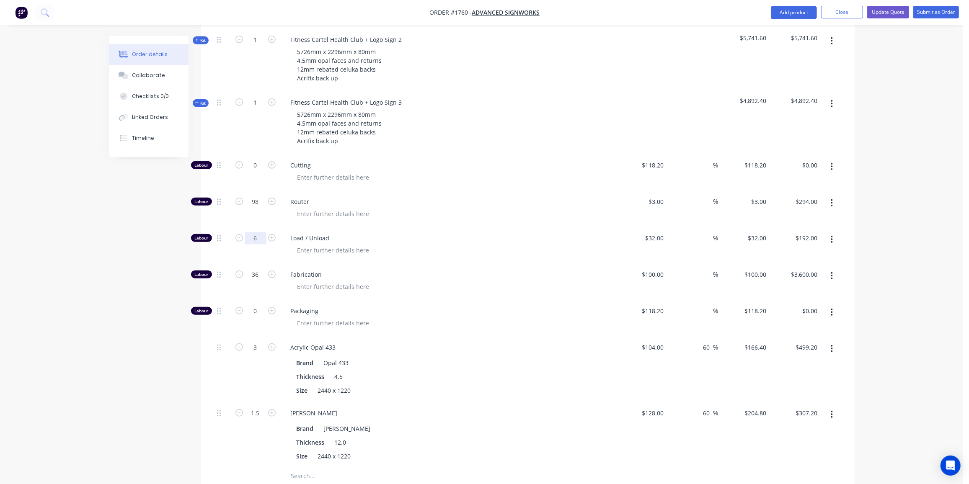
click at [257, 232] on input "6" at bounding box center [256, 238] width 22 height 13
type input "4"
type input "$128.00"
click at [152, 258] on div "Created by Ben Created 02/10/25 Required 02/10/25 Assigned to Add team member S…" at bounding box center [482, 180] width 746 height 1092
click at [142, 331] on div "Created by Ben Created 02/10/25 Required 02/10/25 Assigned to Add team member S…" at bounding box center [482, 180] width 746 height 1092
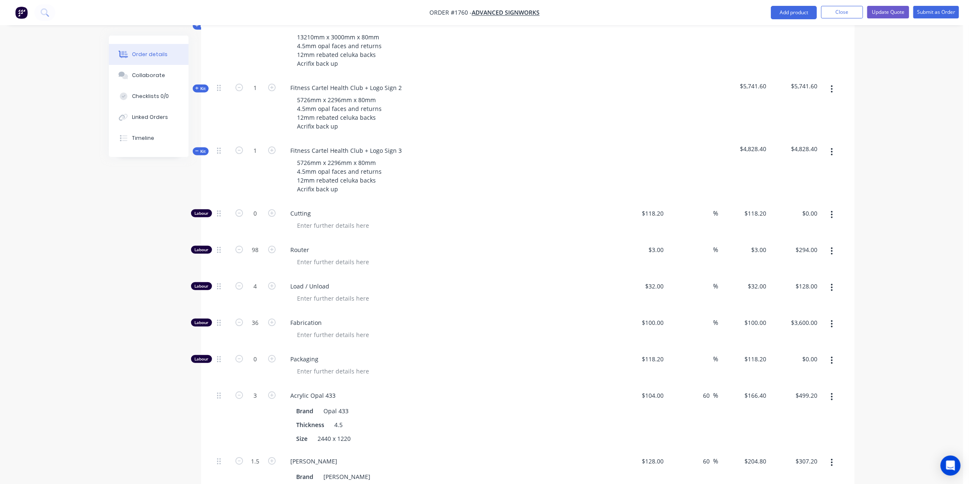
scroll to position [353, 0]
drag, startPoint x: 310, startPoint y: 149, endPoint x: 282, endPoint y: 155, distance: 28.2
click at [282, 155] on div "Fitness Cartel Health Club + Logo Sign 3 5726mm x 2296mm x 80mm 4.5mm opal face…" at bounding box center [448, 170] width 335 height 63
click at [314, 157] on div "5726mm x 2296mm x 80mm 4.5mm opal faces and returns 12mm rebated celuka backs A…" at bounding box center [340, 176] width 98 height 39
drag, startPoint x: 310, startPoint y: 149, endPoint x: 297, endPoint y: 150, distance: 13.5
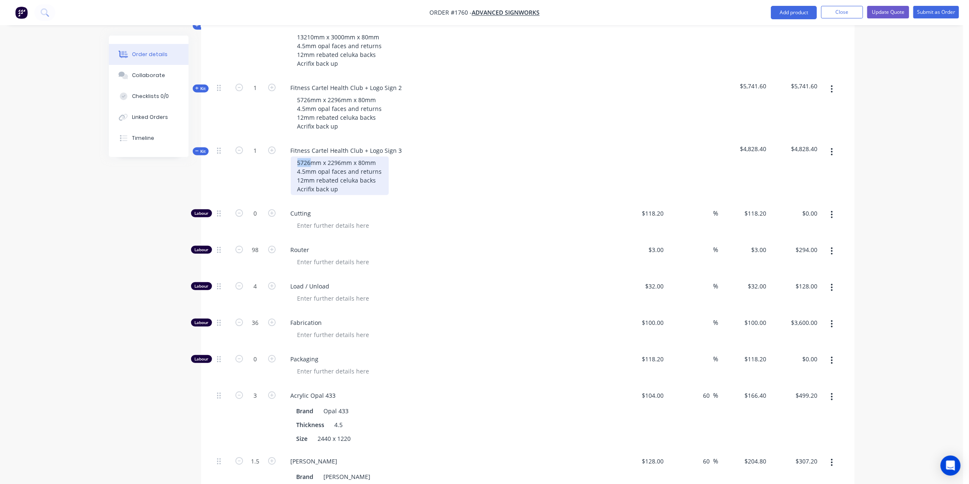
click at [297, 157] on div "5726mm x 2296mm x 80mm 4.5mm opal faces and returns 12mm rebated celuka backs A…" at bounding box center [340, 176] width 98 height 39
drag, startPoint x: 341, startPoint y: 151, endPoint x: 328, endPoint y: 155, distance: 13.1
click at [328, 157] on div "7178mm x 2296mm x 80mm 4.5mm opal faces and returns 12mm rebated celuka backs A…" at bounding box center [340, 176] width 98 height 39
drag, startPoint x: 328, startPoint y: 155, endPoint x: 346, endPoint y: 148, distance: 19.2
click at [329, 157] on div "7178mm x 2296mm x 80mm 4.5mm opal faces and returns 12mm rebated celuka backs A…" at bounding box center [340, 176] width 98 height 39
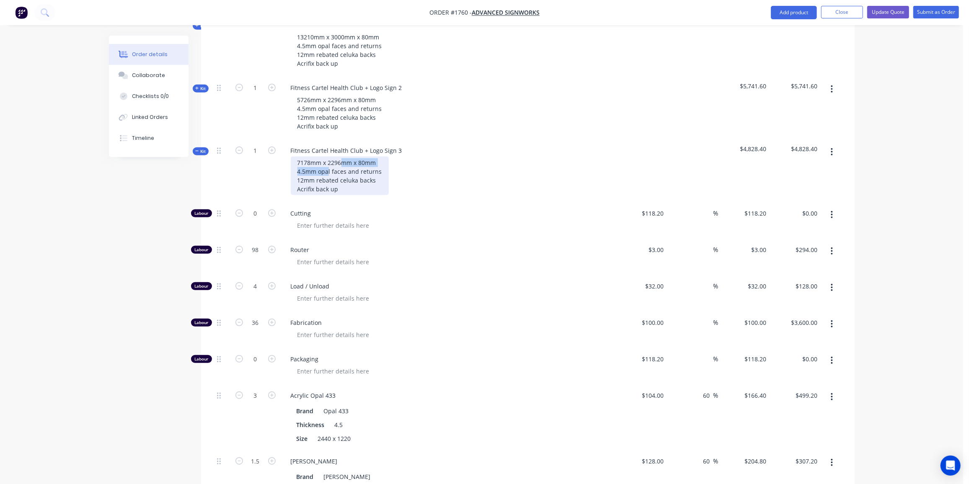
click at [343, 157] on div "7178mm x 2296mm x 80mm 4.5mm opal faces and returns 12mm rebated celuka backs A…" at bounding box center [340, 176] width 98 height 39
drag, startPoint x: 341, startPoint y: 150, endPoint x: 327, endPoint y: 149, distance: 14.2
click at [327, 157] on div "7178mm x 2296mm x 80mm 4.5mm opal faces and returns 12mm rebated celuka backs A…" at bounding box center [340, 176] width 98 height 39
click at [335, 157] on div "7178mm x 16mm x 80mm 4.5mm opal faces and returns 12mm rebated celuka backs Acr…" at bounding box center [340, 176] width 98 height 39
click at [99, 265] on div "Order details Collaborate Checklists 0/0 Linked Orders Timeline Order details C…" at bounding box center [481, 210] width 963 height 1127
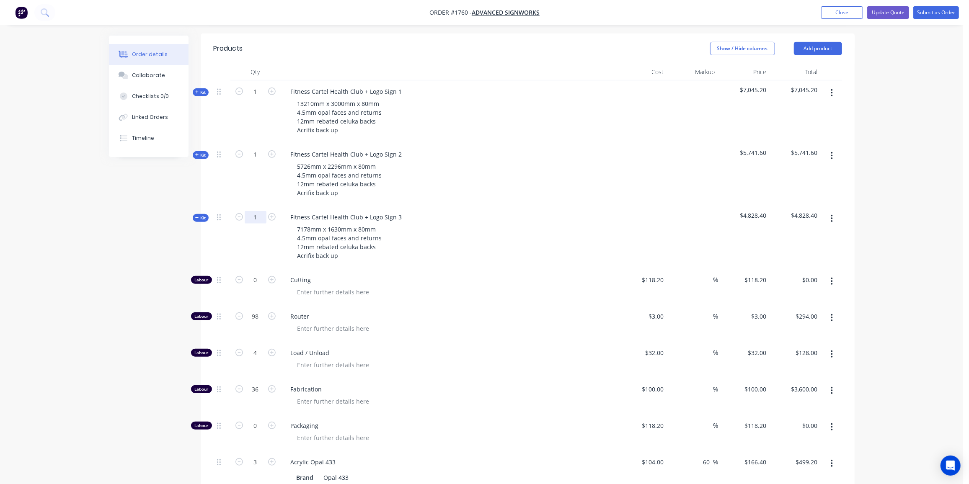
scroll to position [283, 0]
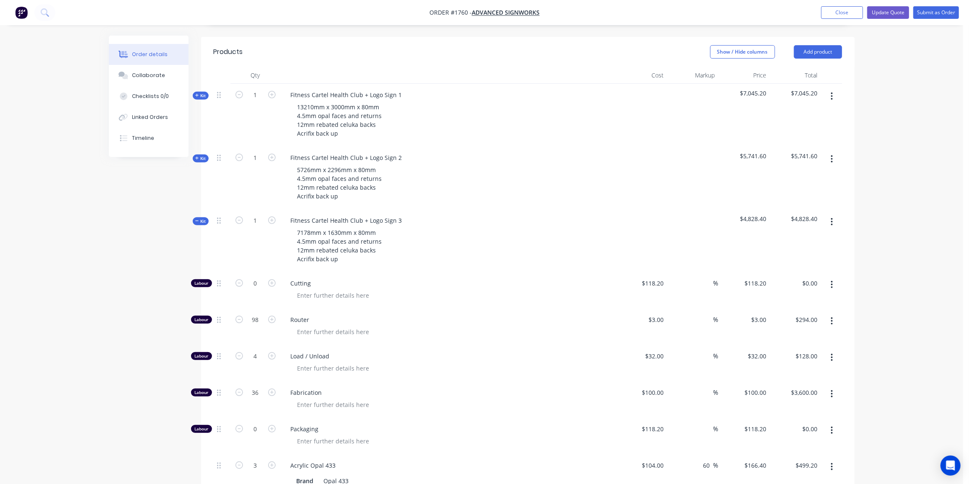
click at [205, 218] on span "Kit" at bounding box center [200, 221] width 11 height 6
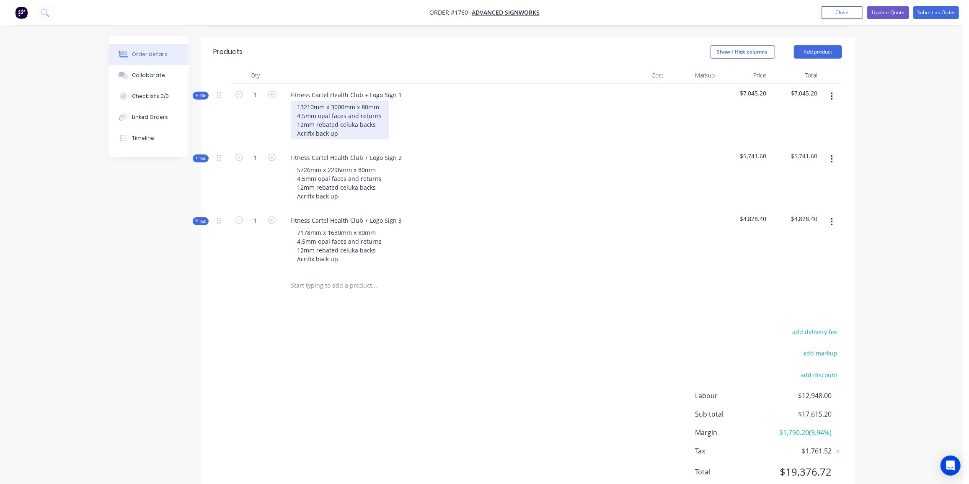
click at [338, 123] on div "13210mm x 3000mm x 80mm 4.5mm opal faces and returns 12mm rebated celuka backs …" at bounding box center [340, 120] width 98 height 39
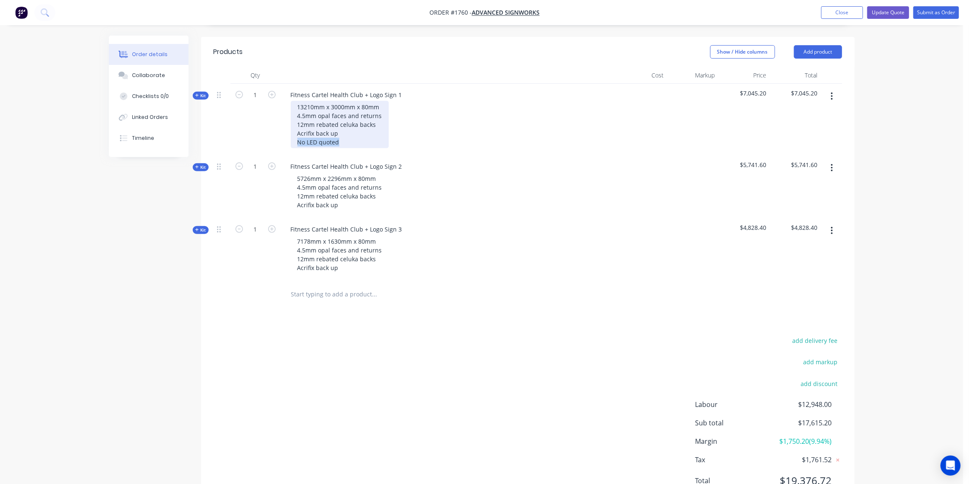
drag, startPoint x: 342, startPoint y: 132, endPoint x: 292, endPoint y: 130, distance: 50.3
click at [292, 130] on div "13210mm x 3000mm x 80mm 4.5mm opal faces and returns 12mm rebated celuka backs …" at bounding box center [340, 124] width 98 height 47
copy div "No LED quoted"
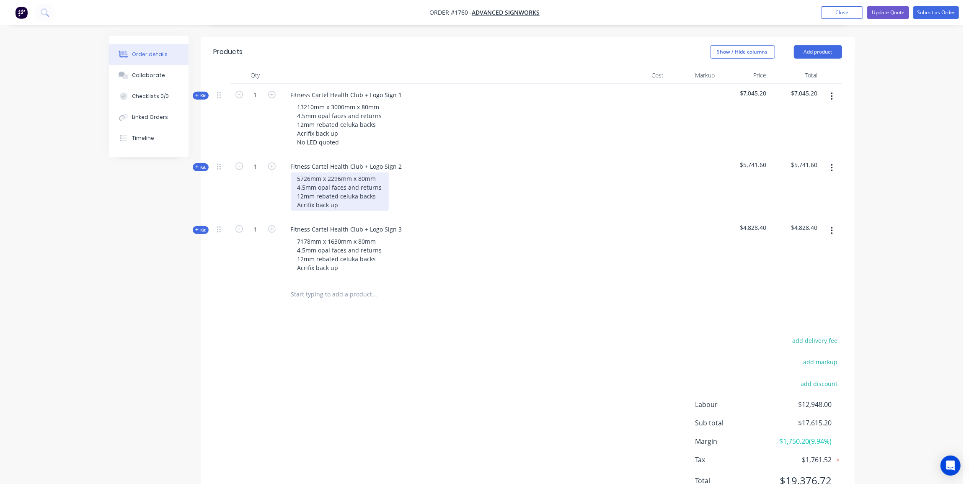
click at [339, 196] on div "5726mm x 2296mm x 80mm 4.5mm opal faces and returns 12mm rebated celuka backs A…" at bounding box center [340, 192] width 98 height 39
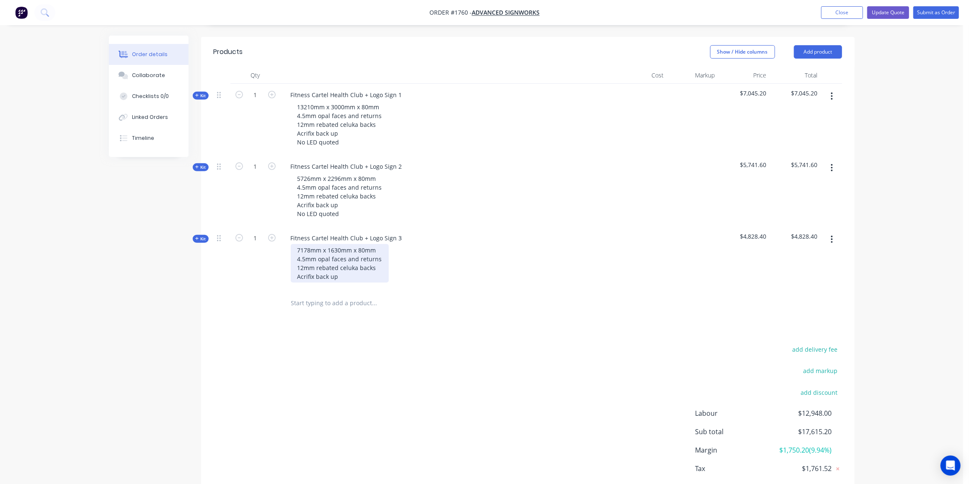
click at [343, 265] on div "7178mm x 1630mm x 80mm 4.5mm opal faces and returns 12mm rebated celuka backs A…" at bounding box center [340, 263] width 98 height 39
drag, startPoint x: 360, startPoint y: 236, endPoint x: 386, endPoint y: 249, distance: 29.0
click at [361, 244] on div "7178mm x 1630mm x 80mm 4.5mm opal faces and returns 12mm rebated celuka backs A…" at bounding box center [340, 267] width 98 height 47
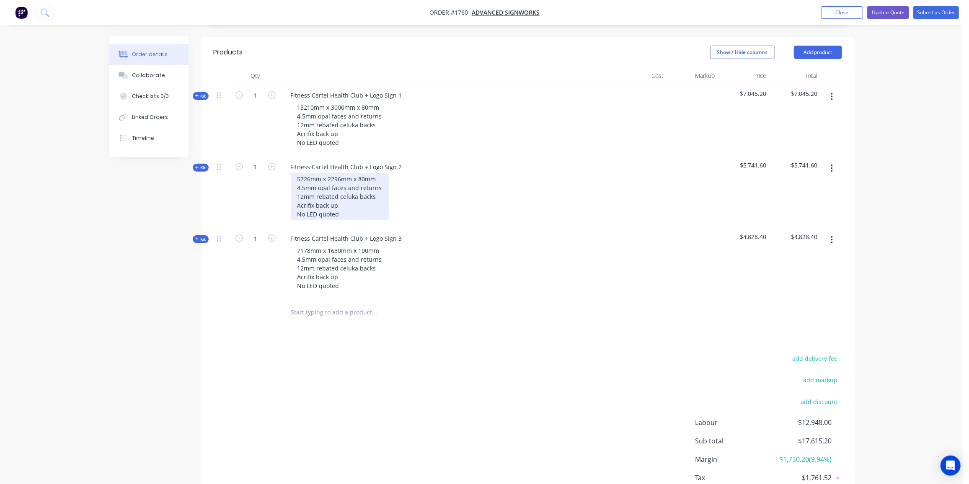
drag, startPoint x: 363, startPoint y: 163, endPoint x: 362, endPoint y: 170, distance: 7.6
click at [362, 173] on div "5726mm x 2296mm x 80mm 4.5mm opal faces and returns 12mm rebated celuka backs A…" at bounding box center [340, 196] width 98 height 47
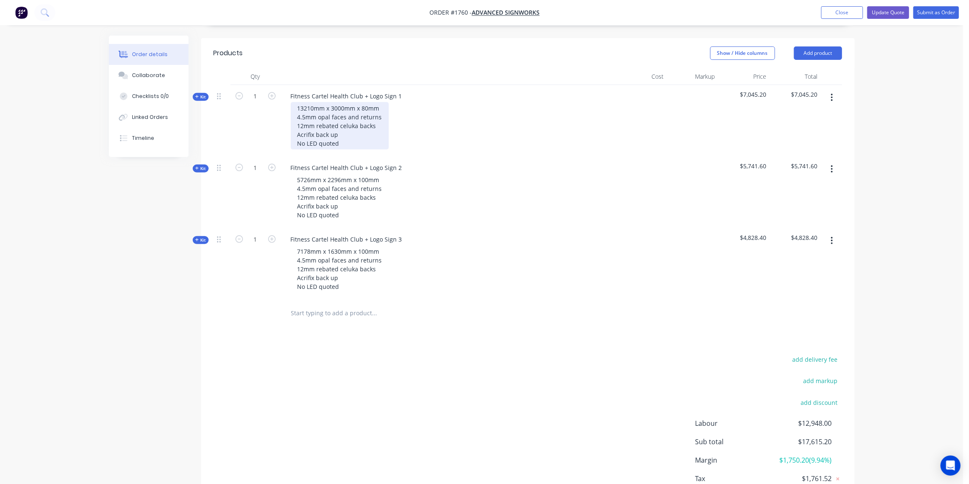
click at [363, 102] on div "13210mm x 3000mm x 80mm 4.5mm opal faces and returns 12mm rebated celuka backs …" at bounding box center [340, 125] width 98 height 47
click at [214, 397] on div "add delivery fee add markup add discount Labour $12,948.00 Sub total $17,615.20…" at bounding box center [528, 435] width 628 height 162
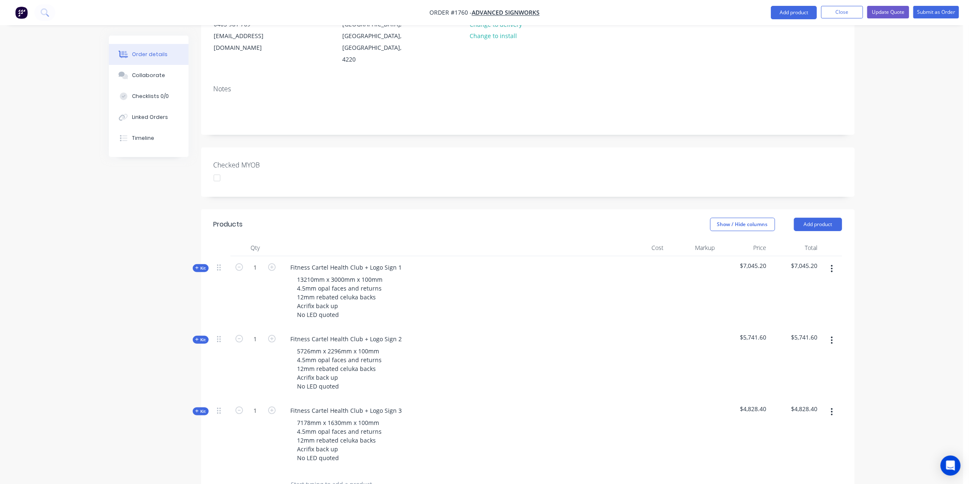
scroll to position [0, 0]
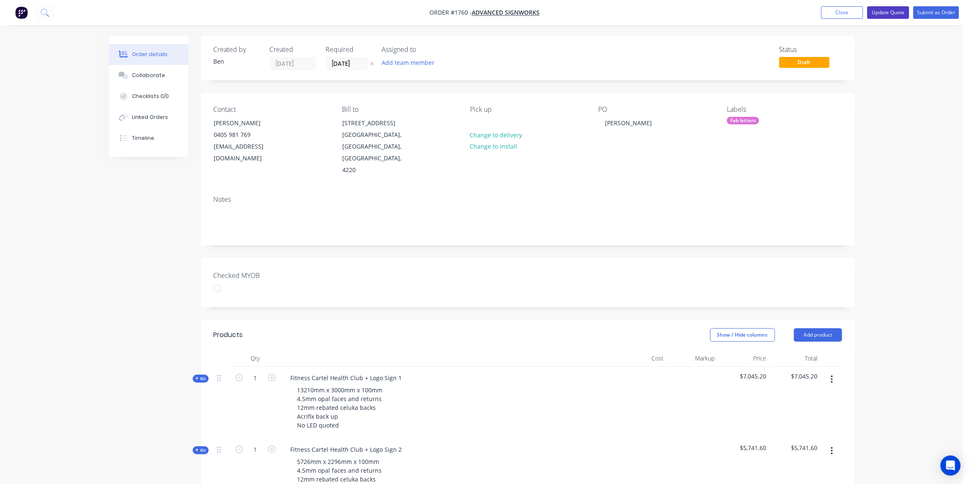
click at [901, 12] on button "Update Quote" at bounding box center [888, 12] width 42 height 13
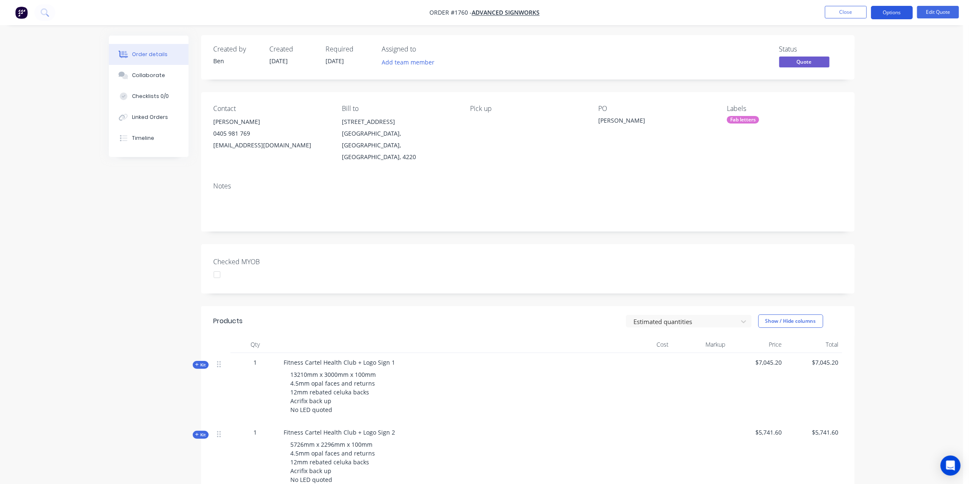
scroll to position [1, 0]
click at [901, 11] on button "Options" at bounding box center [892, 12] width 42 height 13
click at [842, 50] on div "Quote" at bounding box center [866, 51] width 77 height 12
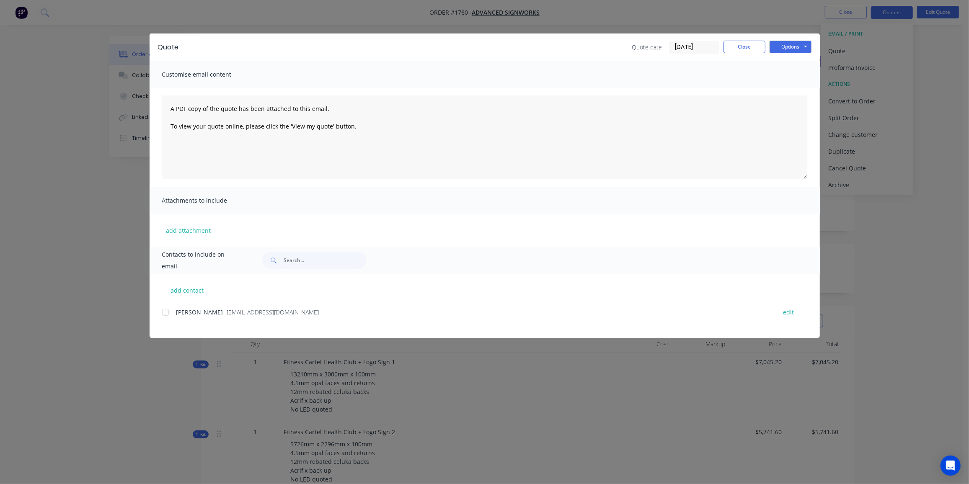
drag, startPoint x: 165, startPoint y: 315, endPoint x: 236, endPoint y: 260, distance: 90.2
click at [165, 315] on div at bounding box center [165, 312] width 17 height 17
click at [790, 51] on button "Options" at bounding box center [791, 47] width 42 height 13
click at [789, 58] on button "Preview" at bounding box center [797, 62] width 54 height 14
drag, startPoint x: 164, startPoint y: 312, endPoint x: 346, endPoint y: 211, distance: 208.3
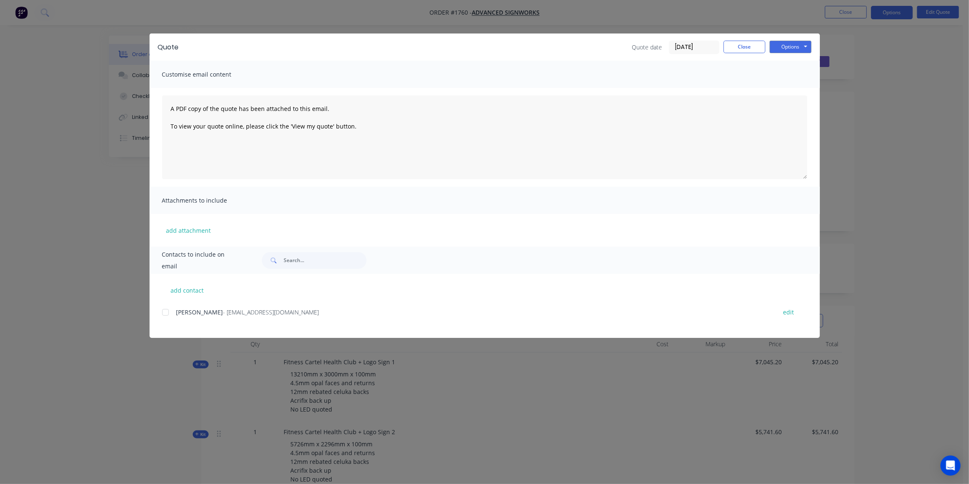
click at [165, 312] on div at bounding box center [165, 312] width 17 height 17
click at [785, 51] on button "Options" at bounding box center [791, 47] width 42 height 13
click at [783, 88] on button "Email" at bounding box center [797, 90] width 54 height 14
click at [747, 46] on button "Close" at bounding box center [744, 47] width 42 height 13
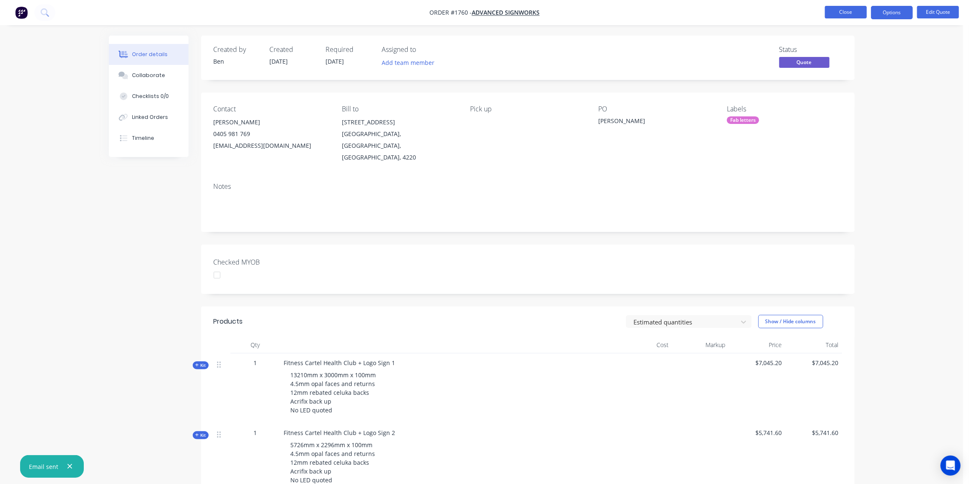
click at [834, 12] on button "Close" at bounding box center [846, 12] width 42 height 13
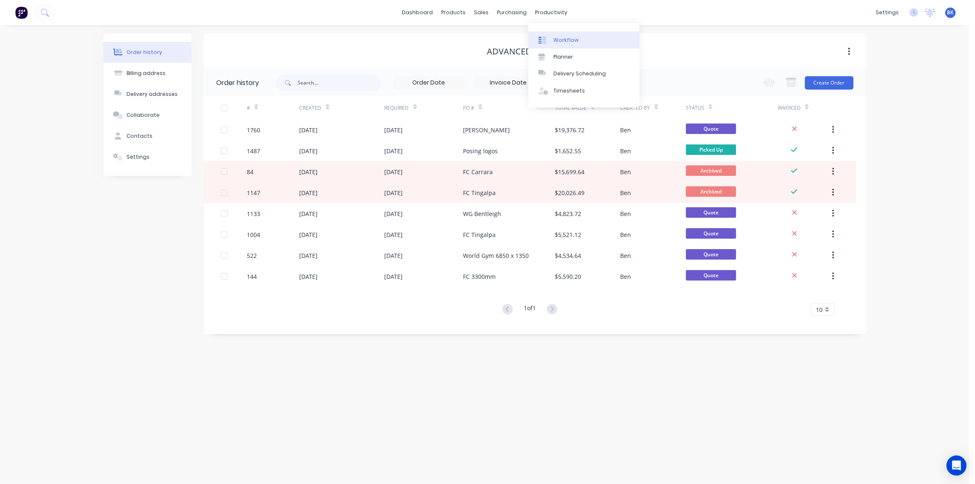
click at [563, 41] on div "Workflow" at bounding box center [565, 40] width 25 height 8
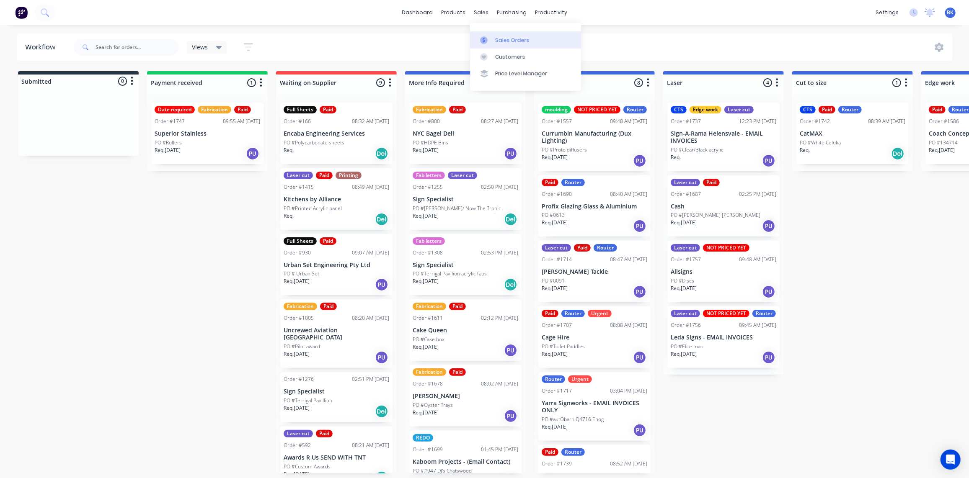
click at [492, 34] on link "Sales Orders" at bounding box center [525, 39] width 111 height 17
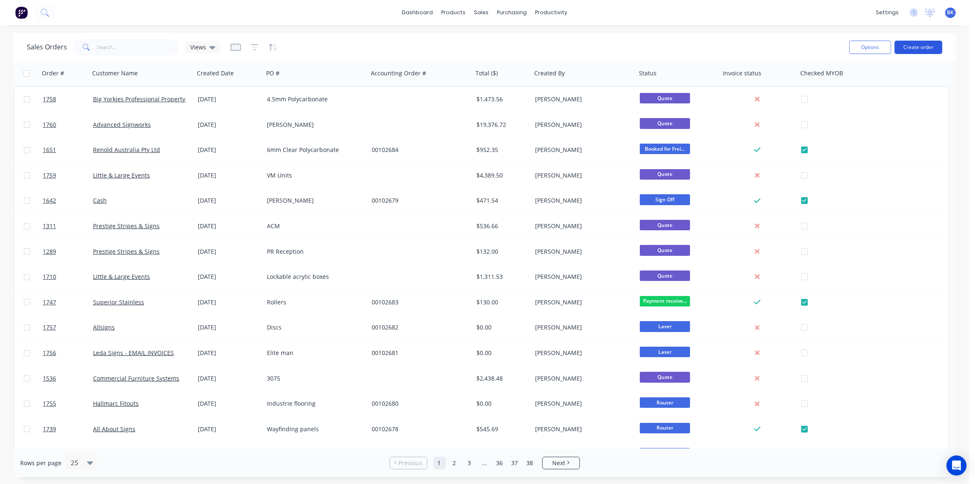
click at [929, 48] on button "Create order" at bounding box center [918, 47] width 48 height 13
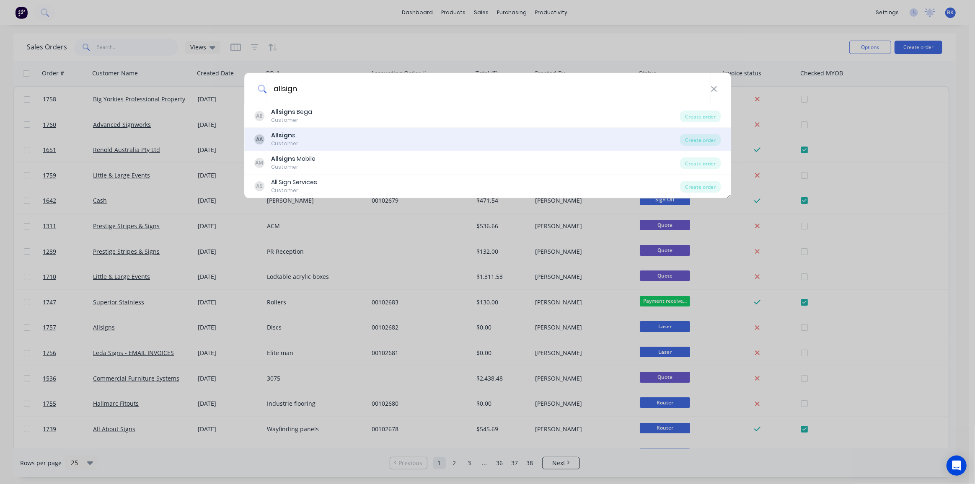
type input "allsign"
click at [287, 135] on b "Allsign" at bounding box center [281, 135] width 21 height 8
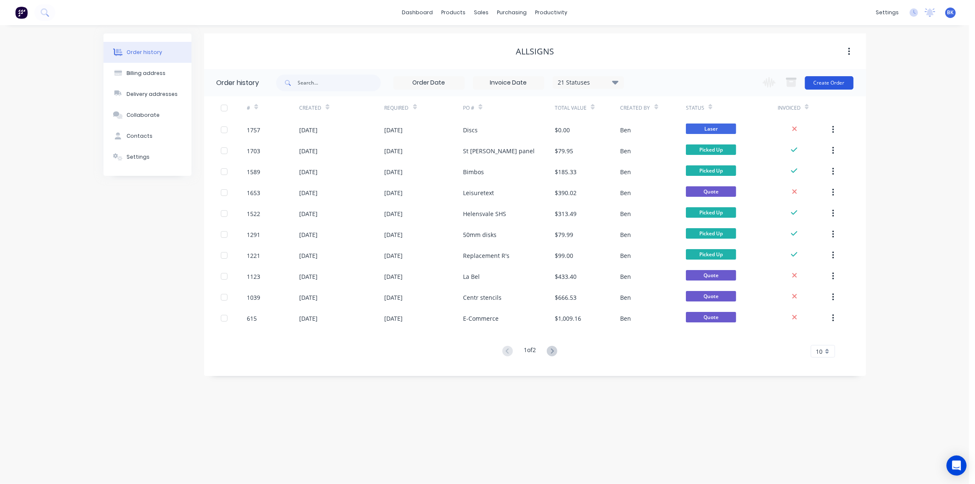
click at [827, 81] on button "Create Order" at bounding box center [829, 82] width 49 height 13
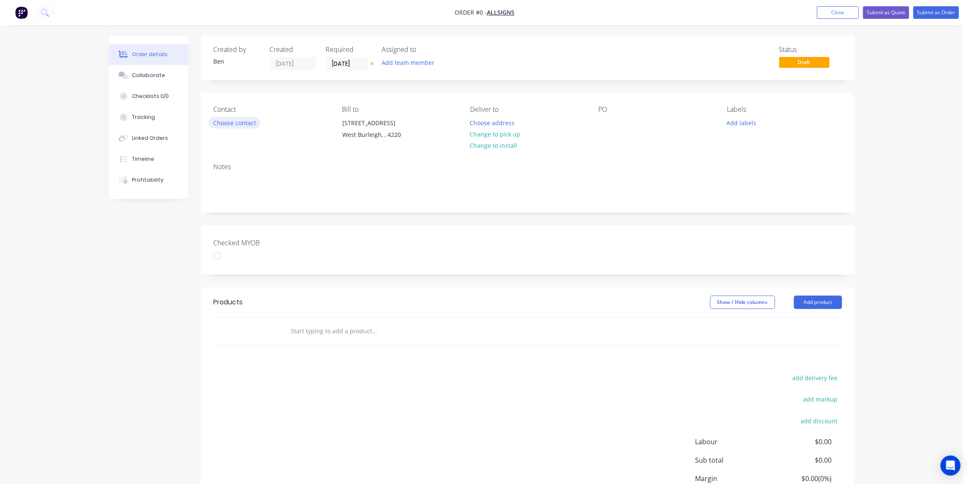
click at [247, 124] on button "Choose contact" at bounding box center [235, 122] width 52 height 11
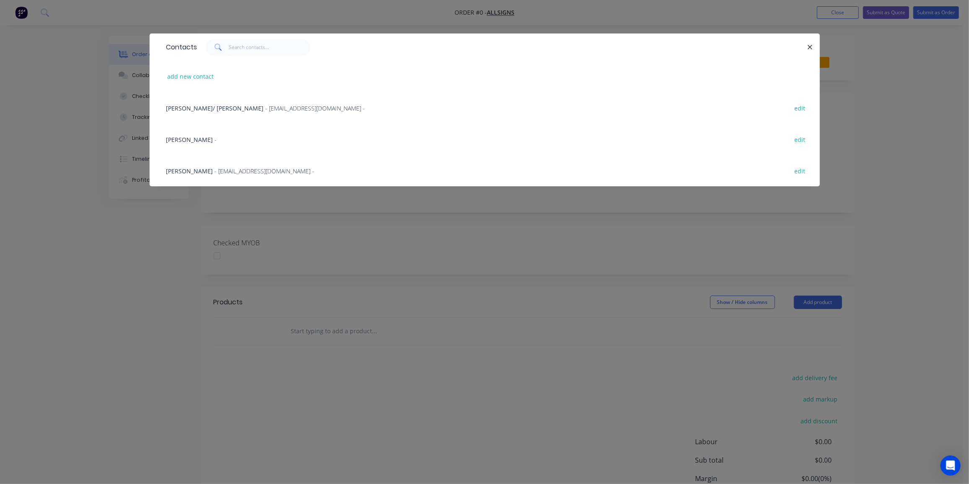
click at [209, 168] on span "Brendan Thacker" at bounding box center [189, 171] width 47 height 8
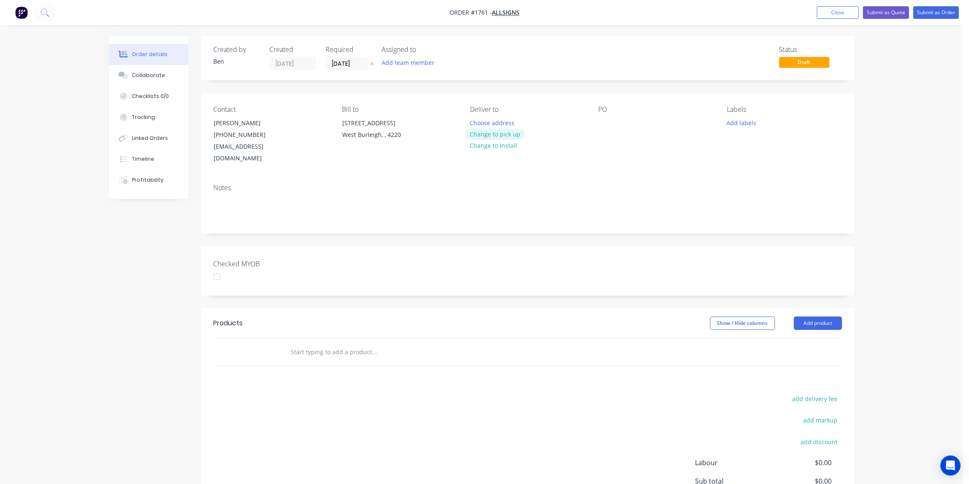
click at [496, 132] on button "Change to pick up" at bounding box center [494, 134] width 59 height 11
click at [601, 119] on div at bounding box center [605, 123] width 13 height 12
click at [742, 125] on button "Add labels" at bounding box center [741, 122] width 39 height 11
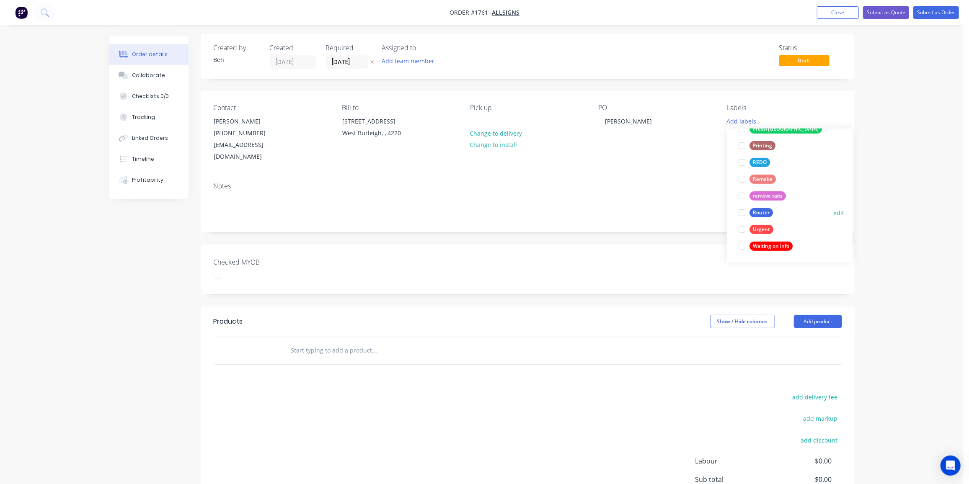
scroll to position [2, 0]
click at [763, 211] on div "Router" at bounding box center [760, 212] width 23 height 9
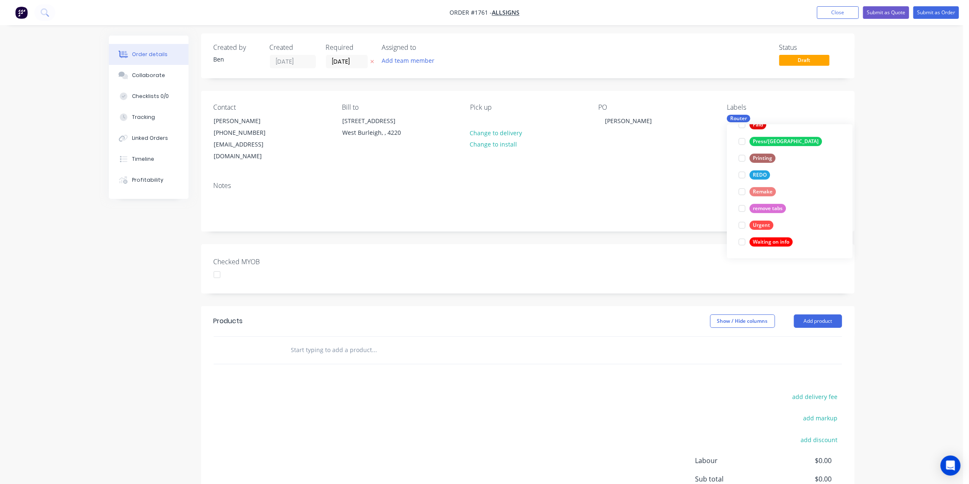
scroll to position [0, 0]
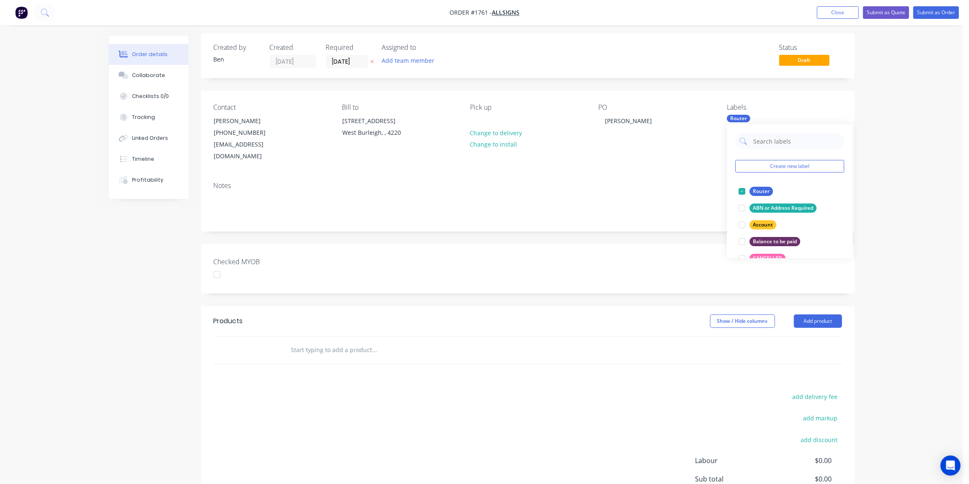
click at [465, 362] on div "Products Show / Hide columns Add product add delivery fee add markup add discou…" at bounding box center [527, 435] width 653 height 259
click at [295, 342] on input "text" at bounding box center [375, 350] width 168 height 17
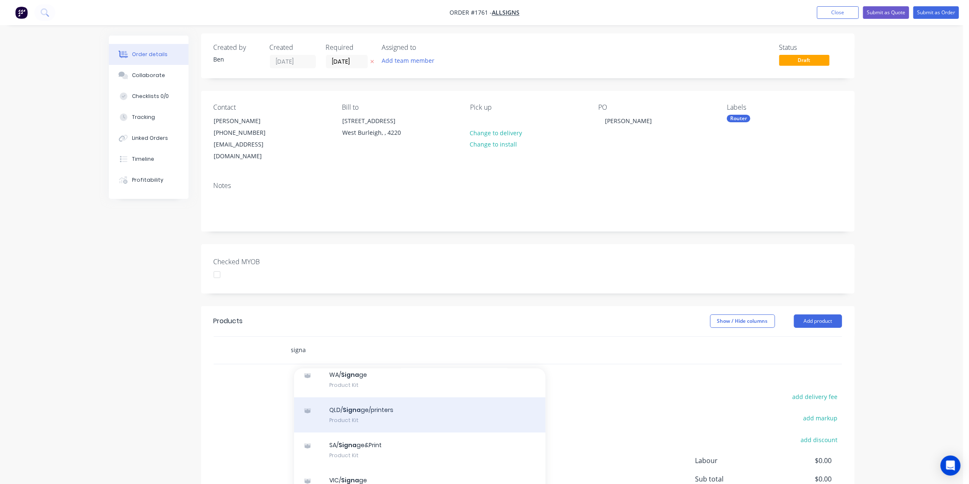
scroll to position [69, 0]
type input "signa"
click at [408, 398] on div "QLD/ Signa ge/printers Product Kit" at bounding box center [419, 414] width 251 height 35
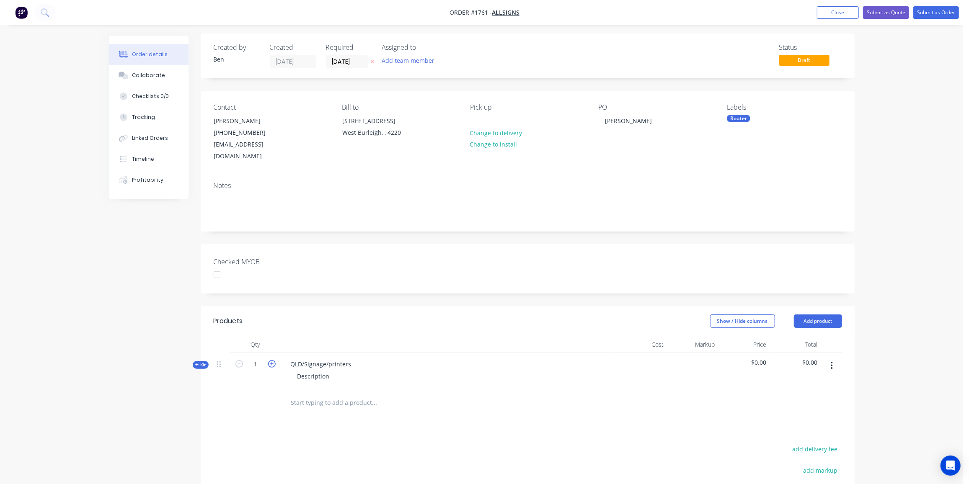
click at [271, 360] on icon "button" at bounding box center [272, 364] width 8 height 8
type input "2"
drag, startPoint x: 351, startPoint y: 352, endPoint x: 285, endPoint y: 349, distance: 66.3
click at [288, 358] on div "QLD/Signage/printers" at bounding box center [321, 364] width 74 height 12
click at [317, 358] on div "McGrath" at bounding box center [314, 364] width 60 height 12
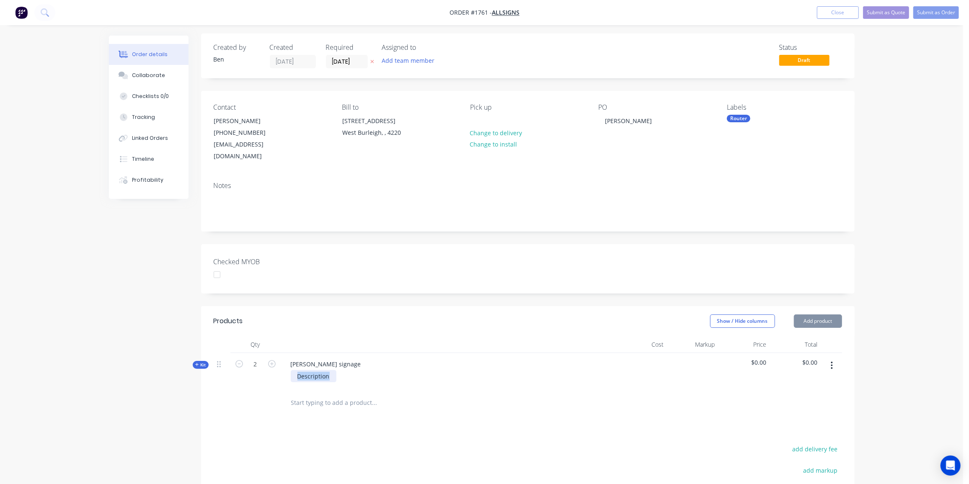
drag, startPoint x: 331, startPoint y: 365, endPoint x: 288, endPoint y: 364, distance: 42.3
click at [288, 370] on div "Description" at bounding box center [448, 376] width 328 height 12
click at [205, 362] on span "Kit" at bounding box center [200, 365] width 11 height 6
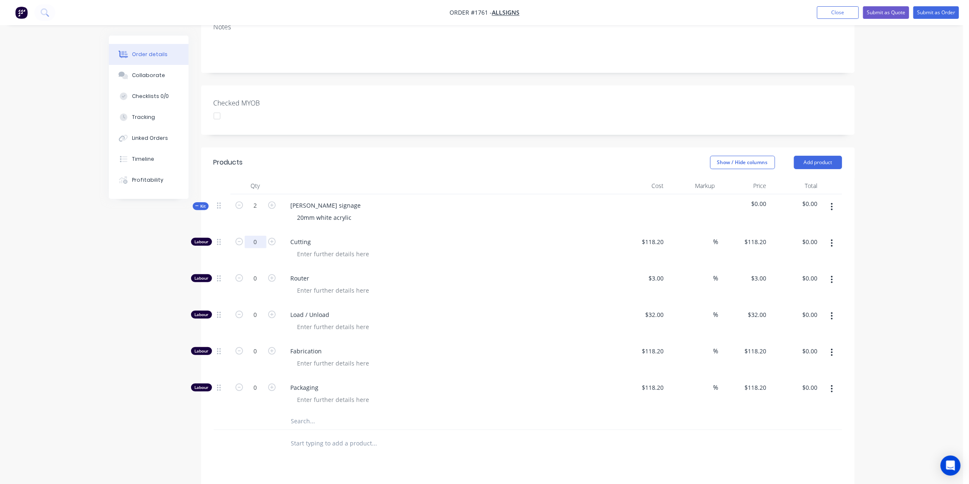
scroll to position [161, 0]
click at [255, 272] on input "0" at bounding box center [256, 278] width 22 height 13
type input "14"
type input "$42.00"
click at [259, 309] on input "0" at bounding box center [256, 315] width 22 height 13
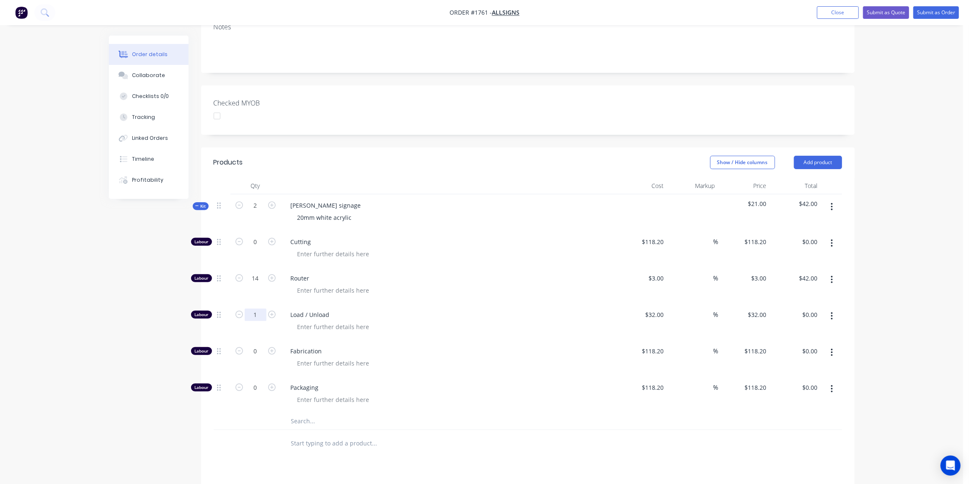
type input "1"
type input "$32.00"
click at [329, 413] on input "text" at bounding box center [375, 421] width 168 height 17
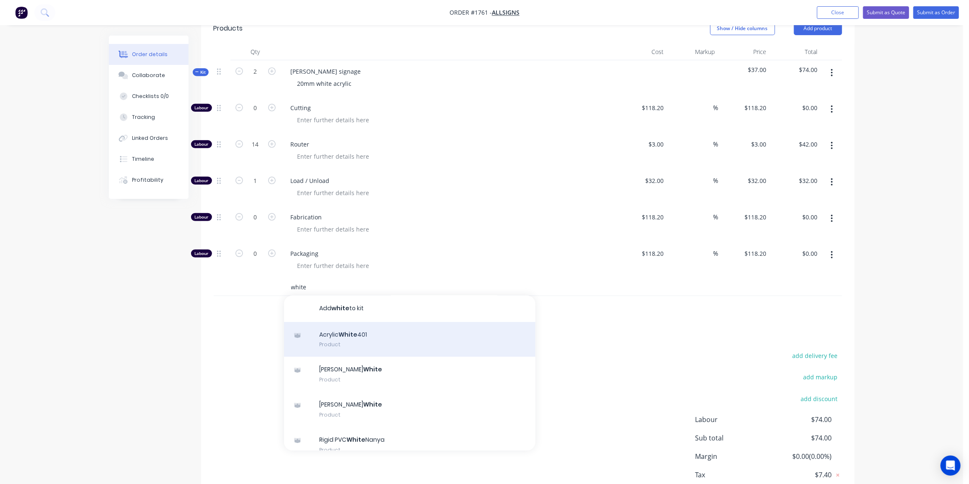
scroll to position [1, 0]
type input "white"
click at [373, 326] on div "Acrylic White 401 Product" at bounding box center [409, 339] width 251 height 35
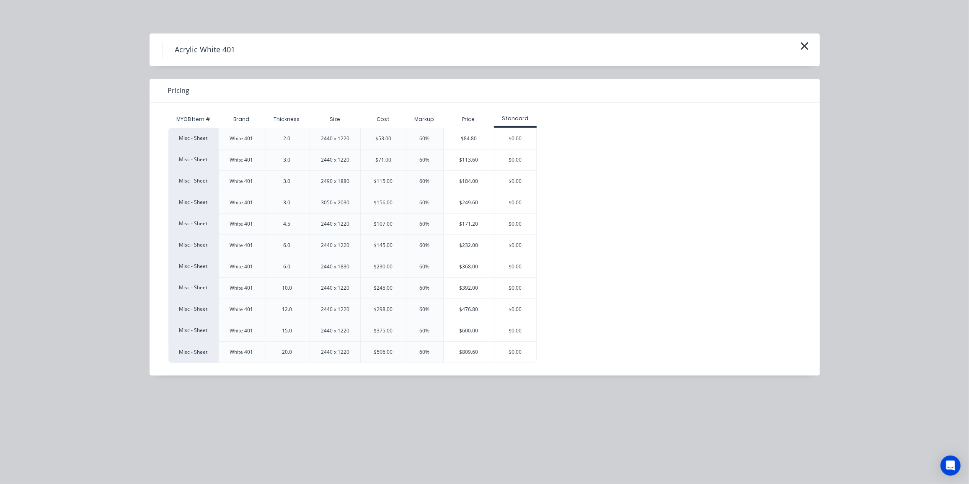
drag, startPoint x: 480, startPoint y: 353, endPoint x: 430, endPoint y: 334, distance: 53.7
click at [480, 353] on div "$809.60" at bounding box center [469, 352] width 51 height 21
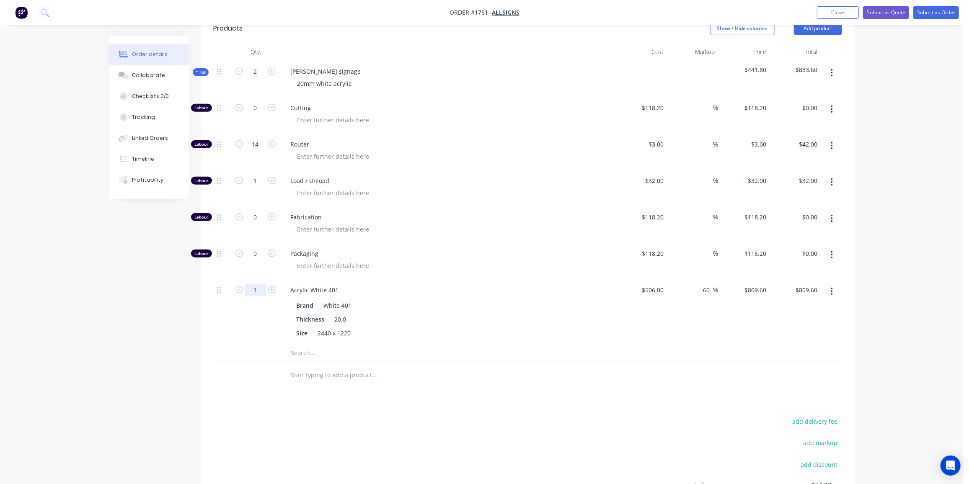
click at [255, 284] on input "1" at bounding box center [256, 290] width 22 height 13
type input "0.4"
type input "$323.84"
click at [241, 387] on div "Products Show / Hide columns Add product Qty Cost Markup Price Total Kit 2 McGr…" at bounding box center [527, 301] width 653 height 577
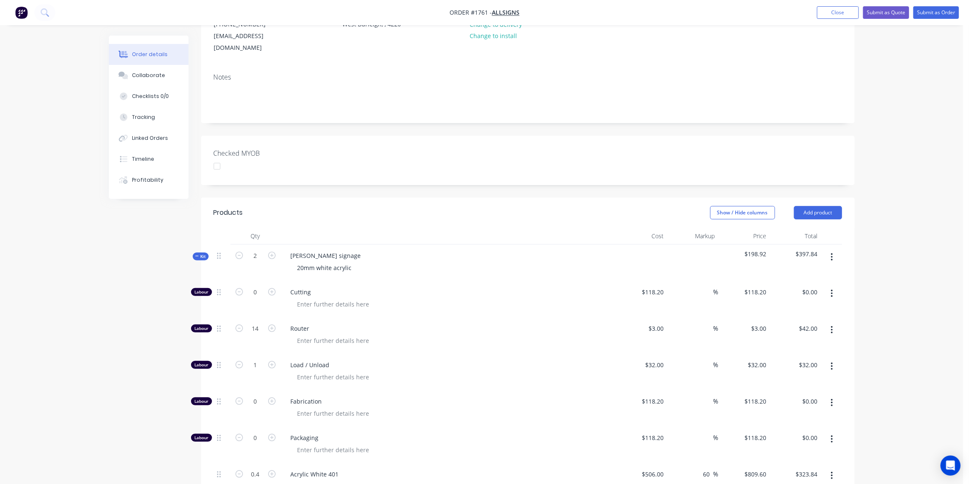
scroll to position [0, 0]
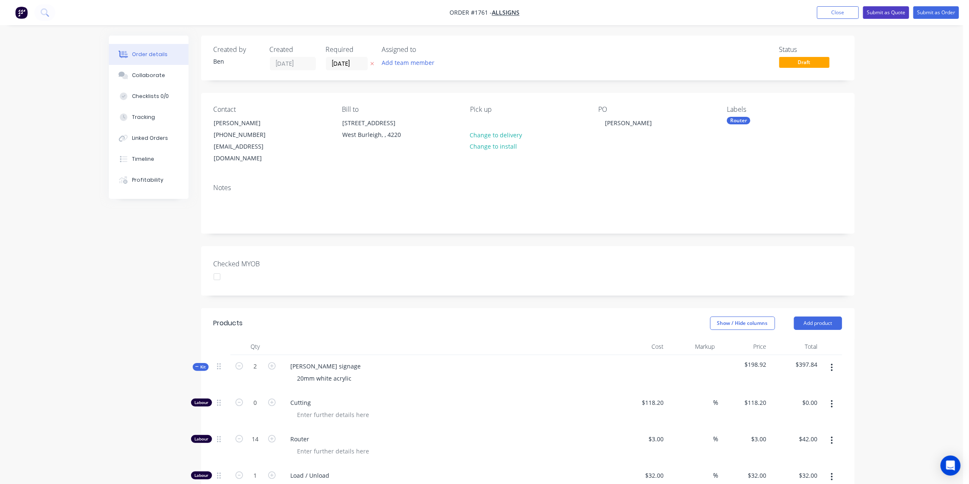
click at [892, 14] on button "Submit as Quote" at bounding box center [886, 12] width 46 height 13
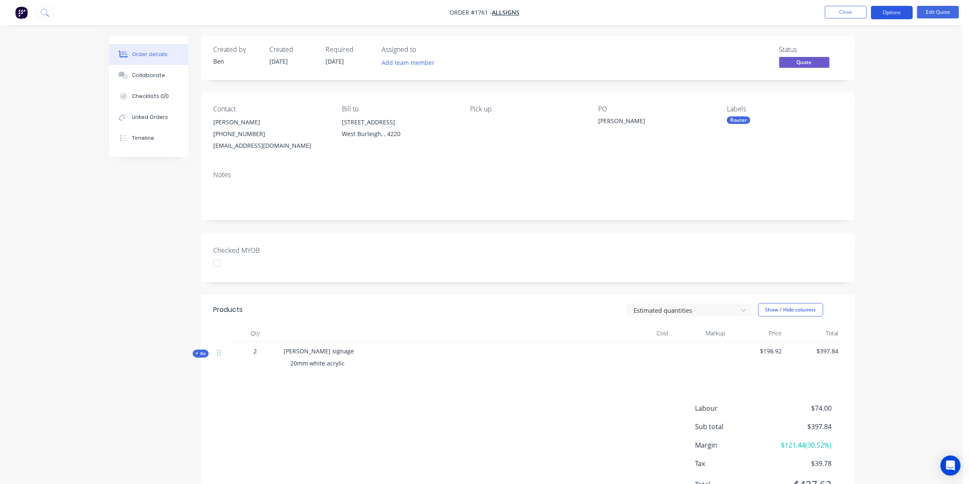
click at [895, 15] on button "Options" at bounding box center [892, 12] width 42 height 13
click at [854, 51] on div "Quote" at bounding box center [866, 51] width 77 height 12
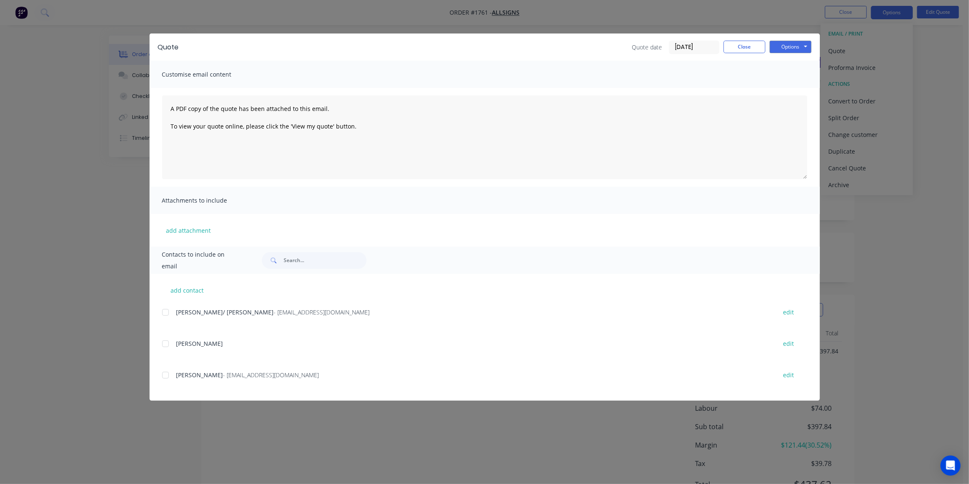
click at [177, 378] on span "Brendan Thacker" at bounding box center [199, 375] width 47 height 8
click at [165, 377] on div at bounding box center [165, 375] width 17 height 17
click at [793, 48] on button "Options" at bounding box center [791, 47] width 42 height 13
click at [792, 86] on button "Email" at bounding box center [797, 90] width 54 height 14
click at [752, 46] on button "Close" at bounding box center [744, 47] width 42 height 13
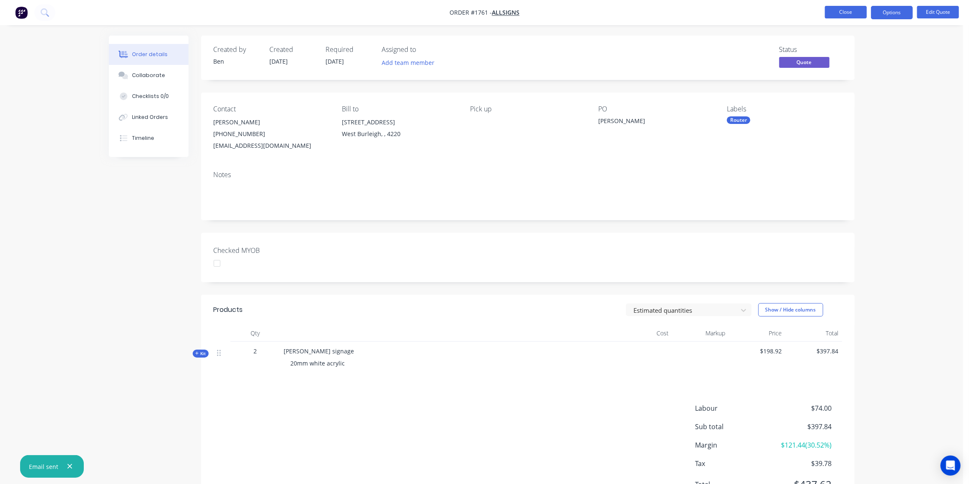
click at [840, 15] on button "Close" at bounding box center [846, 12] width 42 height 13
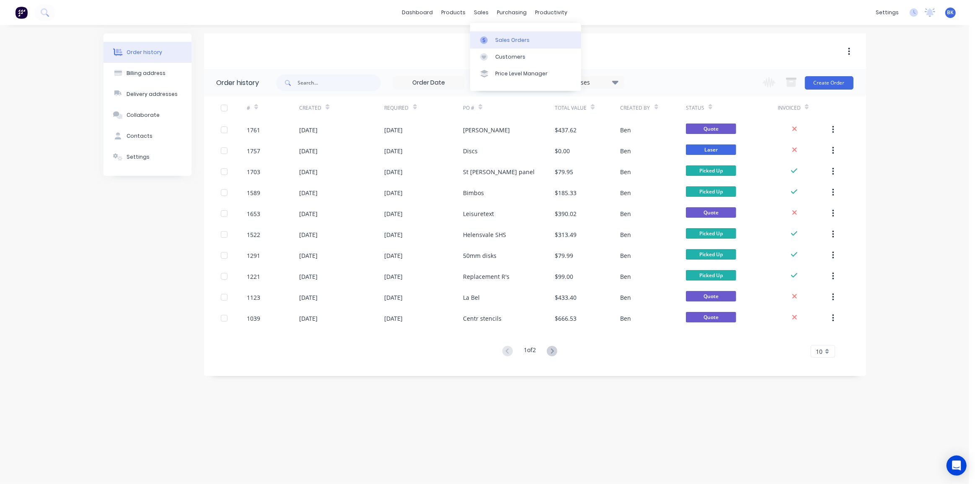
click at [495, 41] on div "Sales Orders" at bounding box center [512, 40] width 34 height 8
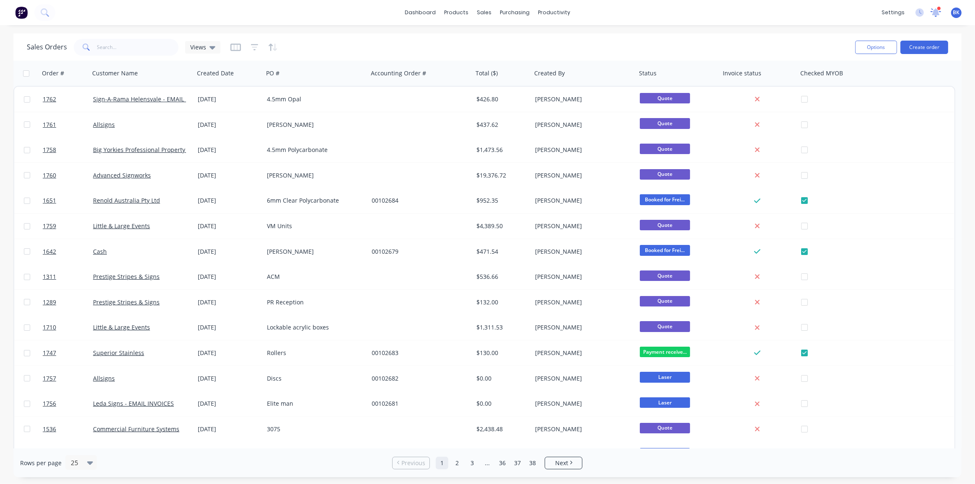
click at [934, 9] on icon at bounding box center [935, 12] width 11 height 9
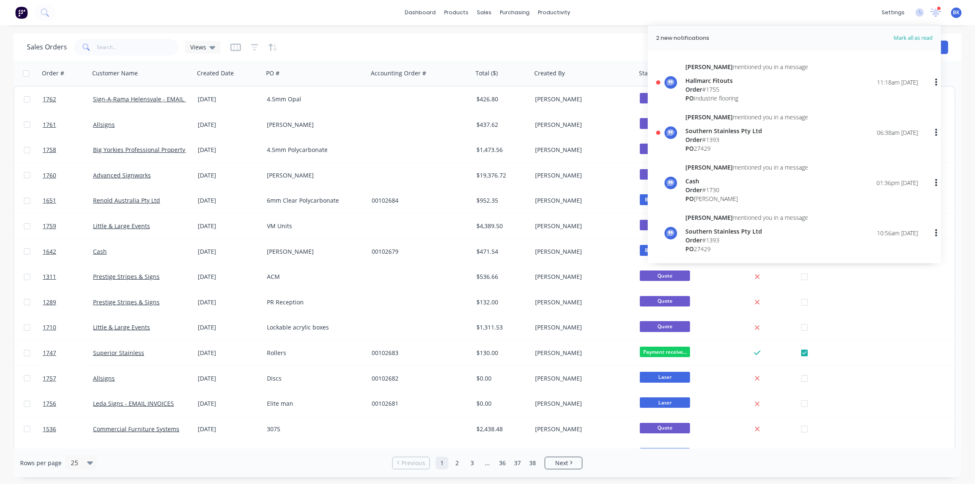
click at [708, 135] on div "Order # 1393" at bounding box center [746, 139] width 123 height 9
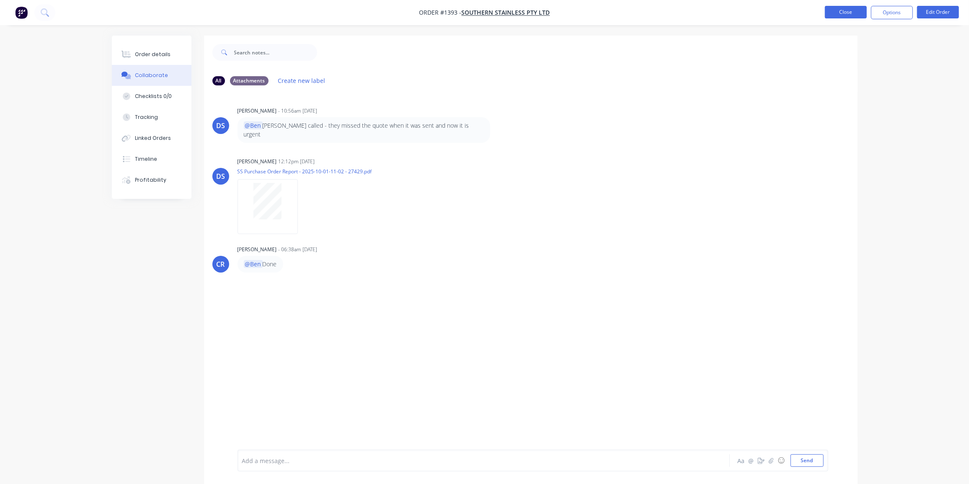
click at [847, 13] on button "Close" at bounding box center [846, 12] width 42 height 13
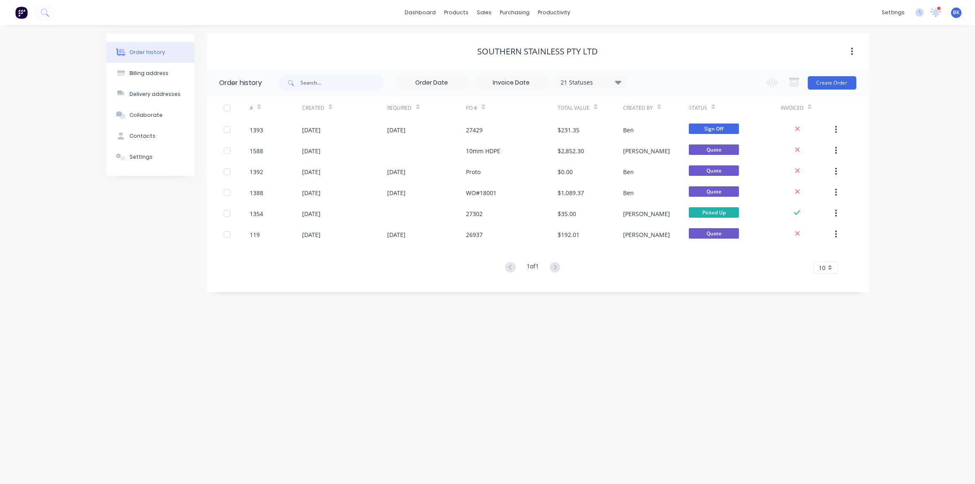
drag, startPoint x: 932, startPoint y: 12, endPoint x: 852, endPoint y: 42, distance: 85.1
click at [932, 12] on icon at bounding box center [935, 12] width 11 height 9
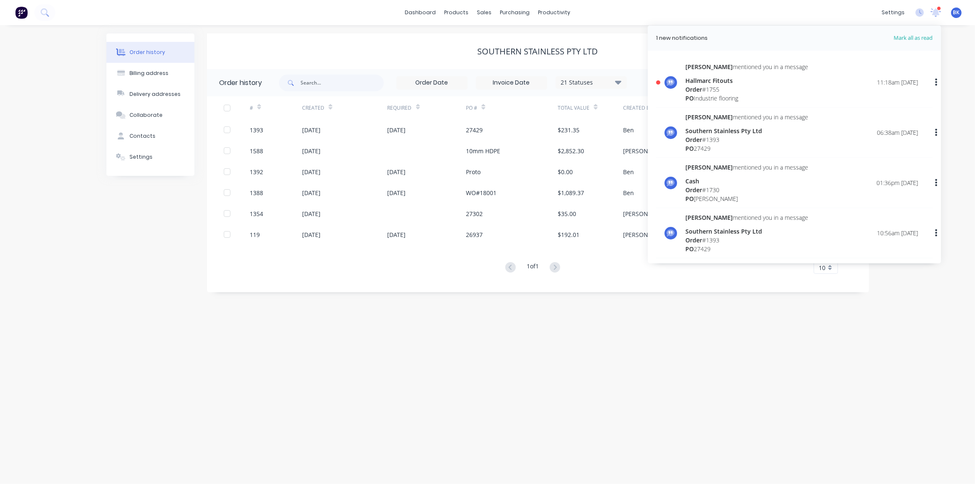
click at [733, 81] on div "Hallmarc Fitouts" at bounding box center [746, 80] width 123 height 9
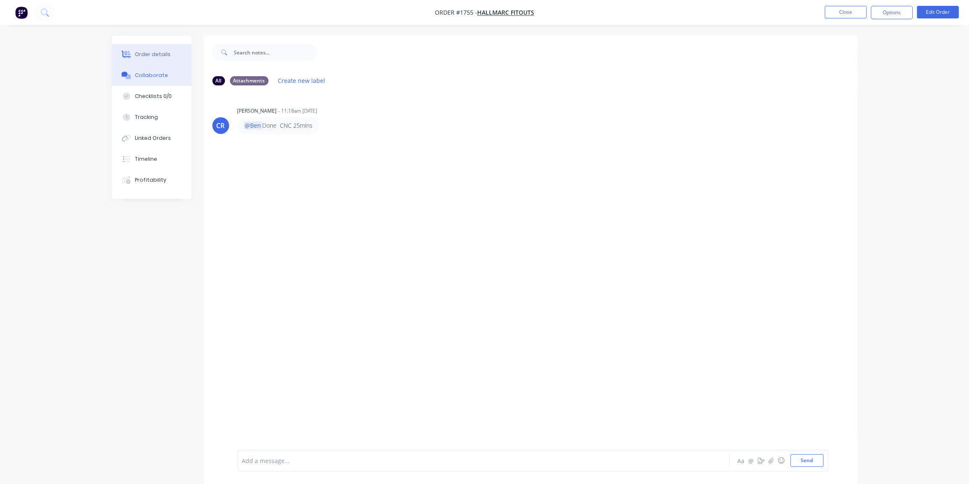
click at [158, 45] on button "Order details" at bounding box center [152, 54] width 80 height 21
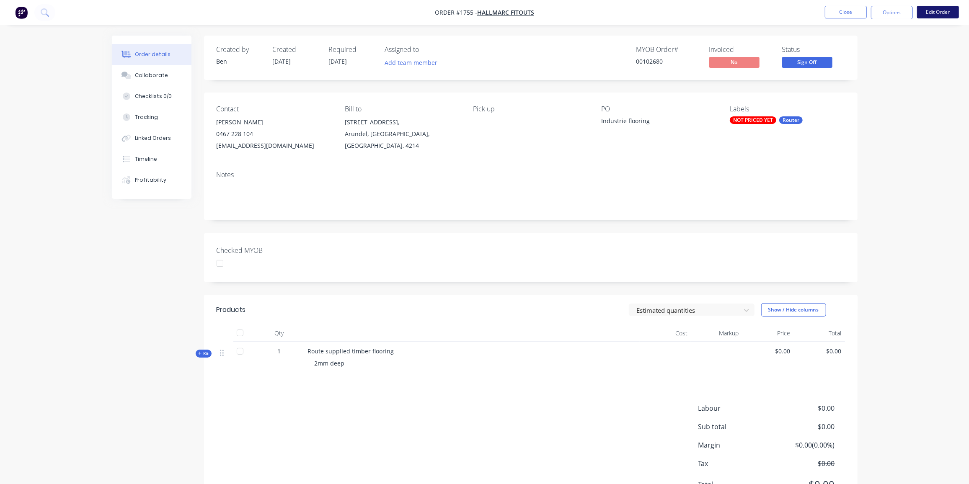
click at [940, 11] on button "Edit Order" at bounding box center [938, 12] width 42 height 13
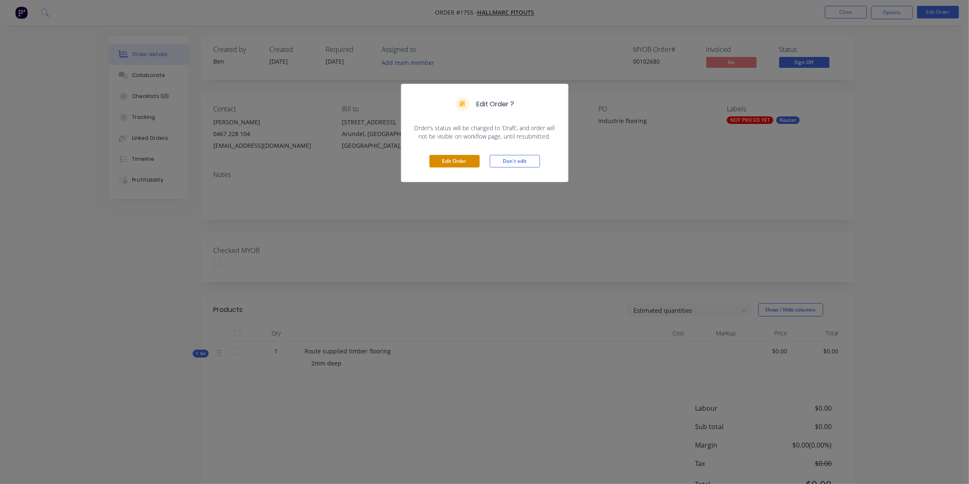
click at [465, 161] on button "Edit Order" at bounding box center [454, 161] width 50 height 13
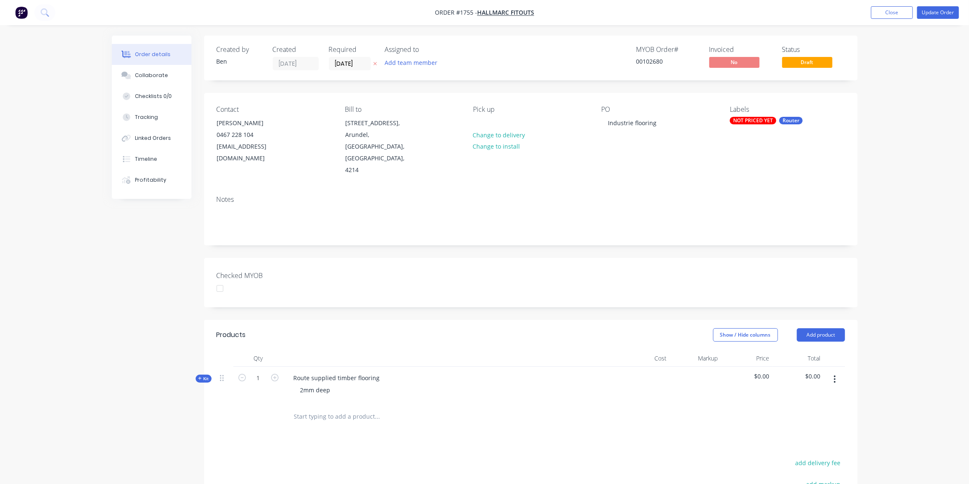
click at [202, 376] on span "Kit" at bounding box center [203, 379] width 11 height 6
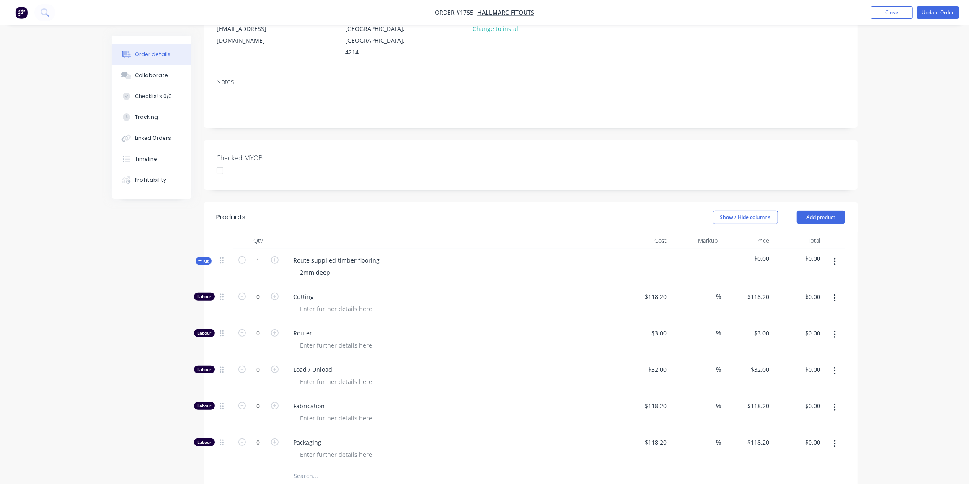
scroll to position [118, 0]
click at [259, 327] on input "0" at bounding box center [259, 333] width 22 height 13
type input "30"
type input "$90.00"
click at [261, 363] on input "0" at bounding box center [259, 369] width 22 height 13
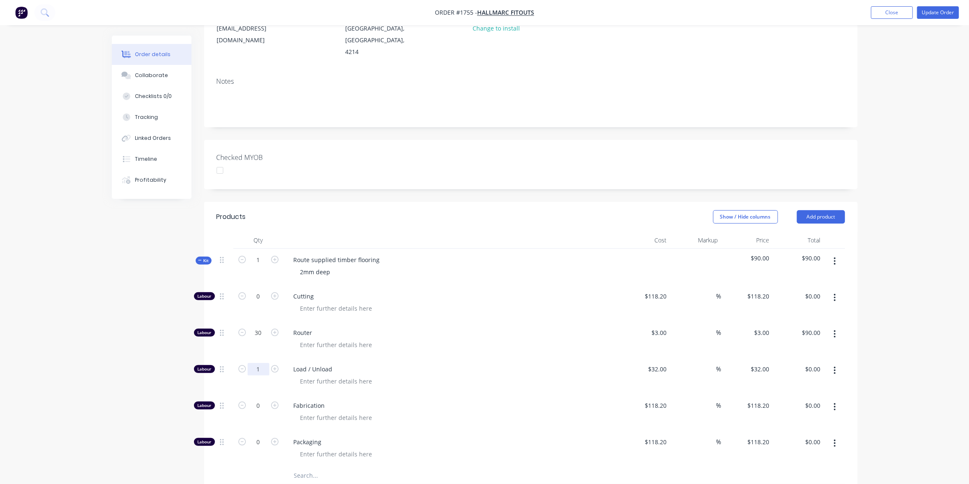
type input "1"
type input "$32.00"
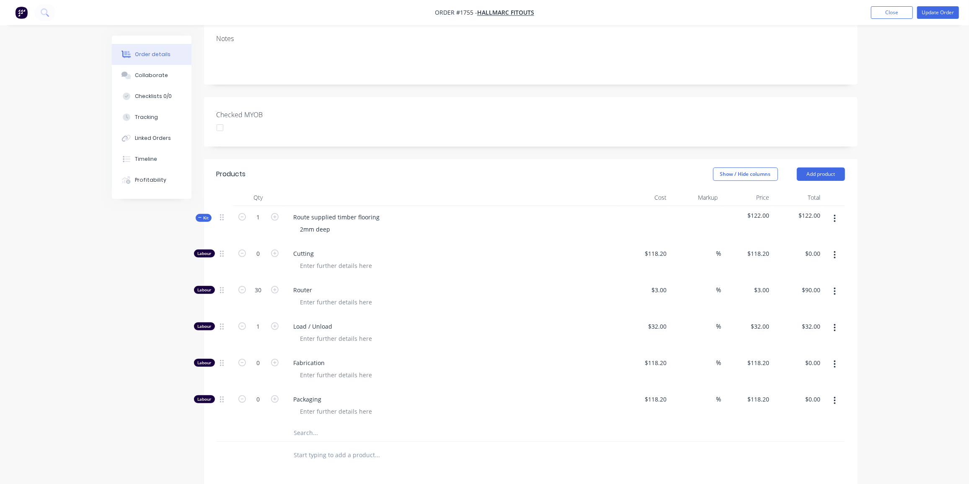
scroll to position [161, 0]
click at [941, 10] on button "Update Order" at bounding box center [938, 12] width 42 height 13
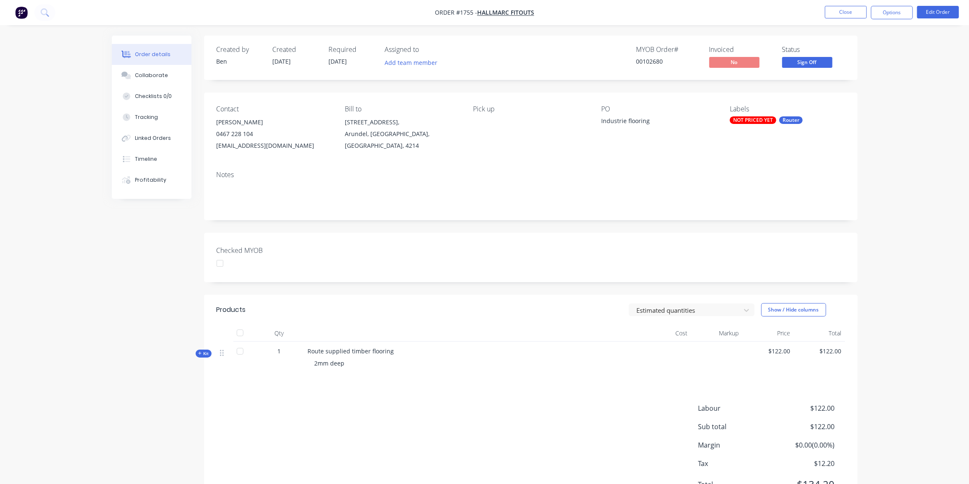
click at [756, 118] on div "NOT PRICED YET" at bounding box center [753, 120] width 46 height 8
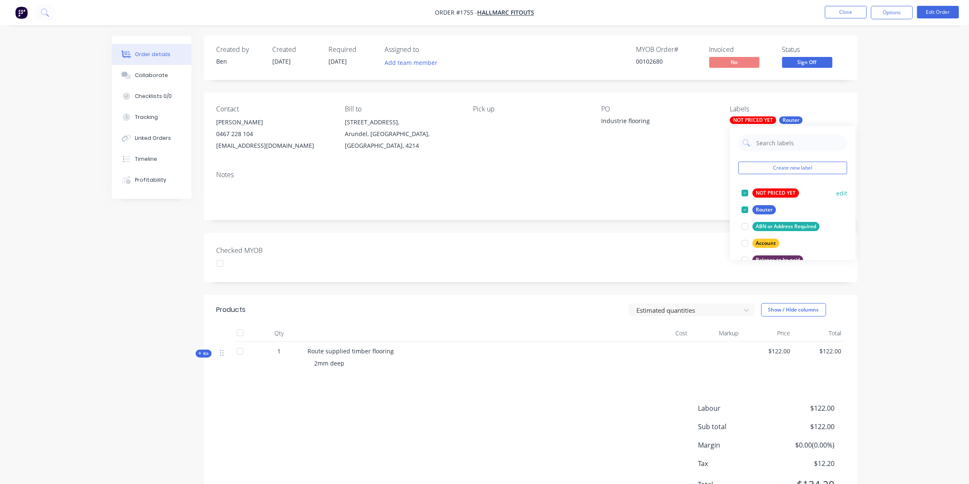
click at [773, 193] on div "NOT PRICED YET" at bounding box center [775, 193] width 46 height 9
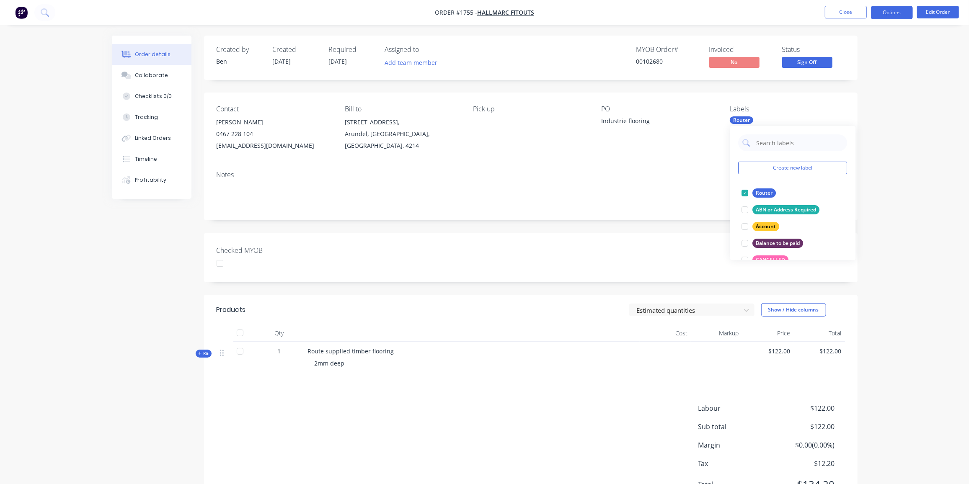
click at [895, 13] on button "Options" at bounding box center [892, 12] width 42 height 13
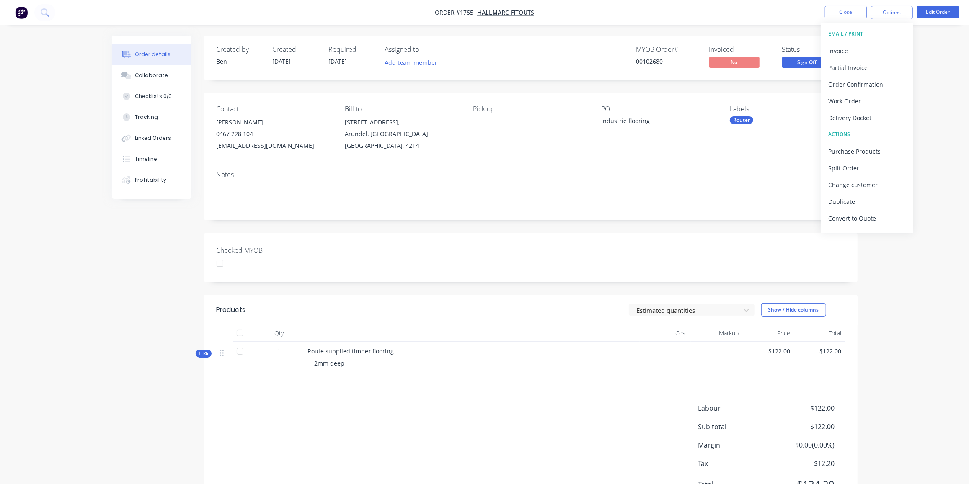
click at [779, 178] on div "Notes" at bounding box center [531, 175] width 628 height 8
click at [743, 121] on div "Router" at bounding box center [741, 120] width 23 height 8
drag, startPoint x: 702, startPoint y: 171, endPoint x: 831, endPoint y: 34, distance: 188.8
click at [704, 169] on div "Notes" at bounding box center [530, 192] width 653 height 56
click at [808, 60] on span "Sign Off" at bounding box center [807, 62] width 50 height 10
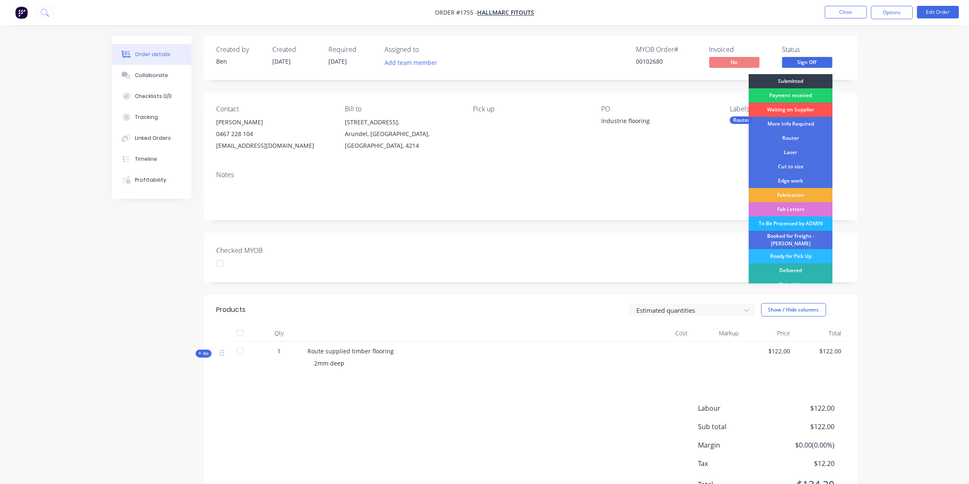
click at [804, 220] on div "To Be Processed by ADMIN" at bounding box center [791, 224] width 84 height 14
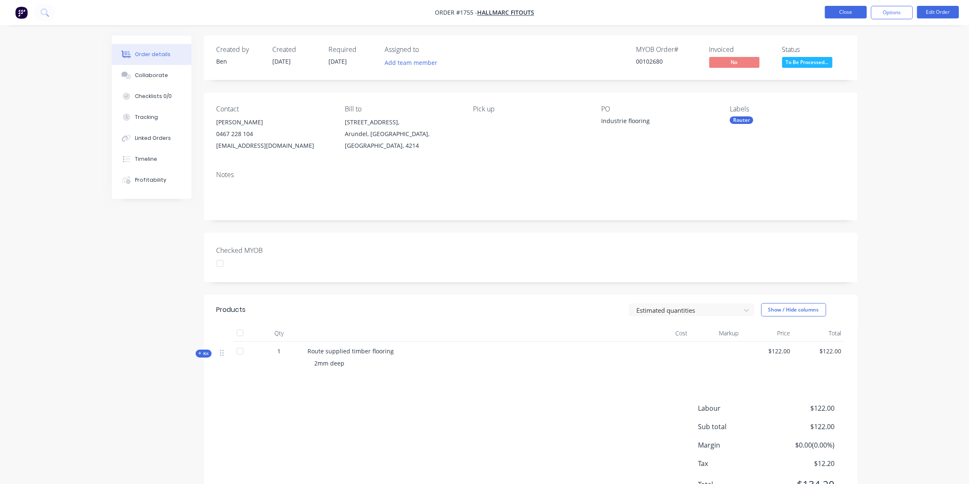
click at [838, 12] on button "Close" at bounding box center [846, 12] width 42 height 13
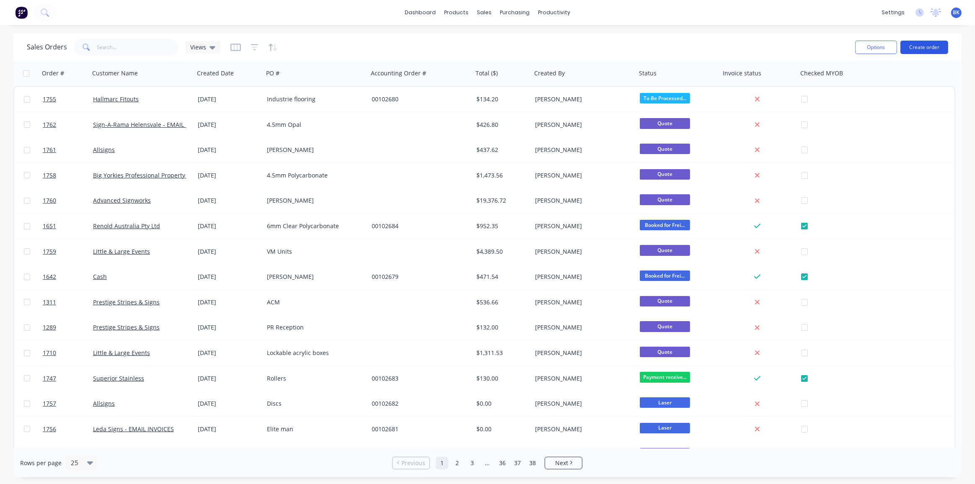
click at [916, 46] on button "Create order" at bounding box center [924, 47] width 48 height 13
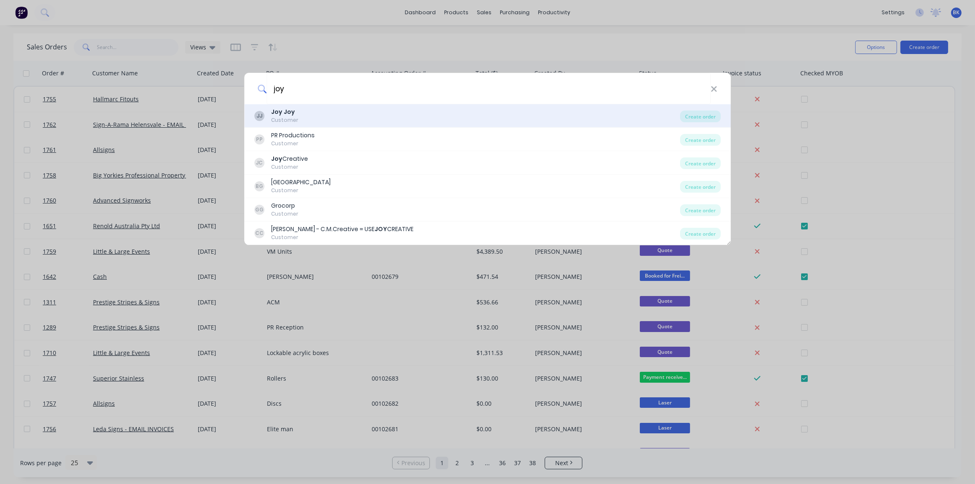
type input "joy"
click at [354, 120] on div "JJ Joy Joy Customer" at bounding box center [467, 116] width 426 height 16
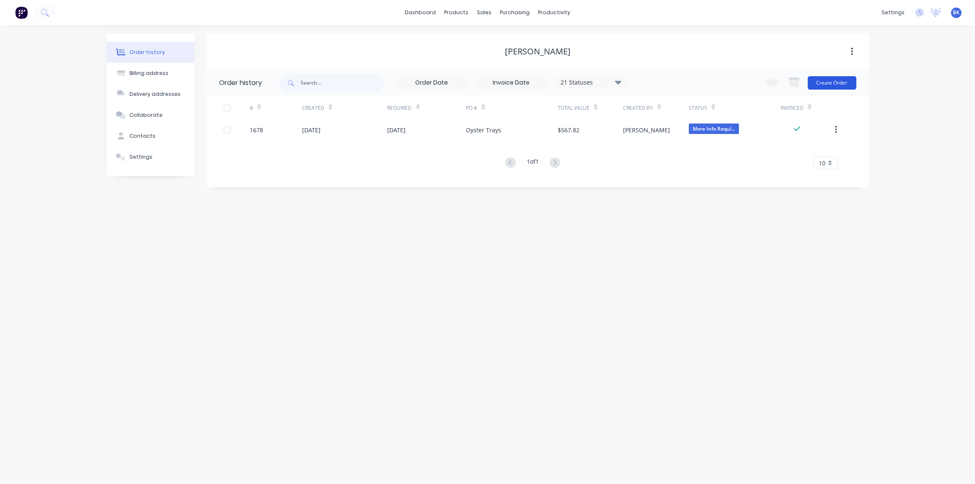
click at [825, 84] on button "Create Order" at bounding box center [832, 82] width 49 height 13
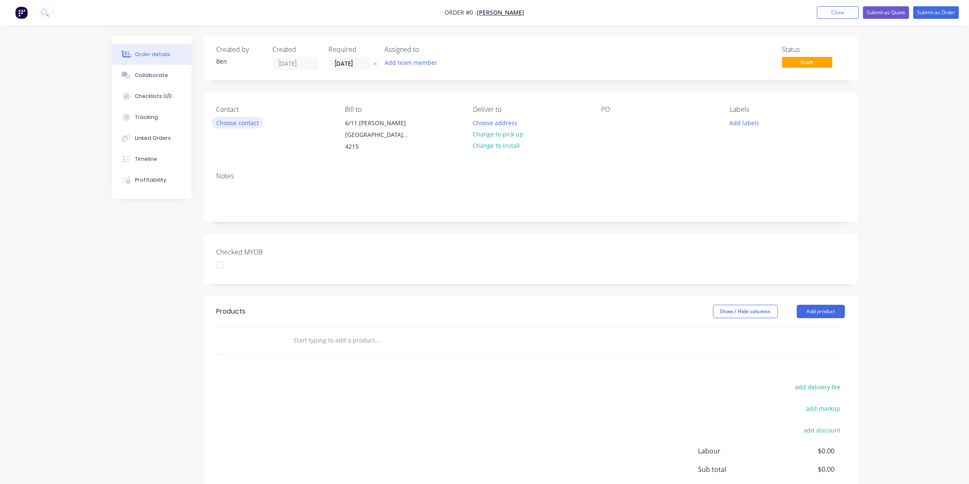
click at [229, 121] on button "Choose contact" at bounding box center [238, 122] width 52 height 11
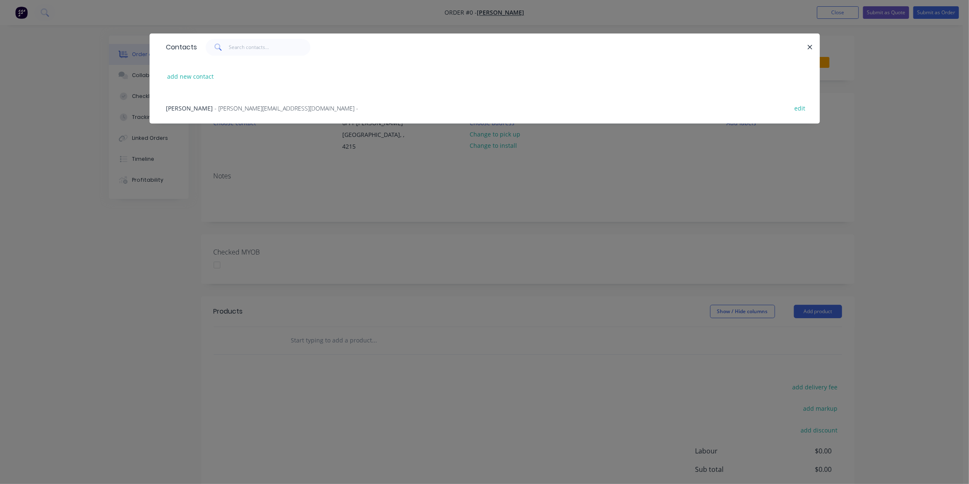
click at [215, 111] on span "- angela@joyandjoy.com.au -" at bounding box center [287, 108] width 144 height 8
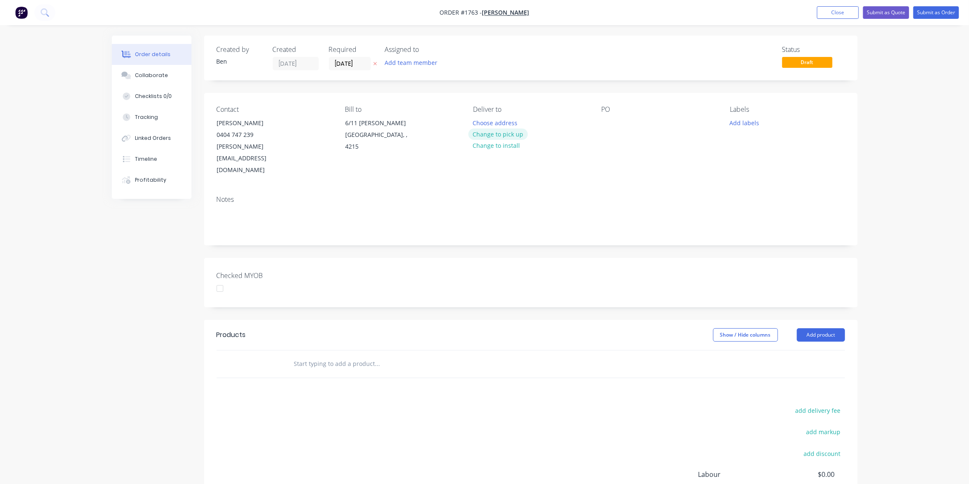
click at [511, 132] on button "Change to pick up" at bounding box center [497, 134] width 59 height 11
click at [611, 121] on div at bounding box center [608, 123] width 13 height 12
click at [742, 122] on button "Add labels" at bounding box center [744, 122] width 39 height 11
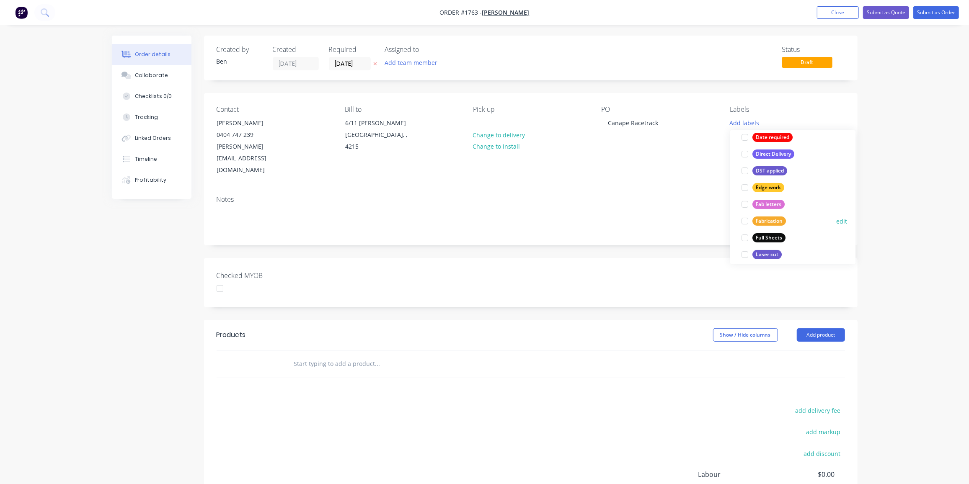
scroll to position [144, 0]
click at [767, 223] on div "Fabrication" at bounding box center [769, 220] width 34 height 9
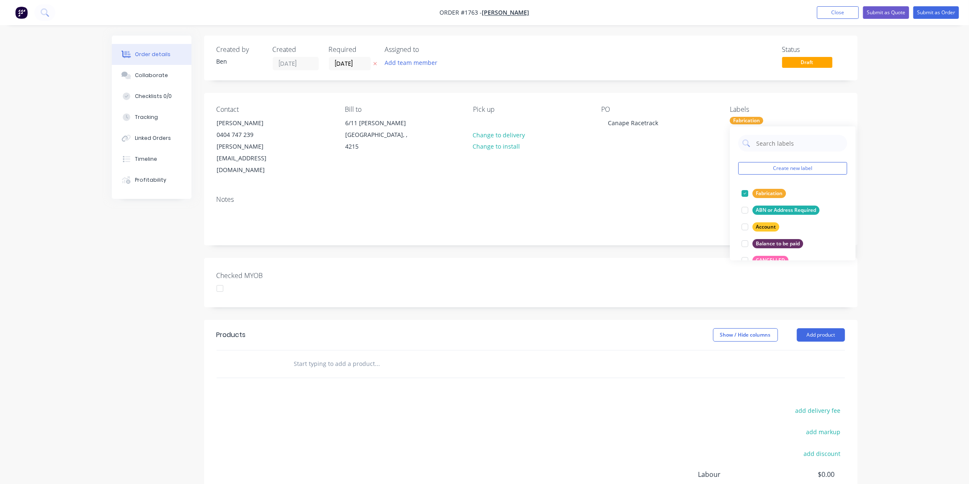
scroll to position [0, 0]
click at [382, 356] on input "text" at bounding box center [378, 364] width 168 height 17
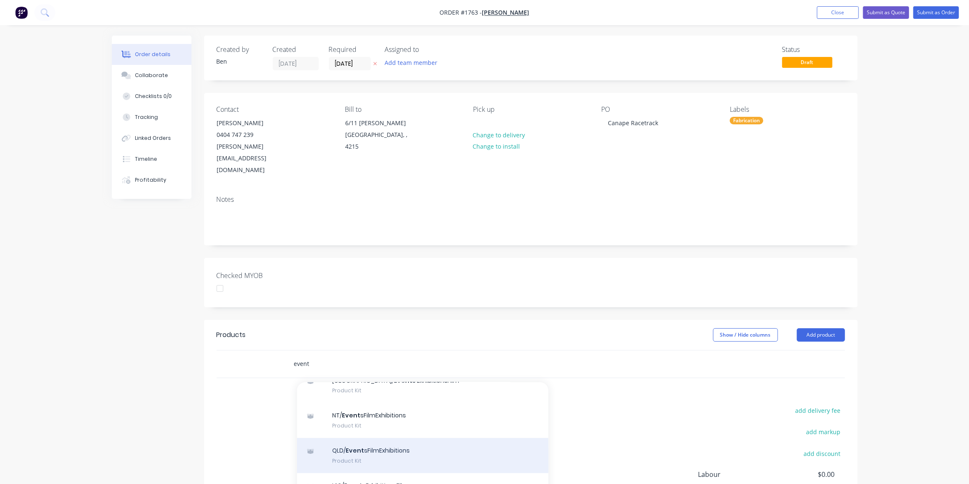
scroll to position [43, 0]
type input "event"
click at [400, 436] on div "QLD/ Event sFilmExhibitions Product Kit" at bounding box center [422, 453] width 251 height 35
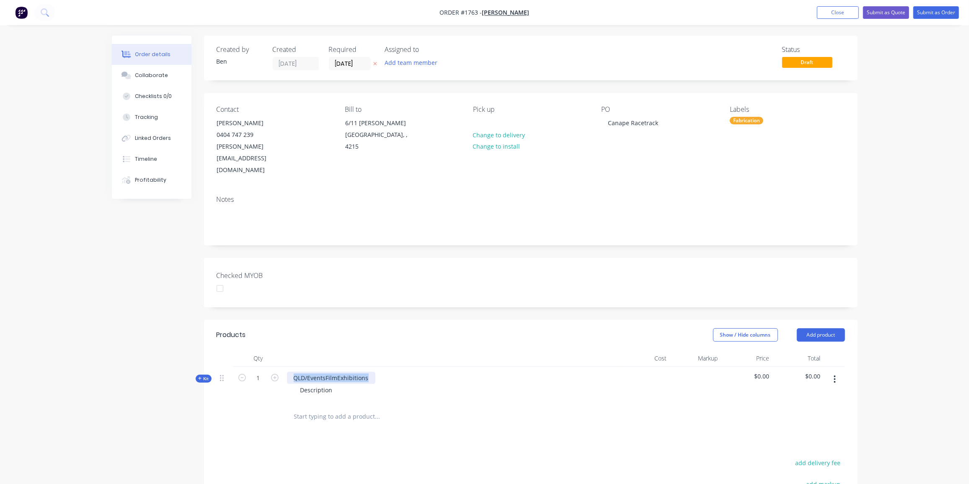
drag, startPoint x: 372, startPoint y: 351, endPoint x: 290, endPoint y: 358, distance: 82.8
click at [290, 372] on div "QLD/EventsFilmExhibitions" at bounding box center [331, 378] width 88 height 12
drag, startPoint x: 366, startPoint y: 353, endPoint x: 368, endPoint y: 366, distance: 12.7
click at [366, 372] on div "Canape Racetrack as per srawing" at bounding box center [340, 378] width 107 height 12
click at [364, 372] on div "Canape Racetrack as per srawing" at bounding box center [340, 378] width 107 height 12
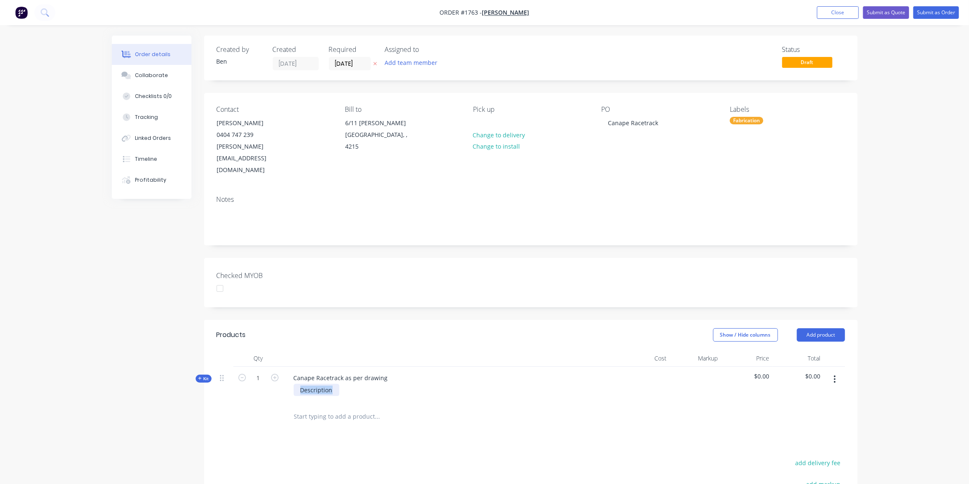
drag, startPoint x: 335, startPoint y: 364, endPoint x: 270, endPoint y: 372, distance: 65.4
click at [270, 372] on div "Kit 1 Canape Racetrack as per drawing Description $0.00 $0.00" at bounding box center [531, 385] width 628 height 36
click at [322, 384] on div "6mm clear acrylic All edge polished" at bounding box center [325, 394] width 63 height 21
click at [351, 384] on div "6mm clear acrylic All edges polished" at bounding box center [326, 394] width 65 height 21
click at [204, 376] on span "Kit" at bounding box center [203, 379] width 11 height 6
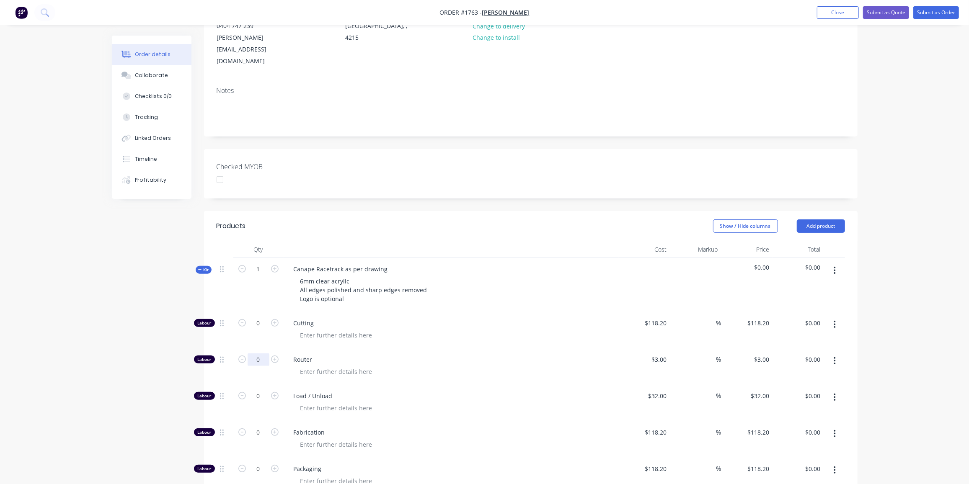
scroll to position [109, 0]
click at [265, 354] on input "0" at bounding box center [259, 360] width 22 height 13
type input "8"
type input "$24.00"
click at [257, 390] on input "0" at bounding box center [259, 396] width 22 height 13
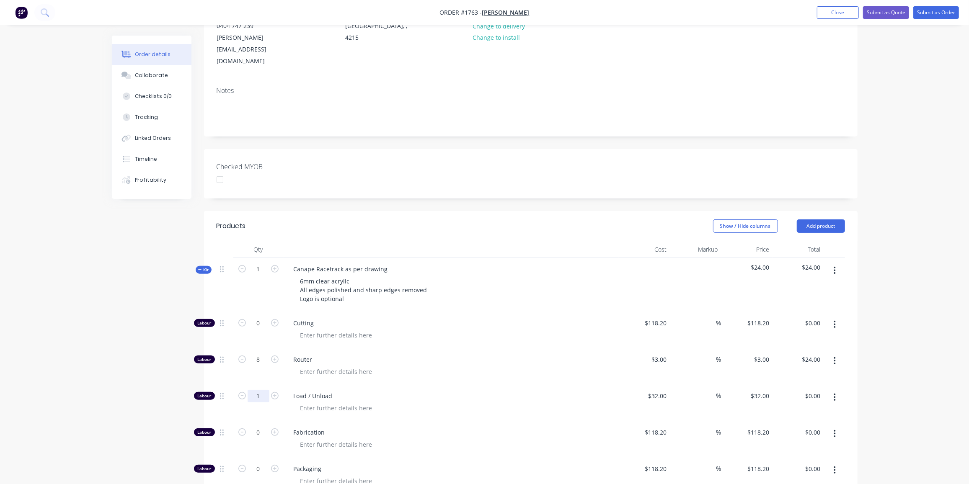
type input "1"
type input "$32.00"
click at [271, 429] on icon "button" at bounding box center [275, 433] width 8 height 8
type input "1"
type input "$118.20"
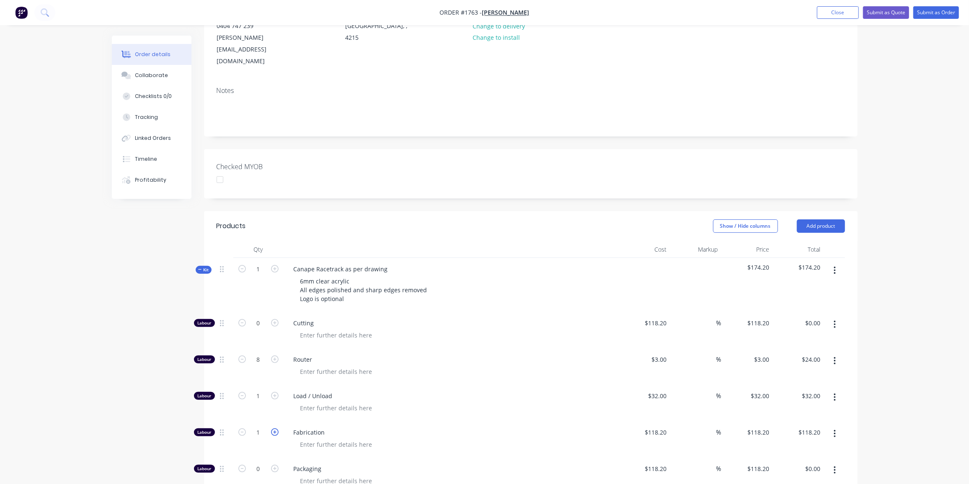
click at [271, 429] on icon "button" at bounding box center [275, 433] width 8 height 8
type input "2"
type input "$236.40"
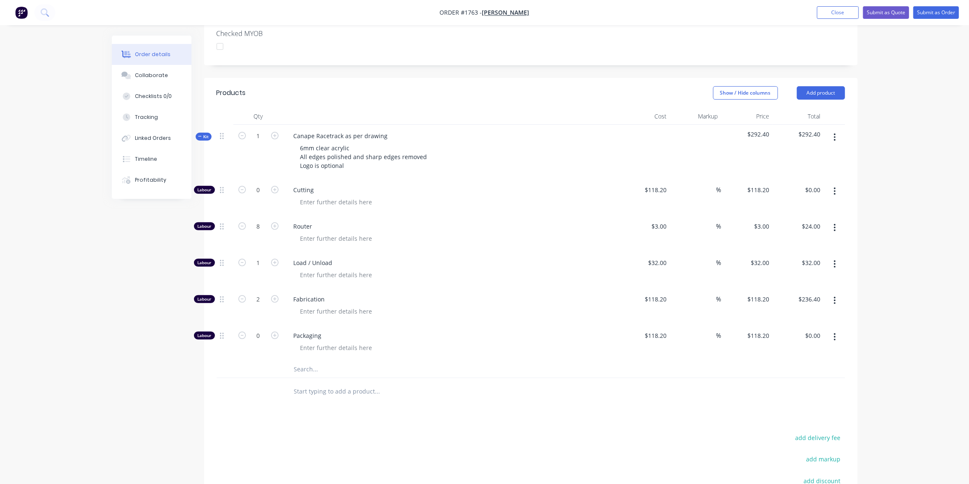
scroll to position [243, 0]
click at [296, 361] on input "text" at bounding box center [378, 369] width 168 height 17
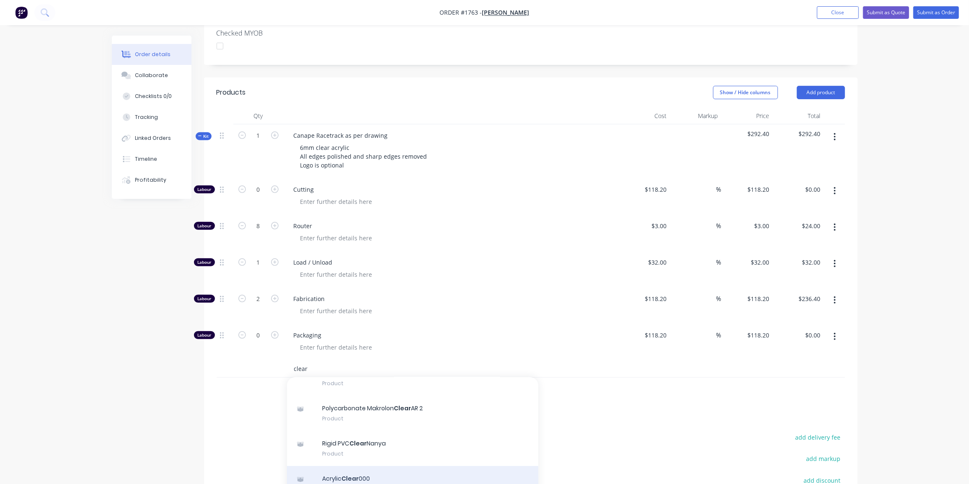
type input "clear"
click at [384, 466] on div "Acrylic Clear 000 Product" at bounding box center [412, 483] width 251 height 35
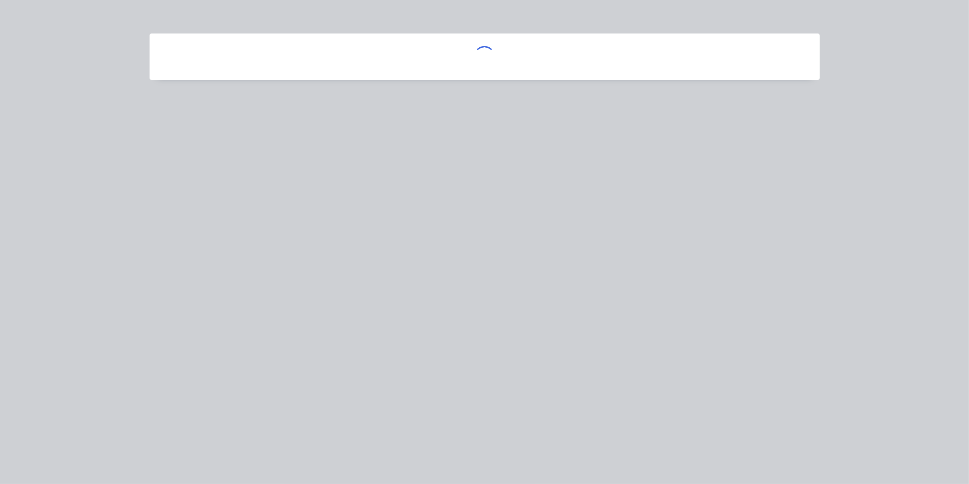
scroll to position [113, 0]
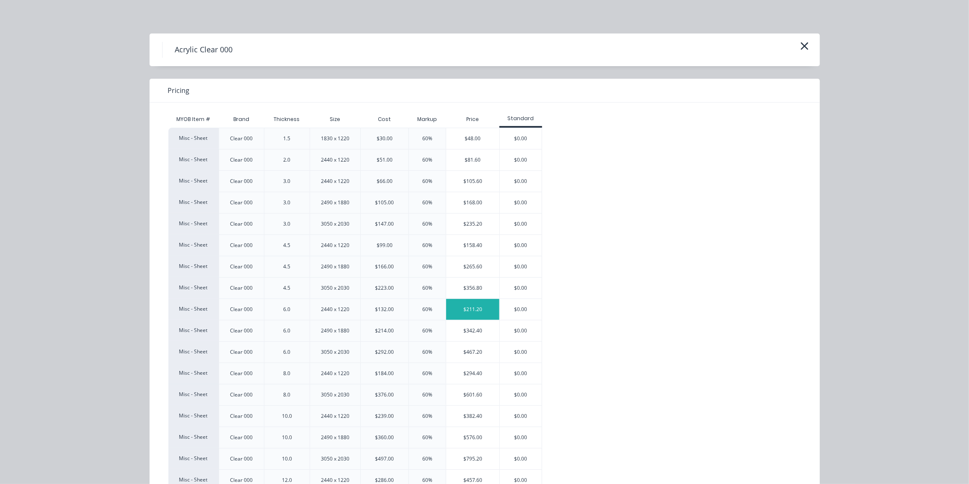
click at [459, 303] on div "$211.20" at bounding box center [472, 309] width 53 height 21
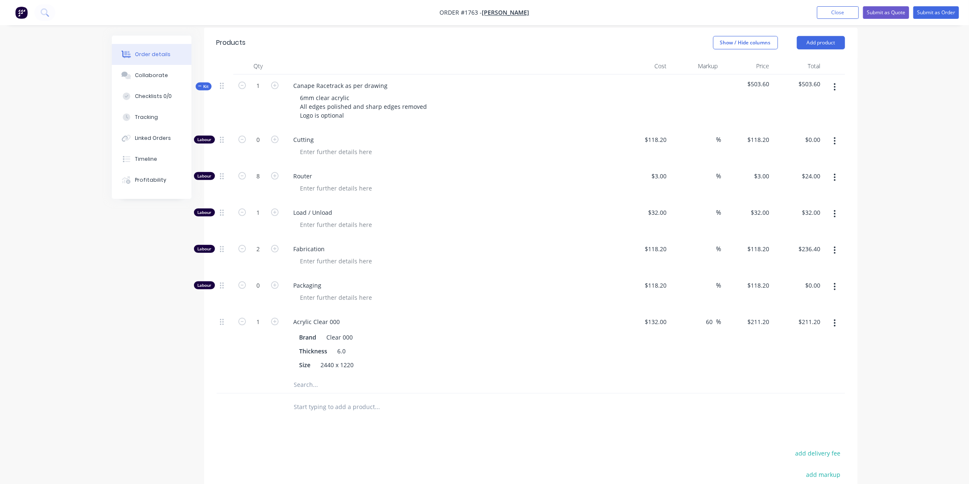
scroll to position [292, 0]
click at [206, 83] on span "Kit" at bounding box center [203, 86] width 11 height 6
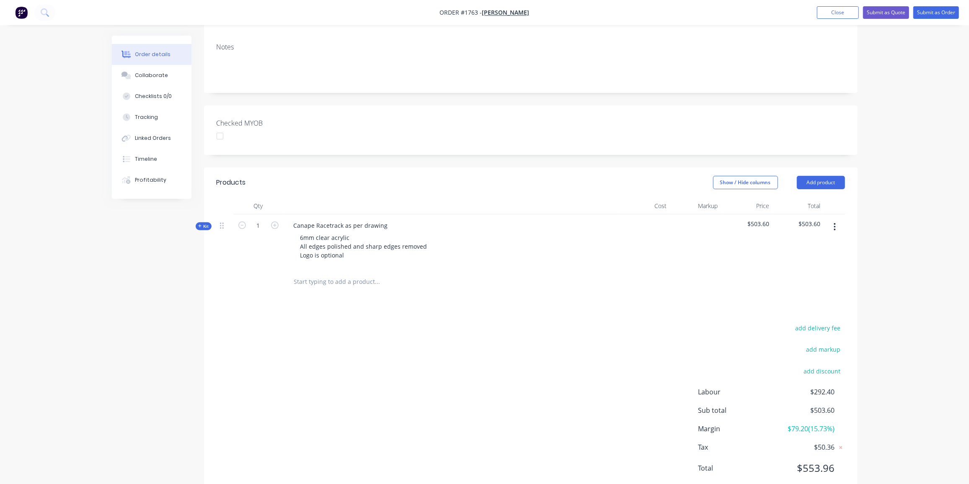
scroll to position [153, 0]
click at [367, 273] on input "text" at bounding box center [378, 281] width 168 height 17
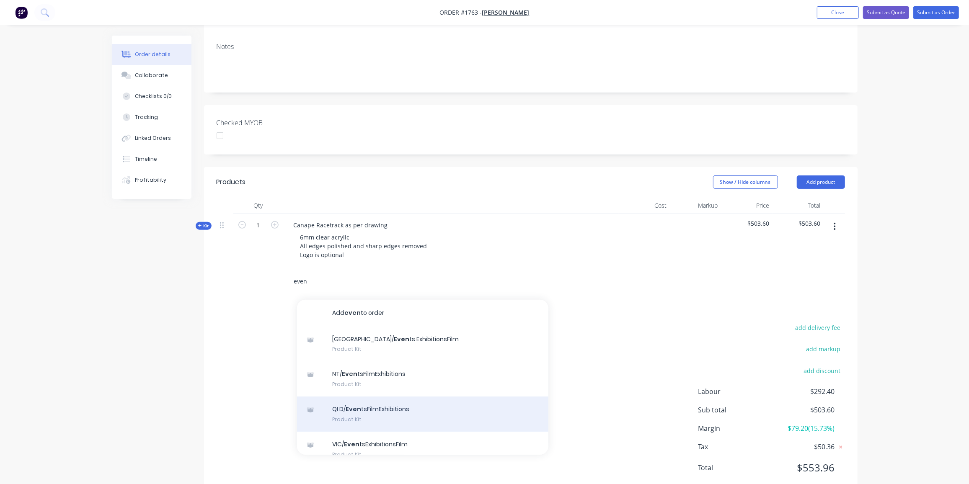
type input "even"
click at [380, 397] on div "QLD/ Even tsFilmExhibitions Product Kit" at bounding box center [422, 414] width 251 height 35
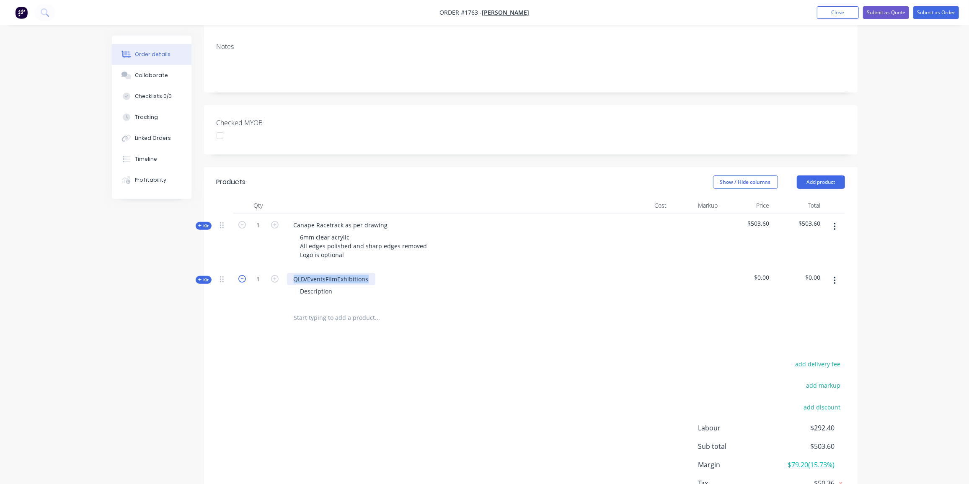
drag, startPoint x: 369, startPoint y: 255, endPoint x: 240, endPoint y: 254, distance: 128.6
click at [240, 268] on div "Kit 1 QLD/EventsFilmExhibitions Description $0.00 $0.00" at bounding box center [531, 286] width 628 height 36
drag, startPoint x: 331, startPoint y: 266, endPoint x: 273, endPoint y: 271, distance: 57.6
click at [273, 271] on div "Kit 1 Optional Hardcase Description $0.00 $0.00" at bounding box center [531, 286] width 628 height 36
click at [203, 277] on span "Kit" at bounding box center [203, 280] width 11 height 6
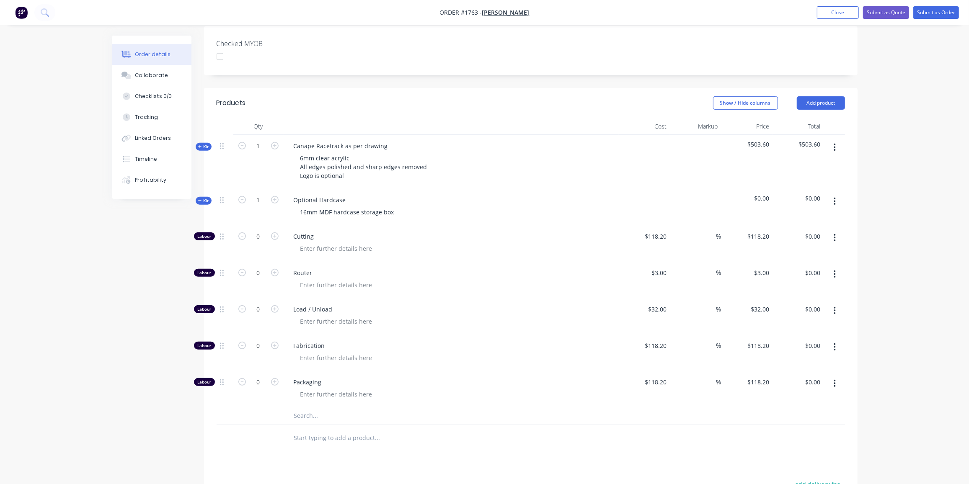
scroll to position [304, 0]
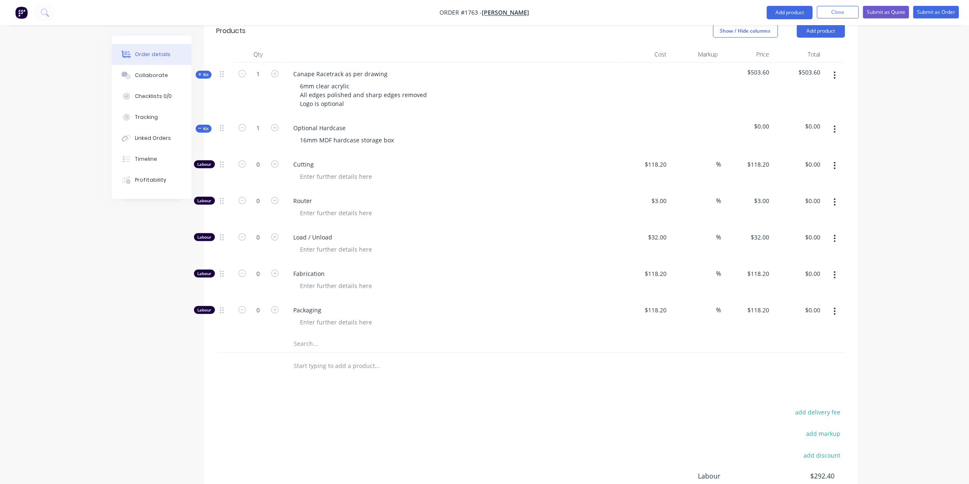
click at [325, 336] on input "text" at bounding box center [378, 344] width 168 height 17
drag, startPoint x: 306, startPoint y: 313, endPoint x: 281, endPoint y: 318, distance: 25.6
click at [281, 336] on div "mdf Add mdf to kit No results found" at bounding box center [531, 344] width 628 height 17
type input "dmk"
drag, startPoint x: 276, startPoint y: 317, endPoint x: 241, endPoint y: 313, distance: 35.3
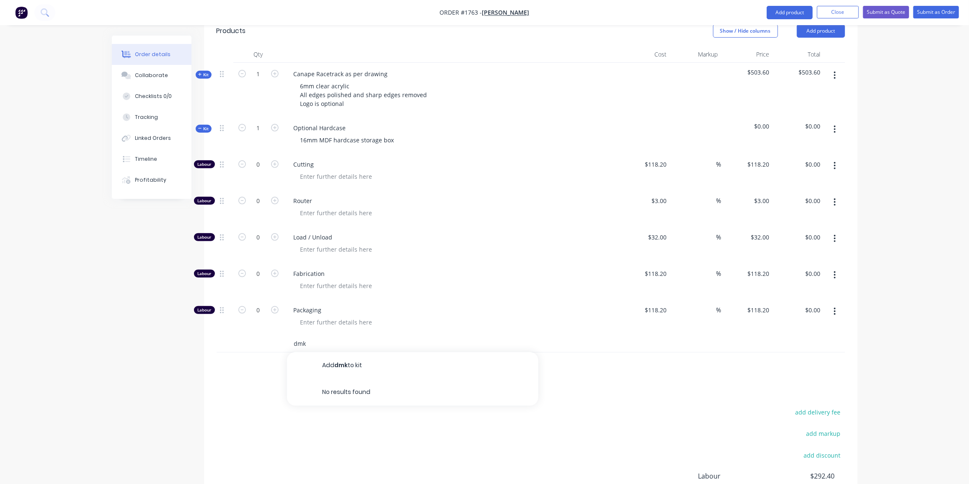
click at [241, 336] on div "dmk Add dmk to kit No results found" at bounding box center [531, 344] width 628 height 17
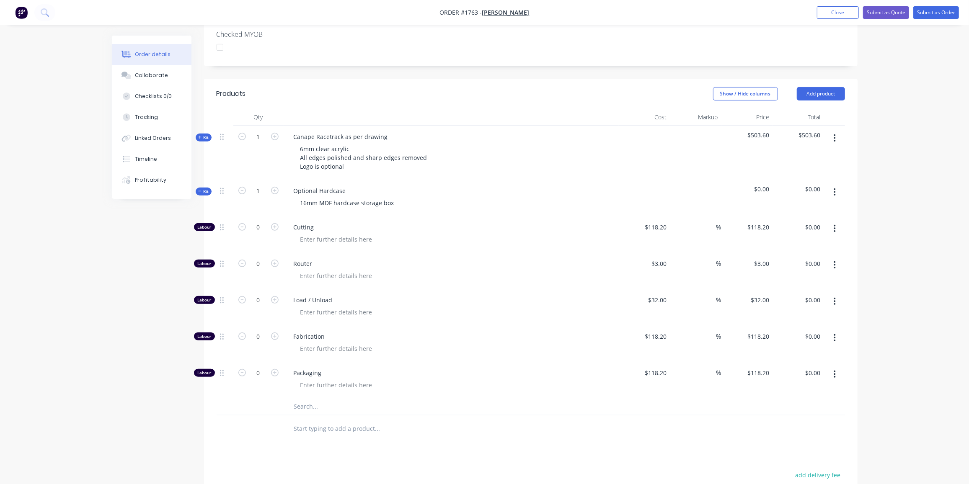
scroll to position [241, 0]
click at [832, 88] on button "Add product" at bounding box center [821, 94] width 48 height 13
click at [818, 109] on div "Product catalogue" at bounding box center [805, 115] width 65 height 12
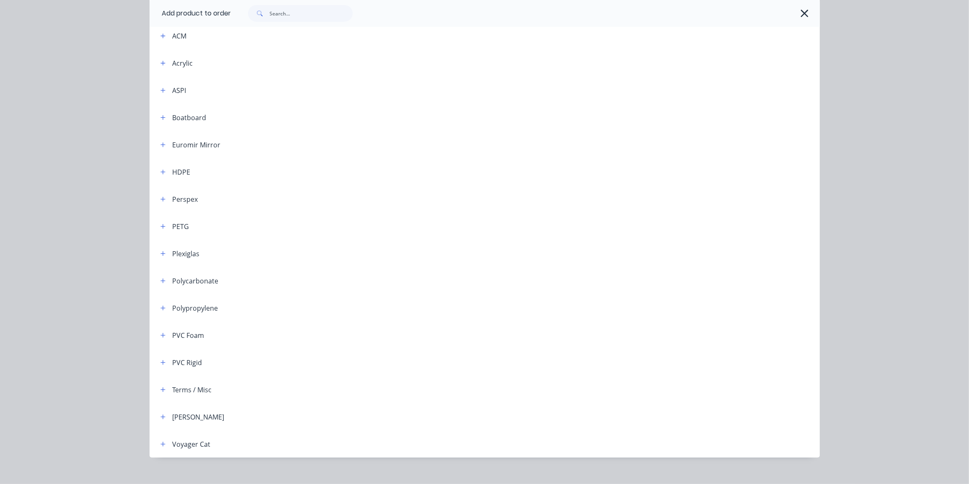
scroll to position [298, 0]
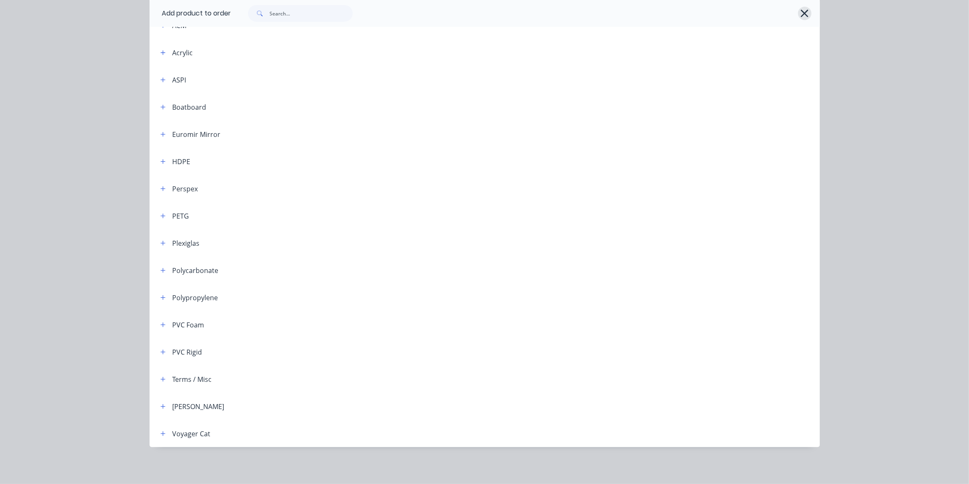
click at [800, 13] on icon "button" at bounding box center [804, 14] width 9 height 12
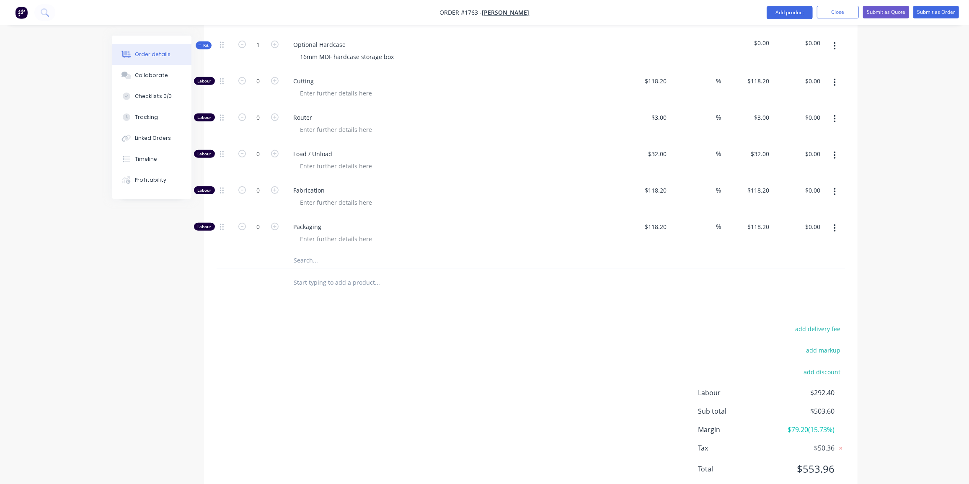
click at [325, 252] on input "text" at bounding box center [378, 260] width 168 height 17
type input "MDF"
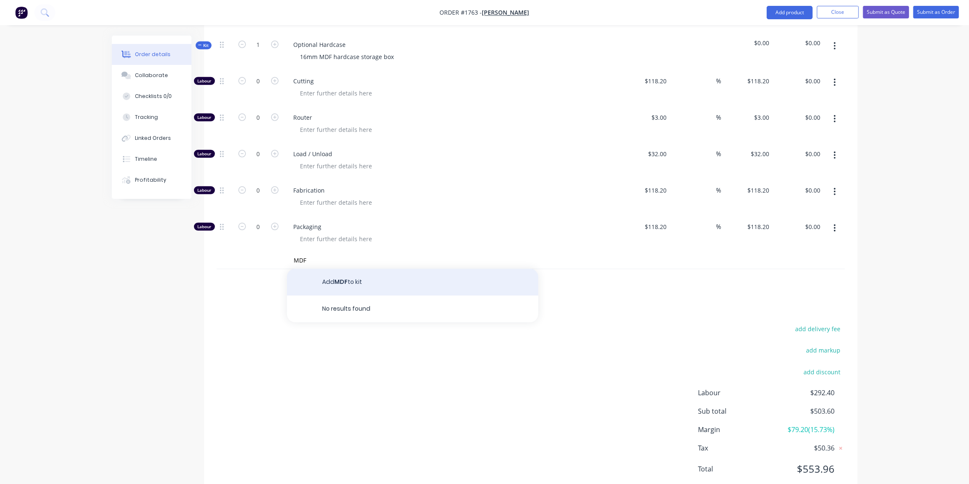
click at [376, 269] on button "Add MDF to kit" at bounding box center [412, 282] width 251 height 27
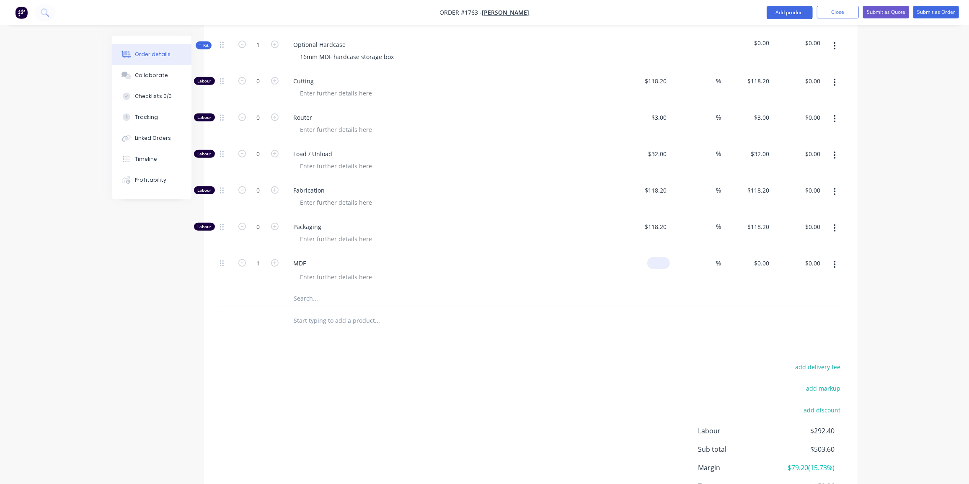
click at [664, 257] on input at bounding box center [660, 263] width 19 height 12
type input "$50.00"
type input "60"
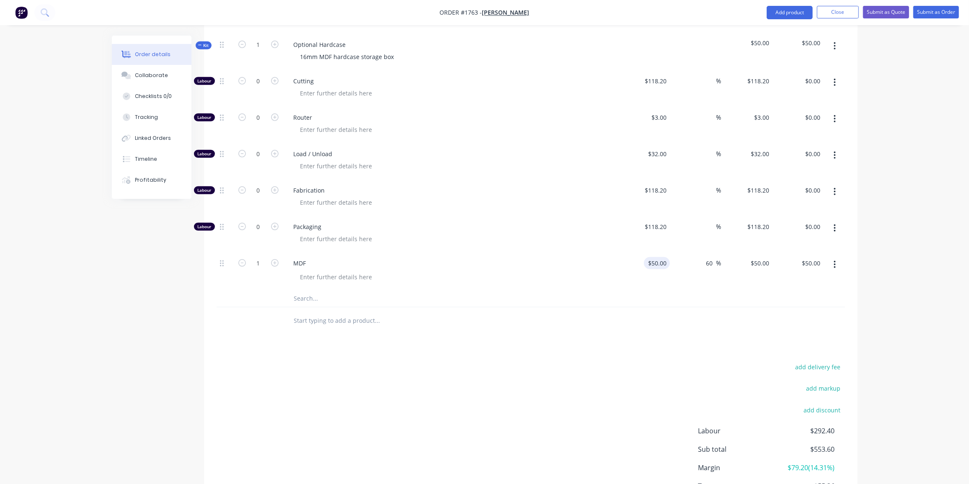
type input "80"
type input "$80.00"
click at [273, 186] on icon "button" at bounding box center [275, 190] width 8 height 8
type input "1"
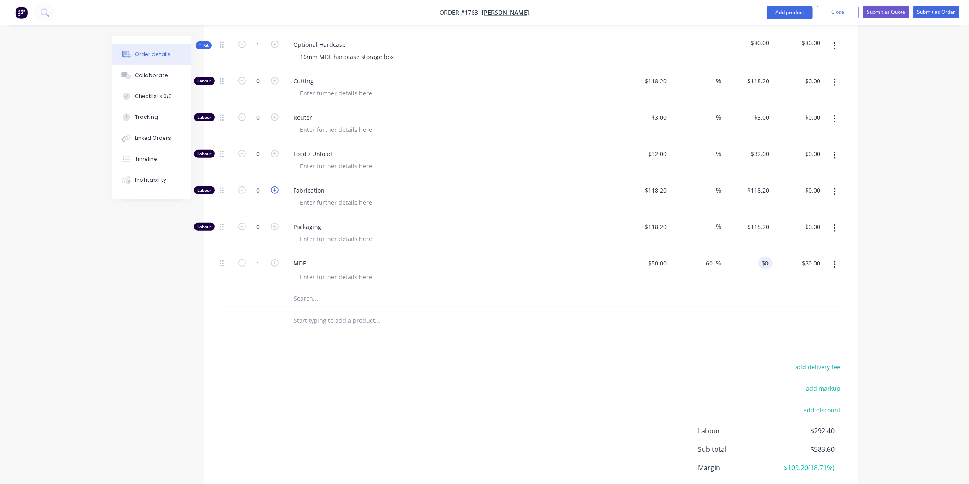
type input "$118.20"
click at [532, 435] on div "add delivery fee add markup add discount Labour $410.60 Sub total $701.80 Margi…" at bounding box center [531, 443] width 628 height 162
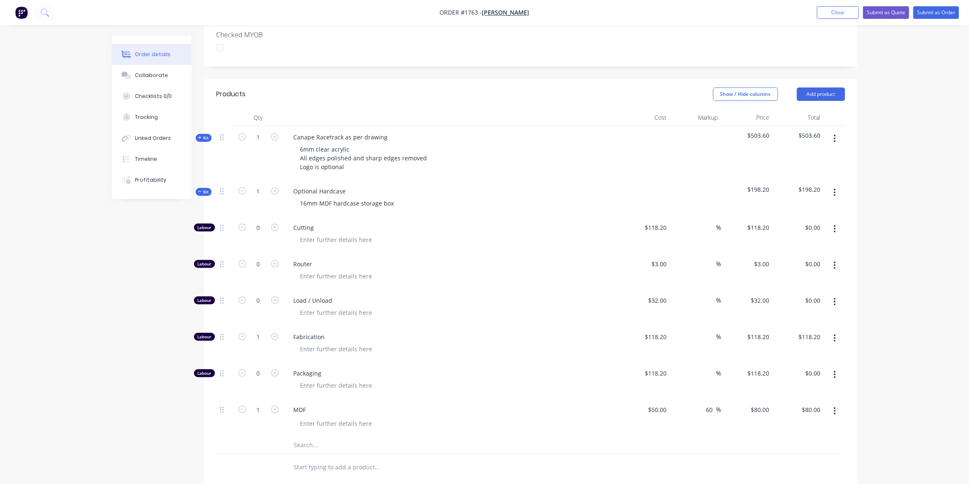
scroll to position [240, 0]
click at [198, 190] on span "Kit" at bounding box center [203, 193] width 11 height 6
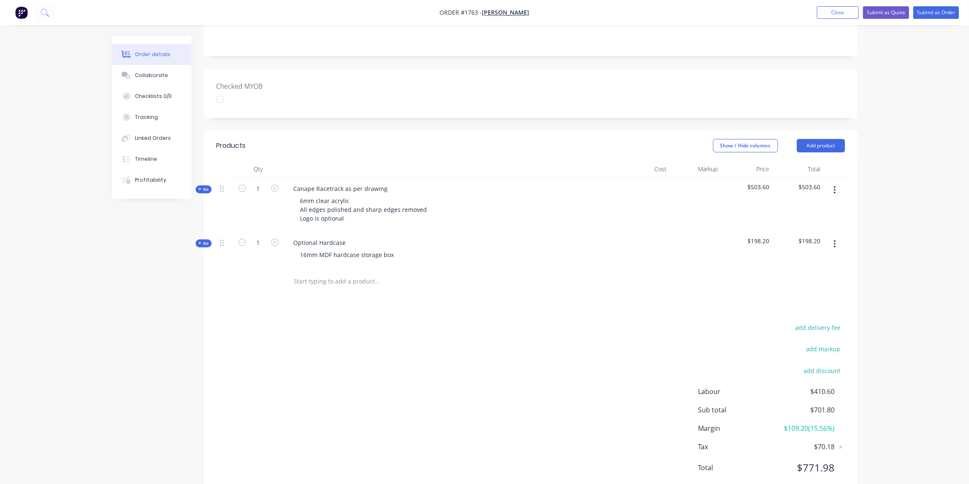
click at [402, 322] on div "add delivery fee add markup add discount Labour $410.60 Sub total $701.80 Margi…" at bounding box center [531, 403] width 628 height 162
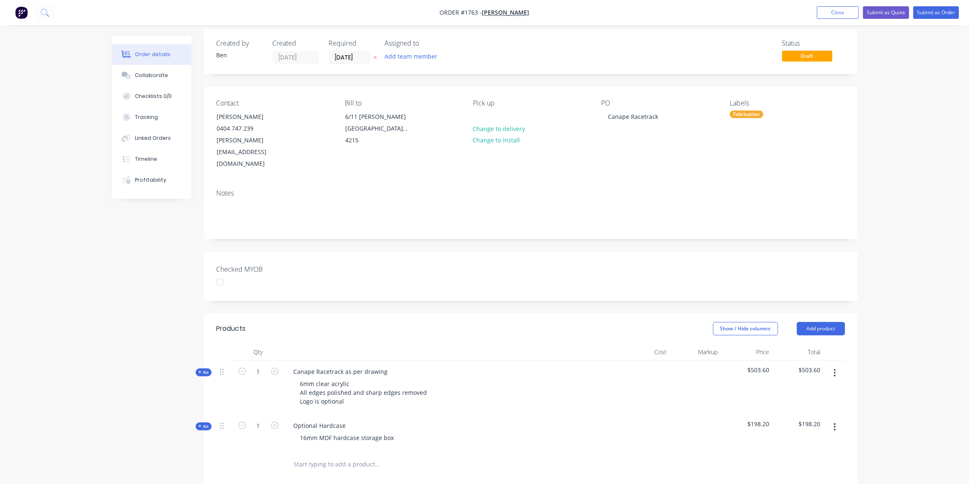
scroll to position [0, 0]
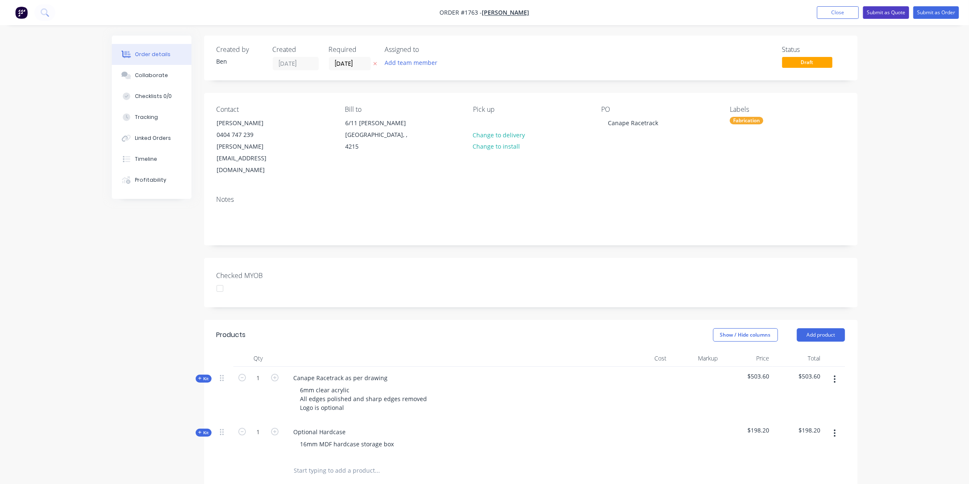
click at [892, 13] on button "Submit as Quote" at bounding box center [886, 12] width 46 height 13
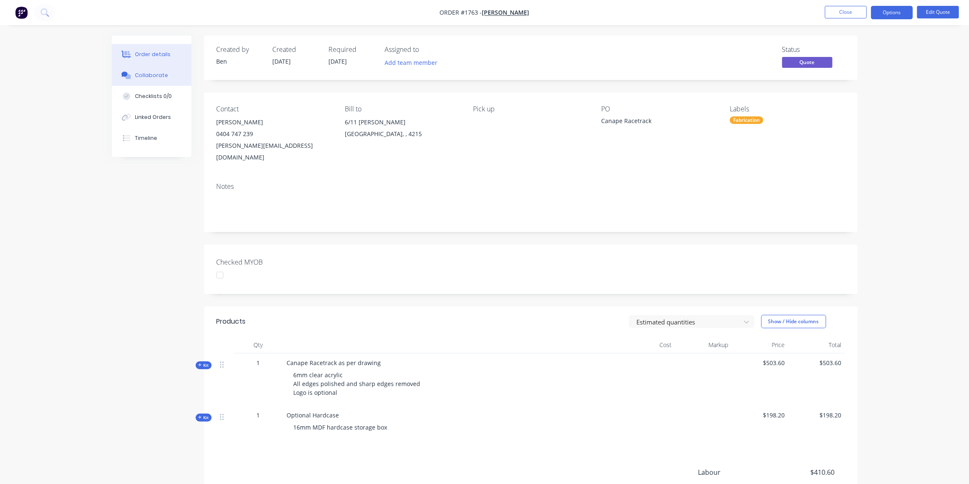
click at [141, 77] on div "Collaborate" at bounding box center [151, 76] width 33 height 8
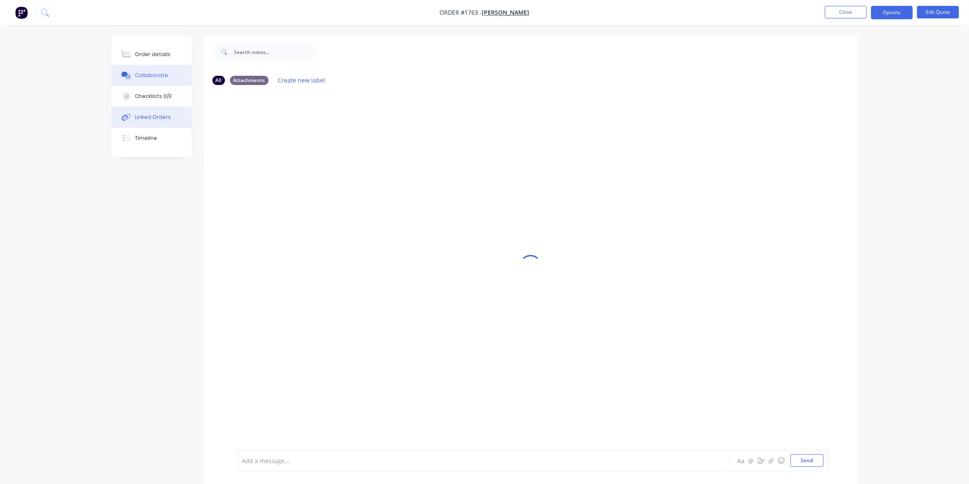
scroll to position [1, 0]
click at [776, 461] on button "button" at bounding box center [771, 461] width 10 height 10
click at [816, 462] on button "Send" at bounding box center [806, 461] width 33 height 13
click at [847, 9] on button "Close" at bounding box center [846, 12] width 42 height 13
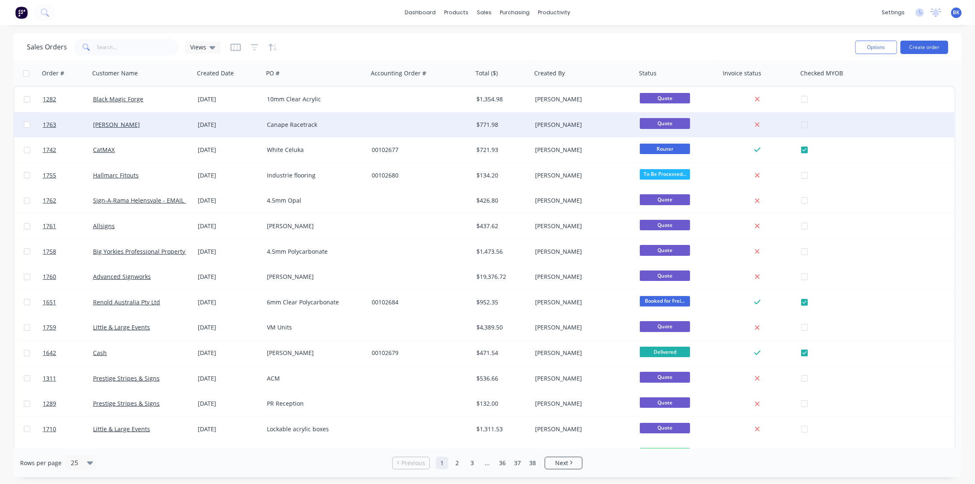
click at [378, 132] on div at bounding box center [420, 124] width 105 height 25
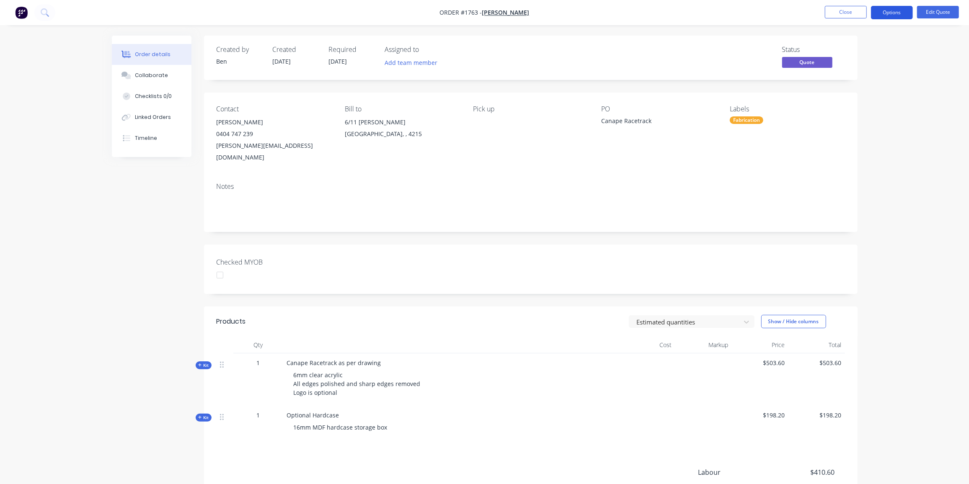
click at [888, 10] on button "Options" at bounding box center [892, 12] width 42 height 13
click at [848, 49] on div "Quote" at bounding box center [866, 51] width 77 height 12
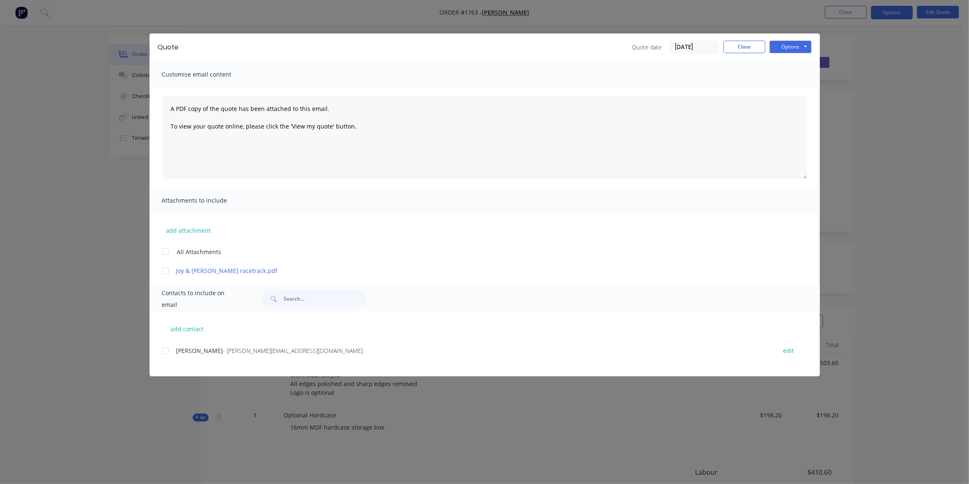
click at [169, 271] on div at bounding box center [165, 271] width 17 height 17
click at [167, 353] on div at bounding box center [165, 351] width 17 height 17
click at [782, 46] on button "Options" at bounding box center [791, 47] width 42 height 13
click at [785, 62] on button "Preview" at bounding box center [797, 62] width 54 height 14
click at [163, 351] on div at bounding box center [165, 351] width 17 height 17
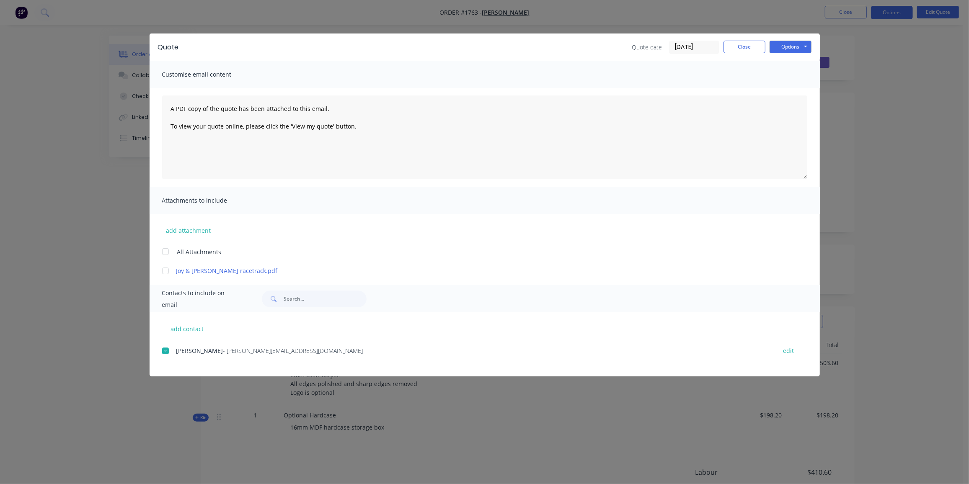
click at [169, 271] on div at bounding box center [165, 271] width 17 height 17
click at [798, 44] on button "Options" at bounding box center [791, 47] width 42 height 13
click at [801, 88] on button "Email" at bounding box center [797, 90] width 54 height 14
click at [747, 46] on button "Close" at bounding box center [744, 47] width 42 height 13
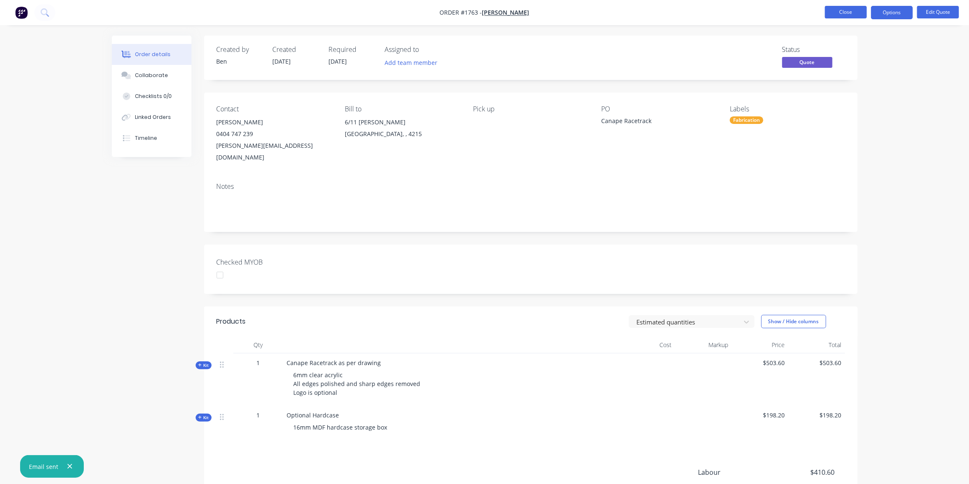
click at [851, 12] on button "Close" at bounding box center [846, 12] width 42 height 13
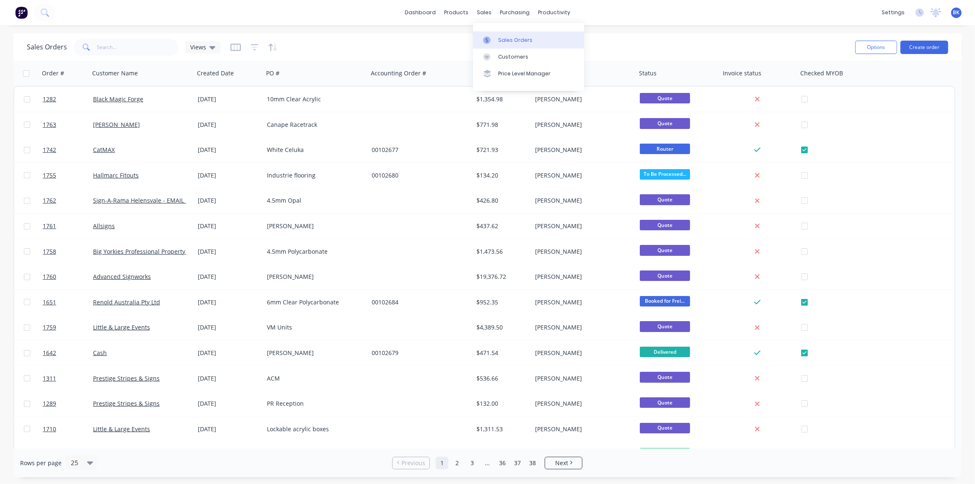
click at [496, 41] on link "Sales Orders" at bounding box center [528, 39] width 111 height 17
click at [136, 46] on input "text" at bounding box center [138, 47] width 82 height 17
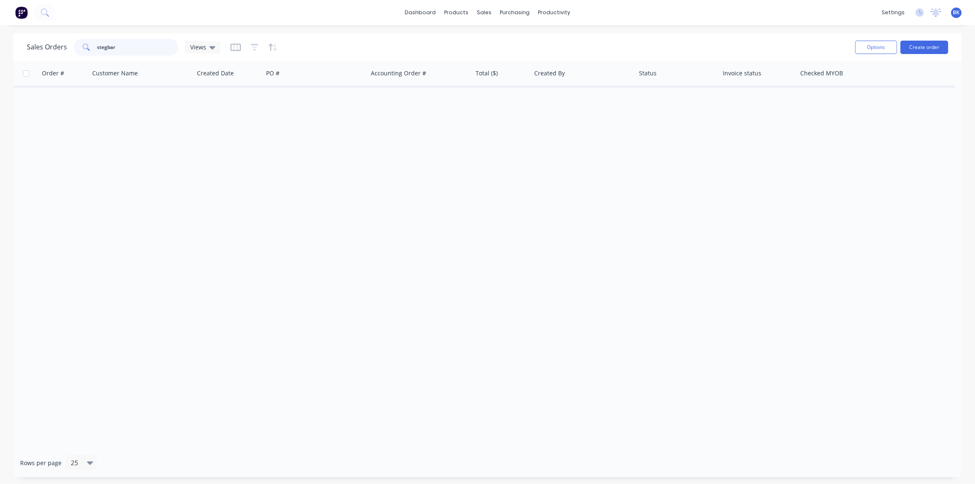
type input "stegbar"
click at [212, 49] on icon at bounding box center [212, 47] width 6 height 9
click at [217, 137] on button "Archived Orders" at bounding box center [236, 135] width 96 height 10
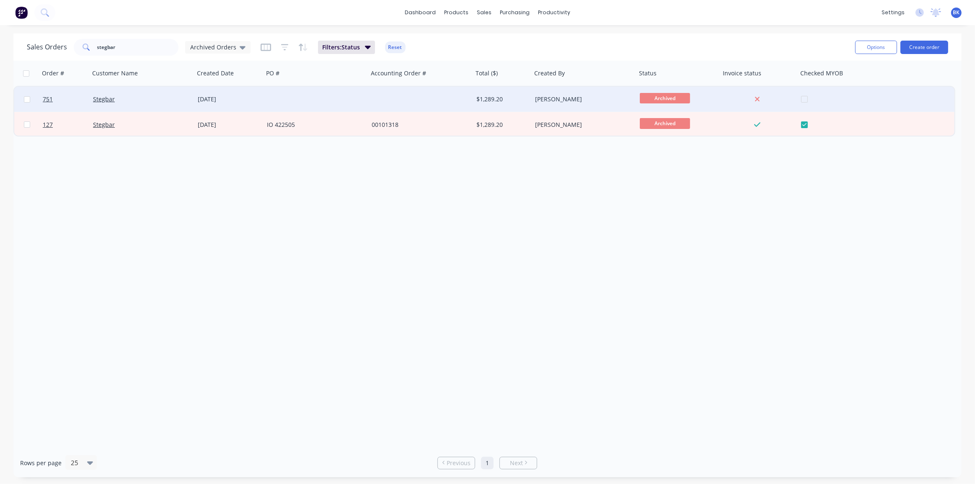
click at [271, 102] on div at bounding box center [315, 99] width 105 height 25
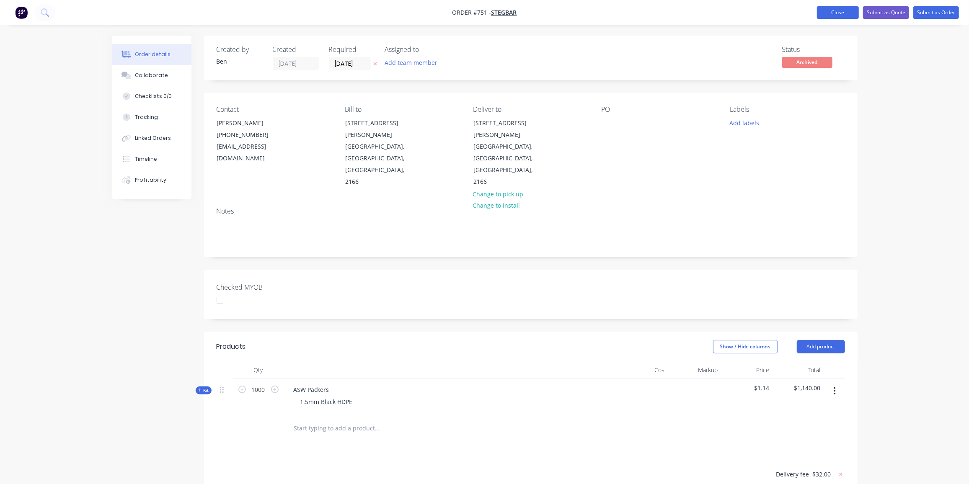
click at [831, 13] on button "Close" at bounding box center [838, 12] width 42 height 13
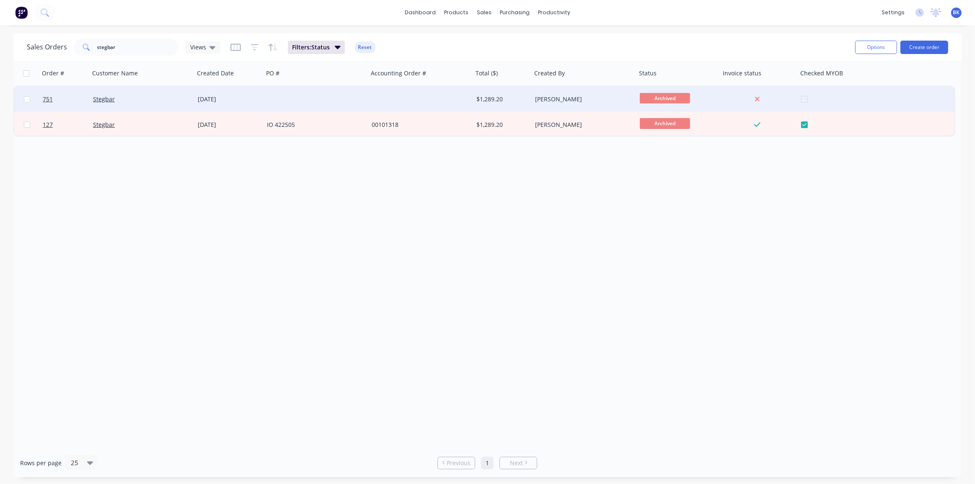
click at [465, 101] on div at bounding box center [420, 99] width 105 height 25
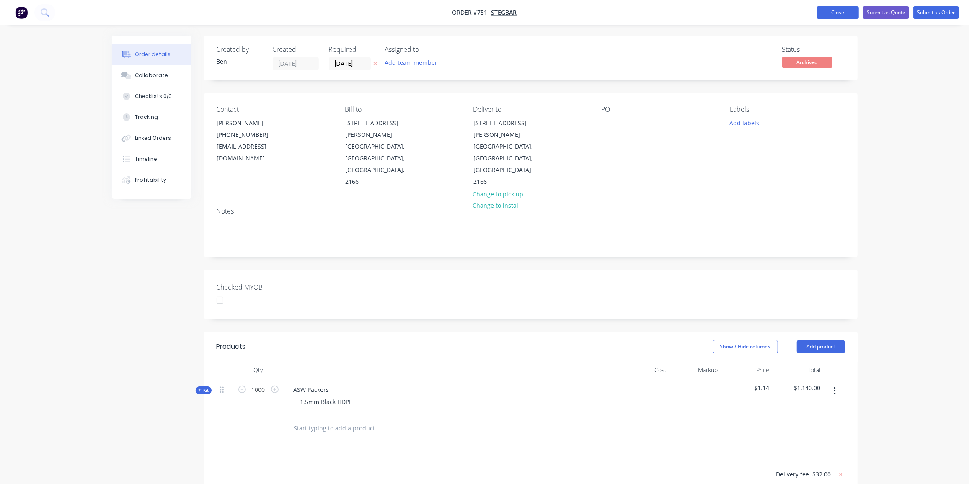
click at [843, 10] on button "Close" at bounding box center [838, 12] width 42 height 13
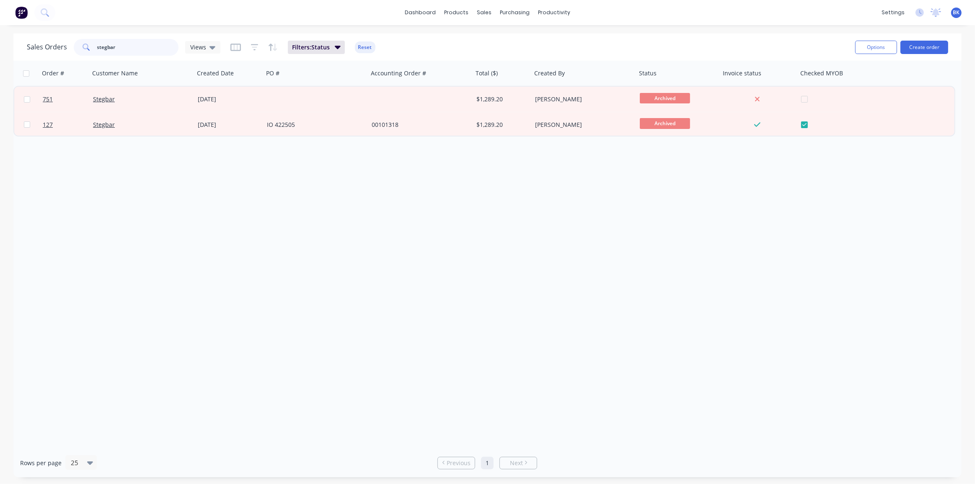
drag, startPoint x: 143, startPoint y: 50, endPoint x: 62, endPoint y: 47, distance: 80.9
click at [62, 47] on div "Sales Orders stegbar Views" at bounding box center [124, 47] width 194 height 17
paste input "IO425136"
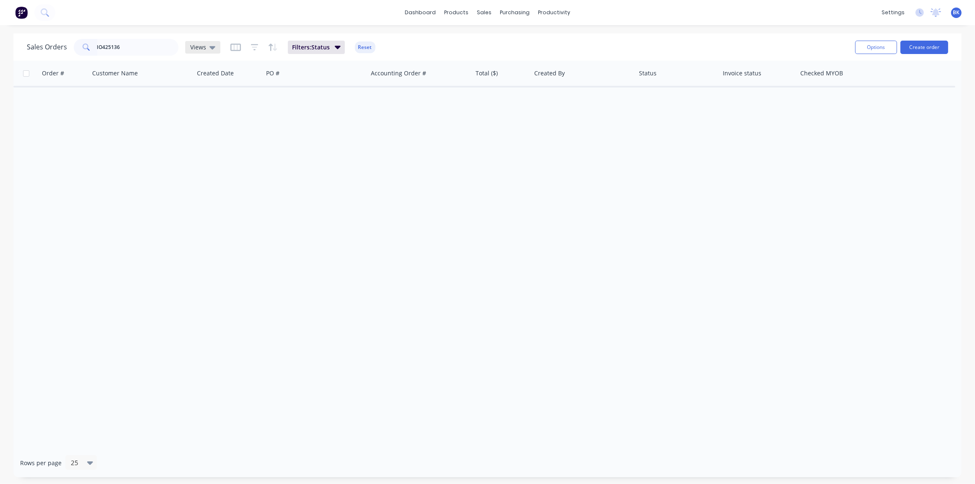
click at [213, 47] on icon at bounding box center [212, 47] width 6 height 3
click at [197, 151] on button "Quotes" at bounding box center [236, 152] width 96 height 10
click at [217, 48] on icon at bounding box center [217, 47] width 6 height 9
click at [209, 116] on button "None (Default)" at bounding box center [236, 119] width 96 height 10
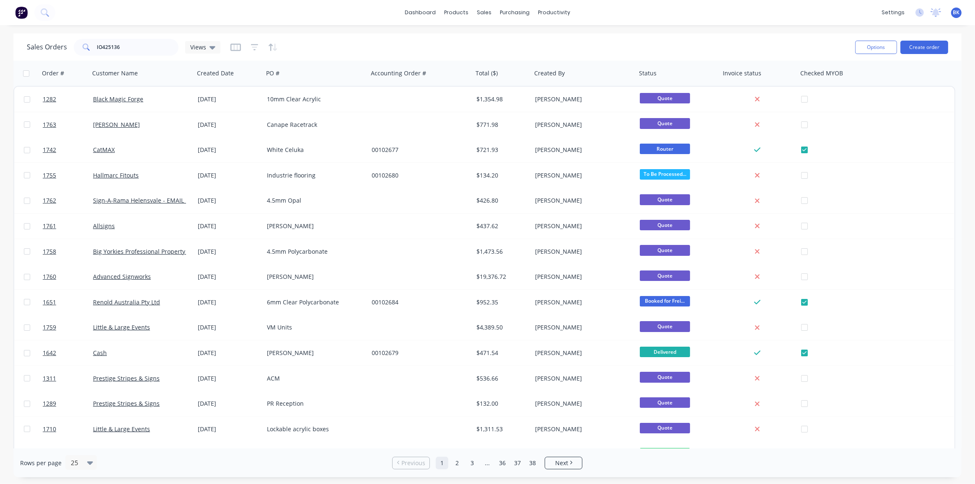
click at [150, 37] on div "Sales Orders IO425136 Views" at bounding box center [437, 47] width 821 height 21
click at [148, 46] on input "IO425136" at bounding box center [138, 47] width 82 height 17
drag, startPoint x: 142, startPoint y: 49, endPoint x: 0, endPoint y: 65, distance: 142.9
click at [0, 65] on div "Sales Orders IO425136 Views Options Create order Order # Customer Name Created …" at bounding box center [487, 256] width 975 height 444
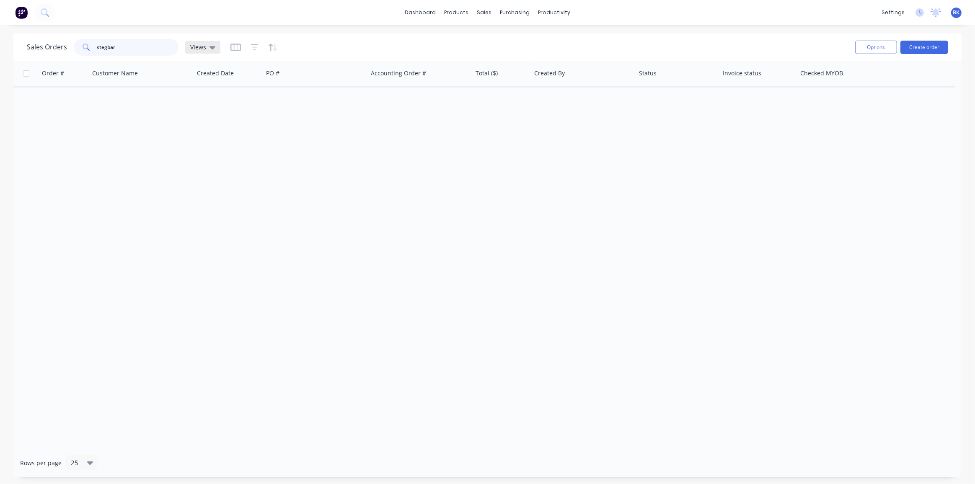
type input "stegbar"
click at [210, 48] on icon at bounding box center [212, 47] width 6 height 3
click at [212, 136] on button "Archived Orders" at bounding box center [236, 135] width 96 height 10
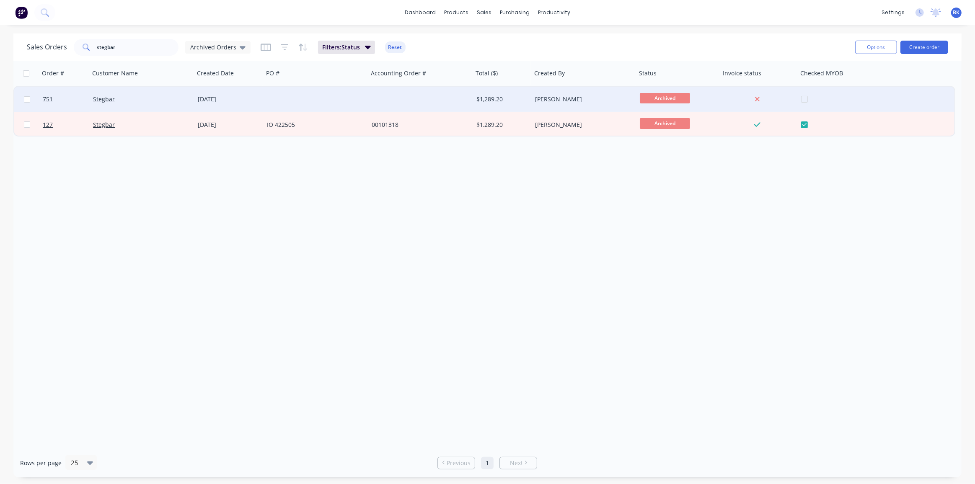
click at [250, 102] on div "14 Jul 2025" at bounding box center [229, 99] width 62 height 8
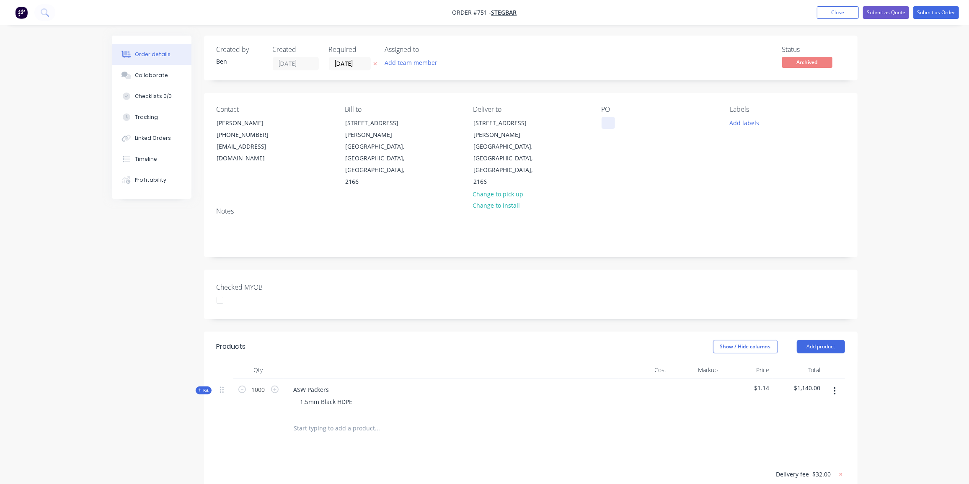
click at [608, 124] on div at bounding box center [608, 123] width 13 height 12
paste div
click at [812, 64] on span "Archived" at bounding box center [807, 62] width 50 height 10
drag, startPoint x: 806, startPoint y: 61, endPoint x: 796, endPoint y: 65, distance: 10.5
click at [794, 65] on span "Archived" at bounding box center [807, 62] width 50 height 10
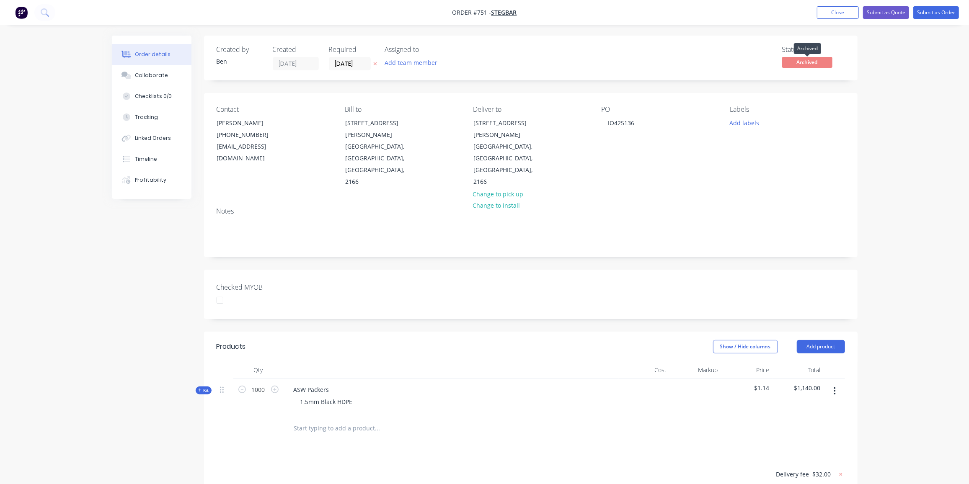
click at [796, 65] on span "Archived" at bounding box center [807, 62] width 50 height 10
click at [798, 65] on span "Archived" at bounding box center [807, 62] width 50 height 10
click at [841, 95] on div "Contact Kyle Clinton (02) 9794 5287 kclinton@ventora.com.au Bill to 84-98 Hume …" at bounding box center [530, 147] width 653 height 108
click at [894, 14] on button "Submit as Quote" at bounding box center [886, 12] width 46 height 13
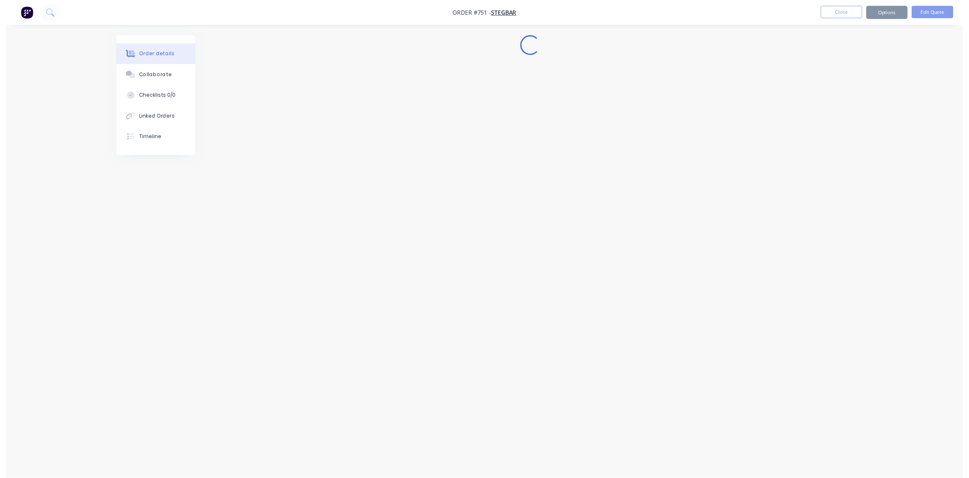
scroll to position [0, 0]
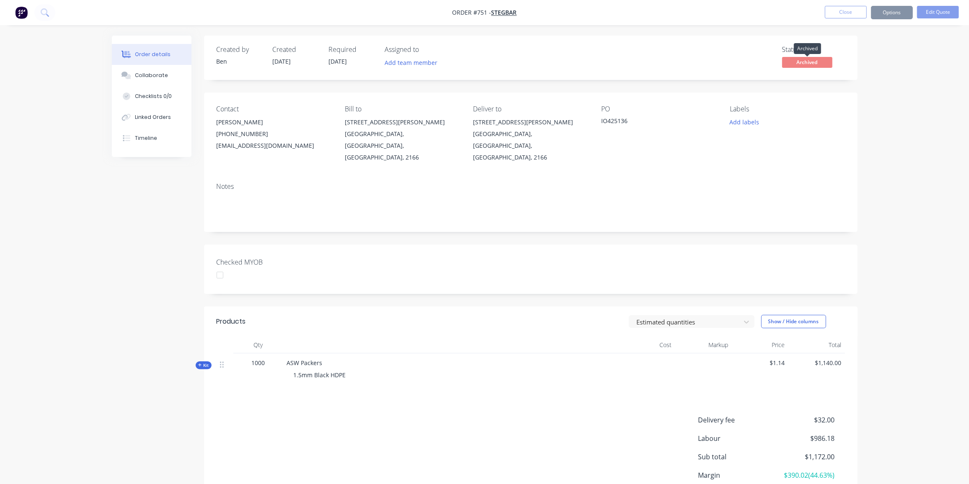
click at [821, 62] on span "Archived" at bounding box center [807, 62] width 50 height 10
click at [717, 127] on div "Contact Kyle Clinton (02) 9794 5287 kclinton@ventora.com.au Bill to 84-98 Hume …" at bounding box center [530, 134] width 653 height 83
click at [884, 12] on button "Options" at bounding box center [892, 12] width 42 height 13
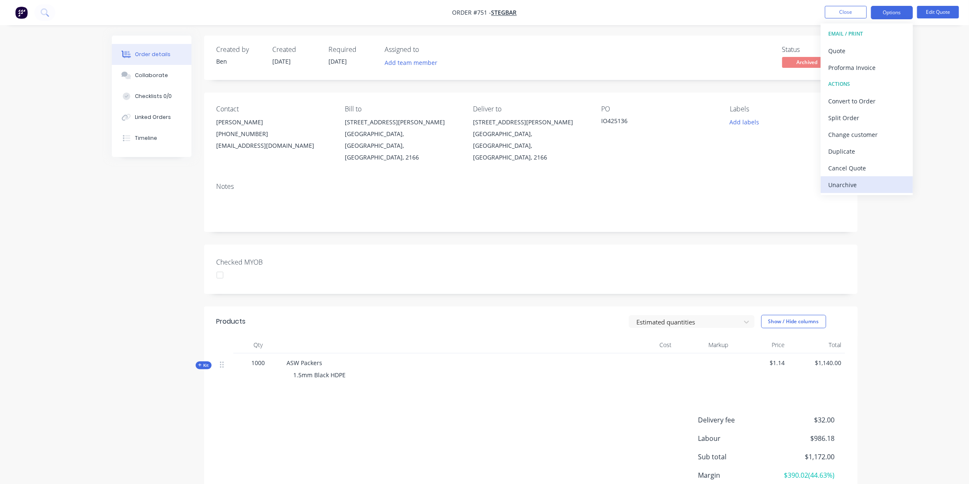
click at [844, 183] on div "Unarchive" at bounding box center [866, 185] width 77 height 12
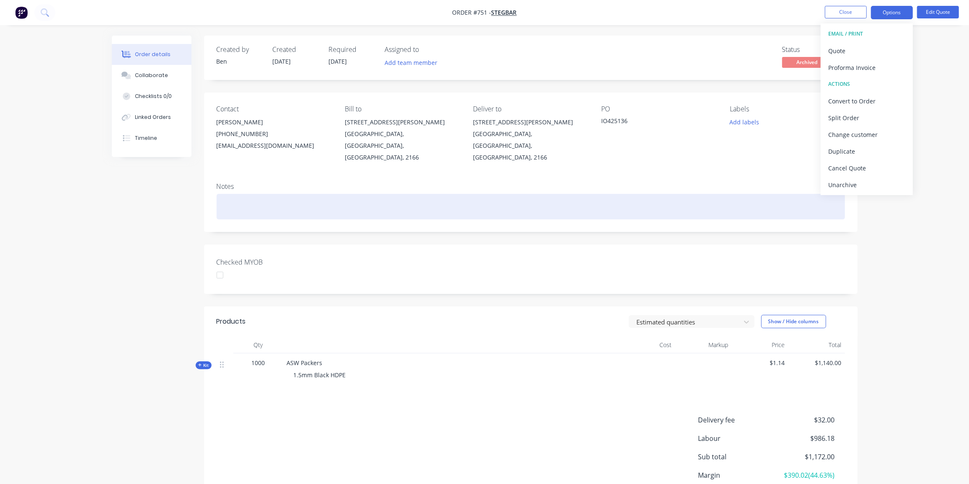
click at [716, 194] on div at bounding box center [531, 207] width 628 height 26
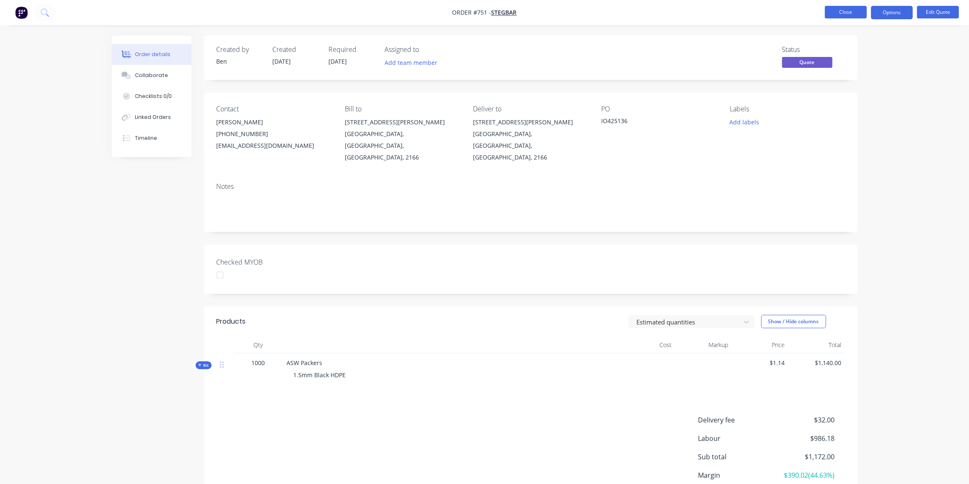
click at [848, 10] on button "Close" at bounding box center [846, 12] width 42 height 13
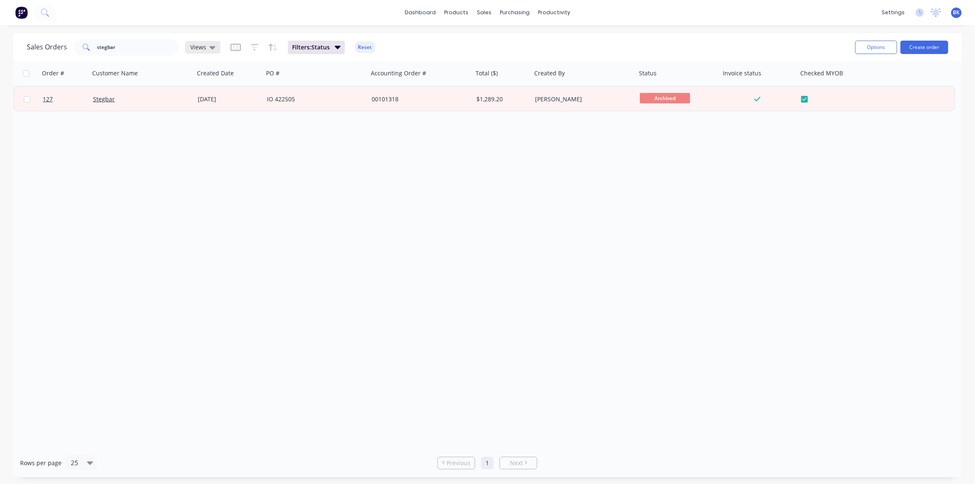
click at [211, 50] on icon at bounding box center [212, 47] width 6 height 9
click at [209, 117] on button "None (Default)" at bounding box center [236, 119] width 96 height 10
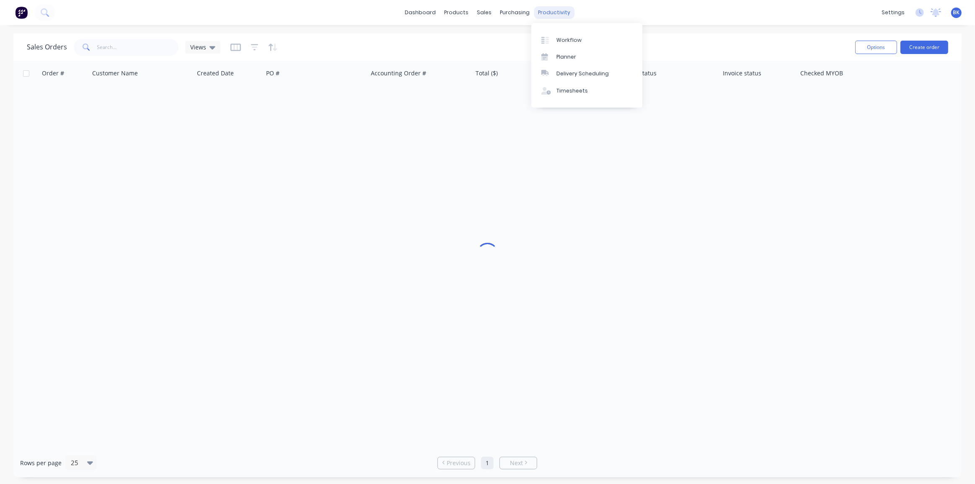
click at [543, 11] on div "productivity" at bounding box center [554, 12] width 41 height 13
click at [562, 40] on div "Workflow" at bounding box center [568, 40] width 25 height 8
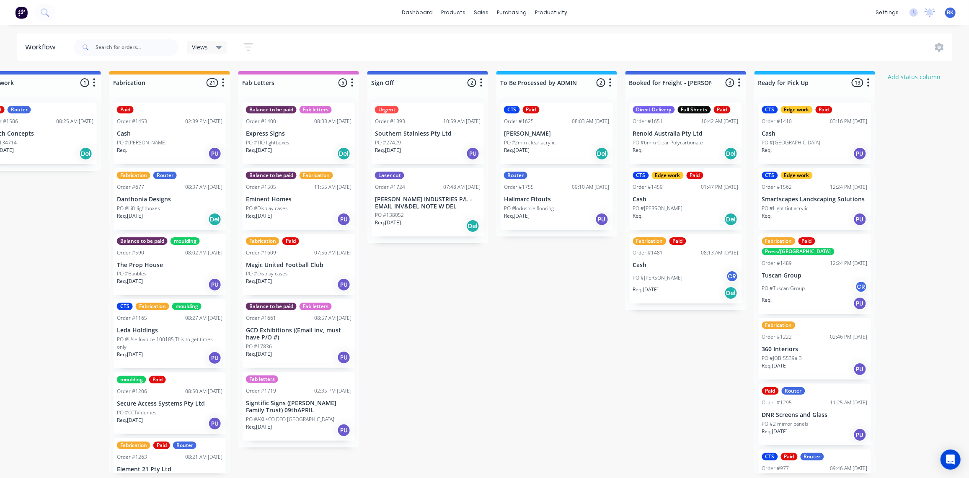
scroll to position [0, 941]
click at [498, 35] on link "Sales Orders" at bounding box center [525, 40] width 111 height 17
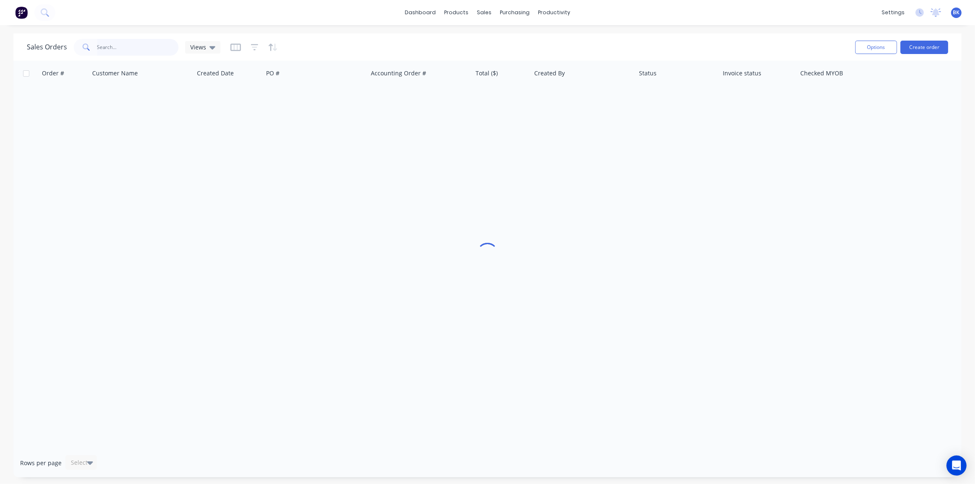
click at [138, 42] on input "text" at bounding box center [138, 47] width 82 height 17
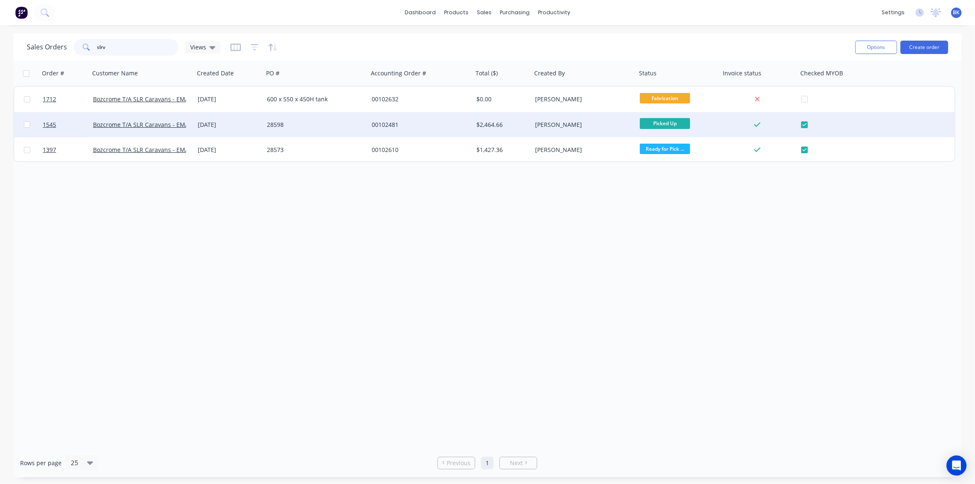
type input "slrv"
click at [303, 127] on div "28598" at bounding box center [313, 125] width 93 height 8
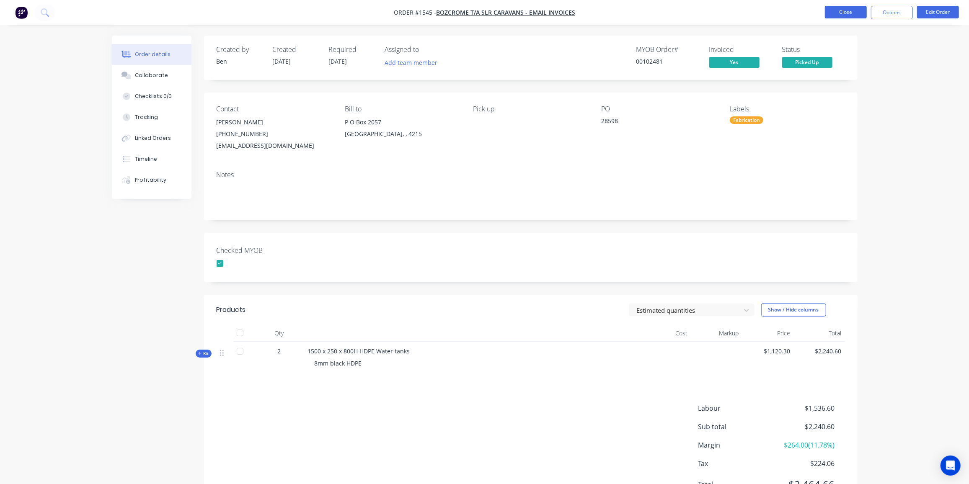
click at [852, 12] on button "Close" at bounding box center [846, 12] width 42 height 13
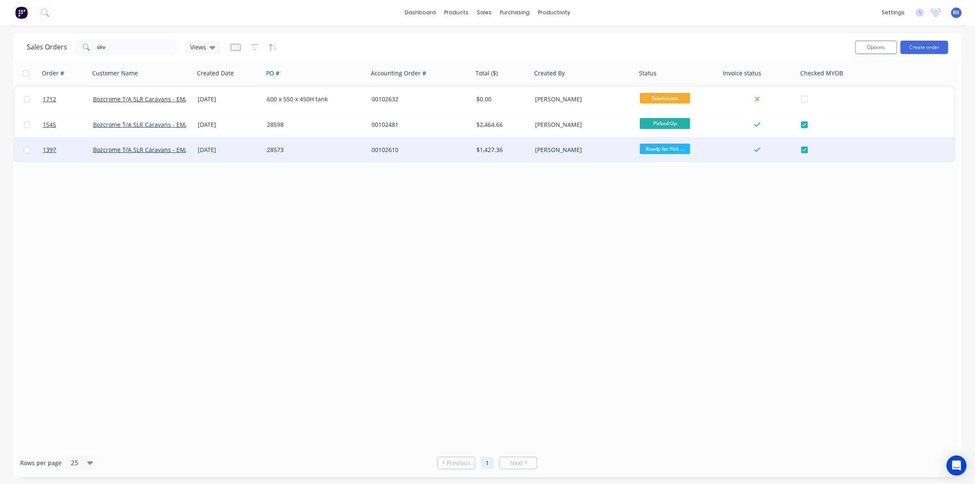
click at [341, 152] on div "28573" at bounding box center [313, 150] width 93 height 8
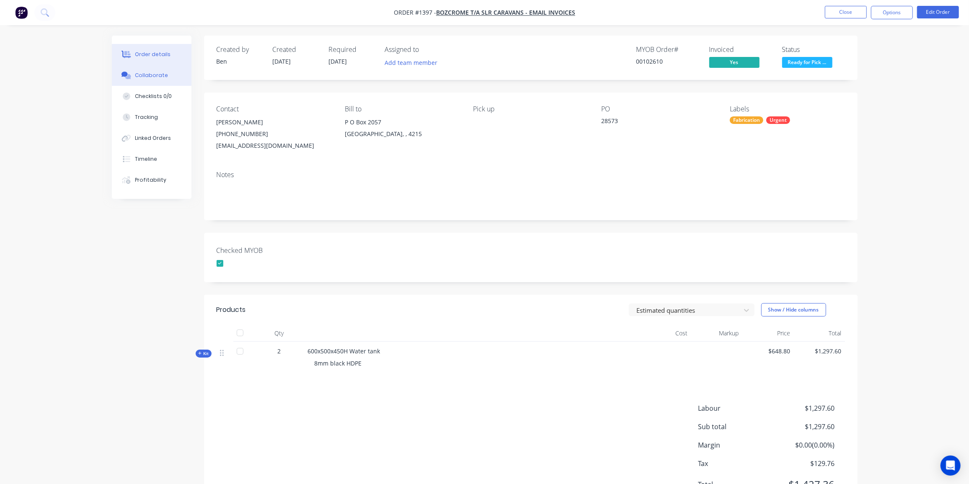
click at [145, 71] on button "Collaborate" at bounding box center [152, 75] width 80 height 21
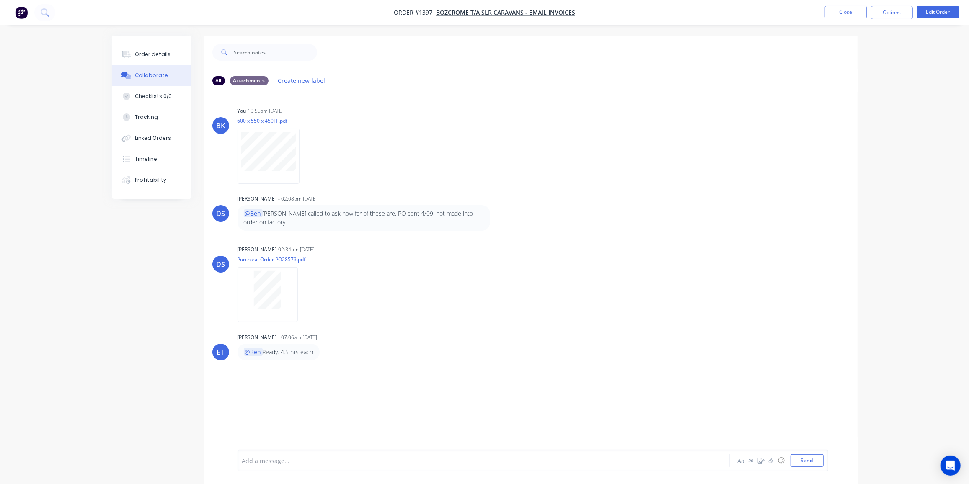
click at [410, 368] on div "BK You 10:55am 04/09/25 600 x 550 x 450H .pdf Labels Download Delete DS Darren …" at bounding box center [530, 271] width 653 height 358
drag, startPoint x: 147, startPoint y: 58, endPoint x: 152, endPoint y: 58, distance: 5.0
click at [147, 57] on div "Order details" at bounding box center [153, 55] width 36 height 8
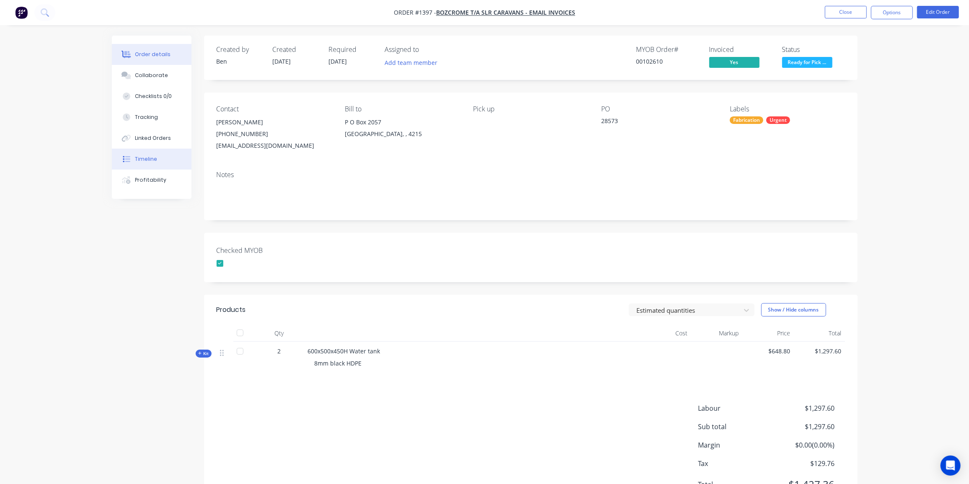
click at [154, 161] on div "Timeline" at bounding box center [146, 159] width 22 height 8
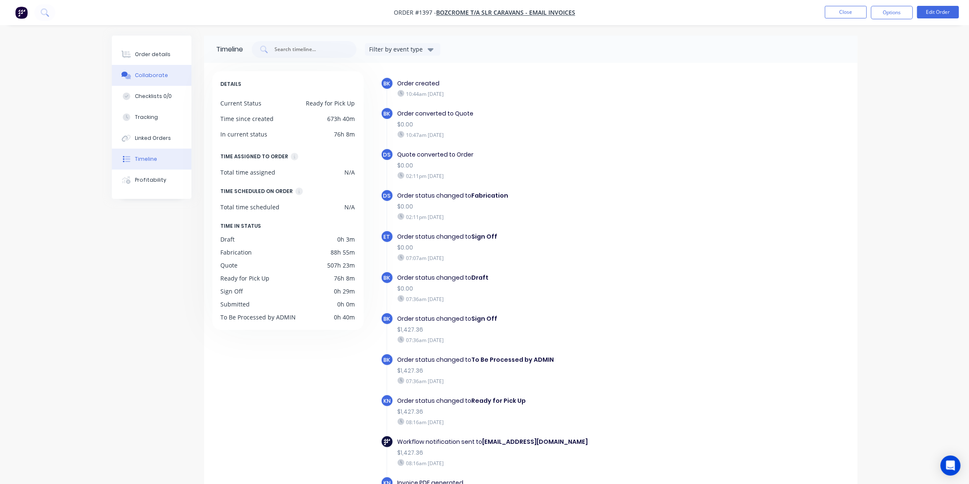
click at [163, 71] on button "Collaborate" at bounding box center [152, 75] width 80 height 21
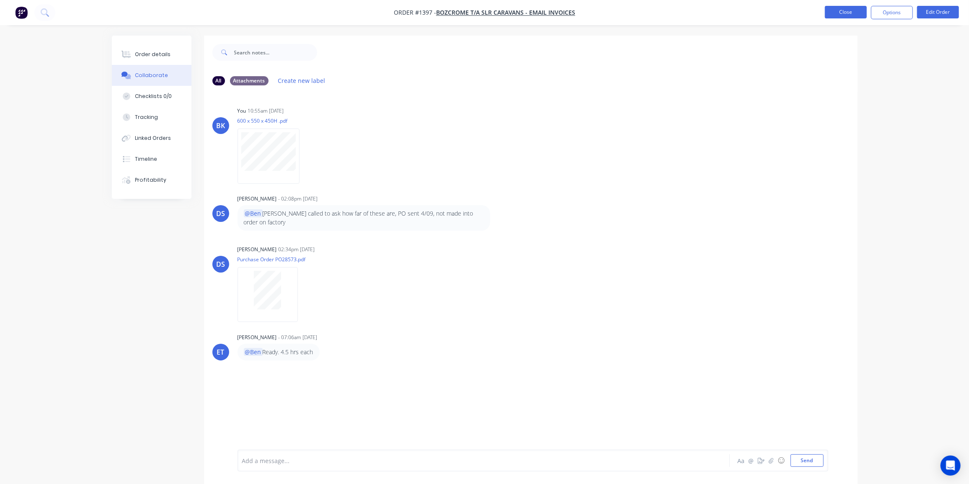
click at [850, 13] on button "Close" at bounding box center [846, 12] width 42 height 13
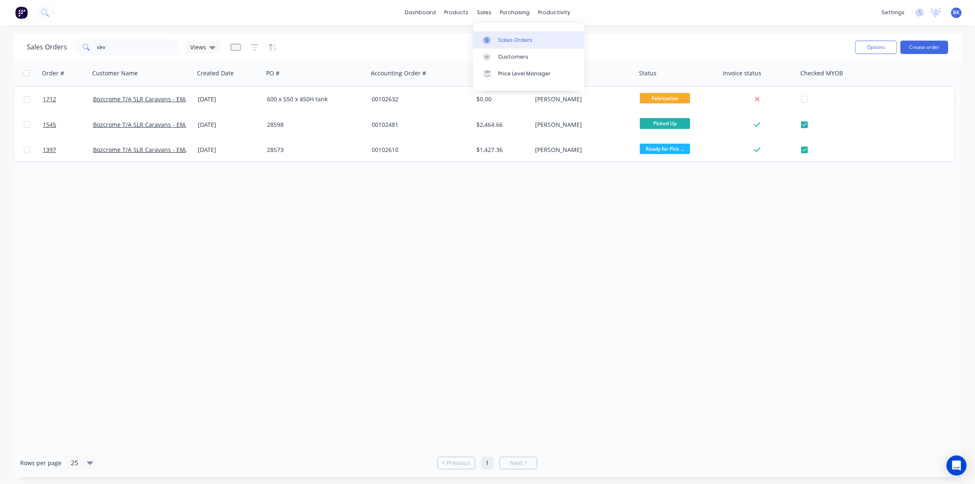
click at [492, 32] on link "Sales Orders" at bounding box center [528, 39] width 111 height 17
drag, startPoint x: 116, startPoint y: 46, endPoint x: 0, endPoint y: 39, distance: 116.2
click at [0, 39] on div "Sales Orders slrv Views Options Create order Order # Customer Name Created Date…" at bounding box center [487, 256] width 975 height 444
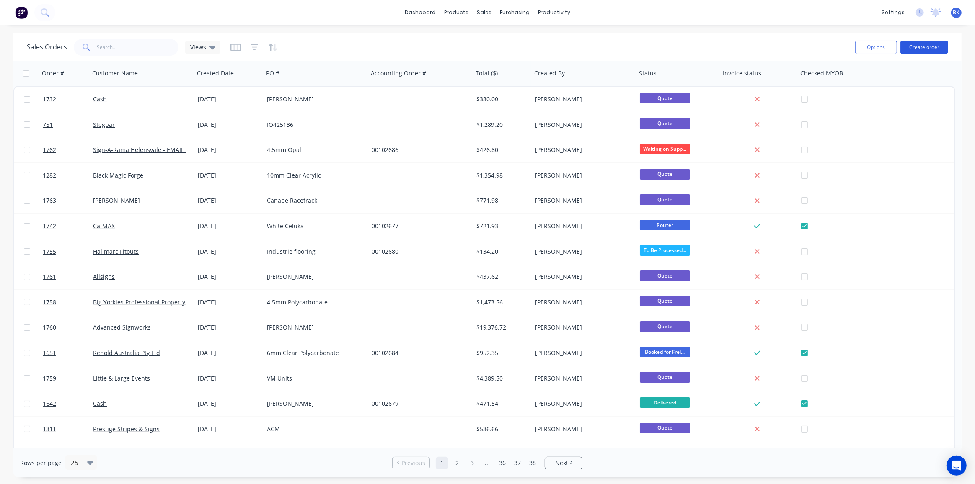
click at [930, 49] on button "Create order" at bounding box center [924, 47] width 48 height 13
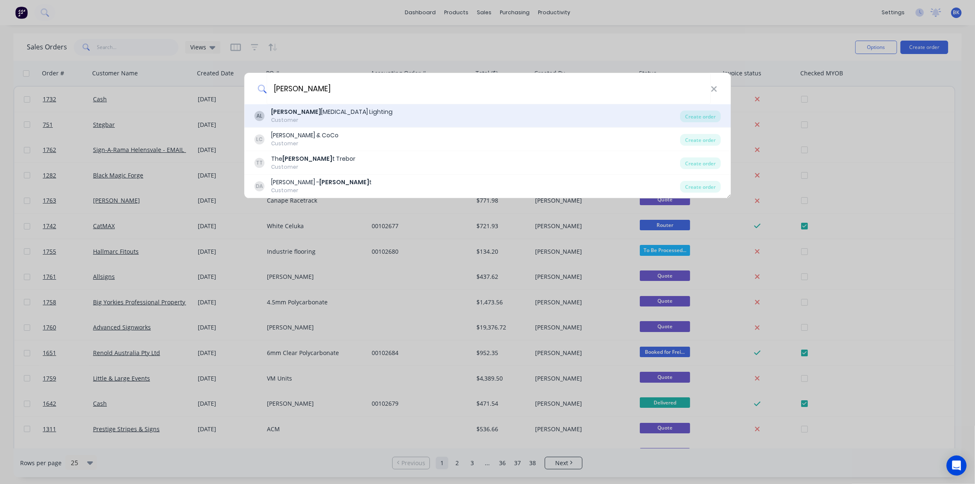
type input "artis"
click at [328, 115] on div "AL Artis tic Lighting Customer" at bounding box center [467, 116] width 426 height 16
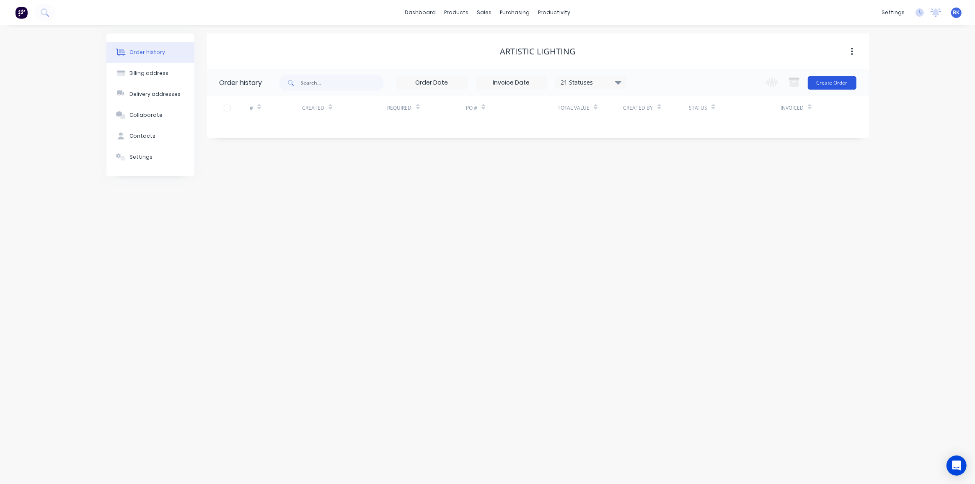
click at [824, 89] on button "Create Order" at bounding box center [832, 82] width 49 height 13
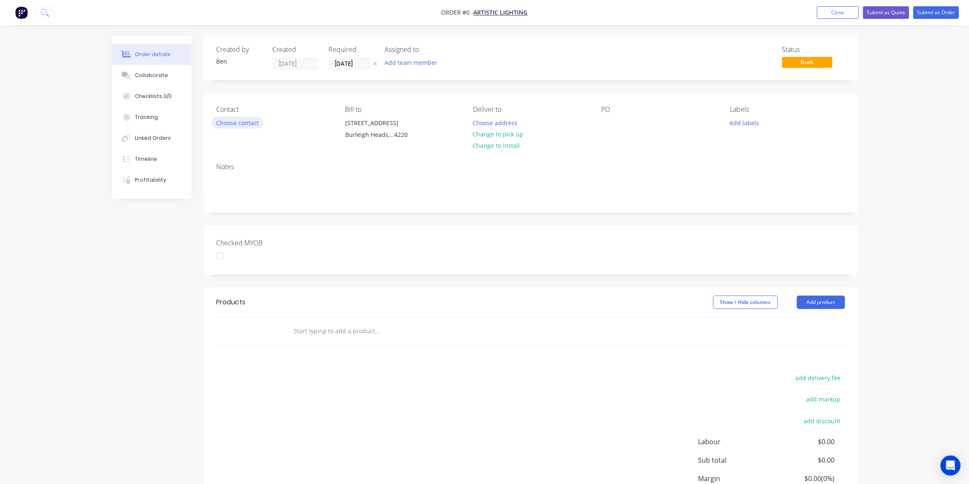
click at [233, 120] on button "Choose contact" at bounding box center [238, 122] width 52 height 11
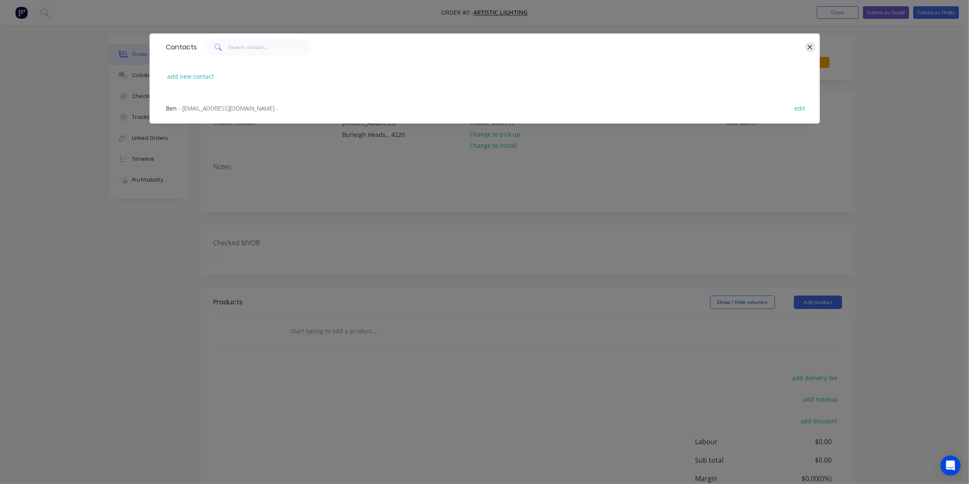
click at [810, 48] on icon "button" at bounding box center [809, 48] width 5 height 8
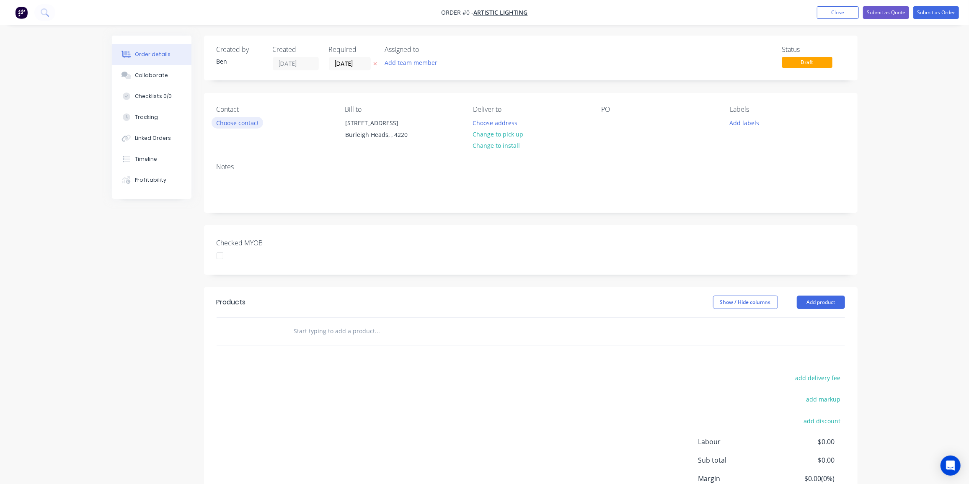
click at [225, 126] on button "Choose contact" at bounding box center [238, 122] width 52 height 11
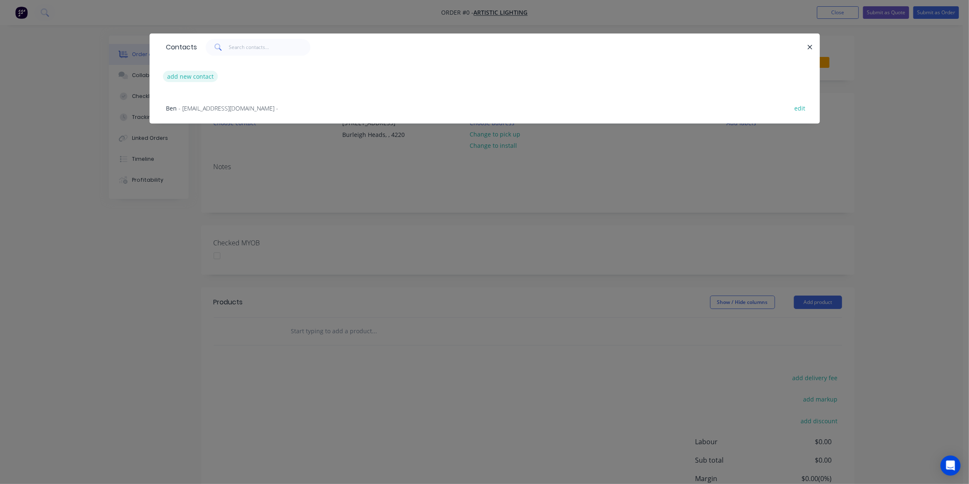
click at [199, 74] on button "add new contact" at bounding box center [190, 76] width 55 height 11
select select "AU"
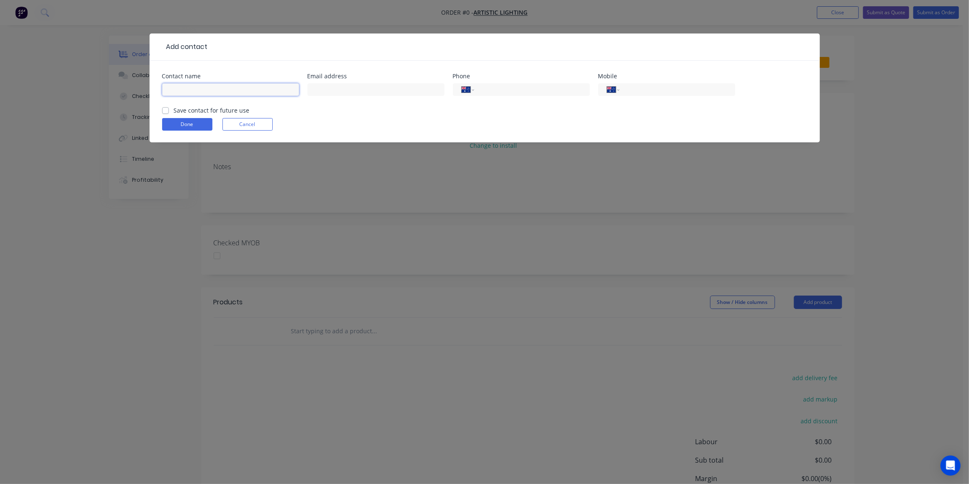
click at [211, 89] on input "text" at bounding box center [230, 89] width 137 height 13
type input "Amy"
click at [371, 91] on input "text" at bounding box center [375, 89] width 137 height 13
paste input "Sales Artistic Lighting <Sales@artisticlighting.com.au>"
drag, startPoint x: 356, startPoint y: 89, endPoint x: 163, endPoint y: 105, distance: 193.0
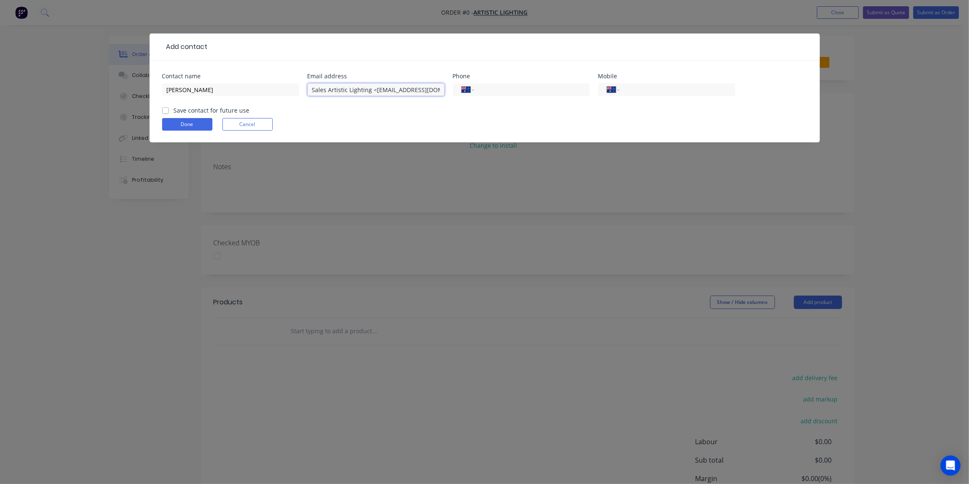
click at [163, 105] on div "Contact name Amy Email address Sales Artistic Lighting <Sales@artisticlighting.…" at bounding box center [484, 89] width 645 height 33
click at [400, 86] on input "Sales@artisticlighting.com.au>" at bounding box center [375, 89] width 137 height 13
type input "Sales@artisticlighting.com.au"
click at [638, 90] on input "tel" at bounding box center [675, 90] width 101 height 10
type input "0424 702 204"
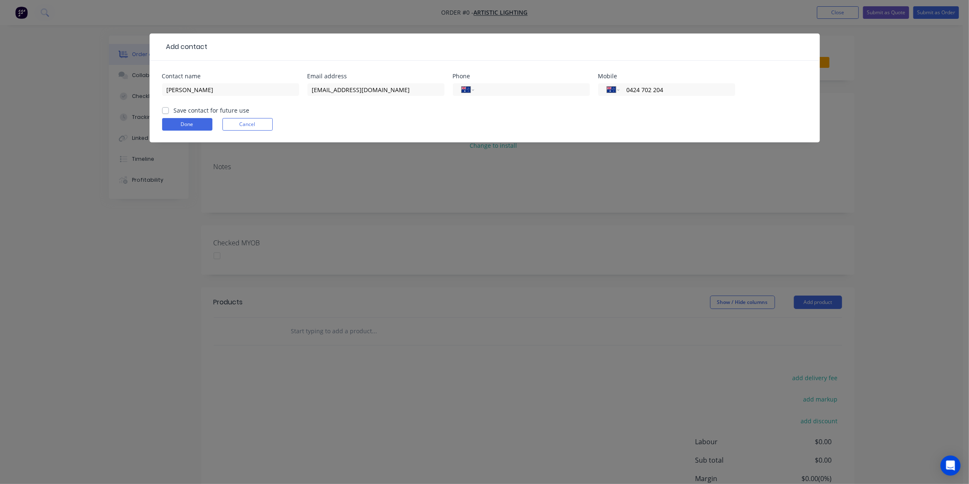
click at [174, 109] on label "Save contact for future use" at bounding box center [212, 110] width 76 height 9
click at [166, 109] on input "Save contact for future use" at bounding box center [165, 110] width 7 height 8
checkbox input "true"
click at [177, 121] on button "Done" at bounding box center [187, 124] width 50 height 13
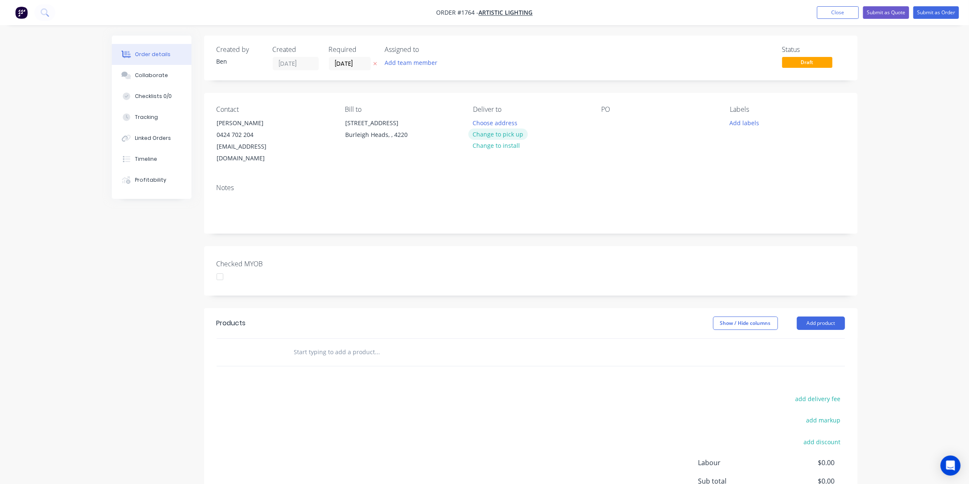
click at [504, 137] on button "Change to pick up" at bounding box center [497, 134] width 59 height 11
click at [612, 123] on div at bounding box center [608, 123] width 13 height 12
click at [749, 126] on button "Add labels" at bounding box center [744, 122] width 39 height 11
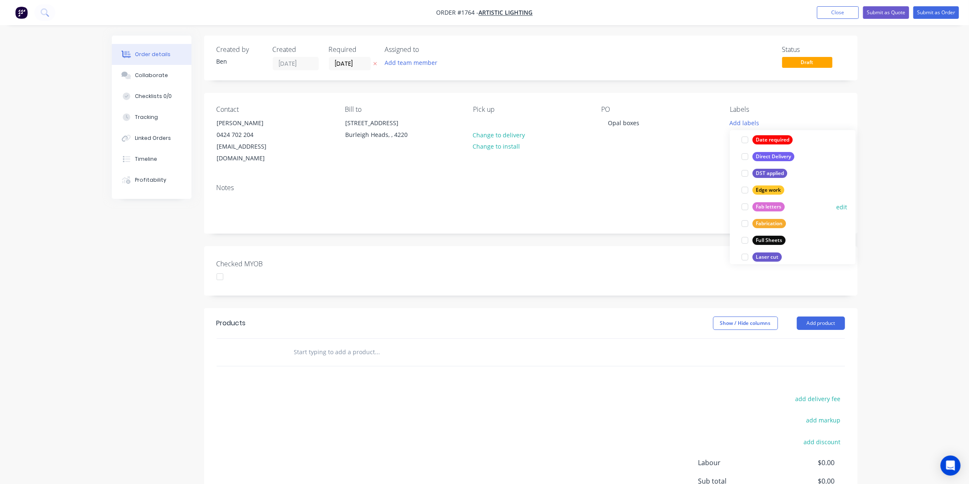
scroll to position [142, 0]
click at [772, 218] on button "Fabrication" at bounding box center [763, 223] width 51 height 12
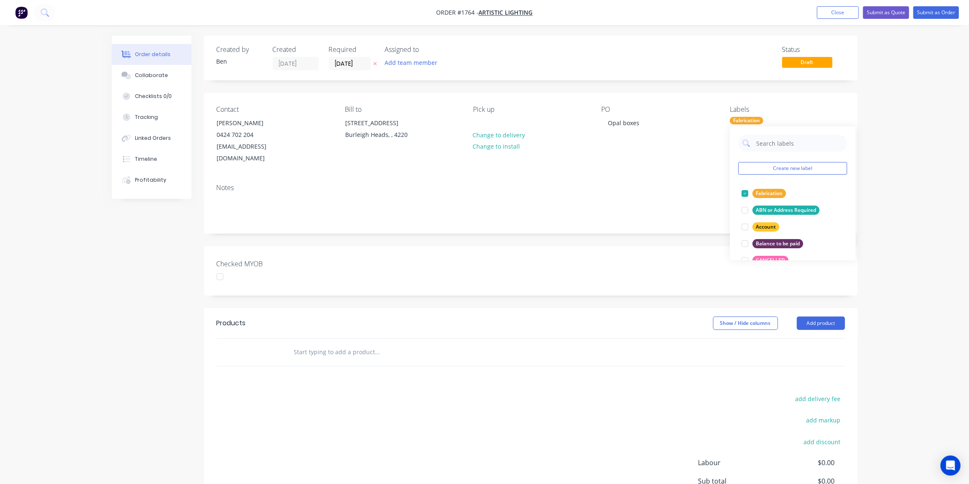
click at [459, 393] on div "add delivery fee add markup add discount Labour $0.00 Sub total $0.00 Margin $0…" at bounding box center [531, 474] width 628 height 162
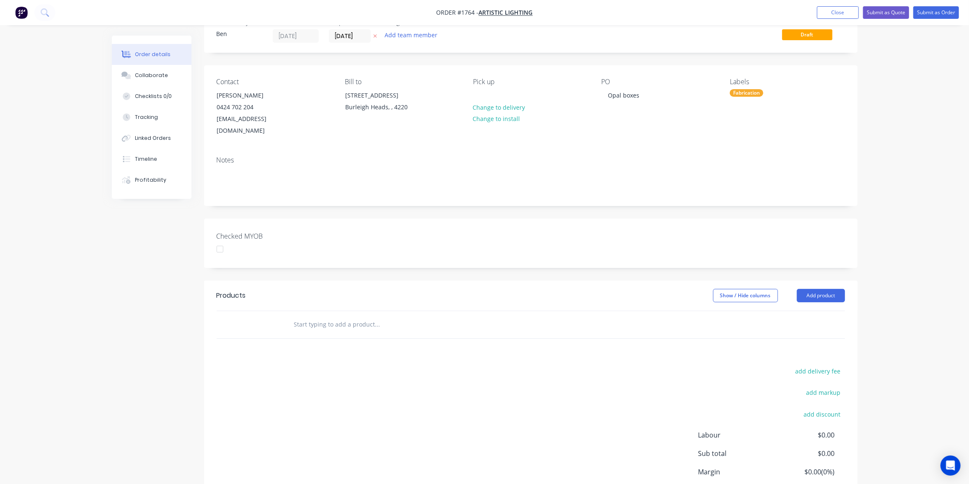
scroll to position [38, 0]
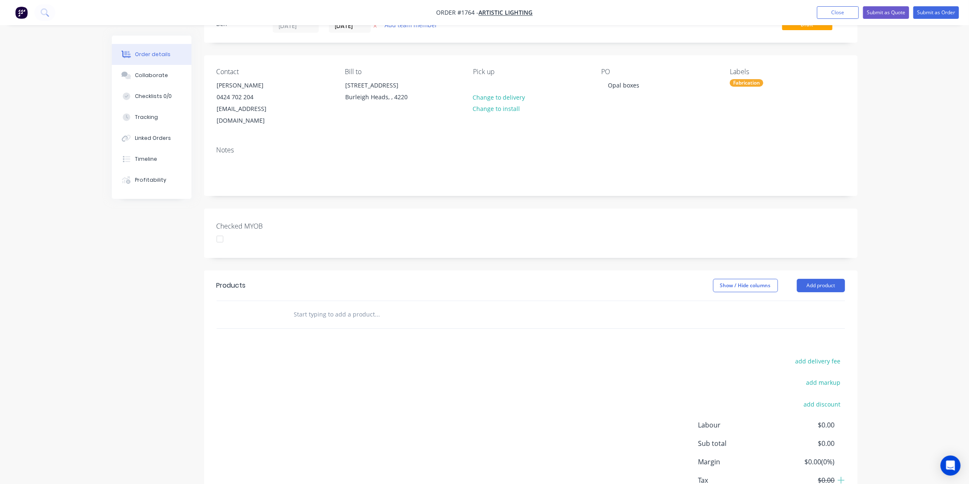
click at [344, 306] on input "text" at bounding box center [378, 314] width 168 height 17
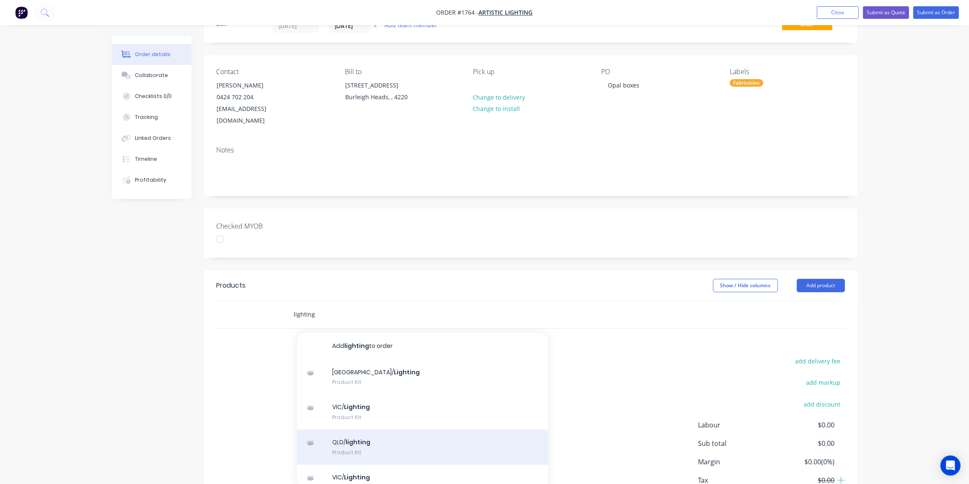
type input "lighting"
click at [408, 430] on div "QLD/ lighting Product Kit" at bounding box center [422, 447] width 251 height 35
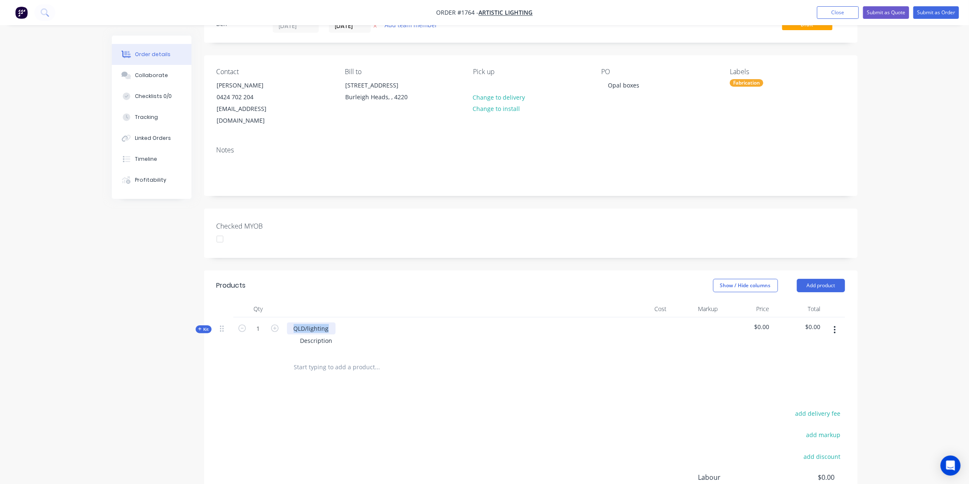
drag, startPoint x: 327, startPoint y: 316, endPoint x: 279, endPoint y: 315, distance: 48.6
click at [279, 318] on div "Kit 1 QLD/lighting Description $0.00 $0.00" at bounding box center [531, 336] width 628 height 36
click at [325, 335] on div "Description" at bounding box center [317, 341] width 46 height 12
drag, startPoint x: 333, startPoint y: 327, endPoint x: 288, endPoint y: 329, distance: 45.7
click at [288, 335] on div "Description" at bounding box center [451, 341] width 328 height 12
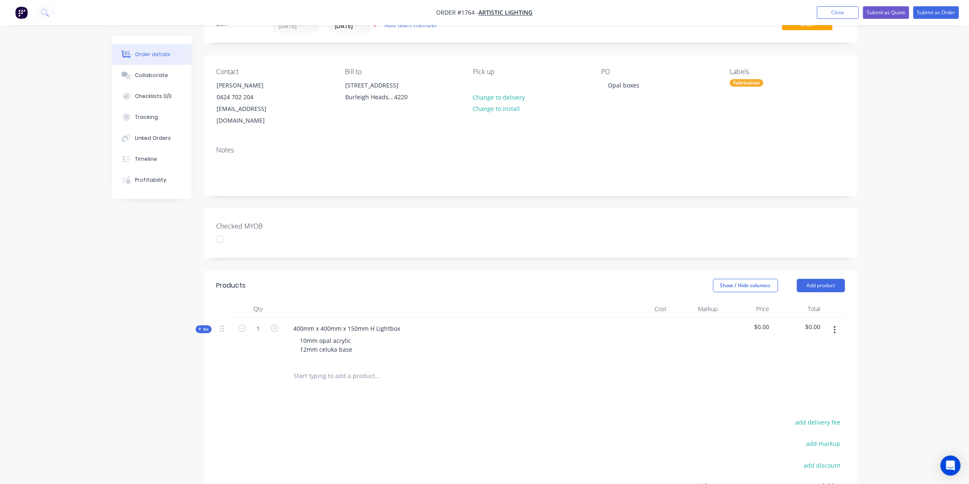
click at [201, 327] on icon "button" at bounding box center [200, 329] width 4 height 4
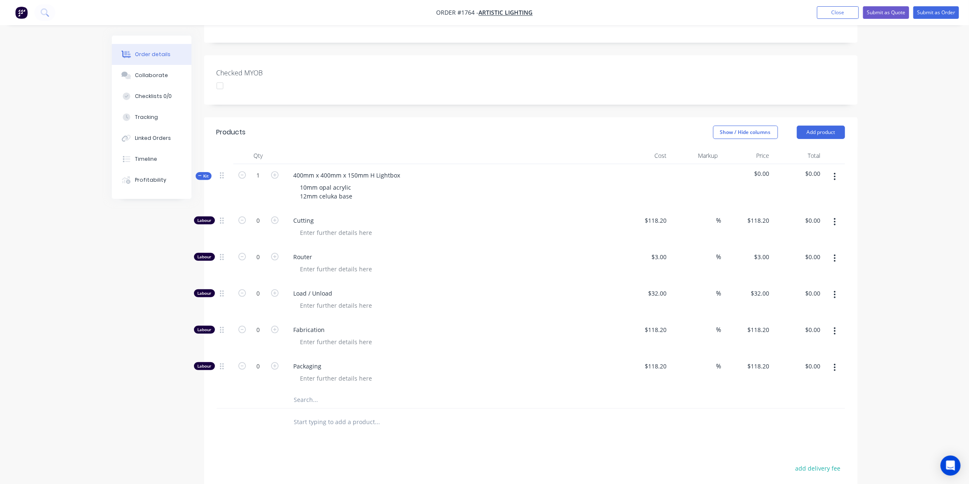
scroll to position [191, 0]
click at [272, 325] on icon "button" at bounding box center [275, 329] width 8 height 8
type input "1"
type input "$118.20"
click at [312, 391] on input "text" at bounding box center [378, 399] width 168 height 17
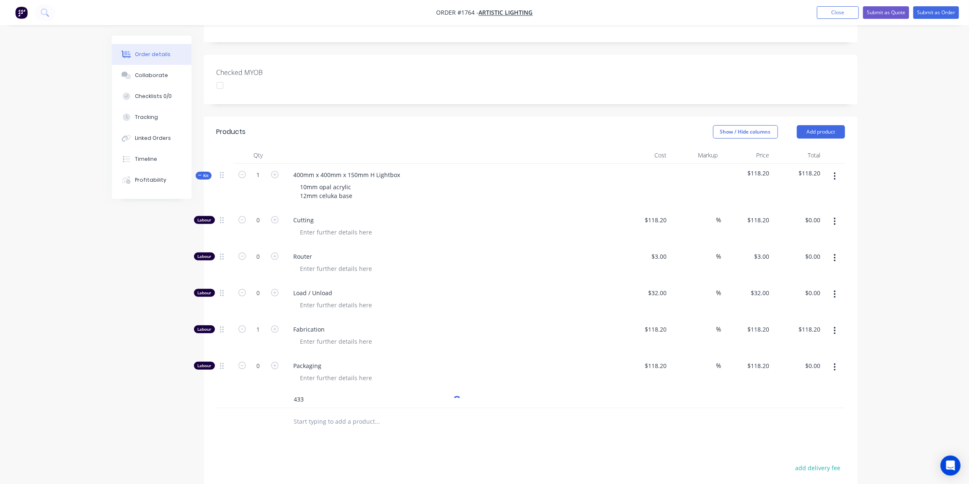
type input "433"
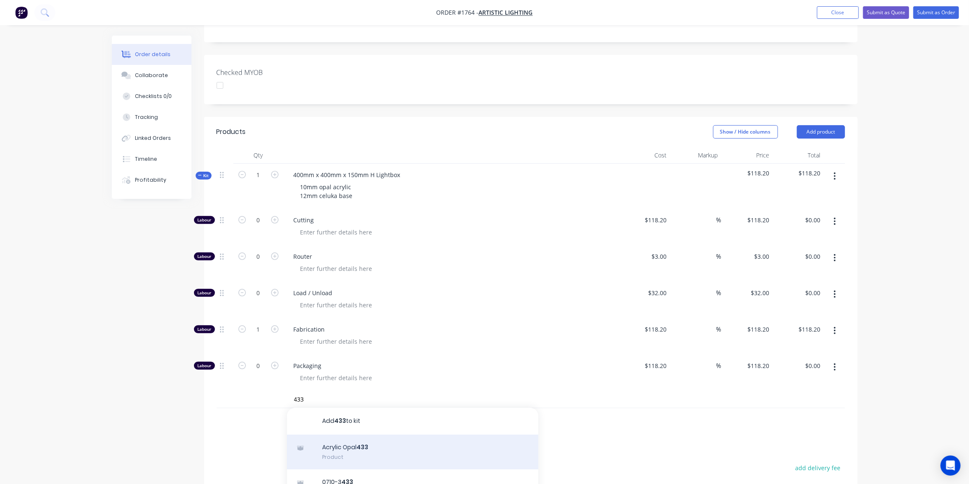
click at [332, 436] on div "Acrylic Opal 433 Product" at bounding box center [412, 452] width 251 height 35
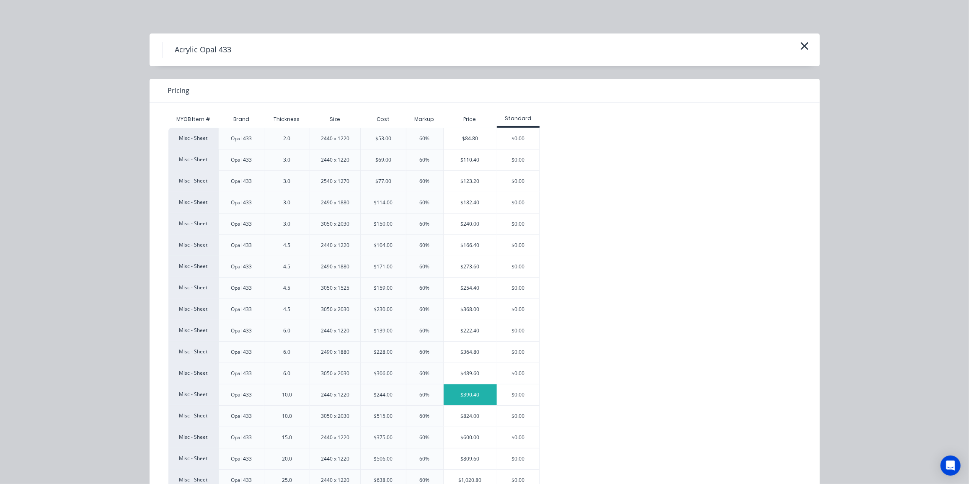
click at [477, 396] on div "$390.40" at bounding box center [470, 395] width 53 height 21
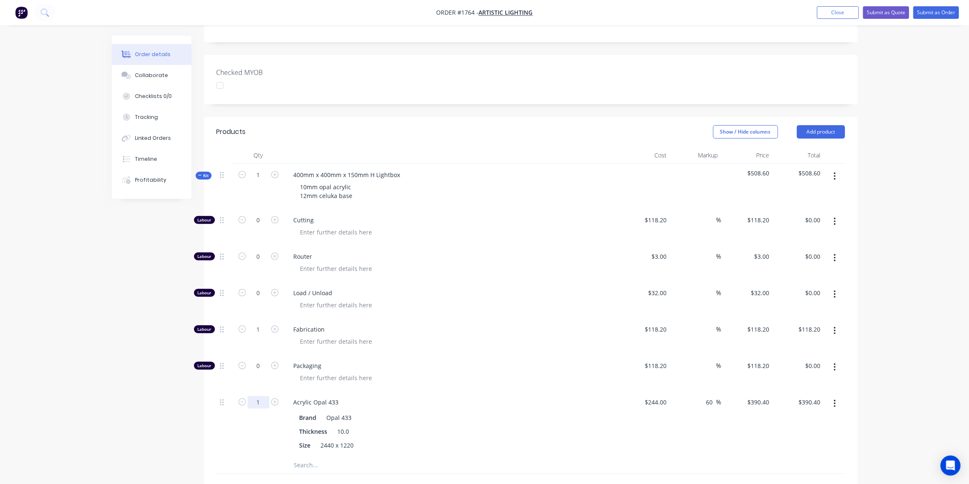
click at [265, 396] on input "1" at bounding box center [259, 402] width 22 height 13
type input "0.125"
type input "$48.80"
click at [89, 411] on div "Order details Collaborate Checklists 0/0 Tracking Linked Orders Timeline Profit…" at bounding box center [484, 262] width 969 height 907
click at [160, 388] on div "Created by Ben Created 02/10/25 Required 02/10/25 Assigned to Add team member S…" at bounding box center [485, 279] width 746 height 871
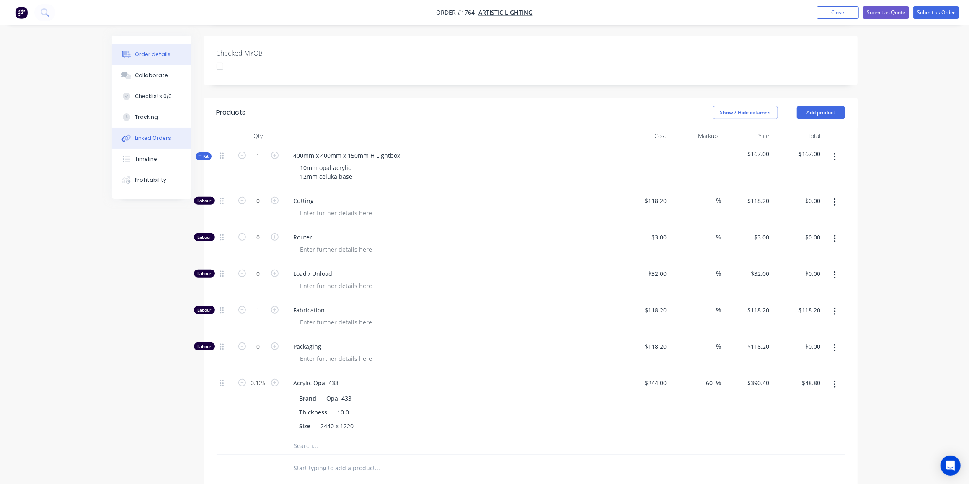
scroll to position [211, 0]
drag, startPoint x: 201, startPoint y: 145, endPoint x: 262, endPoint y: 150, distance: 61.9
click at [201, 154] on icon "button" at bounding box center [200, 156] width 4 height 4
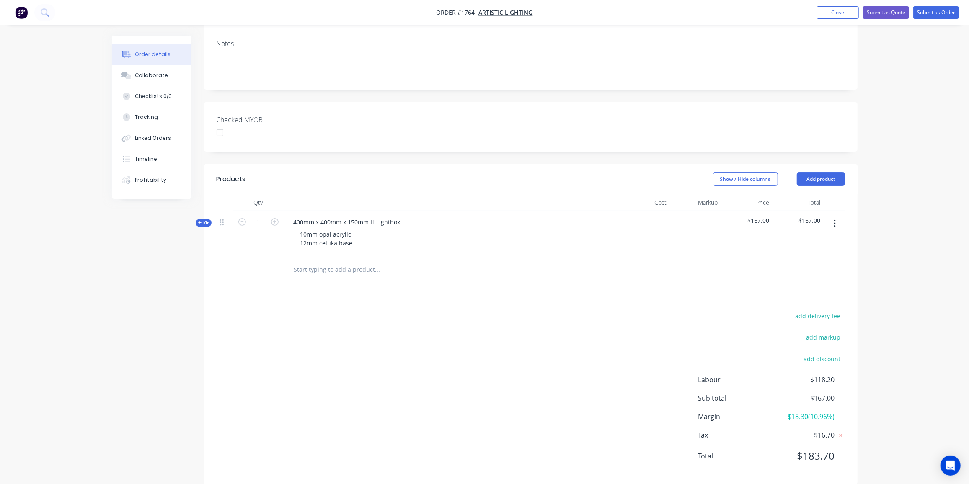
click at [334, 261] on input "text" at bounding box center [378, 269] width 168 height 17
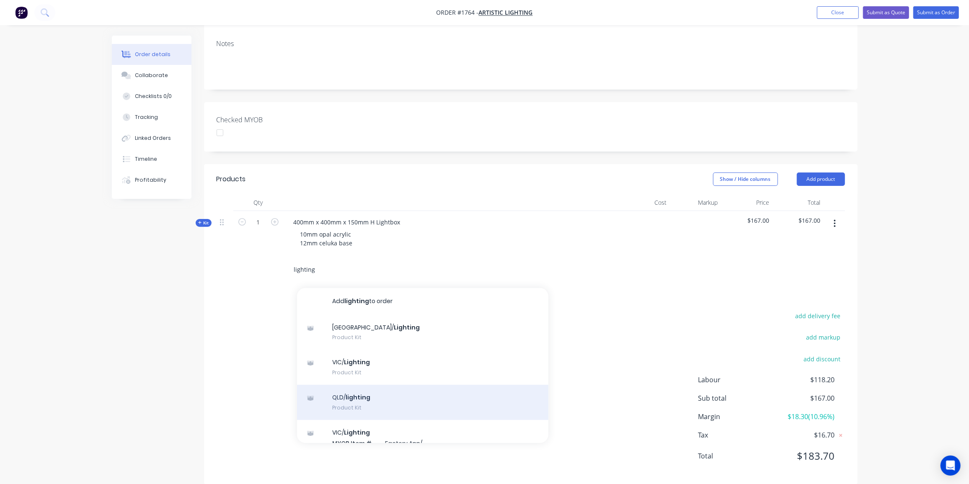
type input "lighting"
click at [370, 385] on div "QLD/ lighting Product Kit" at bounding box center [422, 402] width 251 height 35
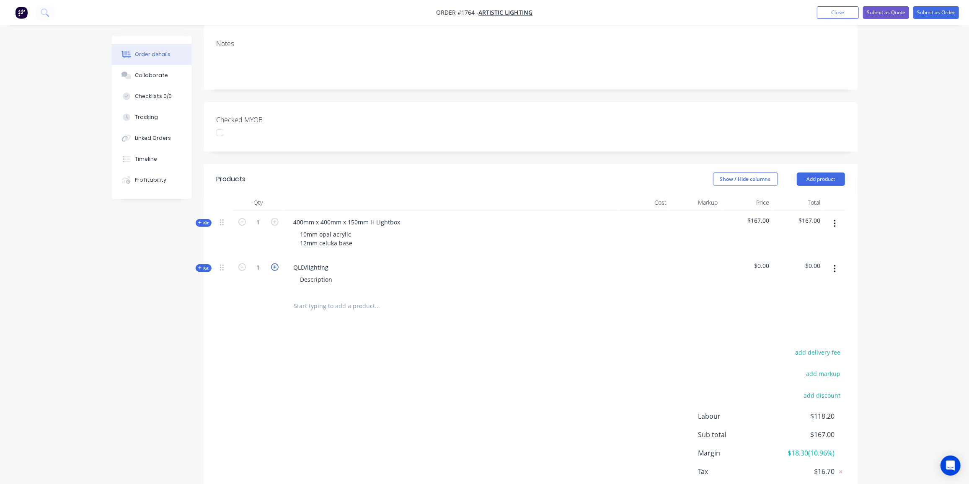
click at [276, 263] on icon "button" at bounding box center [275, 267] width 8 height 8
type input "2"
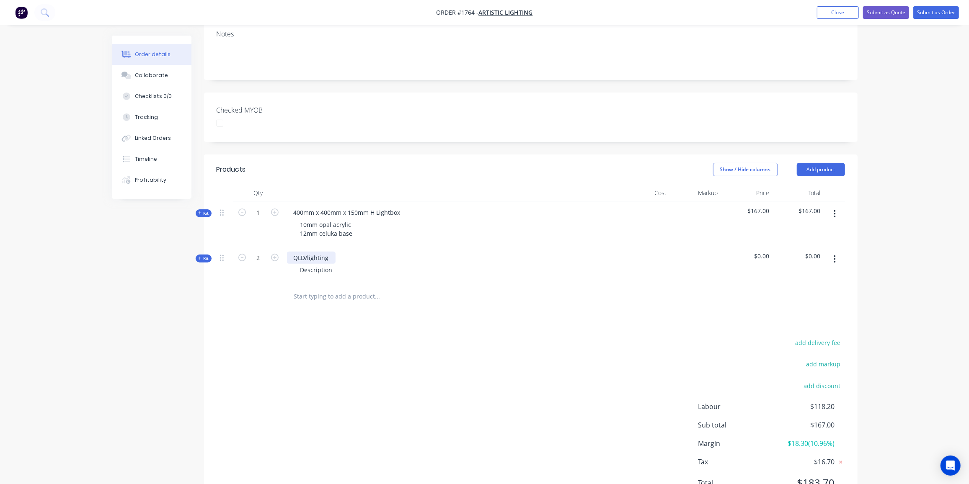
scroll to position [154, 0]
drag, startPoint x: 404, startPoint y: 198, endPoint x: 289, endPoint y: 199, distance: 114.8
click at [289, 206] on div "400mm x 400mm x 150mm H Lightbox" at bounding box center [347, 212] width 120 height 12
copy div "400mm x 400mm x 150mm H Lightbox"
drag, startPoint x: 329, startPoint y: 244, endPoint x: 284, endPoint y: 250, distance: 45.7
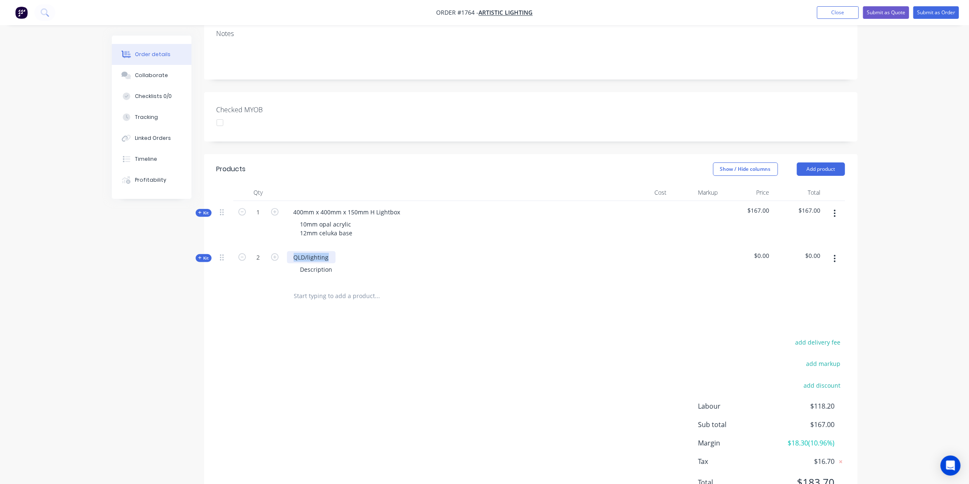
click at [284, 250] on div "QLD/lighting Description" at bounding box center [451, 264] width 335 height 36
paste div
click at [297, 251] on div "400mm x 400mm x 150mm H Lightbox" at bounding box center [347, 257] width 120 height 12
click at [325, 251] on div "300mm x 400mm x 150mm H Lightbox" at bounding box center [347, 257] width 120 height 12
drag, startPoint x: 355, startPoint y: 244, endPoint x: 347, endPoint y: 248, distance: 8.3
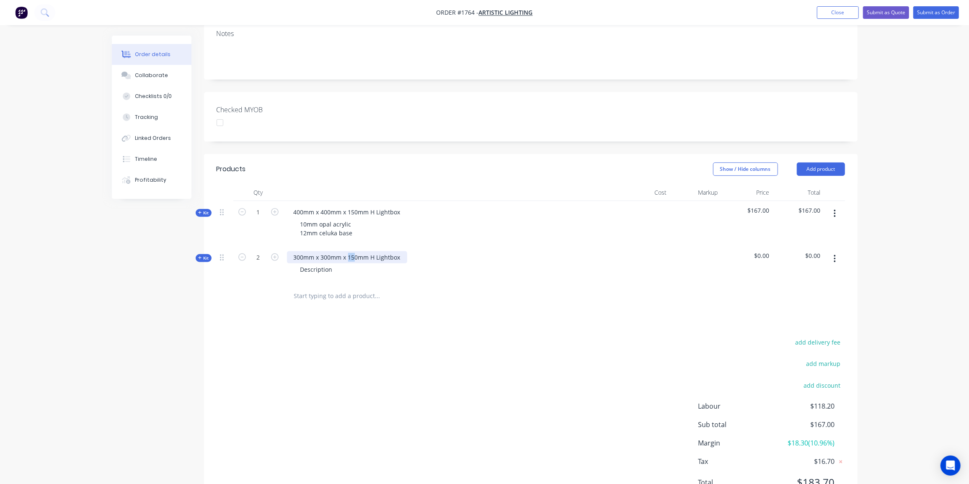
click at [347, 251] on div "300mm x 300mm x 150mm H Lightbox" at bounding box center [347, 257] width 120 height 12
click at [398, 251] on div "300mm x 300mm x 440mm H Lightbox" at bounding box center [347, 257] width 120 height 12
drag, startPoint x: 352, startPoint y: 221, endPoint x: 299, endPoint y: 212, distance: 54.0
click at [299, 218] on div "10mm opal acrylic 12mm celuka base" at bounding box center [327, 228] width 66 height 21
copy div "10mm opal acrylic 12mm celuka base"
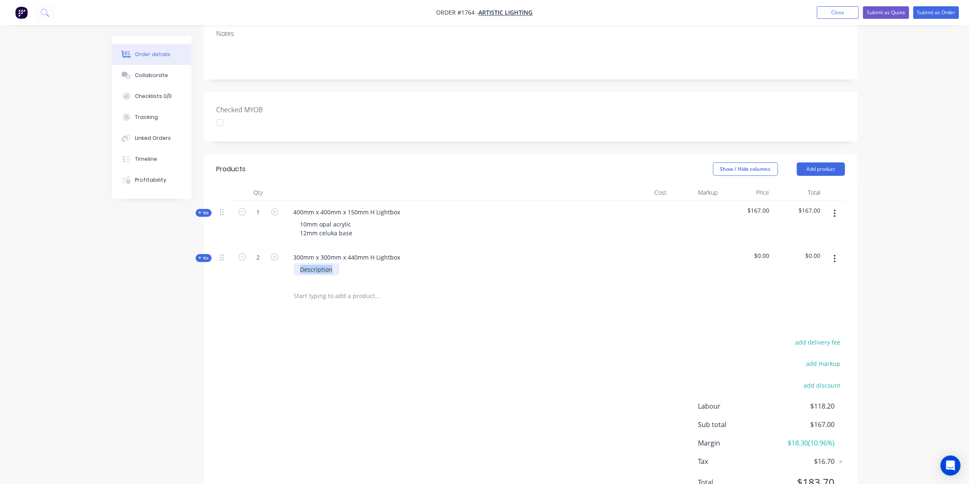
drag, startPoint x: 333, startPoint y: 258, endPoint x: 296, endPoint y: 257, distance: 37.3
click at [296, 263] on div "Description" at bounding box center [317, 269] width 46 height 12
paste div
click at [206, 255] on span "Kit" at bounding box center [203, 258] width 11 height 6
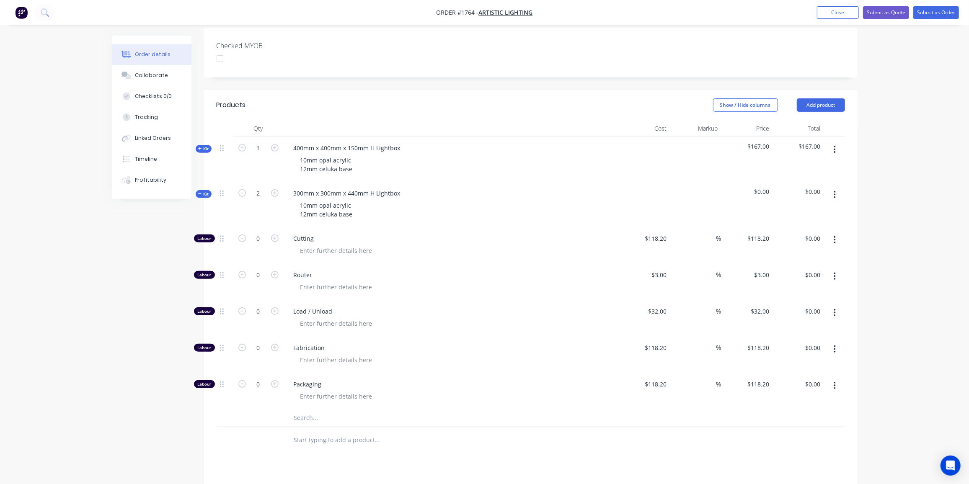
scroll to position [218, 0]
click at [313, 410] on input "text" at bounding box center [378, 418] width 168 height 17
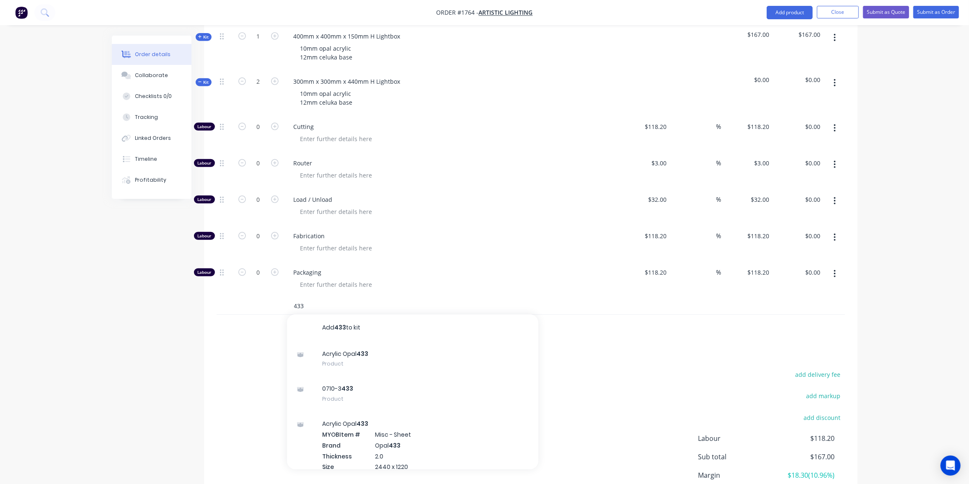
scroll to position [339, 0]
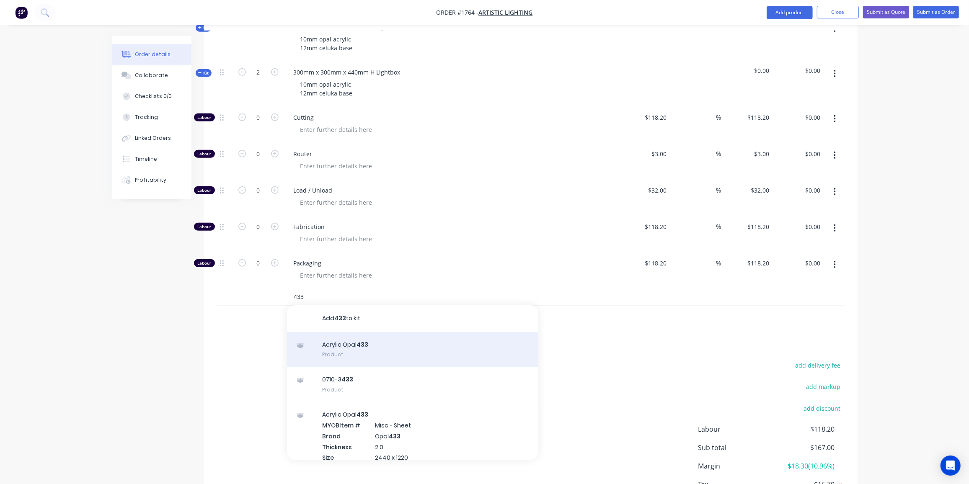
type input "433"
click at [372, 332] on div "Acrylic Opal 433 Product" at bounding box center [412, 349] width 251 height 35
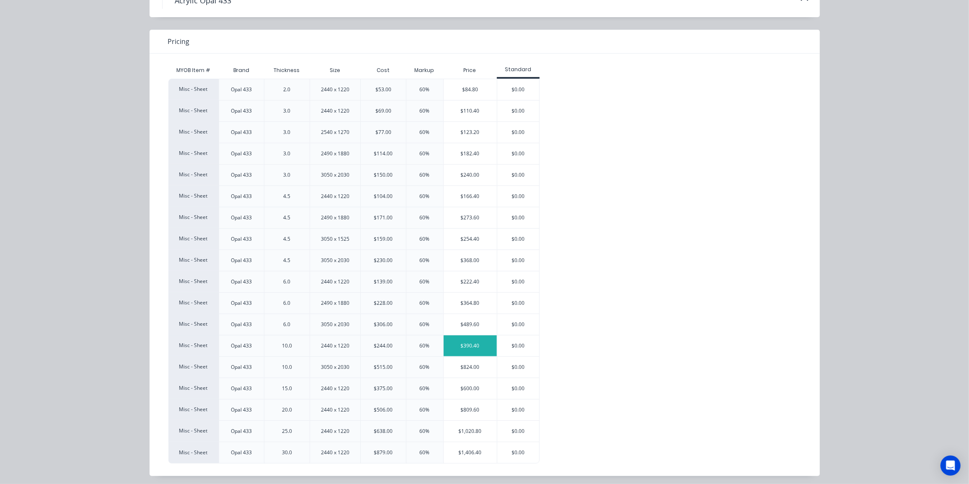
scroll to position [342, 0]
click at [470, 341] on div "$390.40" at bounding box center [470, 346] width 53 height 21
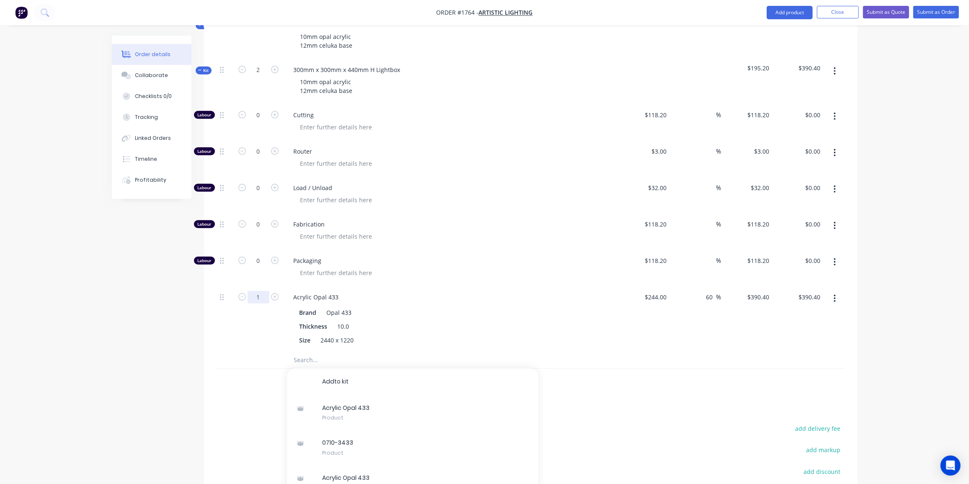
click at [261, 291] on input "1" at bounding box center [259, 297] width 22 height 13
type input "0.66"
type input "$257.66"
click at [261, 218] on input "0" at bounding box center [259, 224] width 22 height 13
type input "3"
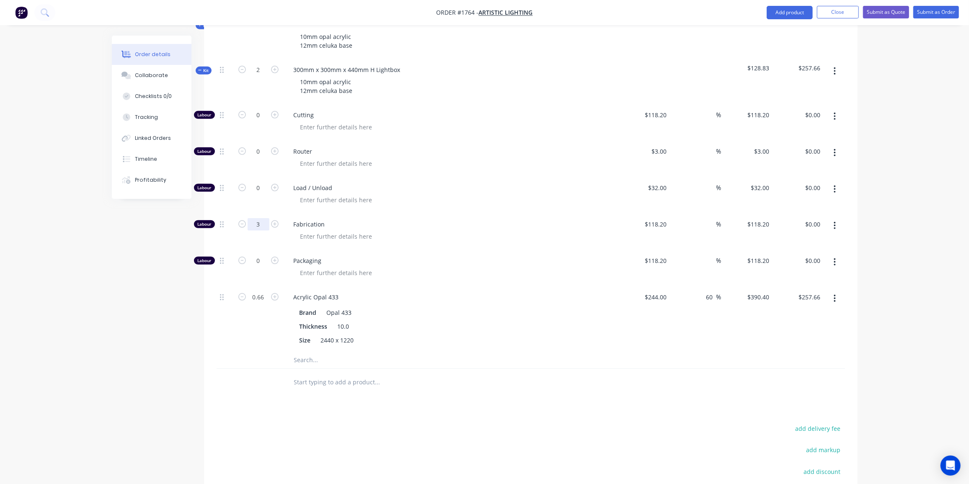
type input "$354.60"
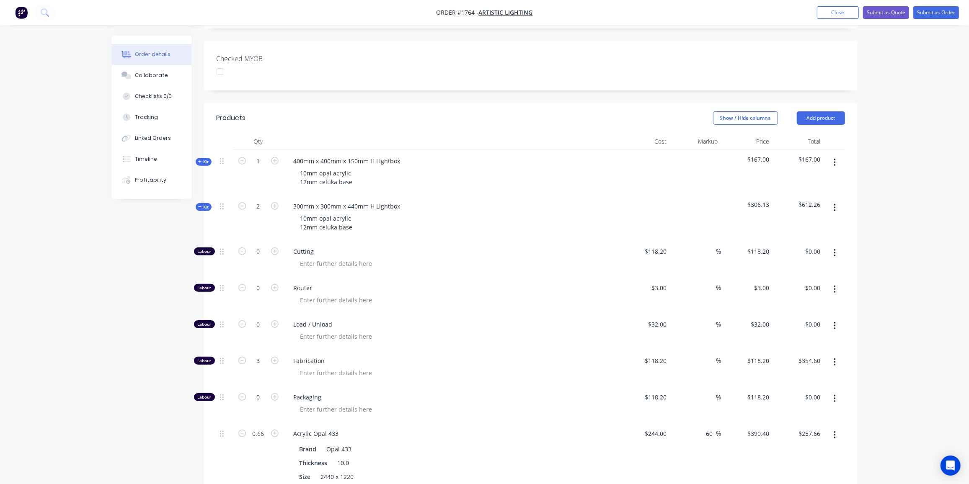
scroll to position [205, 0]
click at [207, 204] on span "Kit" at bounding box center [203, 207] width 11 height 6
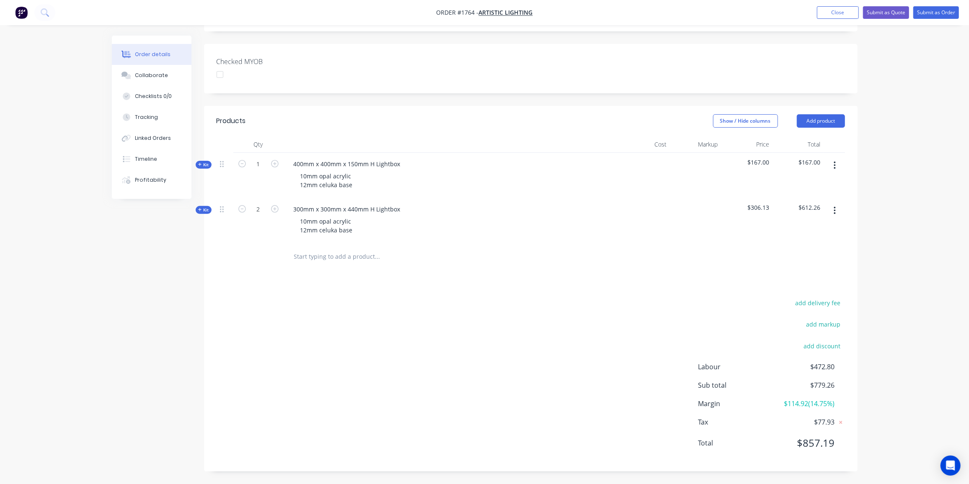
scroll to position [189, 0]
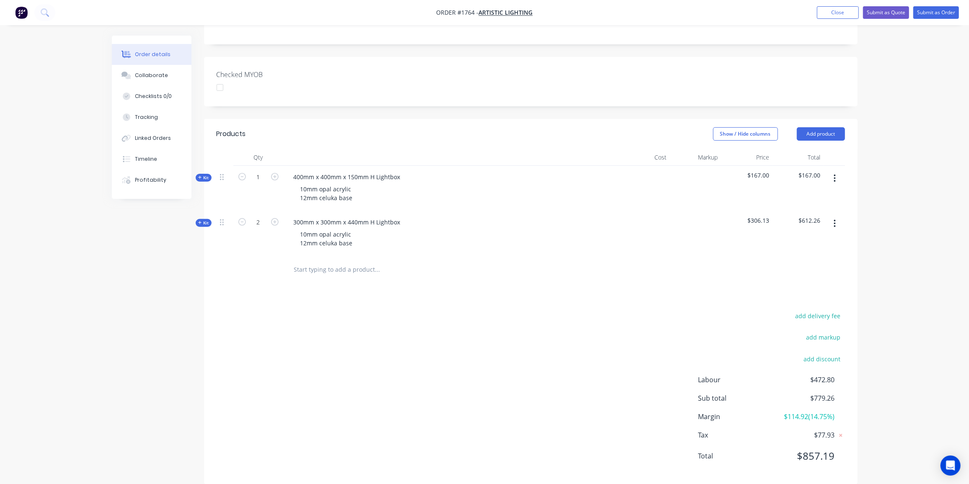
click at [173, 325] on div "Created by Ben Created 02/10/25 Required 02/10/25 Assigned to Add team member S…" at bounding box center [485, 171] width 746 height 651
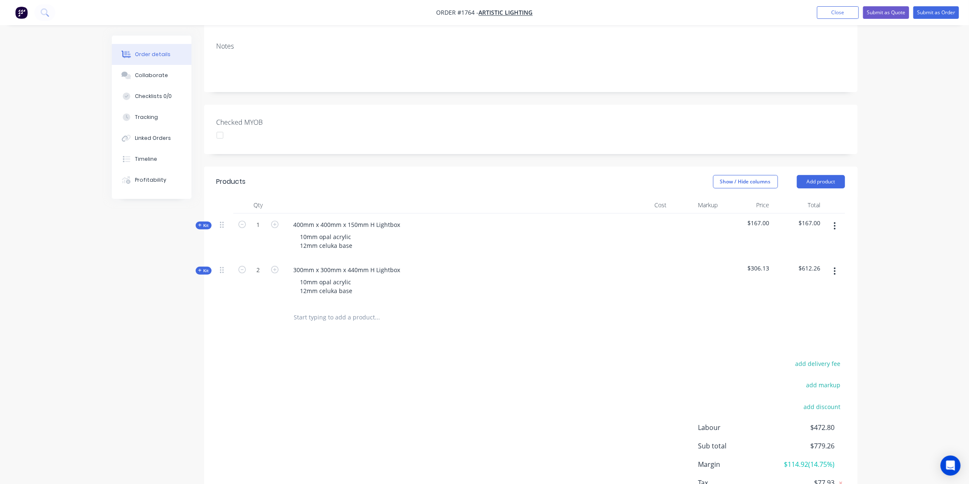
scroll to position [142, 0]
click at [201, 223] on icon "button" at bounding box center [200, 225] width 4 height 4
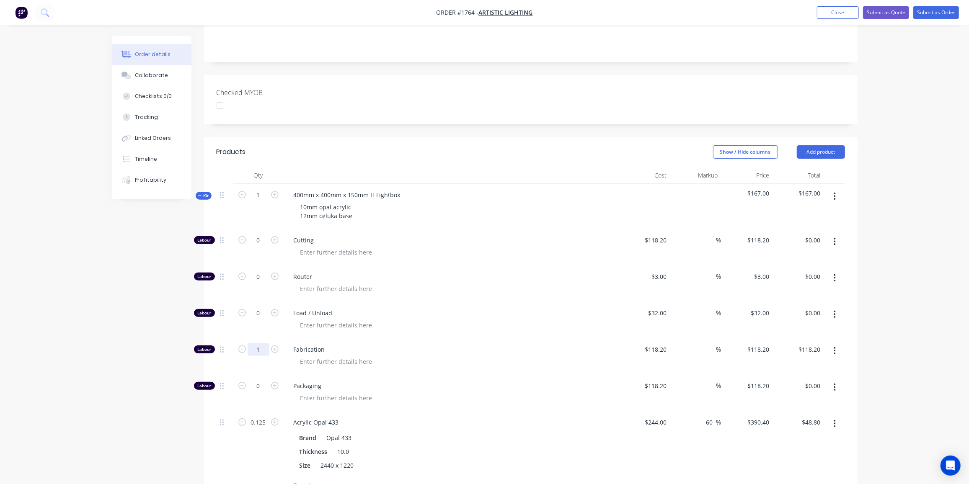
scroll to position [172, 0]
click at [260, 343] on input "1" at bounding box center [259, 349] width 22 height 13
type input "1.5"
type input "$177.30"
click at [207, 192] on span "Kit" at bounding box center [203, 195] width 11 height 6
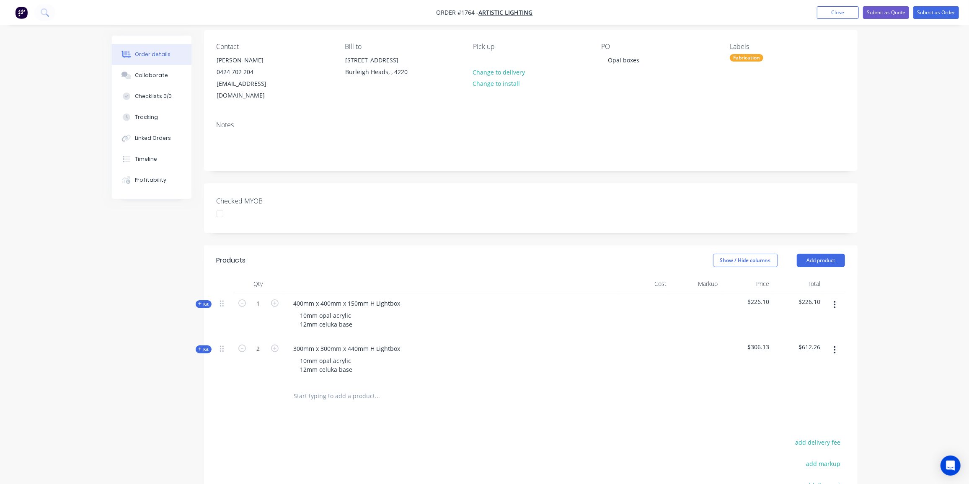
scroll to position [62, 0]
click at [893, 11] on button "Submit as Quote" at bounding box center [886, 12] width 46 height 13
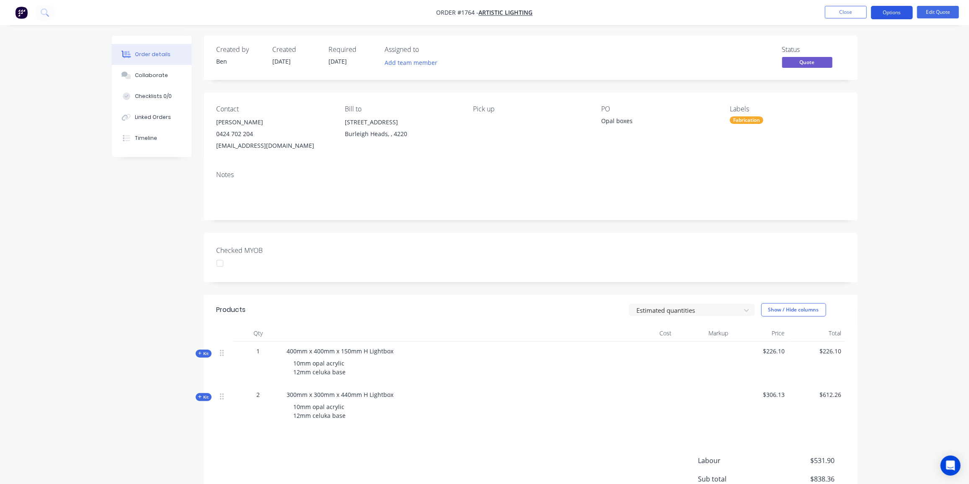
click at [885, 10] on button "Options" at bounding box center [892, 12] width 42 height 13
click at [846, 47] on div "Quote" at bounding box center [866, 51] width 77 height 12
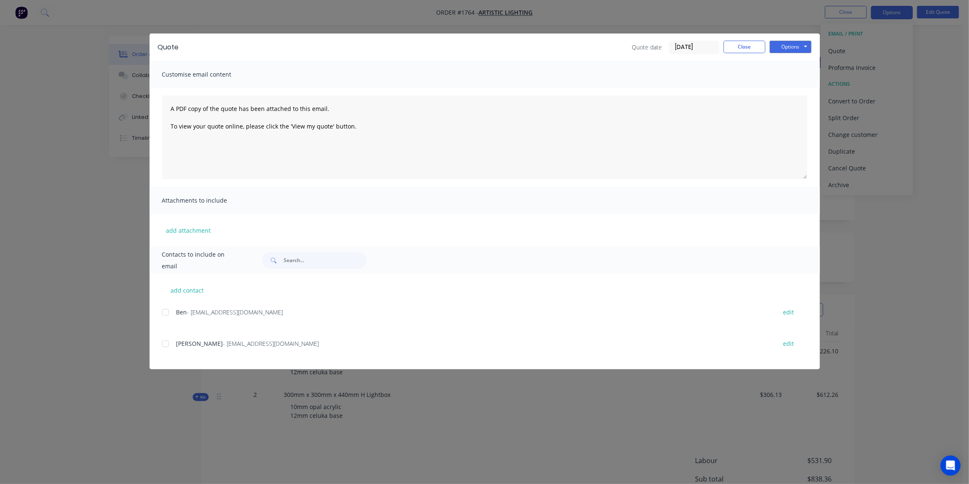
click at [167, 342] on div at bounding box center [165, 344] width 17 height 17
click at [777, 49] on button "Options" at bounding box center [791, 47] width 42 height 13
click at [800, 88] on button "Email" at bounding box center [797, 90] width 54 height 14
click at [738, 46] on button "Close" at bounding box center [744, 47] width 42 height 13
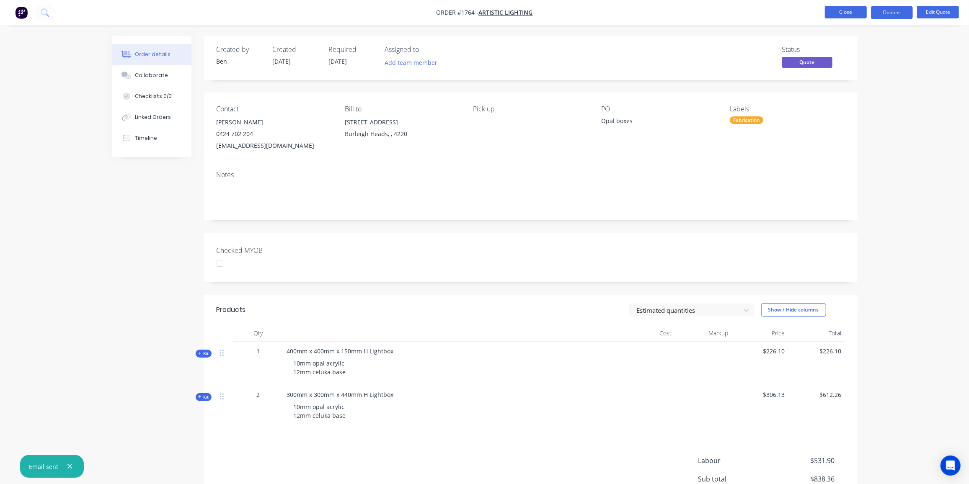
click at [850, 13] on button "Close" at bounding box center [846, 12] width 42 height 13
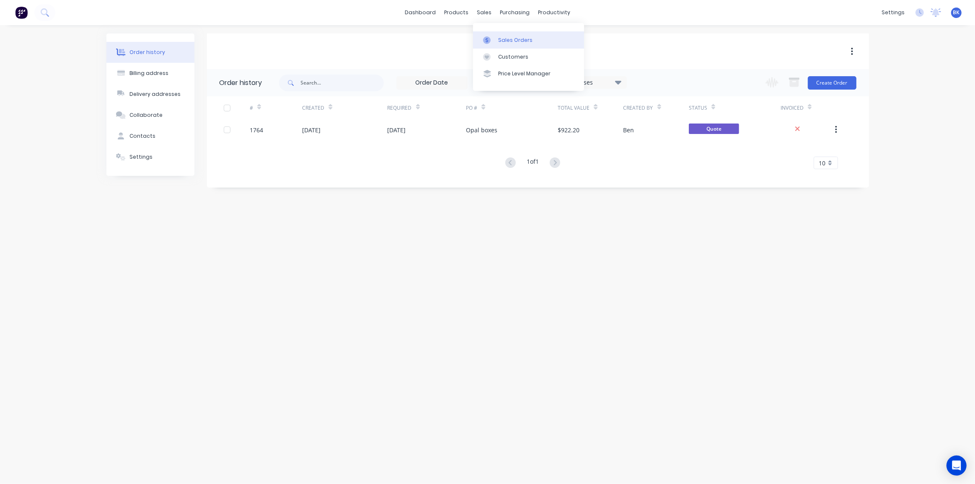
click at [490, 32] on link "Sales Orders" at bounding box center [528, 39] width 111 height 17
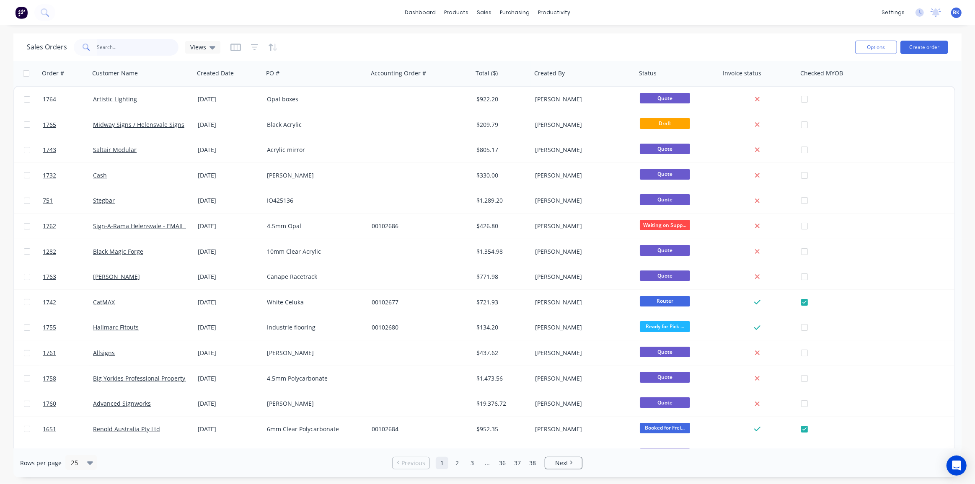
click at [109, 48] on input "text" at bounding box center [138, 47] width 82 height 17
type input "gcd"
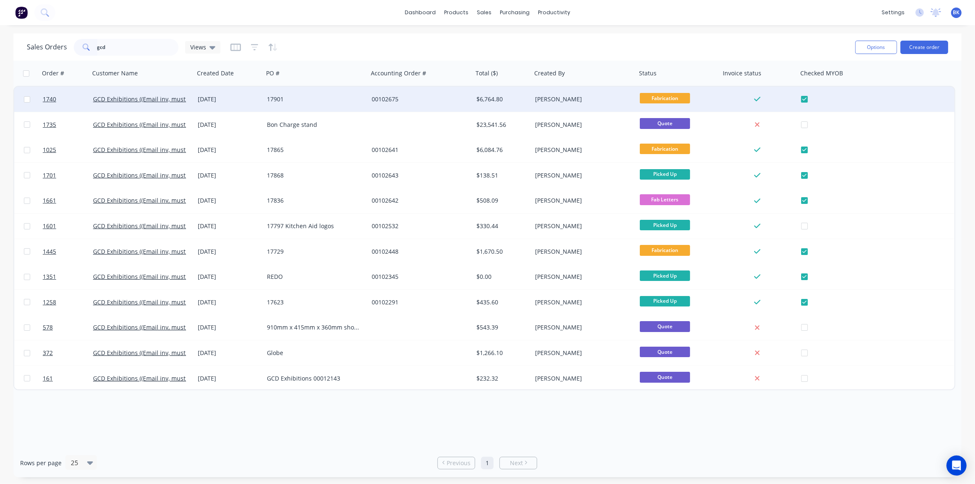
click at [181, 104] on div "GCD Exhibitions ((Email inv, must have P/O #)" at bounding box center [142, 99] width 105 height 25
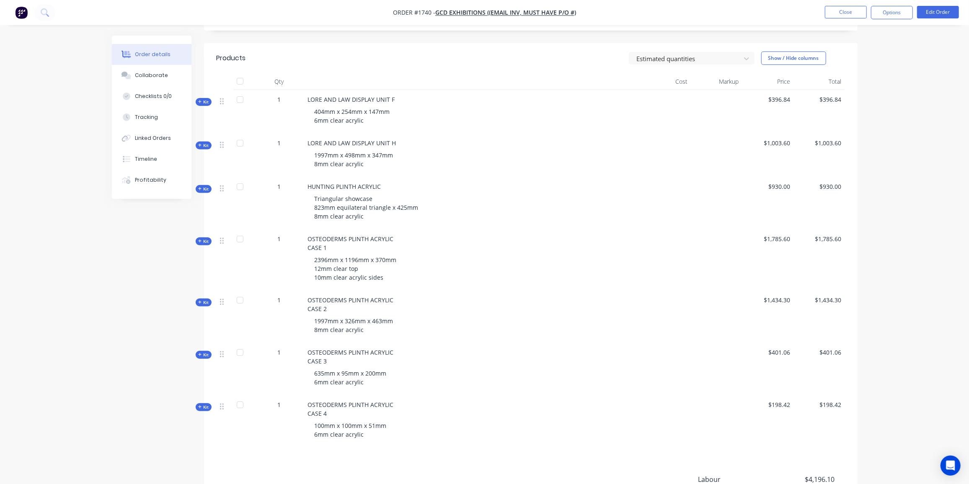
scroll to position [252, 0]
click at [144, 80] on button "Collaborate" at bounding box center [152, 75] width 80 height 21
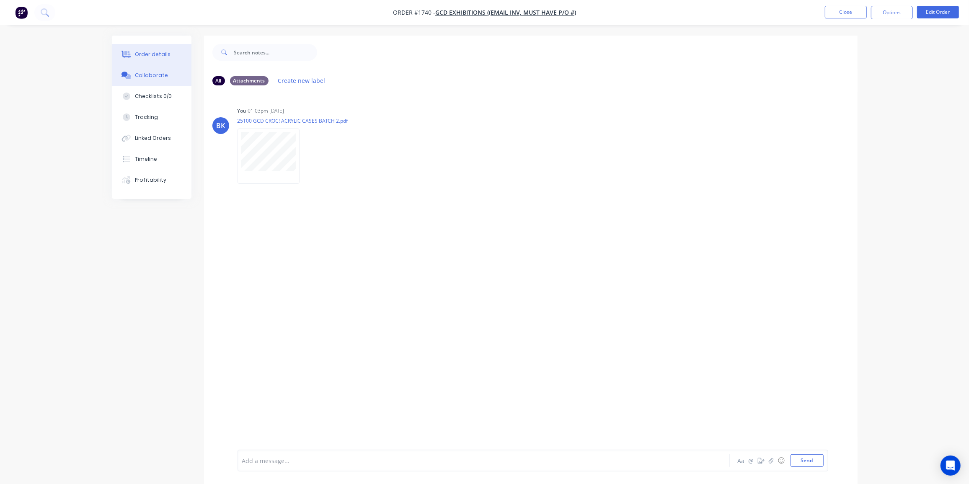
click at [150, 45] on button "Order details" at bounding box center [152, 54] width 80 height 21
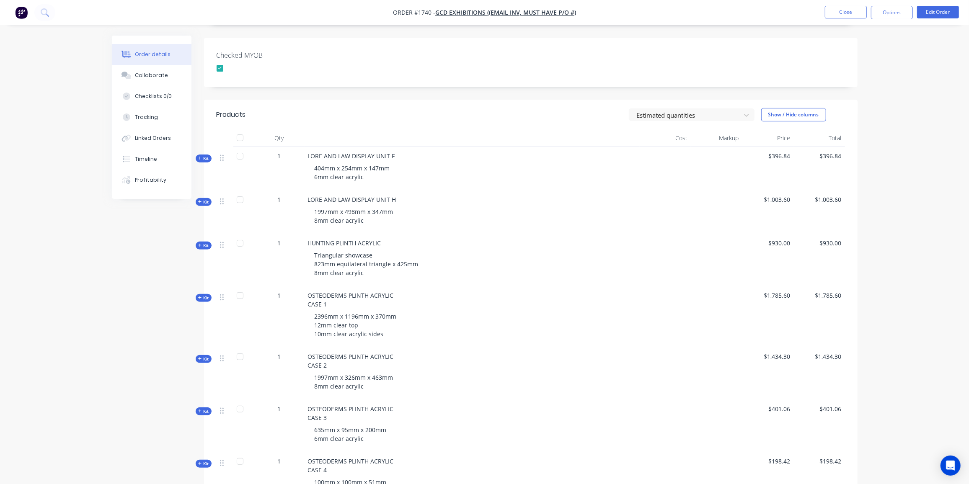
scroll to position [196, 0]
click at [945, 13] on button "Edit Order" at bounding box center [938, 12] width 42 height 13
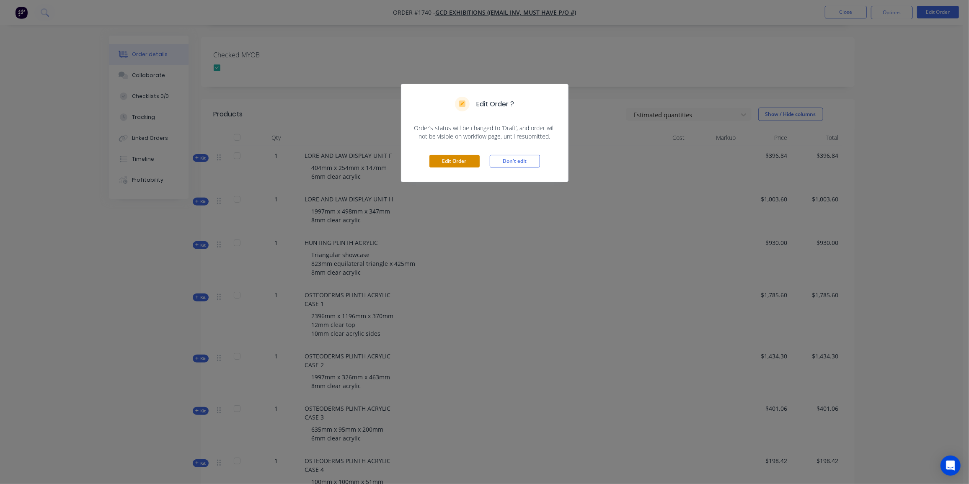
click at [468, 157] on button "Edit Order" at bounding box center [454, 161] width 50 height 13
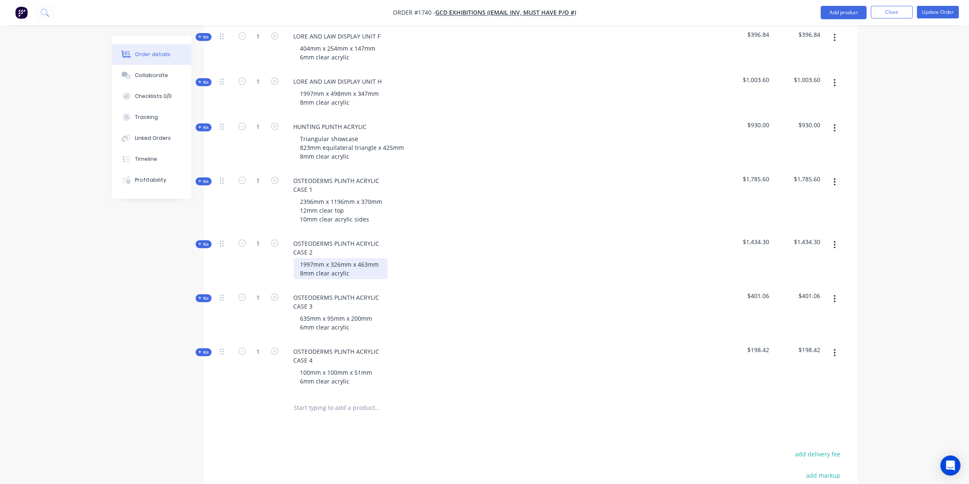
scroll to position [330, 0]
drag, startPoint x: 380, startPoint y: 253, endPoint x: 301, endPoint y: 252, distance: 78.3
click at [301, 259] on div "1997mm x 326mm x 463mm 8mm clear acrylic" at bounding box center [341, 269] width 94 height 21
click at [931, 15] on button "Update Order" at bounding box center [938, 12] width 42 height 13
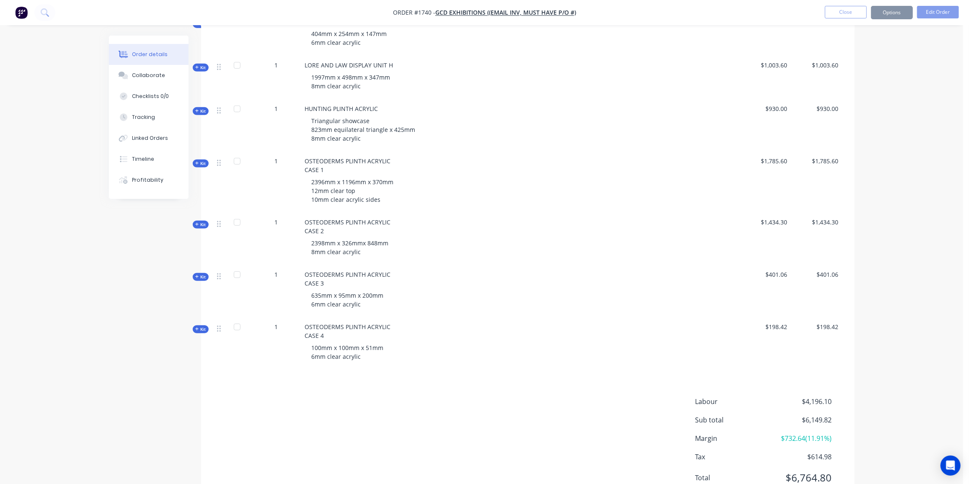
scroll to position [0, 0]
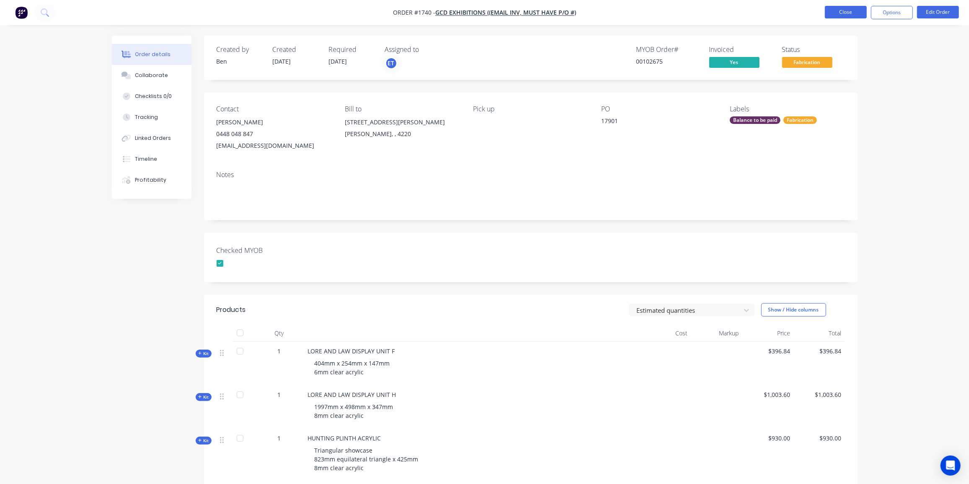
click at [842, 8] on button "Close" at bounding box center [846, 12] width 42 height 13
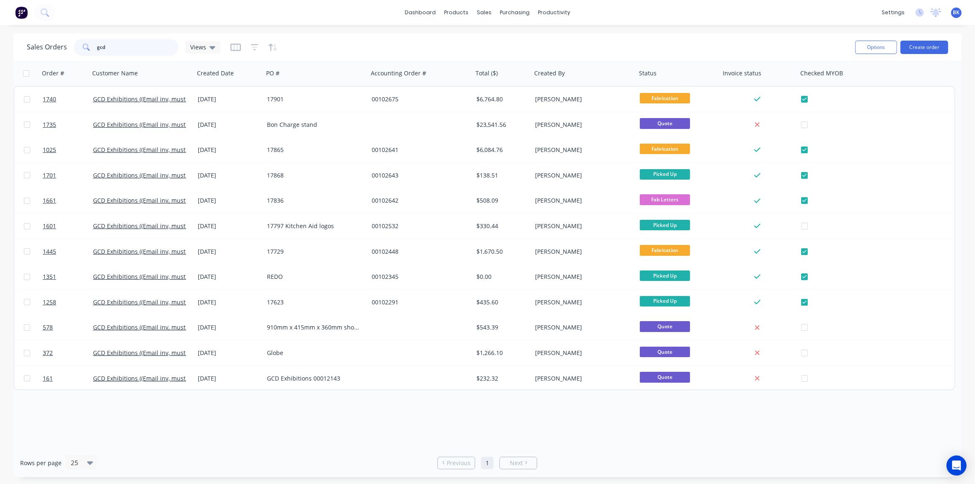
drag, startPoint x: 150, startPoint y: 47, endPoint x: 52, endPoint y: 49, distance: 98.0
click at [52, 49] on div "Sales Orders gcd Views" at bounding box center [124, 47] width 194 height 17
type input "boom"
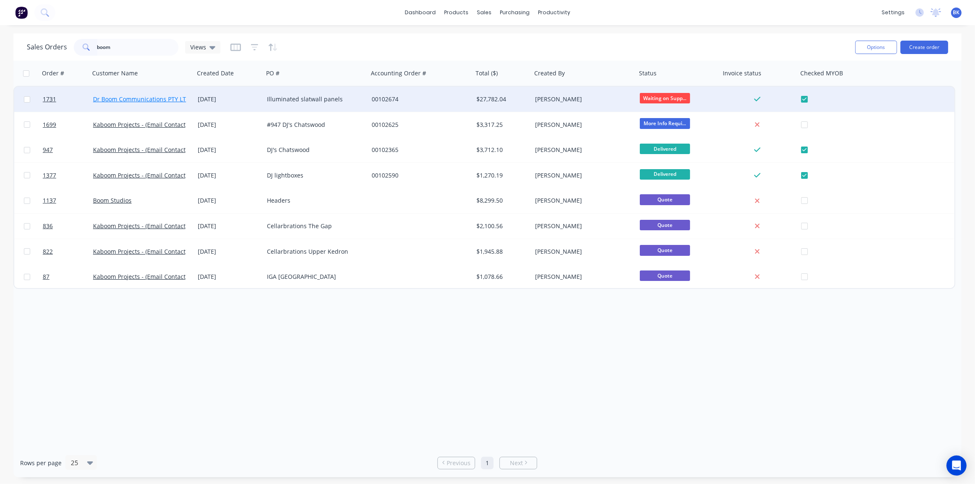
click at [176, 101] on link "Dr Boom Communications PTY LTD" at bounding box center [141, 99] width 97 height 8
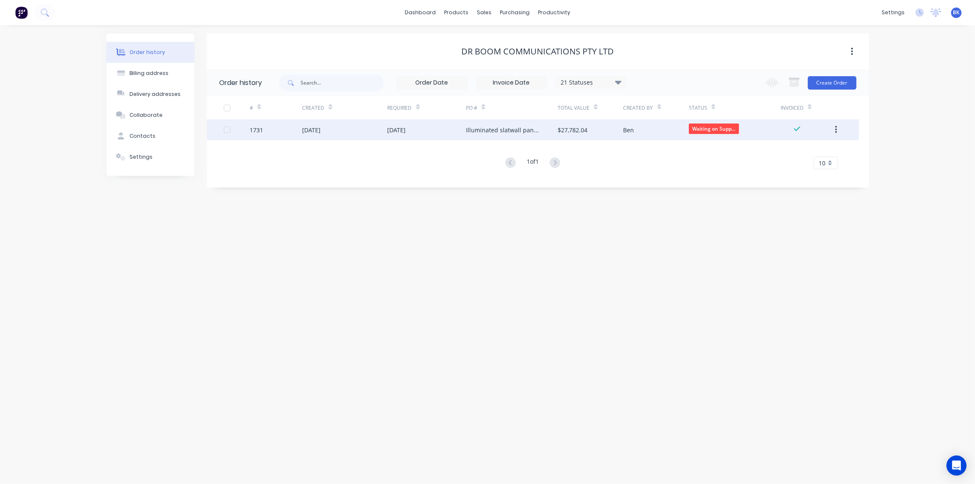
click at [599, 125] on div "$27,782.04" at bounding box center [590, 129] width 65 height 21
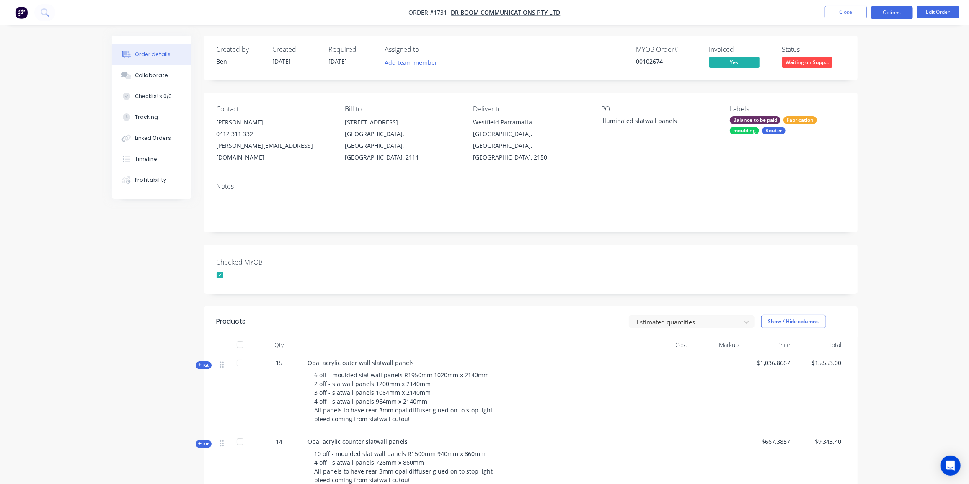
click at [884, 12] on button "Options" at bounding box center [892, 12] width 42 height 13
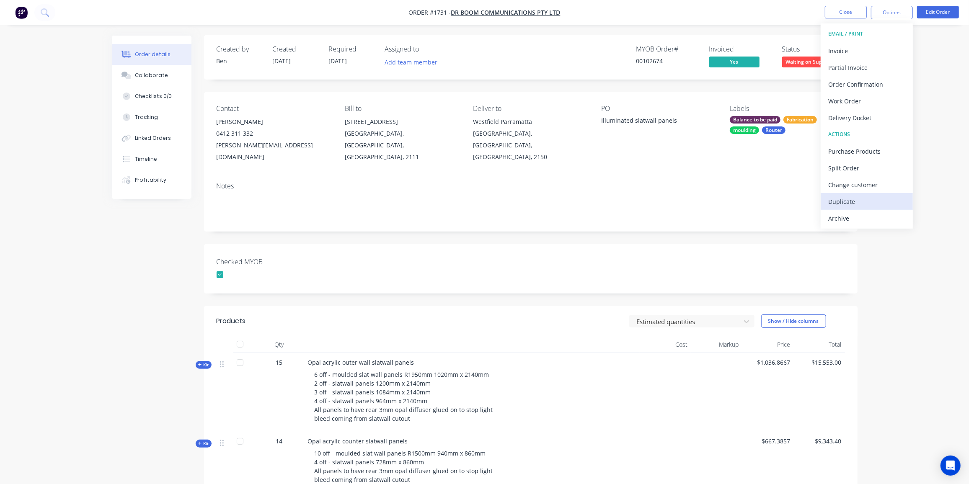
click at [855, 204] on div "Duplicate" at bounding box center [866, 202] width 77 height 12
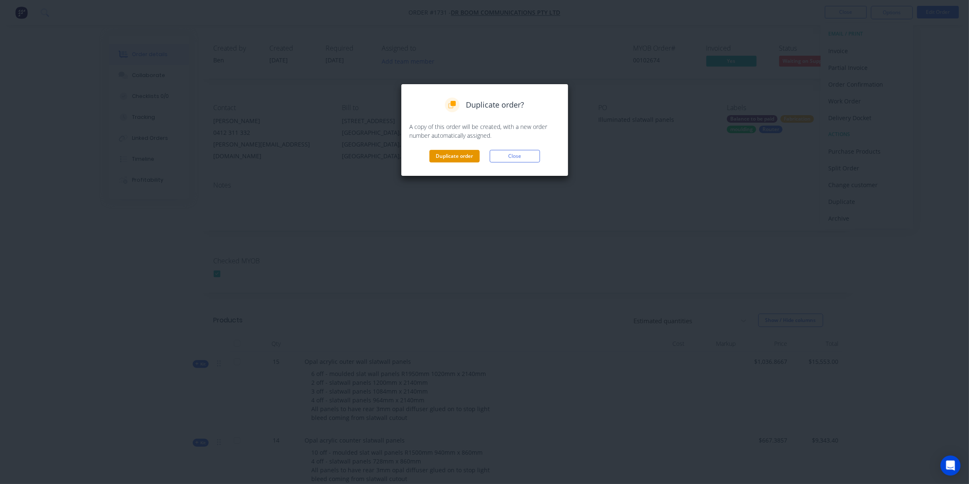
click at [457, 158] on button "Duplicate order" at bounding box center [454, 156] width 50 height 13
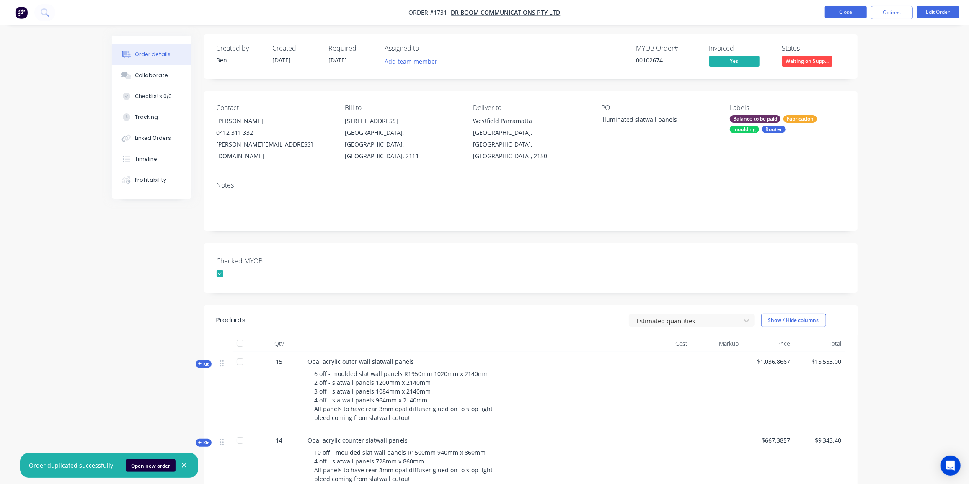
click at [852, 11] on button "Close" at bounding box center [846, 12] width 42 height 13
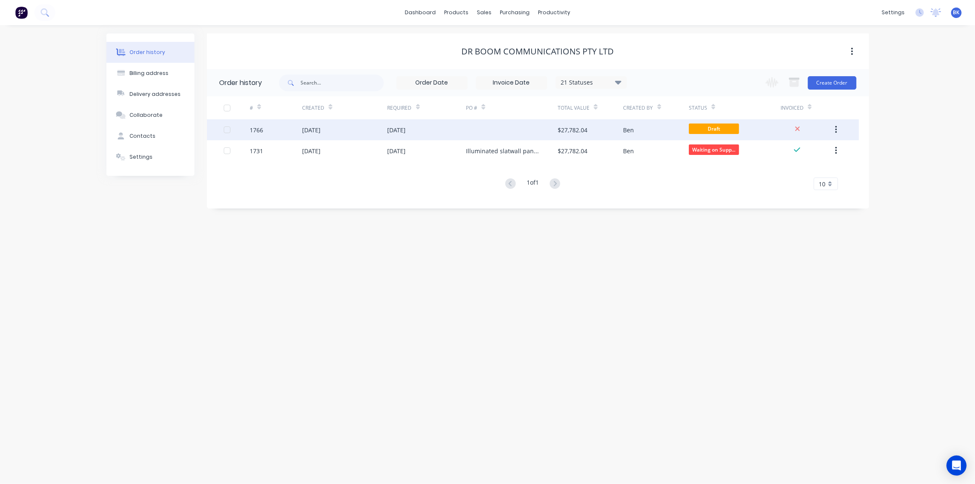
click at [406, 132] on div "[DATE]" at bounding box center [396, 130] width 18 height 9
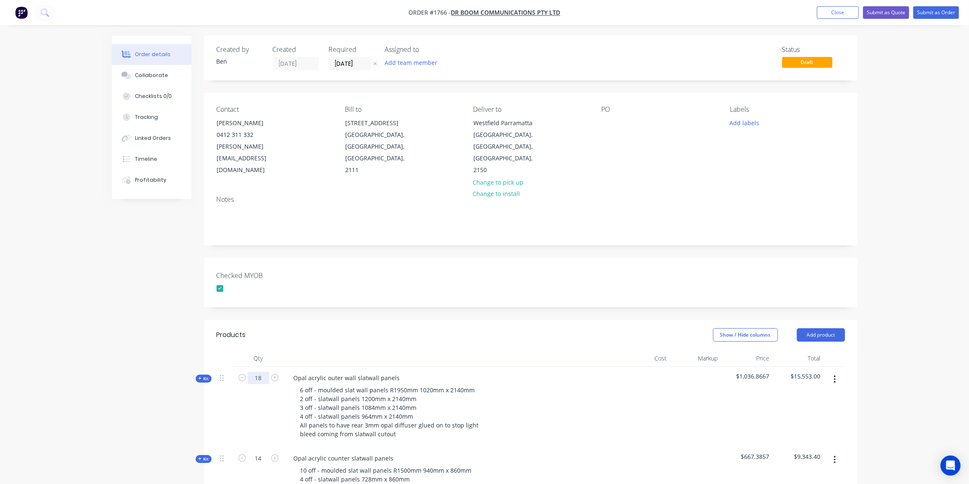
type input "18"
click at [519, 132] on div "Parramatta, Queensland, Australia, 2150" at bounding box center [508, 152] width 70 height 47
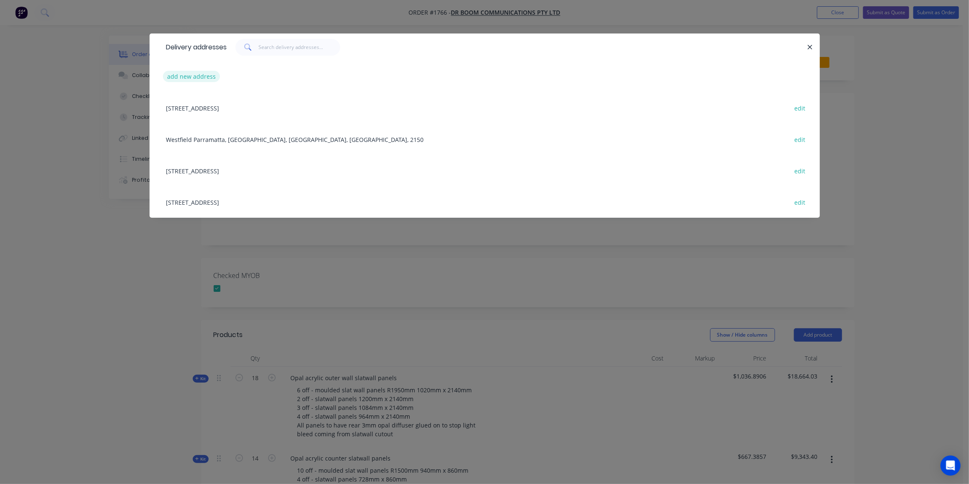
click at [199, 76] on button "add new address" at bounding box center [191, 76] width 57 height 11
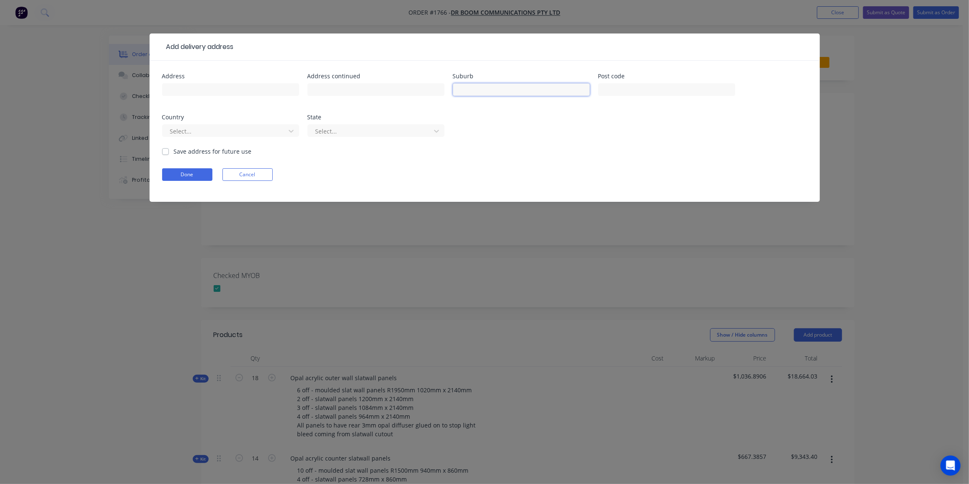
click at [482, 89] on input "text" at bounding box center [521, 89] width 137 height 13
click at [723, 92] on input "text" at bounding box center [666, 89] width 137 height 13
click at [458, 91] on input "Eastgardens" at bounding box center [521, 89] width 137 height 13
type input "Westfield Eastgardens"
click at [610, 86] on input "text" at bounding box center [666, 89] width 137 height 13
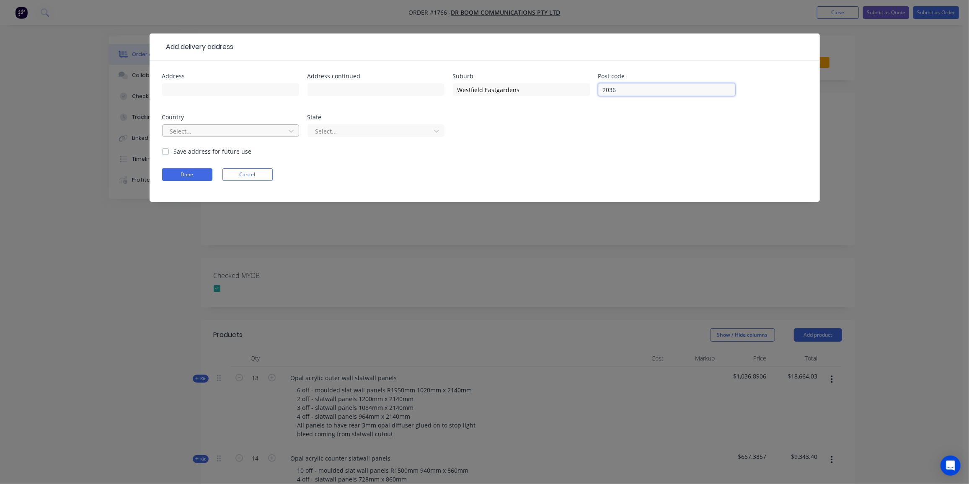
type input "2036"
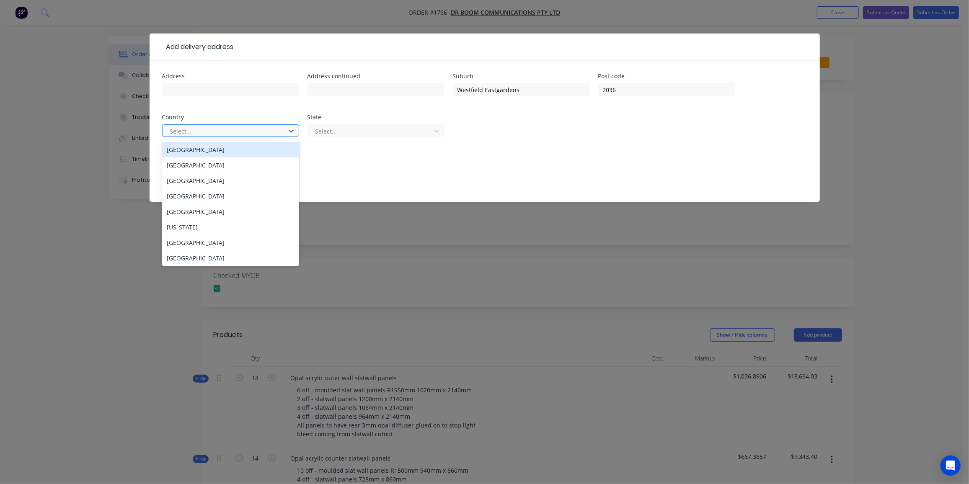
click at [273, 132] on div at bounding box center [225, 131] width 112 height 10
click at [259, 142] on div "Australia" at bounding box center [230, 149] width 137 height 15
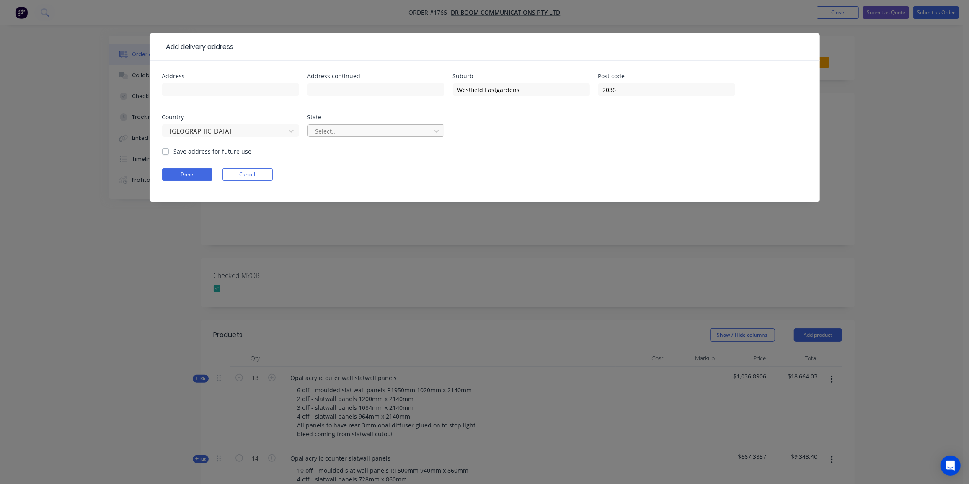
click at [325, 129] on div at bounding box center [371, 131] width 112 height 10
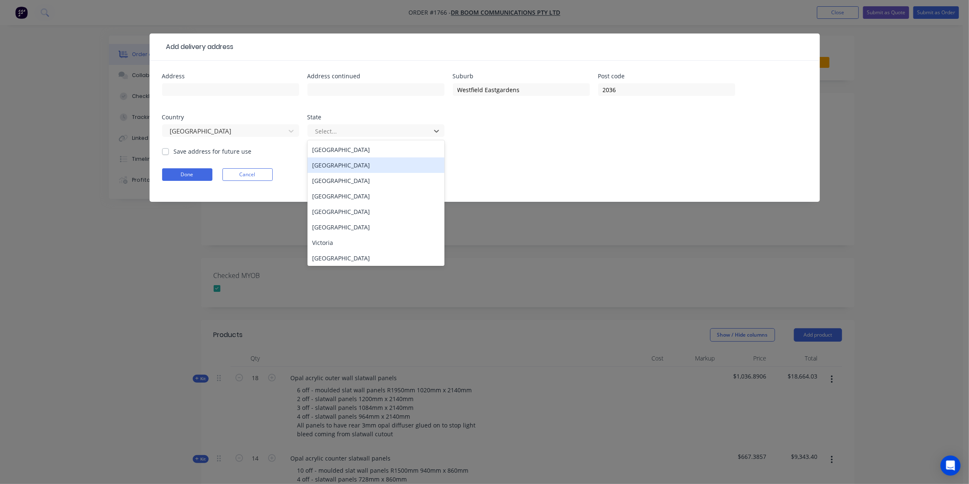
click at [352, 166] on div "New South Wales" at bounding box center [375, 165] width 137 height 15
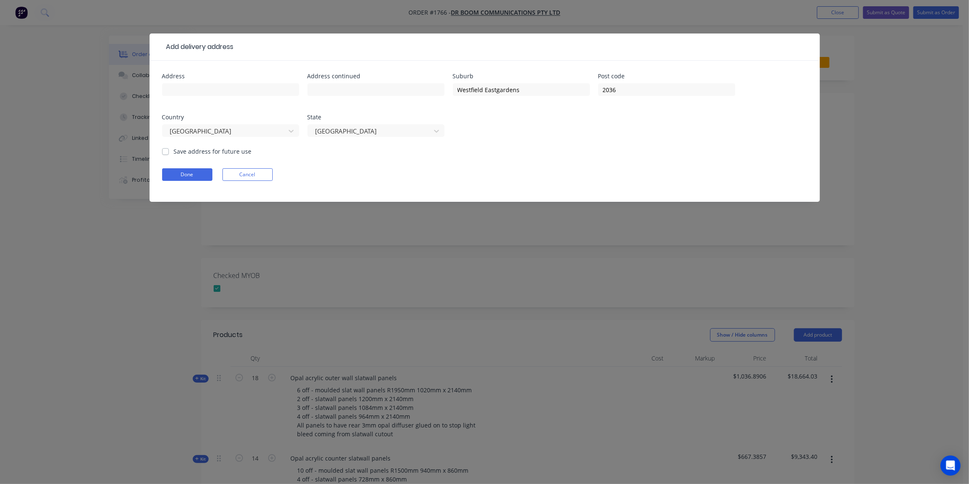
click at [174, 153] on label "Save address for future use" at bounding box center [213, 151] width 78 height 9
click at [166, 153] on input "Save address for future use" at bounding box center [165, 151] width 7 height 8
checkbox input "true"
click at [181, 176] on button "Done" at bounding box center [187, 174] width 50 height 13
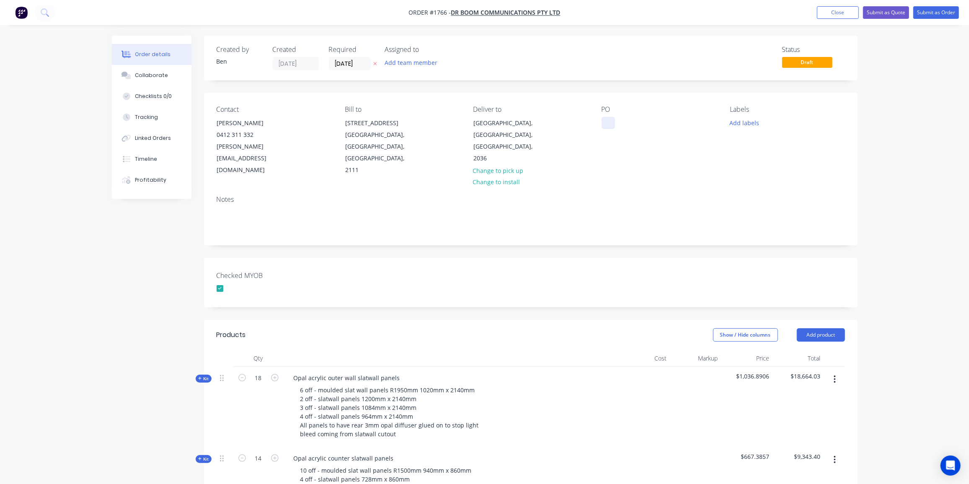
click at [610, 123] on div at bounding box center [608, 123] width 13 height 12
click at [738, 123] on button "Add labels" at bounding box center [744, 122] width 39 height 11
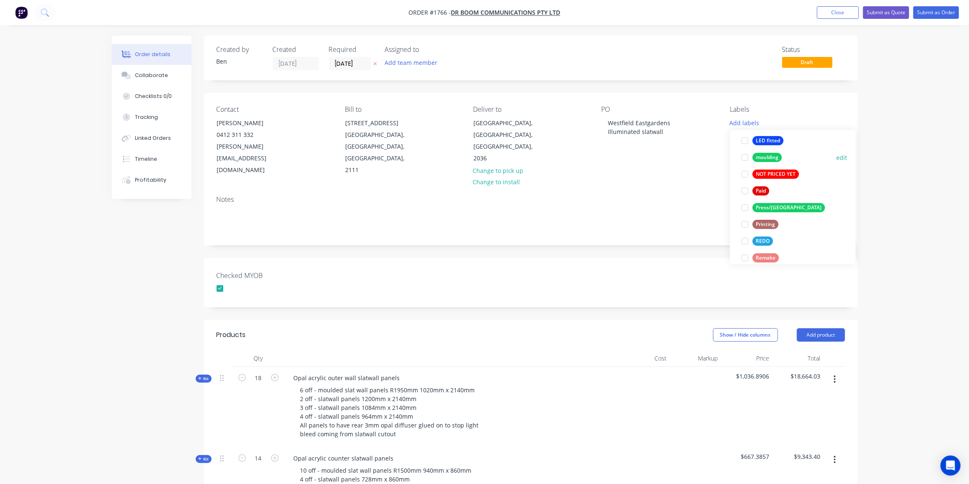
click at [773, 161] on button "moulding" at bounding box center [761, 158] width 47 height 12
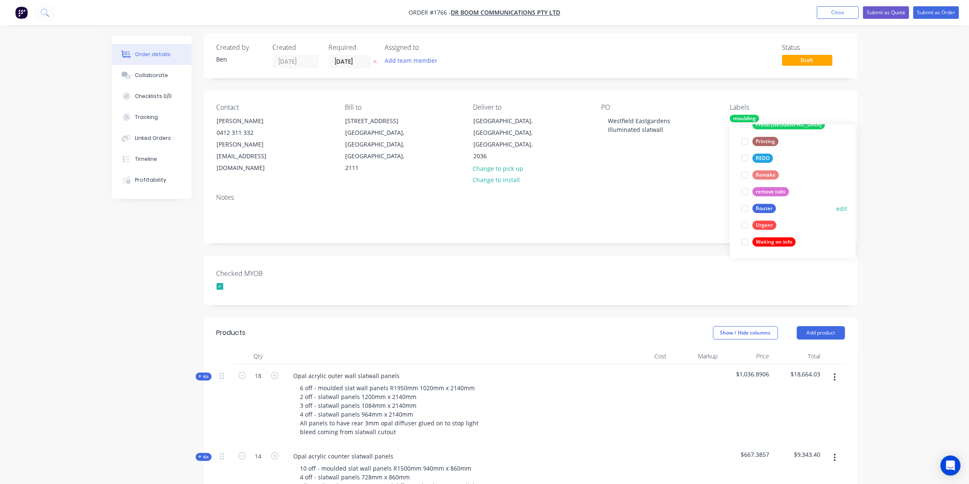
scroll to position [3, 0]
click at [775, 207] on div "Router" at bounding box center [763, 208] width 23 height 9
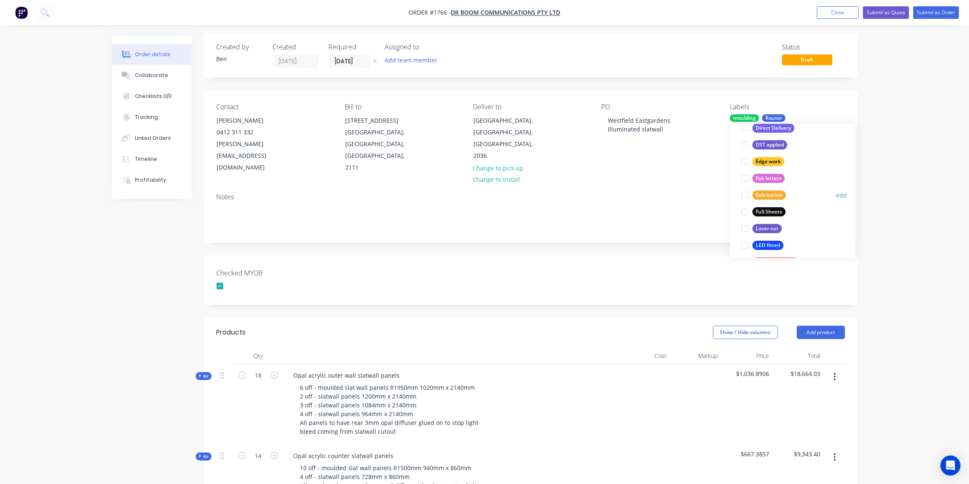
scroll to position [197, 0]
click at [769, 195] on div "Fabrication" at bounding box center [769, 194] width 34 height 9
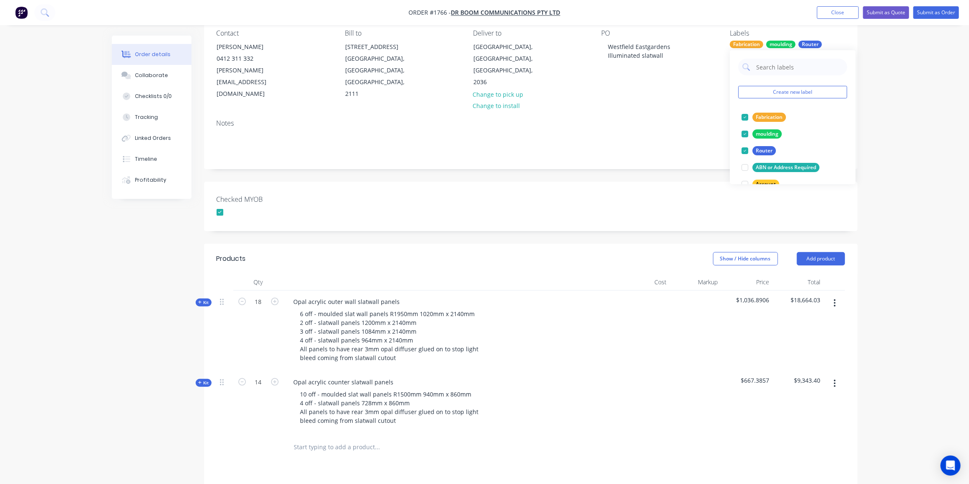
scroll to position [76, 0]
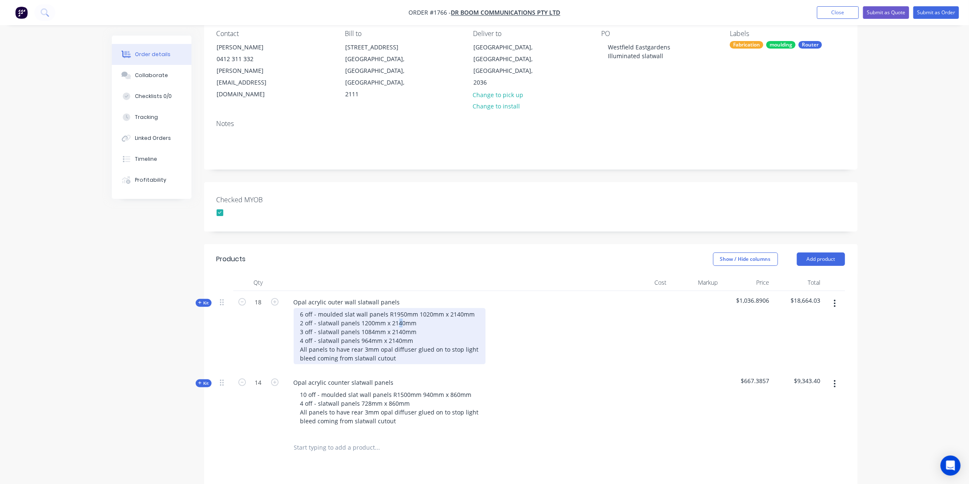
click at [397, 308] on div "6 off - moulded slat wall panels R1950mm 1020mm x 2140mm 2 off - slatwall panel…" at bounding box center [390, 336] width 192 height 56
click at [397, 310] on div "6 off - moulded slat wall panels R1950mm 1020mm x 2140mm 2 off - slatwall panel…" at bounding box center [390, 336] width 192 height 56
click at [454, 308] on div "6 off - moulded slat wall panels R1950mm 1020mm x 2140mm 2 off - slatwall panel…" at bounding box center [390, 336] width 192 height 56
drag, startPoint x: 401, startPoint y: 289, endPoint x: 390, endPoint y: 290, distance: 10.5
click at [390, 308] on div "6 off - moulded slat wall panels R1950mm 1020mm x 2150mm 2 off - slatwall panel…" at bounding box center [390, 336] width 192 height 56
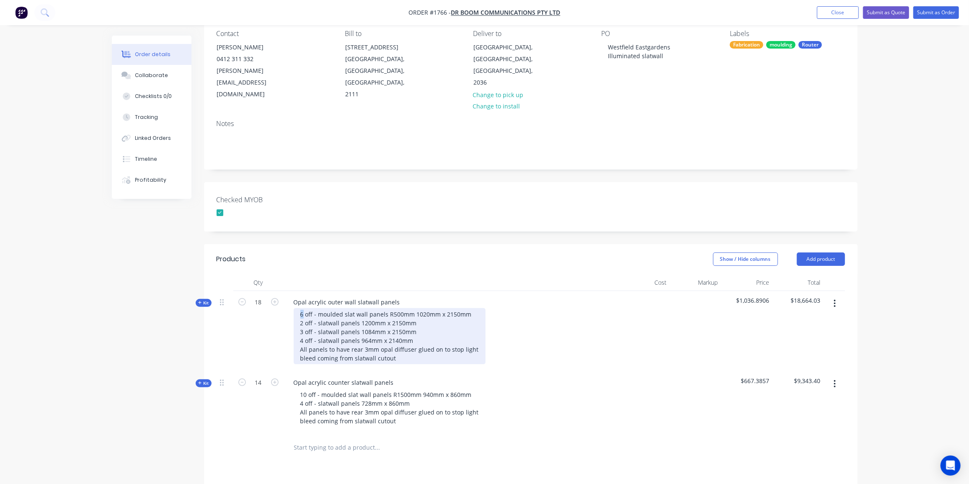
click at [301, 308] on div "6 off - moulded slat wall panels R500mm 1020mm x 2150mm 2 off - slatwall panels…" at bounding box center [390, 336] width 192 height 56
drag, startPoint x: 425, startPoint y: 290, endPoint x: 414, endPoint y: 291, distance: 10.5
click at [414, 308] on div "3 off - moulded slat wall panels R500mm 1020mm x 2150mm 2 off - slatwall panels…" at bounding box center [390, 336] width 192 height 56
drag, startPoint x: 437, startPoint y: 291, endPoint x: 413, endPoint y: 292, distance: 23.9
click at [413, 308] on div "3 off - moulded slat wall panels R500mm 1020mm x 2150mm 2 off - slatwall panels…" at bounding box center [390, 336] width 192 height 56
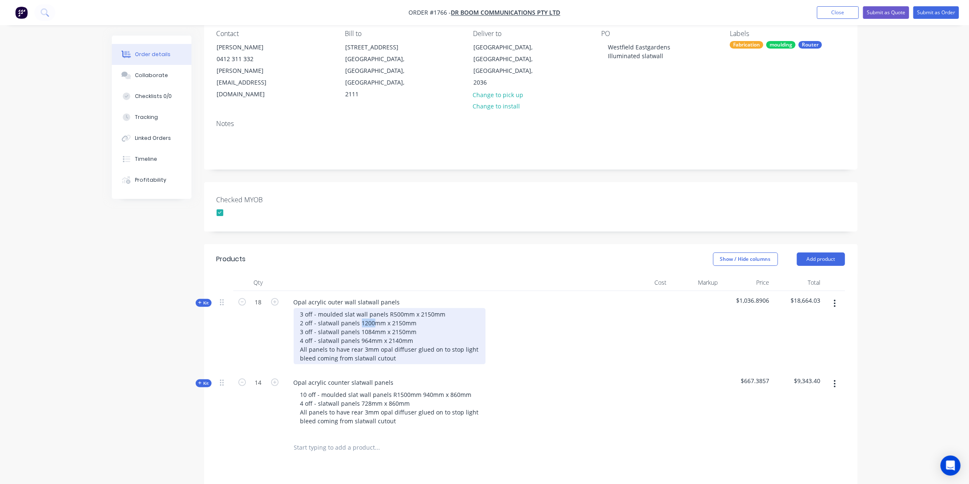
drag, startPoint x: 373, startPoint y: 299, endPoint x: 360, endPoint y: 300, distance: 13.0
click at [360, 308] on div "3 off - moulded slat wall panels R500mm x 2150mm 2 off - slatwall panels 1200mm…" at bounding box center [390, 336] width 192 height 56
drag, startPoint x: 303, startPoint y: 298, endPoint x: 299, endPoint y: 299, distance: 4.6
click at [299, 308] on div "3 off - moulded slat wall panels R500mm x 2150mm 2 off - slatwall panels 900mm …" at bounding box center [390, 336] width 192 height 56
click at [301, 308] on div "3 off - moulded slat wall panels R500mm x 2150mm 7 off - slatwall panels 900mm …" at bounding box center [390, 336] width 192 height 56
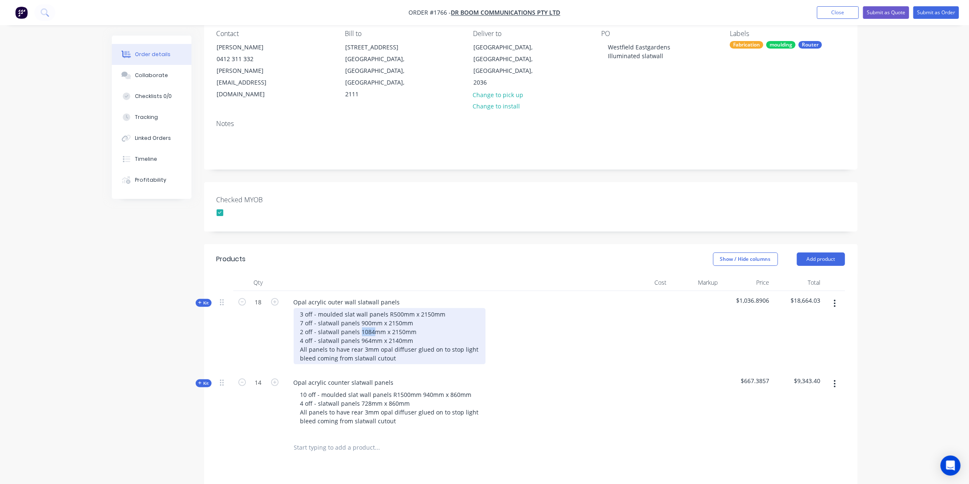
drag, startPoint x: 373, startPoint y: 307, endPoint x: 360, endPoint y: 309, distance: 12.6
click at [360, 309] on div "3 off - moulded slat wall panels R500mm x 2150mm 7 off - slatwall panels 900mm …" at bounding box center [390, 336] width 192 height 56
drag, startPoint x: 305, startPoint y: 317, endPoint x: 300, endPoint y: 318, distance: 5.3
click at [300, 318] on div "3 off - moulded slat wall panels R500mm x 2150mm 7 off - slatwall panels 900mm …" at bounding box center [390, 336] width 192 height 56
drag, startPoint x: 369, startPoint y: 317, endPoint x: 363, endPoint y: 318, distance: 6.0
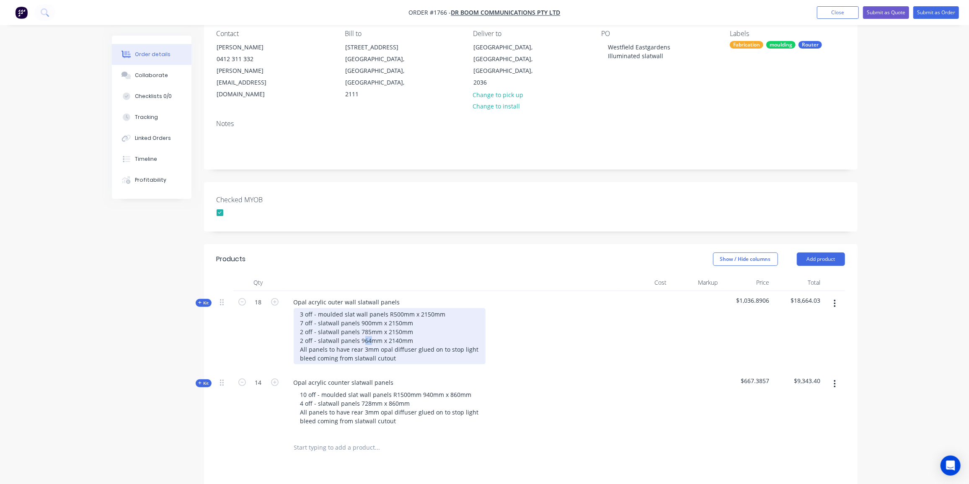
click at [363, 318] on div "3 off - moulded slat wall panels R500mm x 2150mm 7 off - slatwall panels 900mm …" at bounding box center [390, 336] width 192 height 56
click at [413, 319] on div "3 off - moulded slat wall panels R500mm x 2150mm 7 off - slatwall panels 900mm …" at bounding box center [390, 336] width 192 height 56
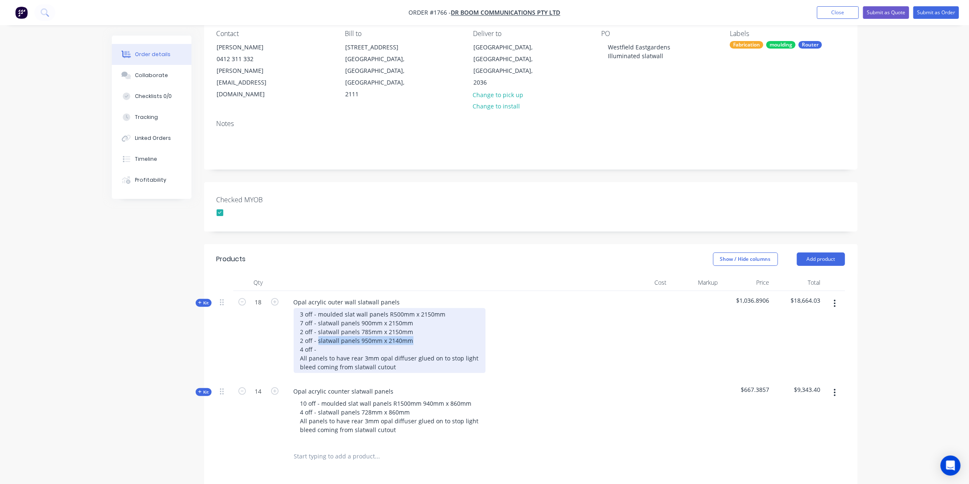
drag, startPoint x: 412, startPoint y: 315, endPoint x: 317, endPoint y: 316, distance: 95.5
click at [317, 316] on div "3 off - moulded slat wall panels R500mm x 2150mm 7 off - slatwall panels 900mm …" at bounding box center [390, 340] width 192 height 65
copy div "slatwall panels 950mm x 2140mm"
click at [321, 329] on div "3 off - moulded slat wall panels R500mm x 2150mm 7 off - slatwall panels 900mm …" at bounding box center [390, 340] width 192 height 65
drag, startPoint x: 367, startPoint y: 325, endPoint x: 360, endPoint y: 328, distance: 7.5
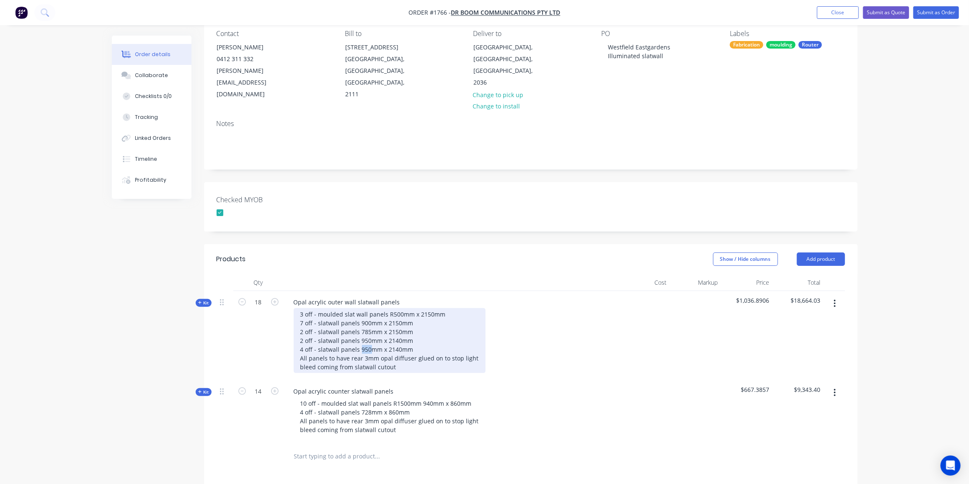
click at [360, 328] on div "3 off - moulded slat wall panels R500mm x 2150mm 7 off - slatwall panels 900mm …" at bounding box center [390, 340] width 192 height 65
click at [397, 326] on div "3 off - moulded slat wall panels R500mm x 2150mm 7 off - slatwall panels 900mm …" at bounding box center [390, 340] width 192 height 65
click at [393, 317] on div "3 off - moulded slat wall panels R500mm x 2150mm 7 off - slatwall panels 900mm …" at bounding box center [390, 340] width 192 height 65
click at [428, 318] on div "3 off - moulded slat wall panels R500mm x 2150mm 7 off - slatwall panels 900mm …" at bounding box center [390, 340] width 192 height 65
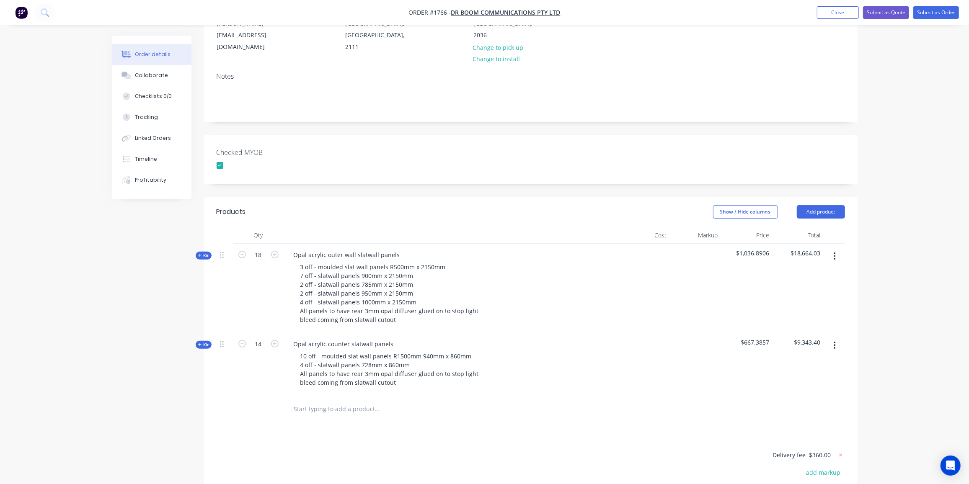
click at [202, 253] on span "Kit" at bounding box center [203, 256] width 11 height 6
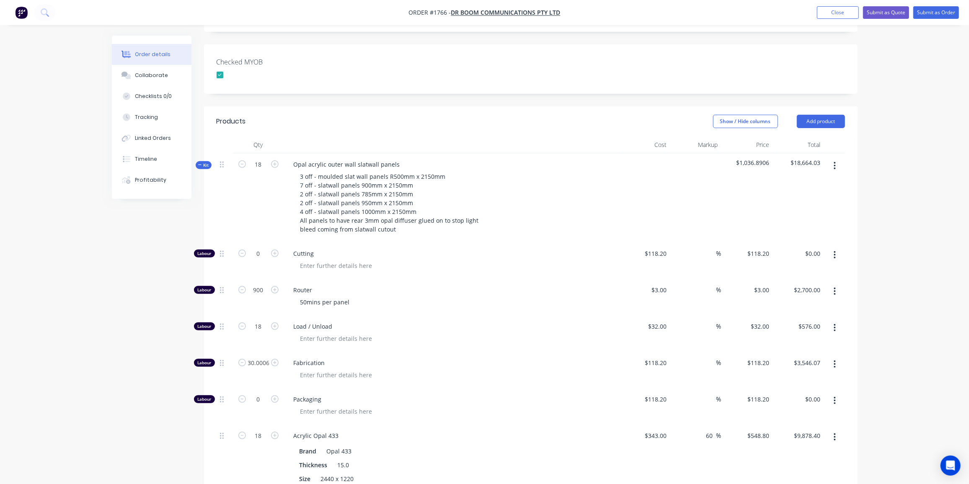
scroll to position [214, 0]
click at [264, 357] on input "30.0006" at bounding box center [259, 363] width 22 height 13
type input "30"
type input "$3,546.00"
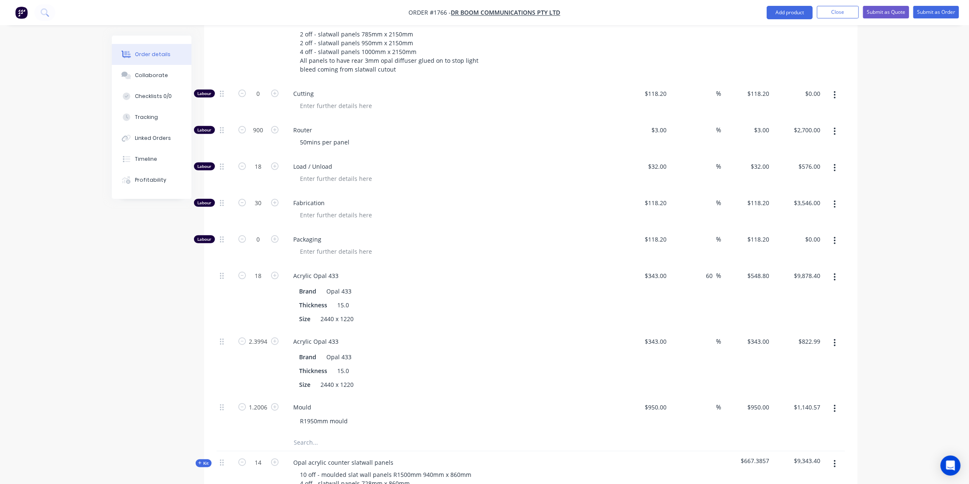
scroll to position [374, 0]
click at [262, 335] on input "2.3994" at bounding box center [259, 341] width 22 height 13
type input "2.5"
type input "$857.50"
drag, startPoint x: 261, startPoint y: 374, endPoint x: 261, endPoint y: 379, distance: 4.6
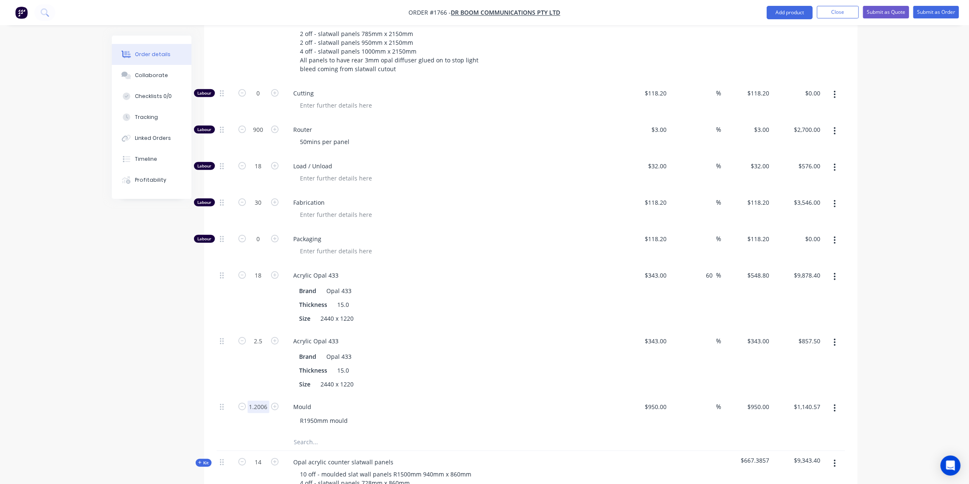
click at [261, 400] on div "1.2006" at bounding box center [259, 406] width 22 height 13
click at [261, 401] on input "1.2006" at bounding box center [259, 407] width 22 height 13
type input "1"
type input "$950.00"
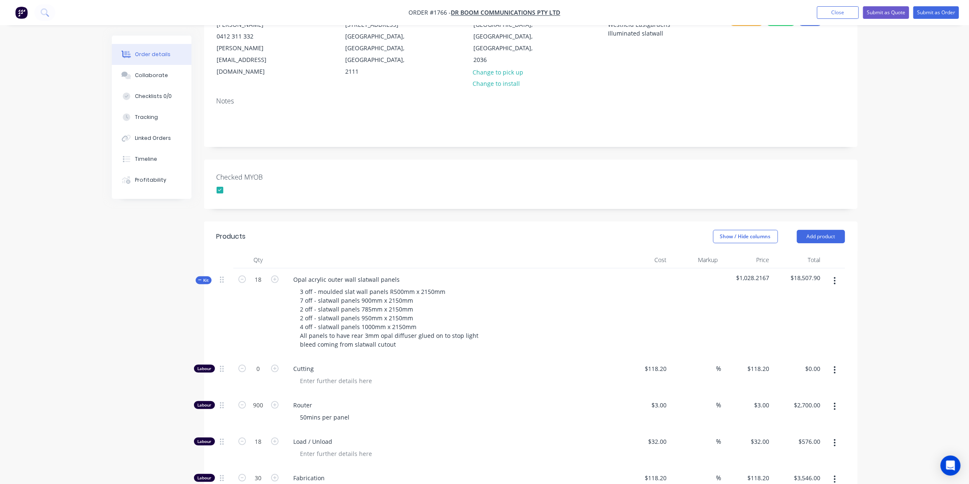
scroll to position [98, 0]
click at [197, 276] on button "Kit" at bounding box center [204, 280] width 16 height 8
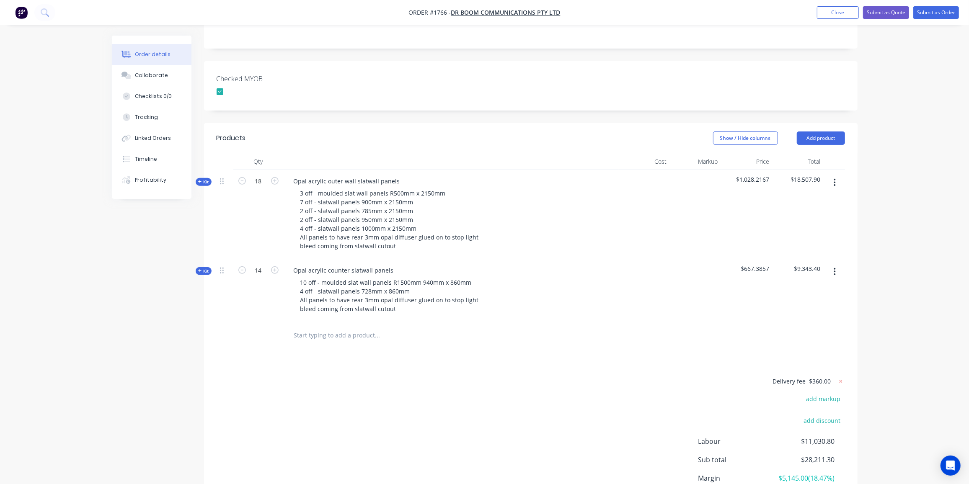
scroll to position [196, 0]
type input "10"
click at [492, 331] on div "Products Show / Hide columns Add product Qty Cost Markup Price Total Kit 18 Opa…" at bounding box center [530, 335] width 653 height 423
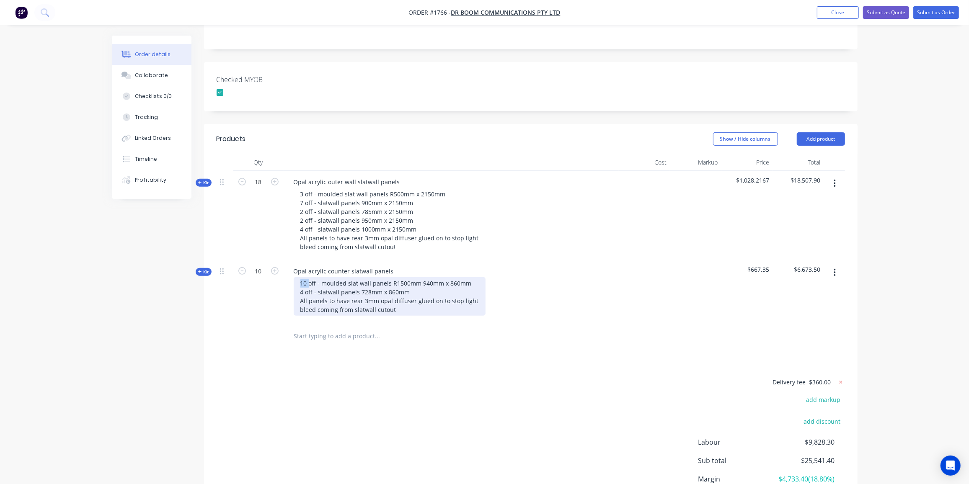
drag, startPoint x: 308, startPoint y: 258, endPoint x: 293, endPoint y: 258, distance: 15.5
click at [293, 277] on div "10 off - moulded slat wall panels R1500mm 940mm x 860mm 4 off - slatwall panels…" at bounding box center [451, 296] width 328 height 39
drag, startPoint x: 408, startPoint y: 268, endPoint x: 318, endPoint y: 269, distance: 90.9
click at [318, 277] on div "8 off - moulded slat wall panels R1500mm 940mm x 860mm 4 off - slatwall panels …" at bounding box center [390, 296] width 192 height 39
copy div "slatwall panels 728mm x 860mm"
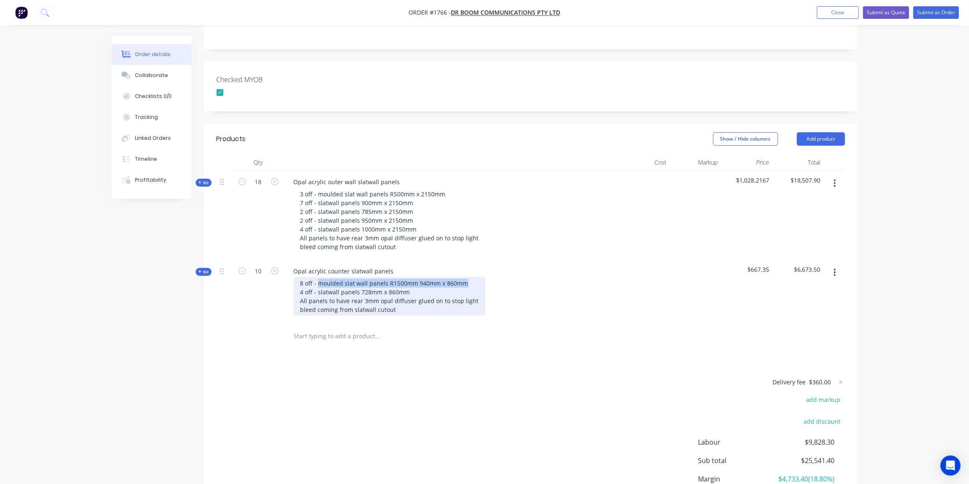
drag, startPoint x: 465, startPoint y: 260, endPoint x: 317, endPoint y: 260, distance: 148.3
click at [317, 277] on div "8 off - moulded slat wall panels R1500mm 940mm x 860mm 4 off - slatwall panels …" at bounding box center [390, 296] width 192 height 39
drag, startPoint x: 369, startPoint y: 258, endPoint x: 360, endPoint y: 259, distance: 8.8
click at [360, 277] on div "8 off - slatwall panels 728mm x 860mm 4 off - slatwall panels 728mm x 860mm All…" at bounding box center [390, 296] width 192 height 39
drag, startPoint x: 396, startPoint y: 258, endPoint x: 390, endPoint y: 259, distance: 5.5
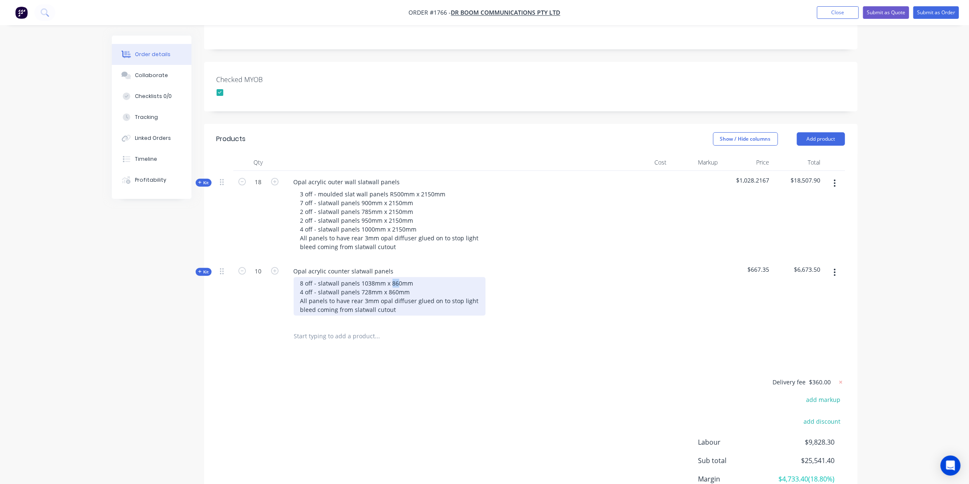
click at [390, 277] on div "8 off - slatwall panels 1038mm x 860mm 4 off - slatwall panels 728mm x 860mm Al…" at bounding box center [390, 296] width 192 height 39
click at [300, 277] on div "8 off - slatwall panels 1038mm x 950mm 4 off - slatwall panels 728mm x 860mm Al…" at bounding box center [390, 296] width 192 height 39
drag, startPoint x: 369, startPoint y: 269, endPoint x: 360, endPoint y: 268, distance: 8.4
click at [360, 277] on div "8 off - slatwall panels 1038mm x 950mm 2 off - slatwall panels 728mm x 860mm Al…" at bounding box center [390, 296] width 192 height 39
drag, startPoint x: 395, startPoint y: 267, endPoint x: 387, endPoint y: 269, distance: 7.8
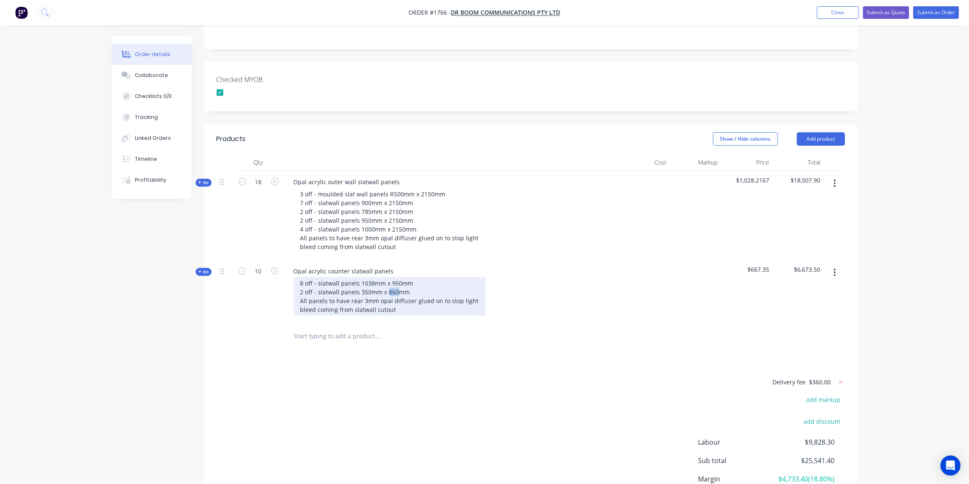
click at [387, 277] on div "8 off - slatwall panels 1038mm x 950mm 2 off - slatwall panels 350mm x 860mm Al…" at bounding box center [390, 296] width 192 height 39
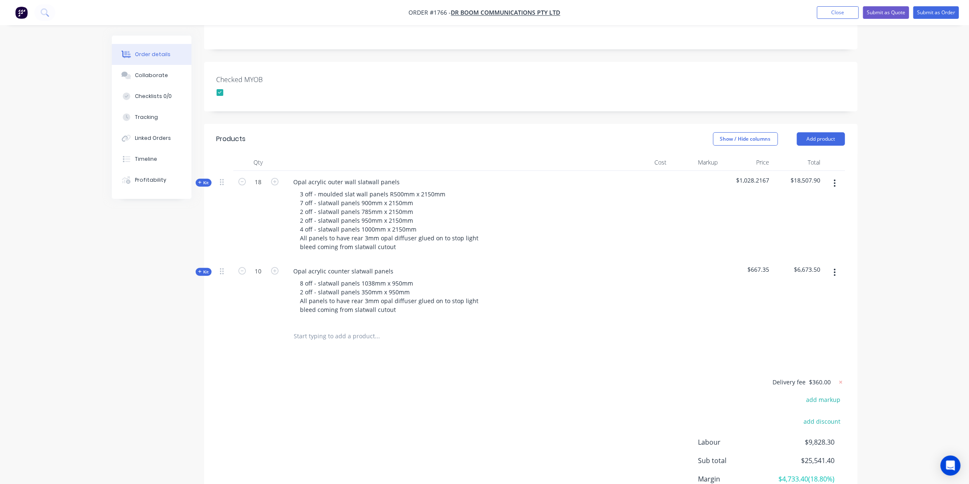
click at [205, 269] on span "Kit" at bounding box center [203, 272] width 11 height 6
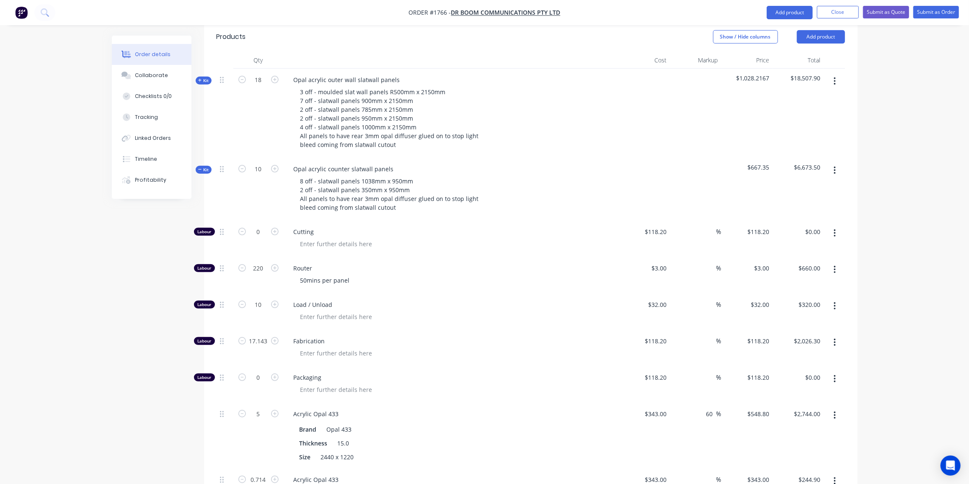
scroll to position [299, 0]
click at [267, 335] on input "17.143" at bounding box center [259, 341] width 22 height 13
type input "10"
type input "$1,182.00"
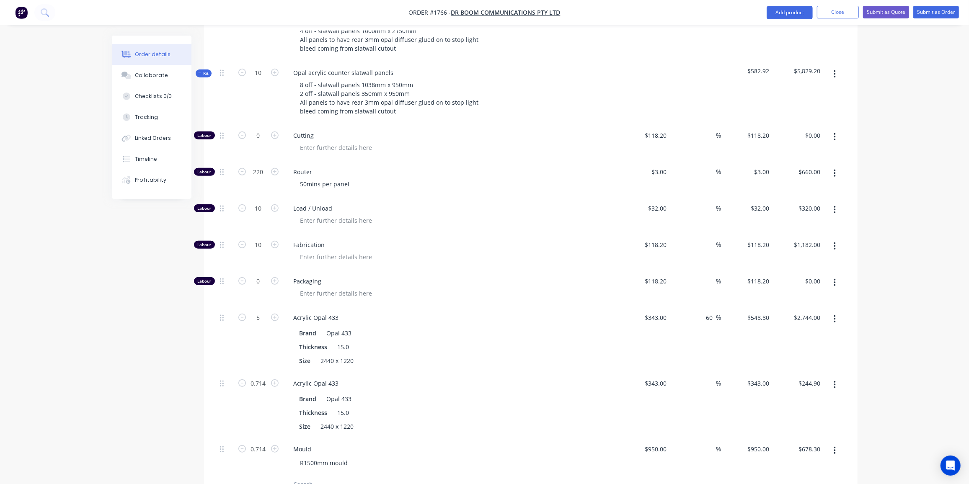
scroll to position [395, 0]
click at [261, 311] on input "5" at bounding box center [259, 317] width 22 height 13
type input "4.5"
type input "$2,469.60"
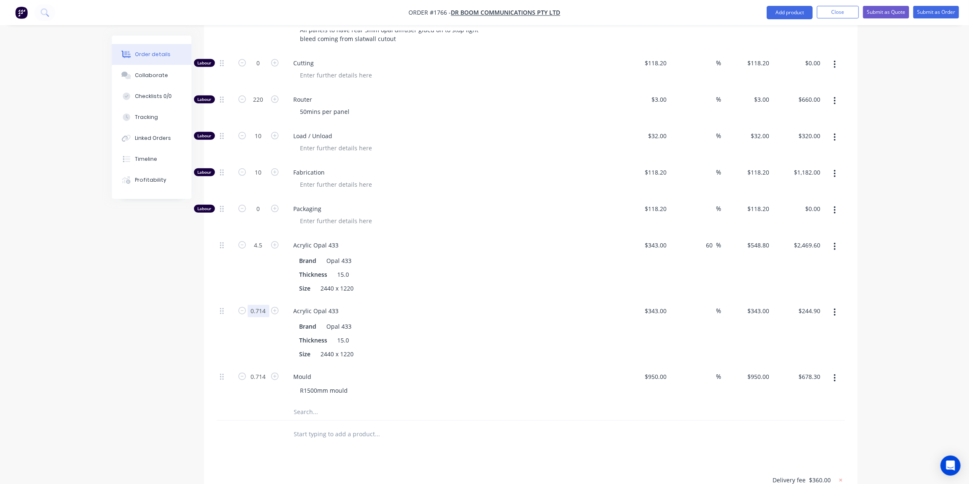
scroll to position [467, 0]
click at [263, 305] on input "0.714" at bounding box center [259, 311] width 22 height 13
type input "0.75"
type input "$257.25"
click at [836, 370] on button "button" at bounding box center [835, 377] width 20 height 15
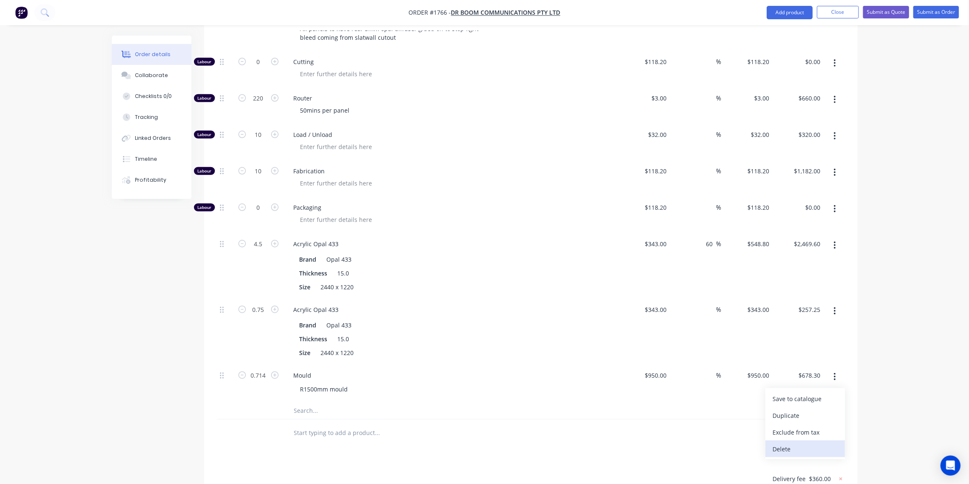
scroll to position [468, 0]
click at [793, 443] on div "Delete" at bounding box center [805, 449] width 65 height 12
click at [134, 334] on div "Created by Ben Created 02/10/25 Required 02/10/25 Assigned to Add team member S…" at bounding box center [485, 92] width 746 height 1051
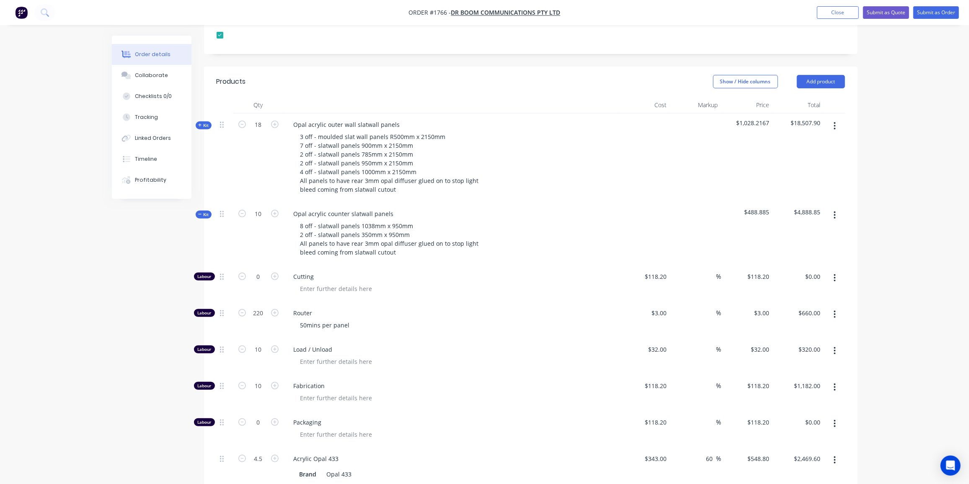
click at [209, 211] on button "Kit" at bounding box center [204, 215] width 16 height 8
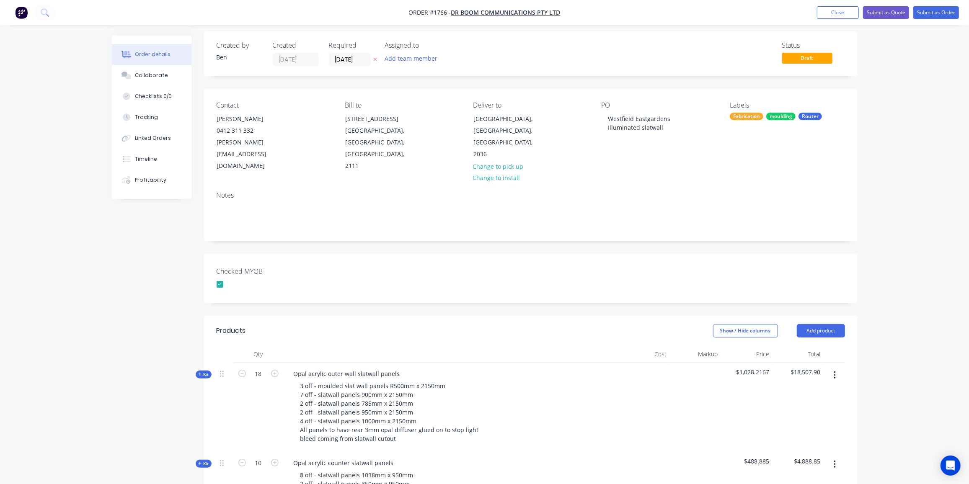
scroll to position [0, 0]
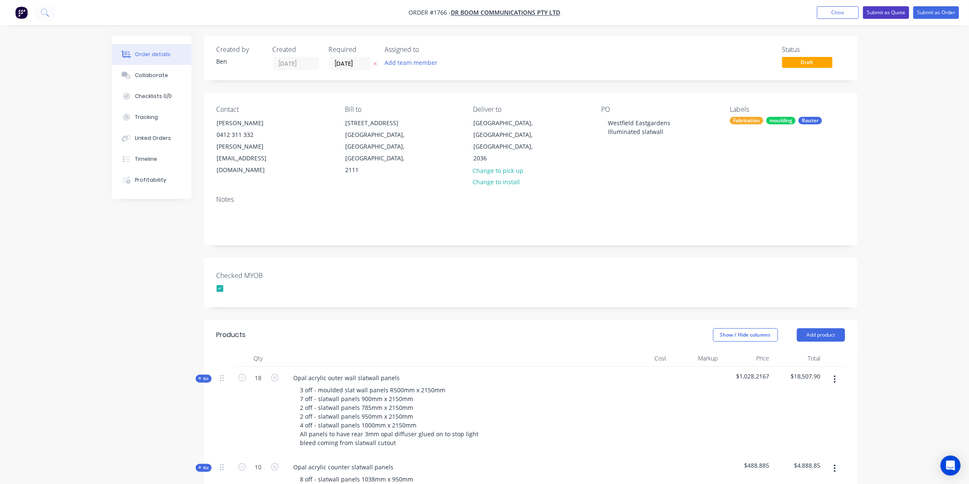
click at [888, 10] on button "Submit as Quote" at bounding box center [886, 12] width 46 height 13
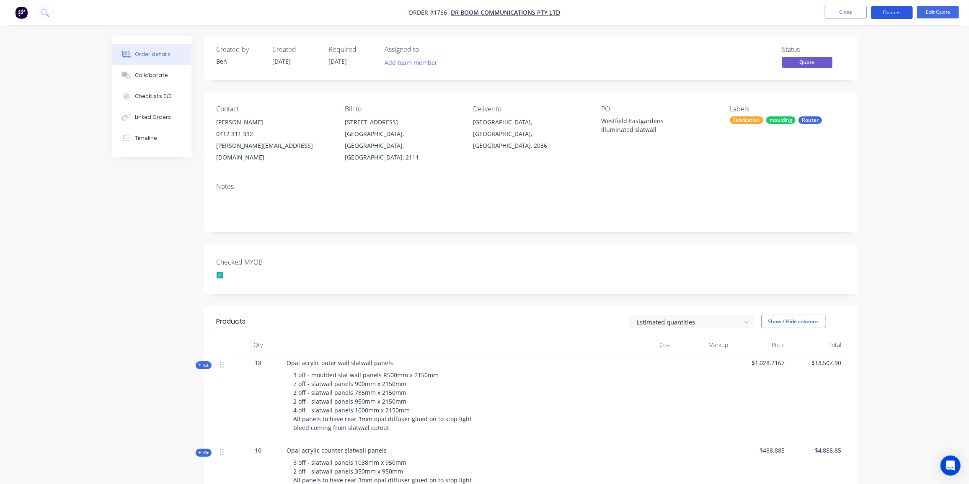
click at [878, 12] on button "Options" at bounding box center [892, 12] width 42 height 13
click at [852, 51] on div "Quote" at bounding box center [866, 51] width 77 height 12
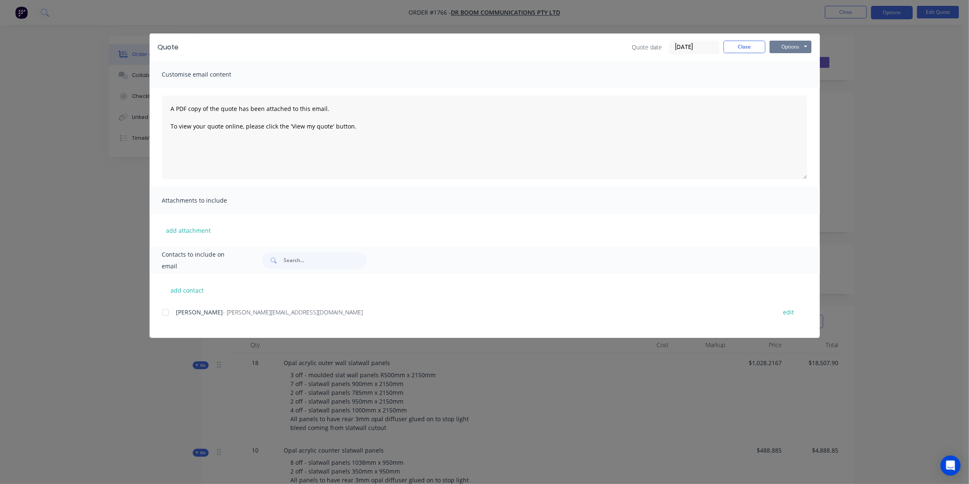
click at [800, 52] on button "Options" at bounding box center [791, 47] width 42 height 13
click at [802, 59] on button "Preview" at bounding box center [797, 62] width 54 height 14
click at [165, 313] on div at bounding box center [165, 312] width 17 height 17
click at [782, 46] on button "Options" at bounding box center [791, 47] width 42 height 13
click at [785, 92] on button "Email" at bounding box center [797, 90] width 54 height 14
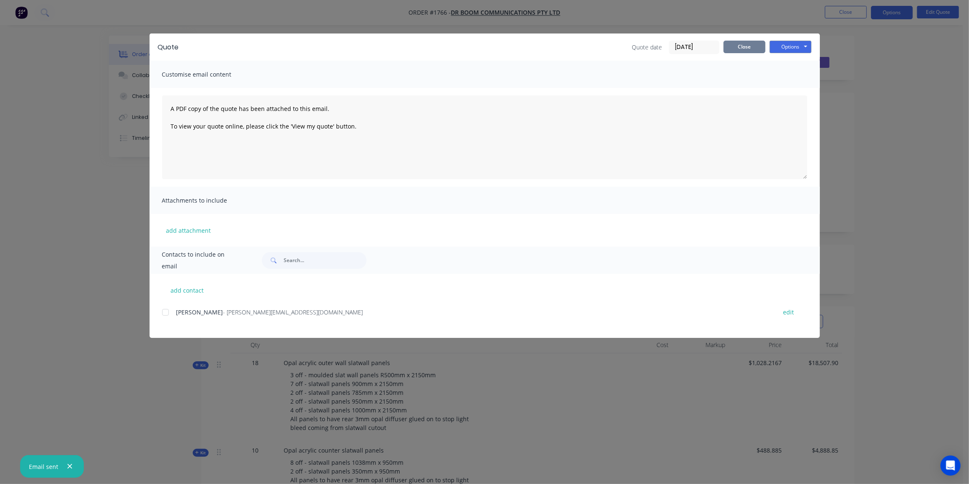
click at [739, 49] on button "Close" at bounding box center [744, 47] width 42 height 13
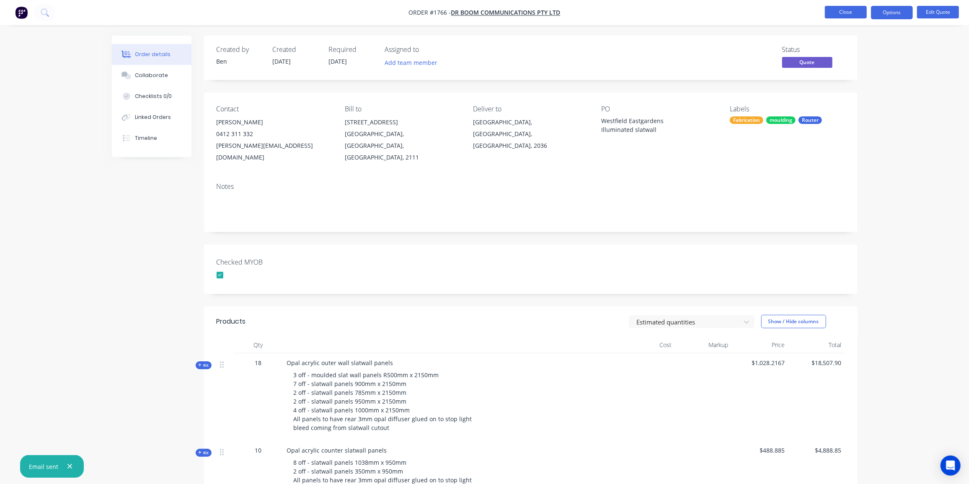
click at [835, 8] on button "Close" at bounding box center [846, 12] width 42 height 13
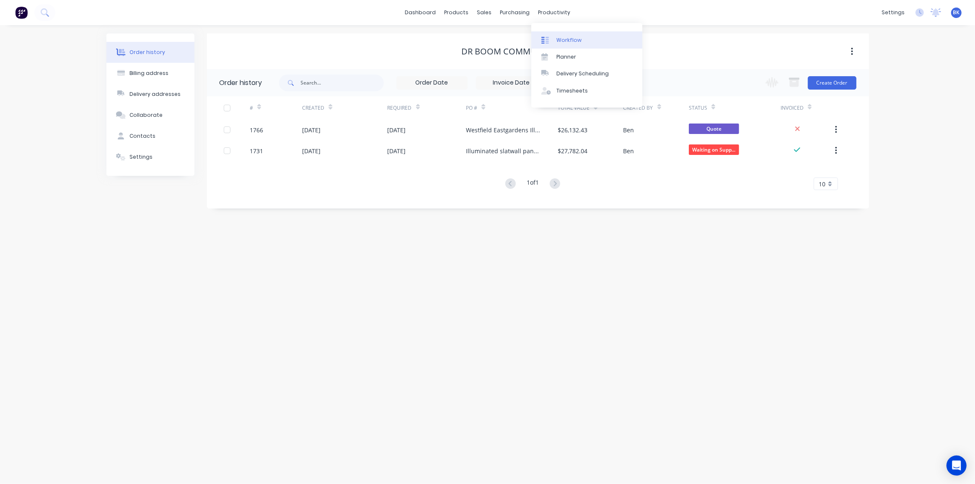
click at [566, 38] on div "Workflow" at bounding box center [568, 40] width 25 height 8
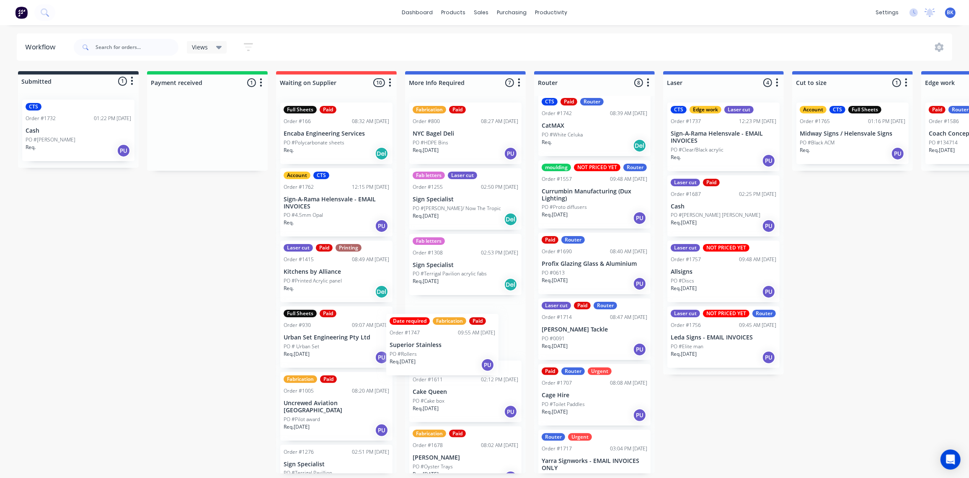
scroll to position [0, 0]
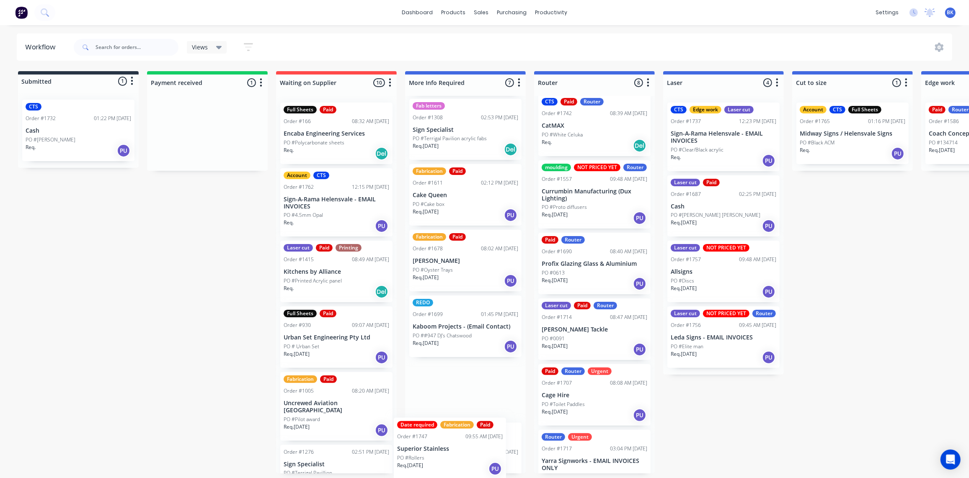
drag, startPoint x: 207, startPoint y: 143, endPoint x: 453, endPoint y: 461, distance: 401.9
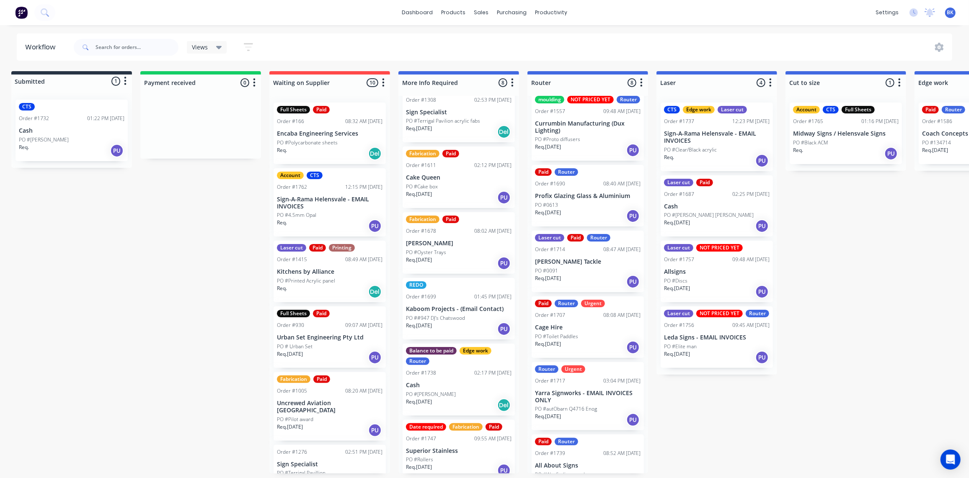
scroll to position [175, 0]
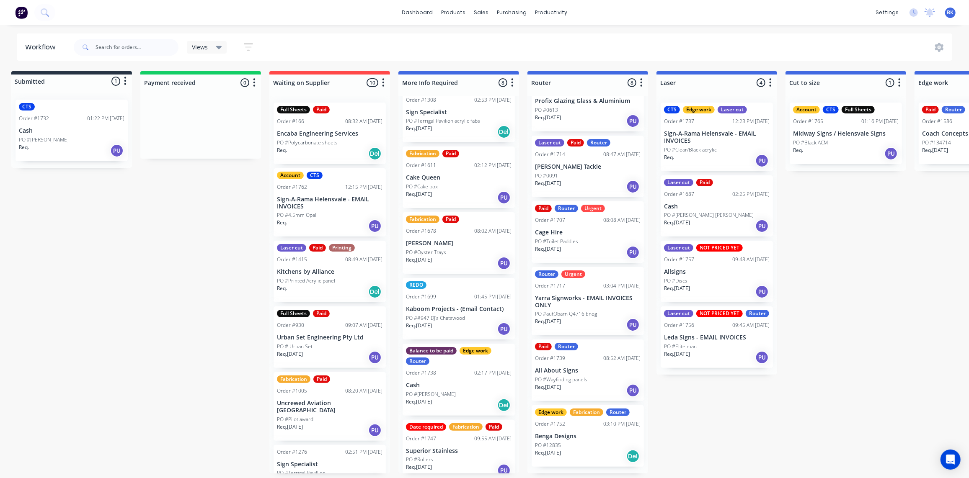
click at [589, 375] on p "All About Signs" at bounding box center [588, 370] width 106 height 7
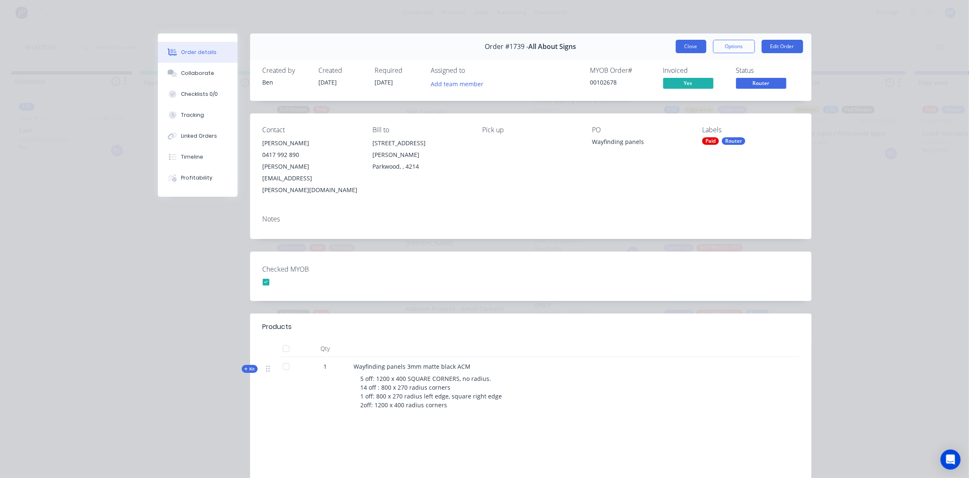
click at [694, 47] on button "Close" at bounding box center [691, 46] width 31 height 13
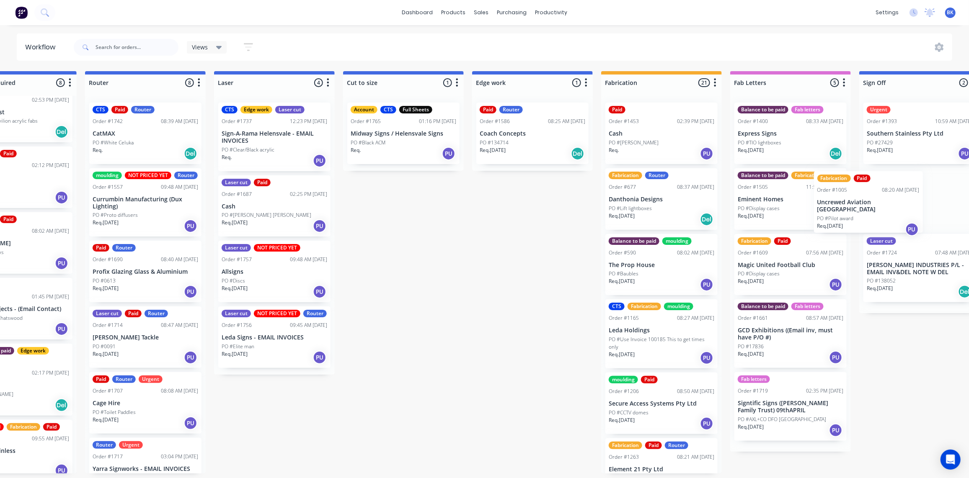
scroll to position [0, 473]
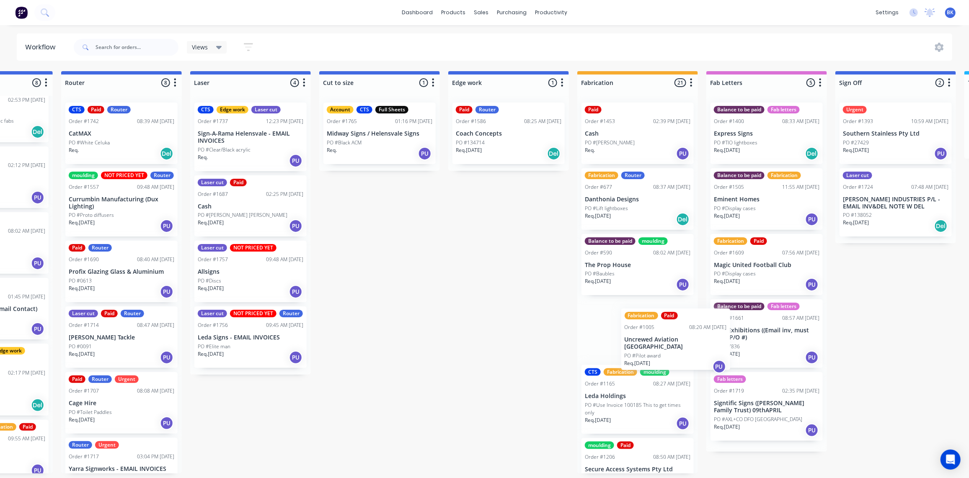
drag, startPoint x: 310, startPoint y: 227, endPoint x: 648, endPoint y: 346, distance: 357.6
click at [648, 349] on div "Submitted 1 Status colour #273444 hex #273444 Save Cancel Summaries Total order…" at bounding box center [523, 272] width 2004 height 403
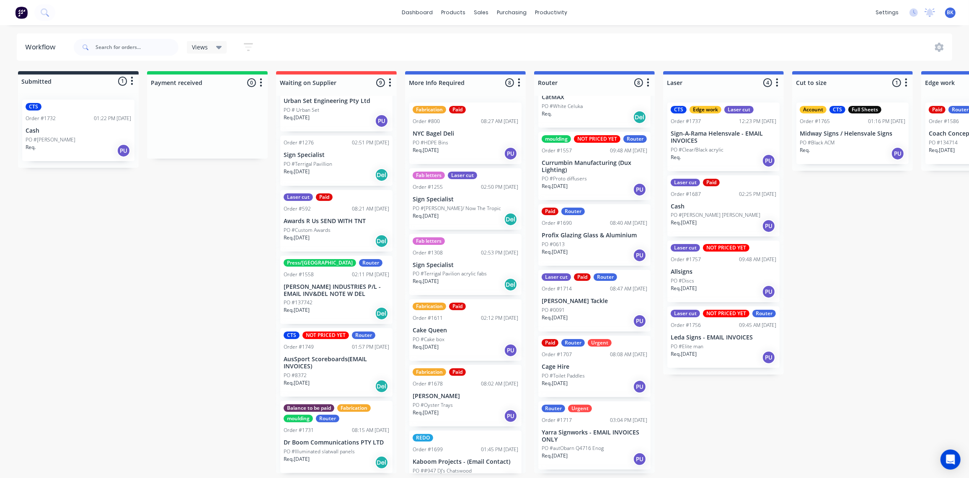
scroll to position [152, 0]
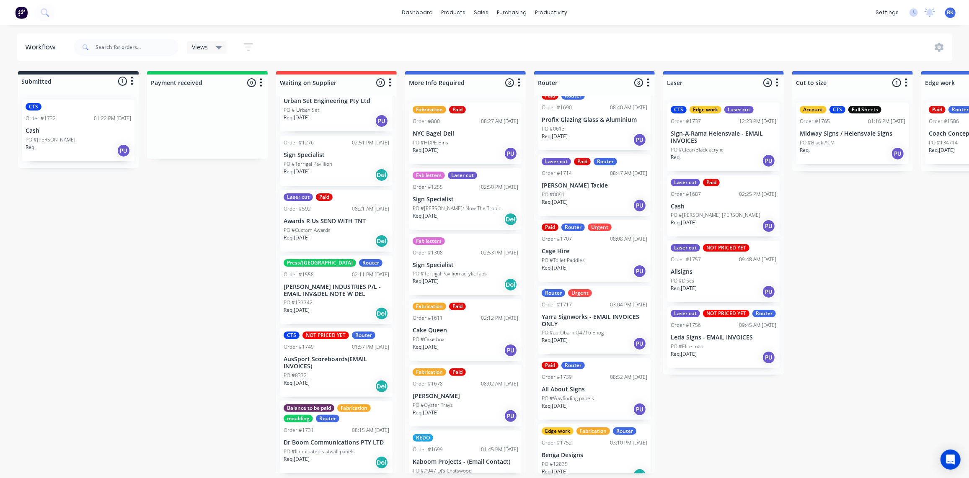
click at [589, 413] on div "Req. [DATE] PU" at bounding box center [595, 410] width 106 height 14
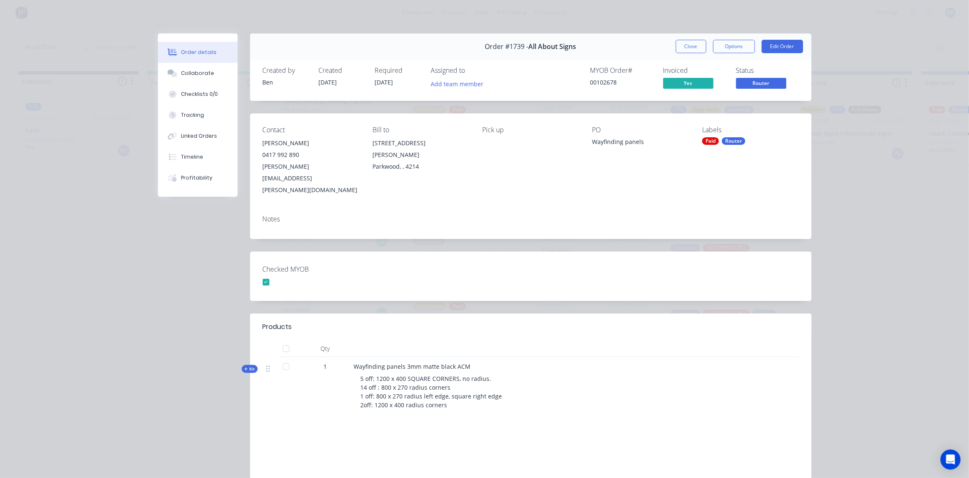
click at [667, 385] on div "5 off: 1200 x 400 SQUARE CORNERS, no radius. 14 off : 800 x 270 radius corners …" at bounding box center [518, 392] width 328 height 42
click at [635, 357] on div "Wayfinding panels 3mm matte black ACM 5 off: 1200 x 400 SQUARE CORNERS, no radi…" at bounding box center [518, 387] width 335 height 61
click at [556, 341] on div at bounding box center [518, 349] width 335 height 17
click at [696, 44] on button "Close" at bounding box center [691, 46] width 31 height 13
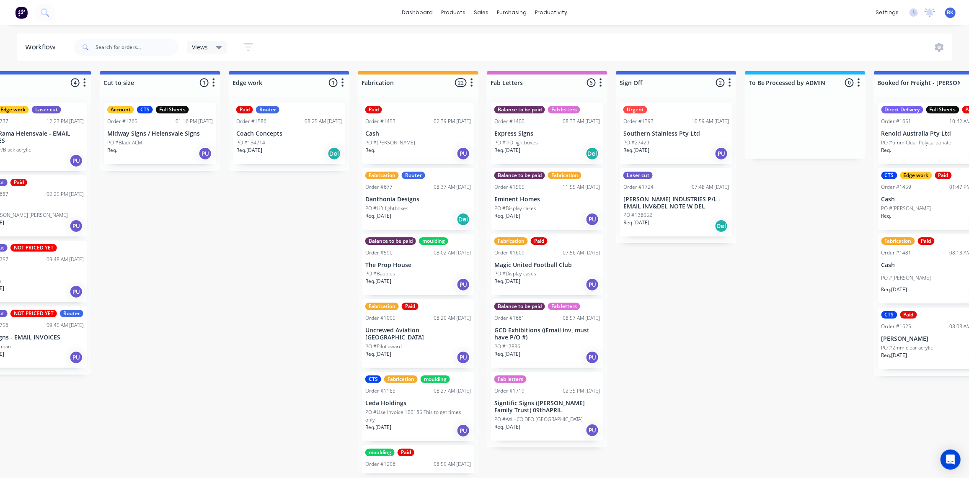
scroll to position [0, 692]
click at [537, 266] on p "Magic United Football Club" at bounding box center [547, 265] width 106 height 7
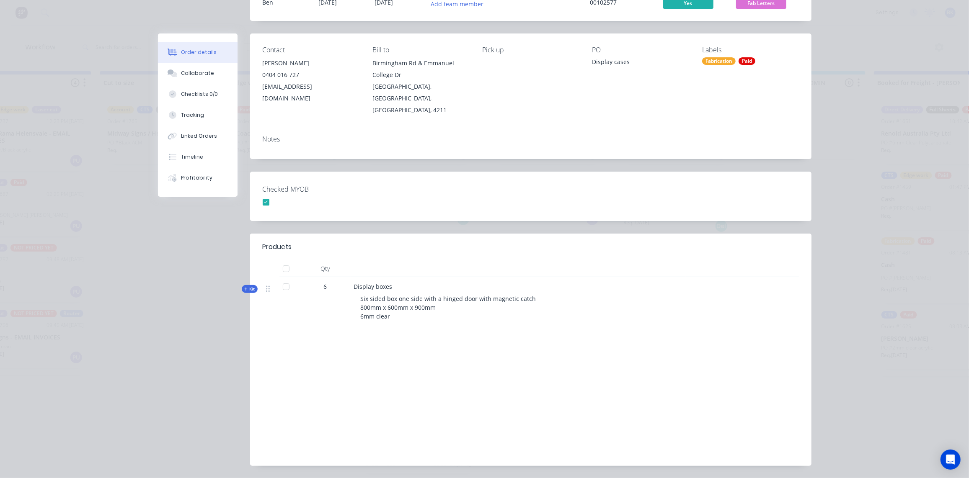
scroll to position [95, 0]
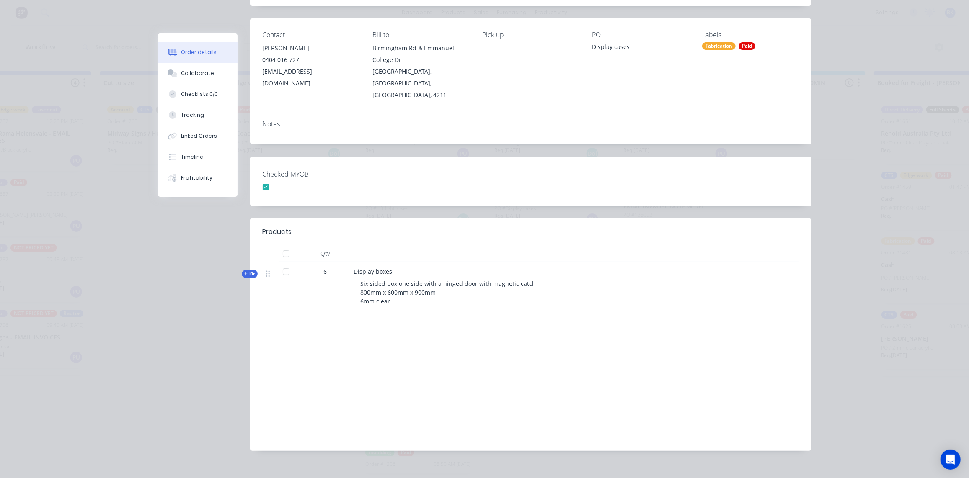
click at [575, 278] on div "Six sided box one side with a hinged door with magnetic catch 800mm x 600mm x 9…" at bounding box center [518, 292] width 328 height 33
